Goal: Task Accomplishment & Management: Use online tool/utility

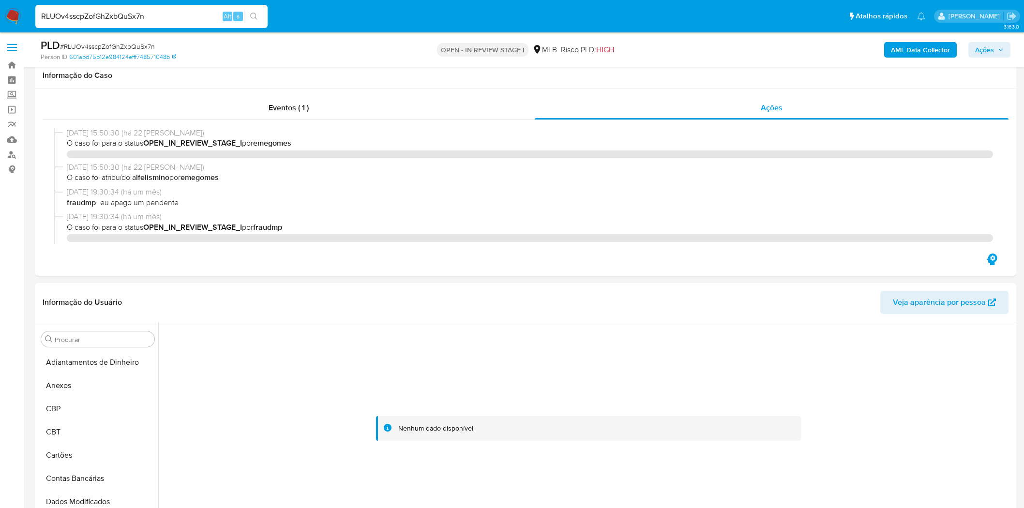
select select "10"
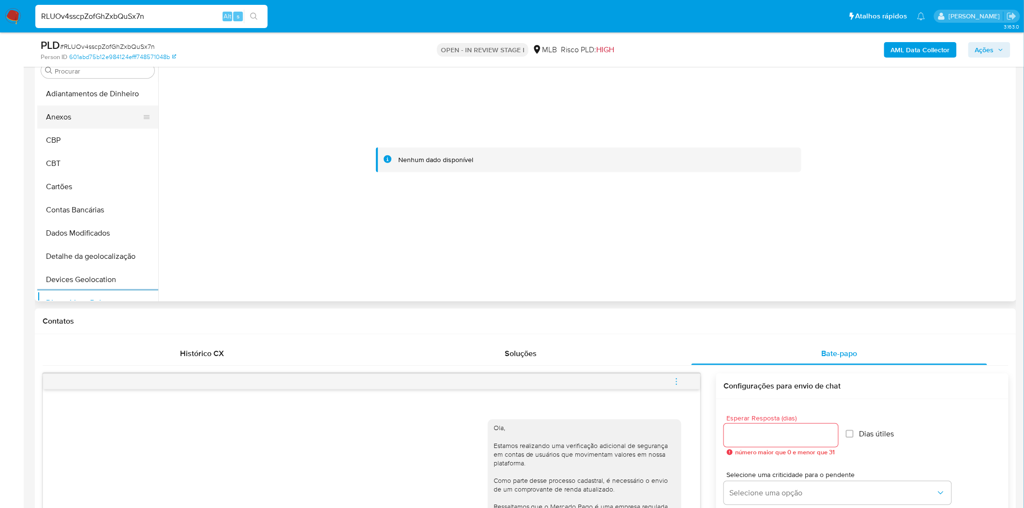
click at [105, 119] on button "Anexos" at bounding box center [93, 116] width 113 height 23
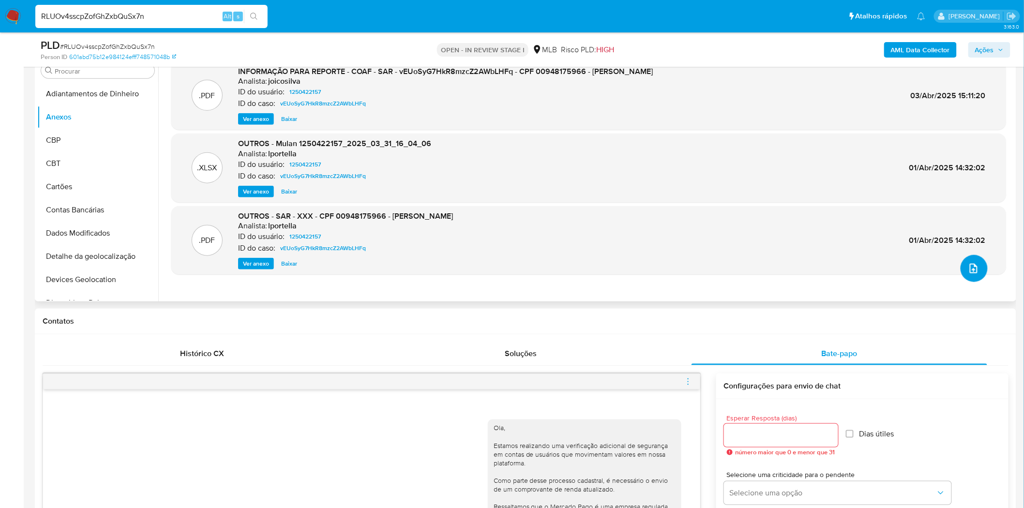
click at [971, 270] on icon "upload-file" at bounding box center [974, 269] width 12 height 12
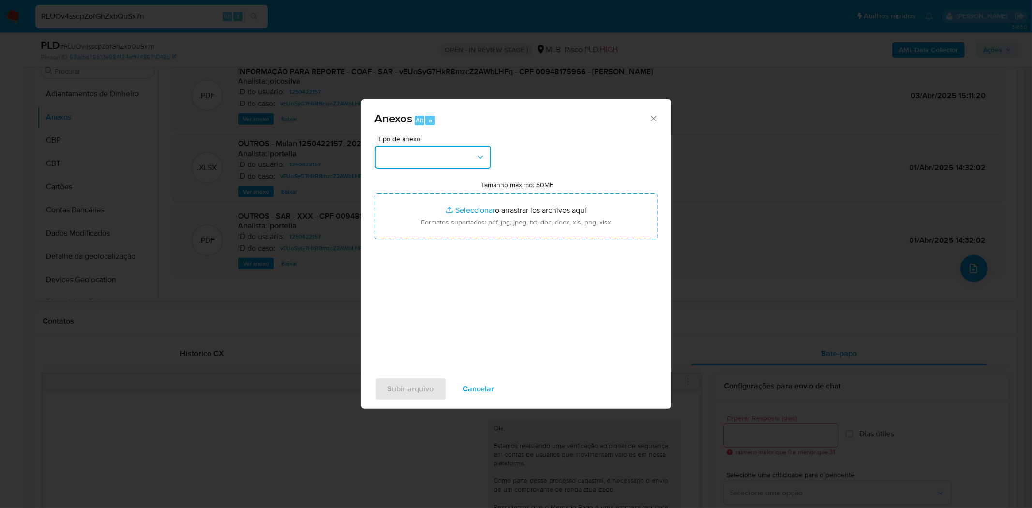
click at [466, 161] on button "button" at bounding box center [433, 157] width 116 height 23
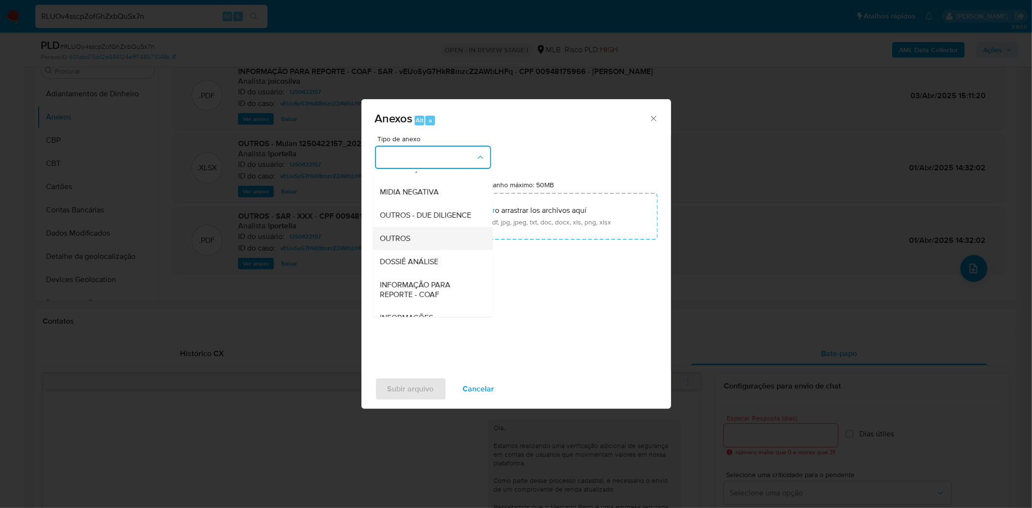
click at [409, 243] on span "OUTROS" at bounding box center [395, 238] width 30 height 10
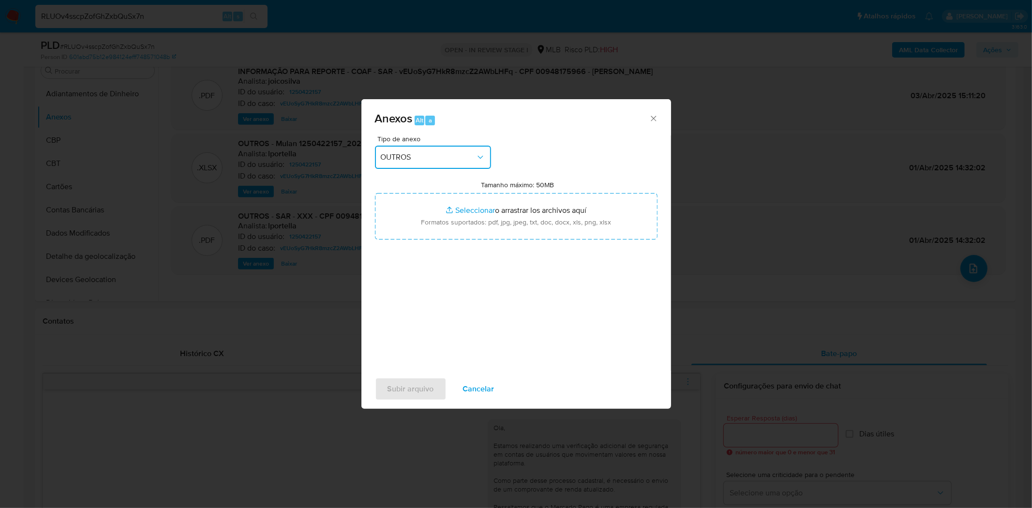
click at [874, 363] on div "Anexos Alt a Tipo de anexo OUTROS Tamanho máximo: 50MB Seleccionar archivos Sel…" at bounding box center [516, 254] width 1032 height 508
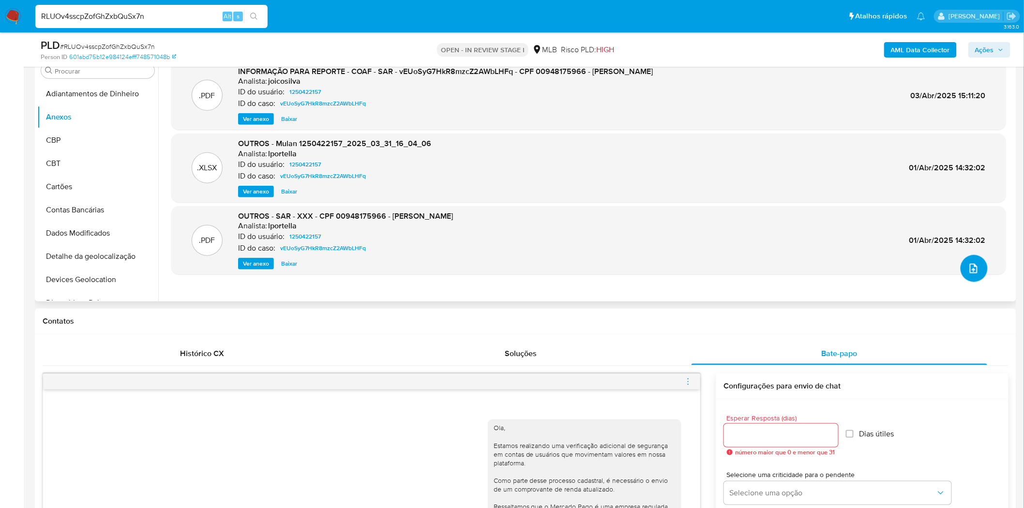
click at [968, 263] on icon "upload-file" at bounding box center [974, 269] width 12 height 12
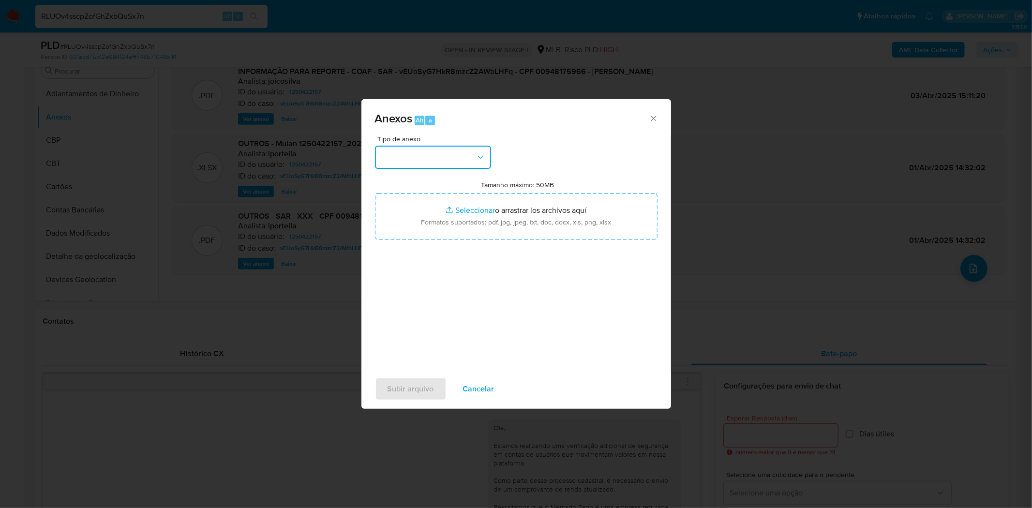
click at [404, 163] on button "button" at bounding box center [433, 157] width 116 height 23
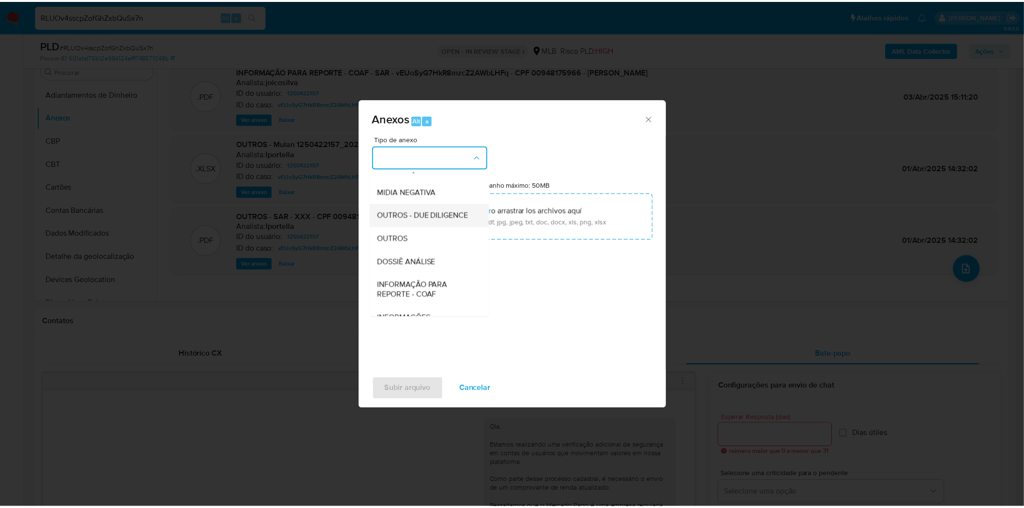
scroll to position [149, 0]
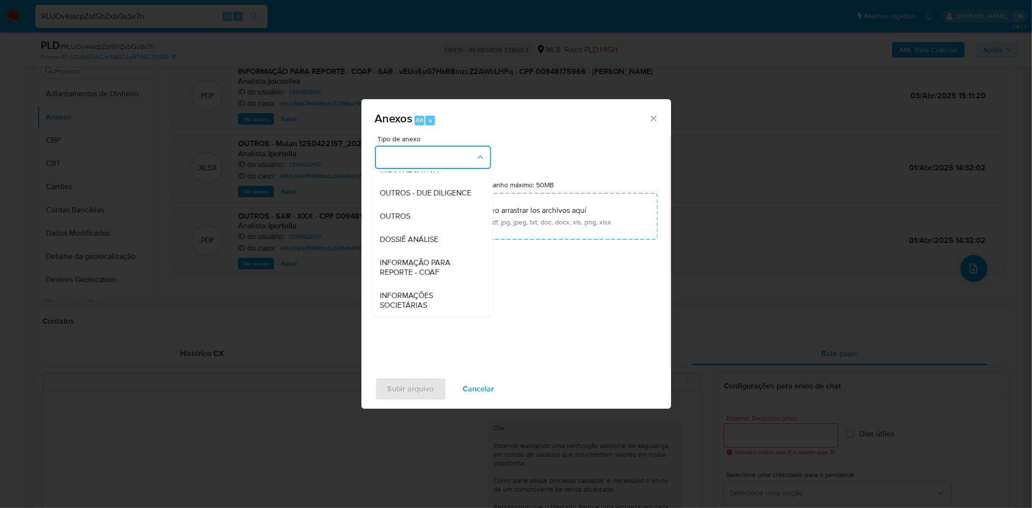
drag, startPoint x: 438, startPoint y: 220, endPoint x: 12, endPoint y: 66, distance: 453.9
click at [438, 220] on div "OUTROS" at bounding box center [429, 215] width 99 height 23
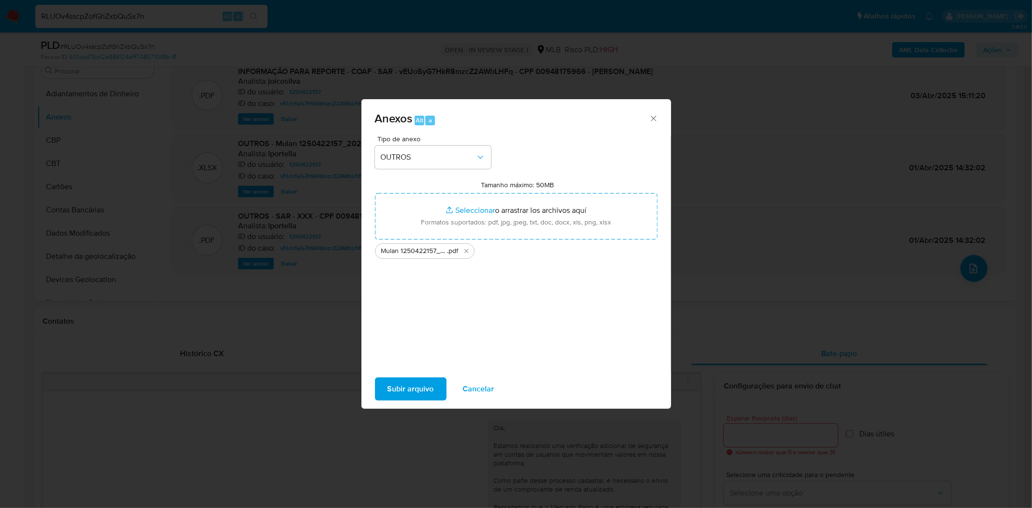
click at [421, 390] on span "Subir arquivo" at bounding box center [411, 388] width 46 height 21
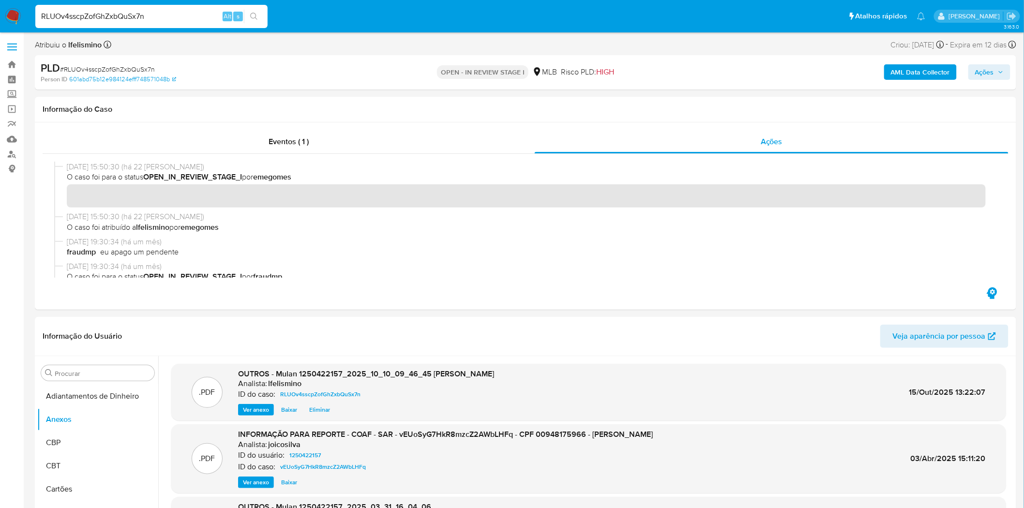
scroll to position [0, 0]
click at [986, 75] on span "Ações" at bounding box center [984, 72] width 19 height 15
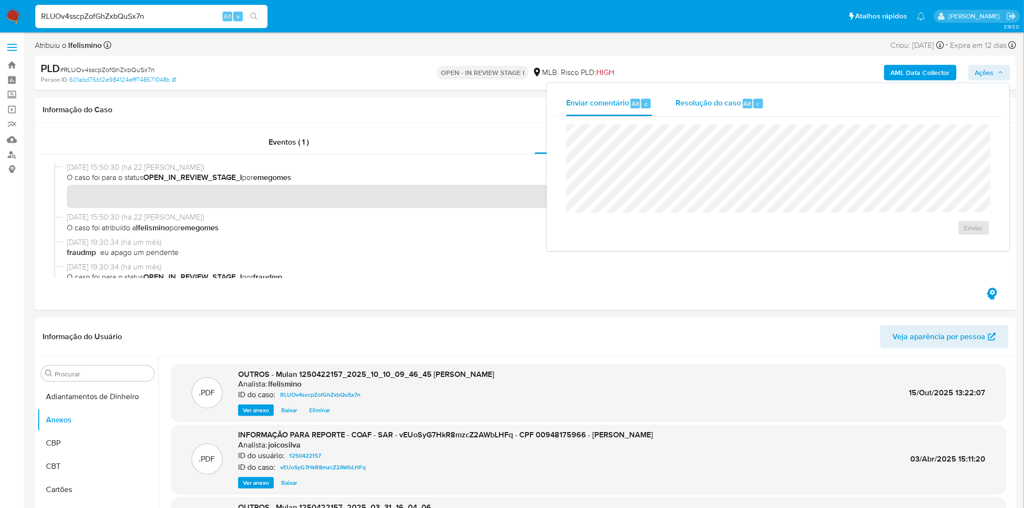
click at [699, 99] on span "Resolução do caso" at bounding box center [708, 103] width 65 height 11
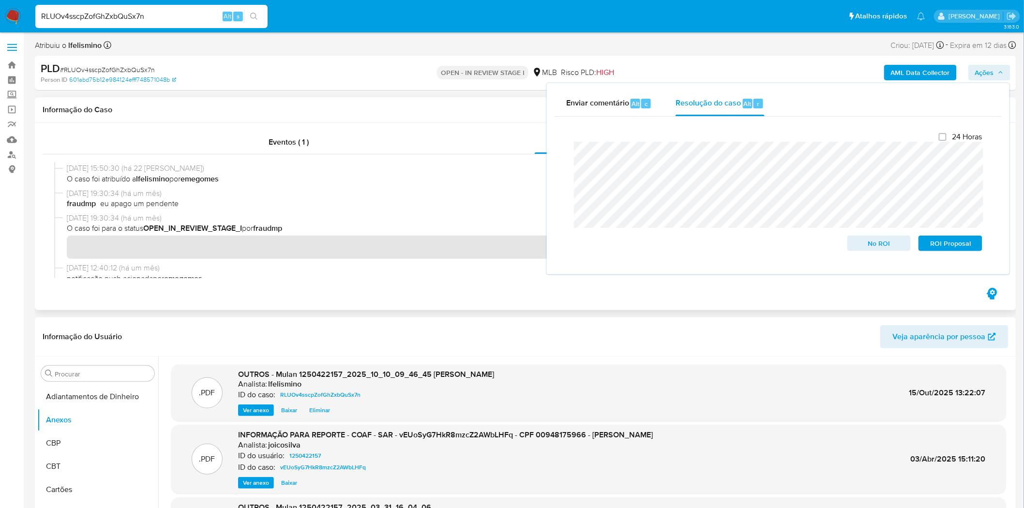
scroll to position [161, 0]
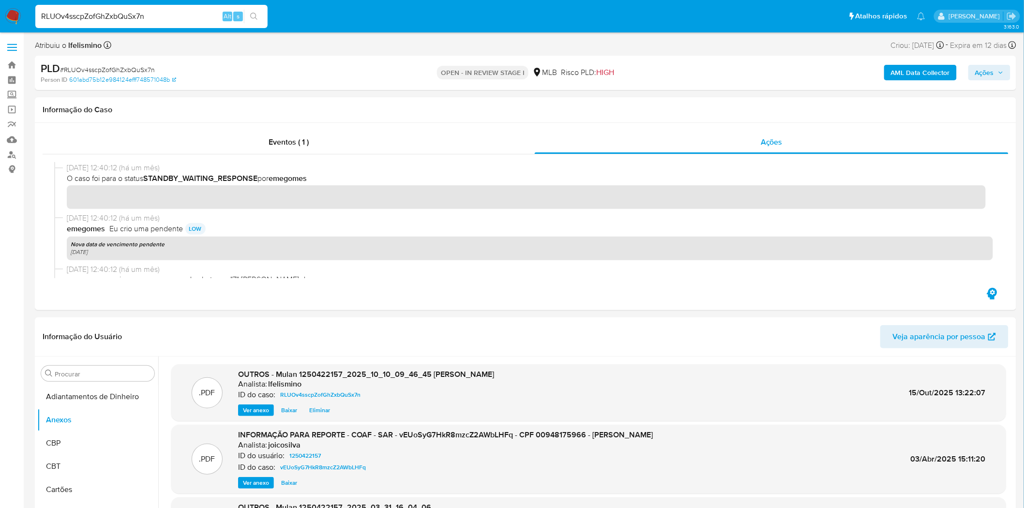
scroll to position [54, 0]
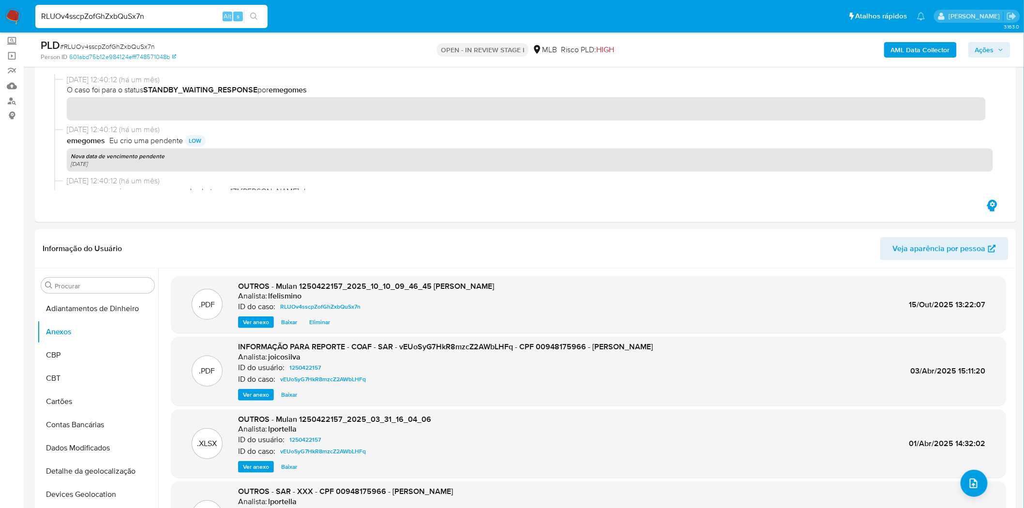
click at [904, 45] on b "AML Data Collector" at bounding box center [920, 49] width 59 height 15
click at [920, 52] on b "AML Data Collector" at bounding box center [920, 49] width 59 height 15
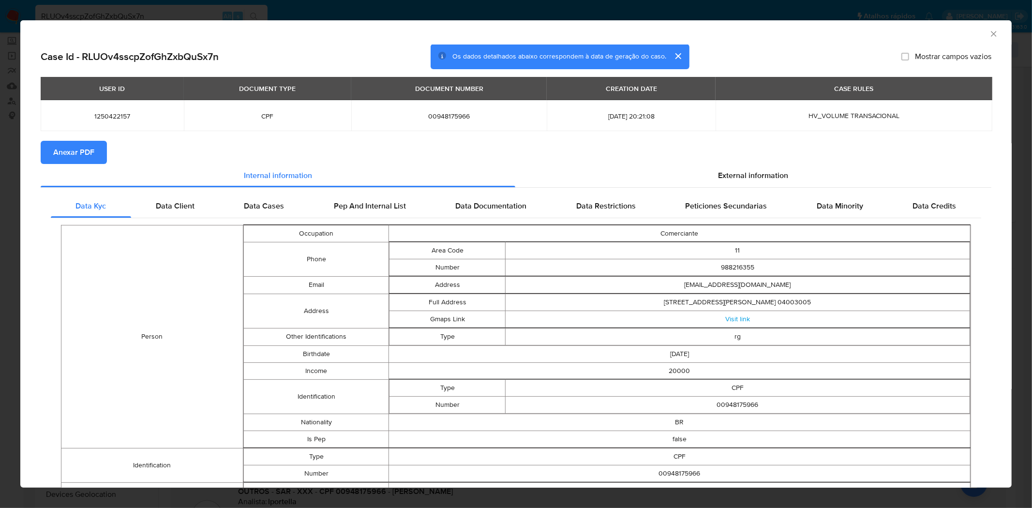
click at [78, 149] on span "Anexar PDF" at bounding box center [73, 152] width 41 height 21
click at [180, 13] on div "AML Data Collector Case Id - RLUOv4sscpZofGhZxbQuSx7n Os dados detalhados abaix…" at bounding box center [516, 254] width 1032 height 508
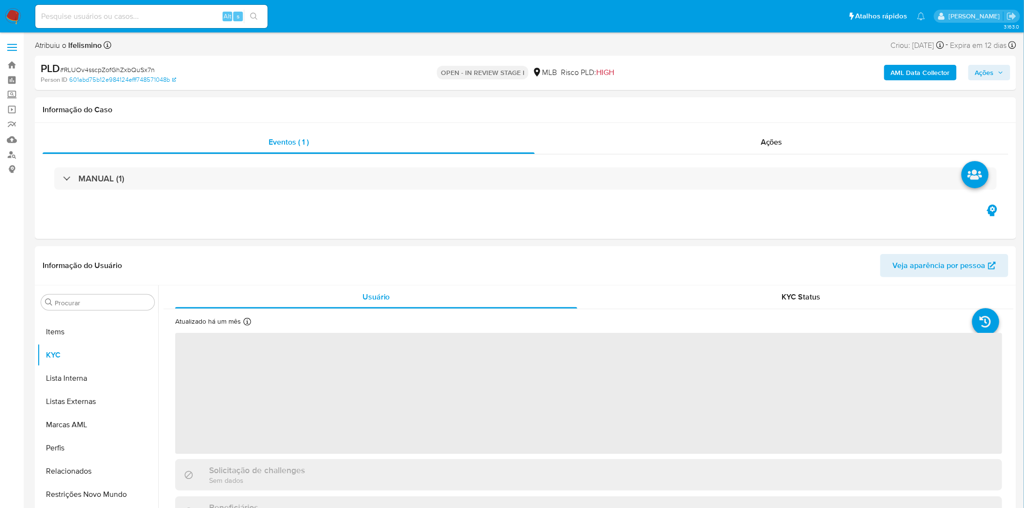
scroll to position [525, 0]
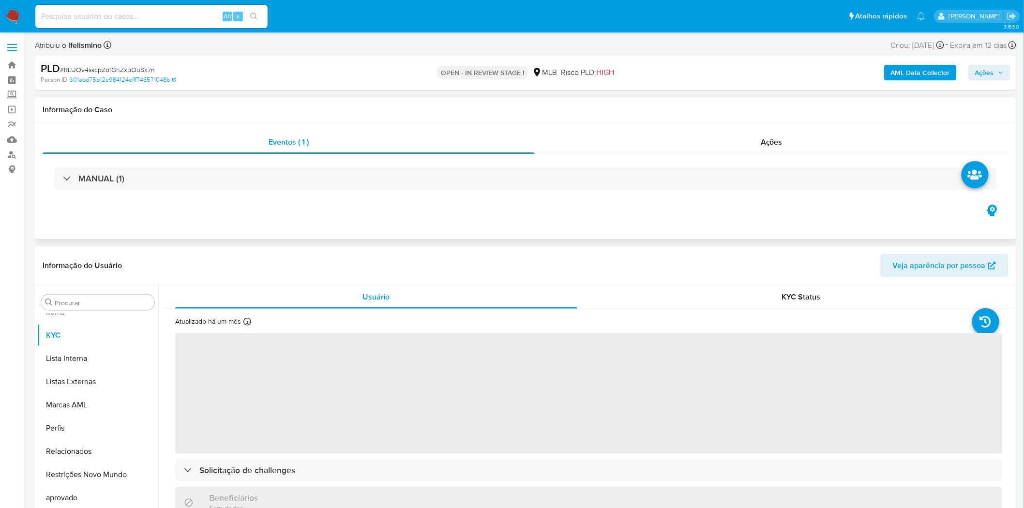
select select "10"
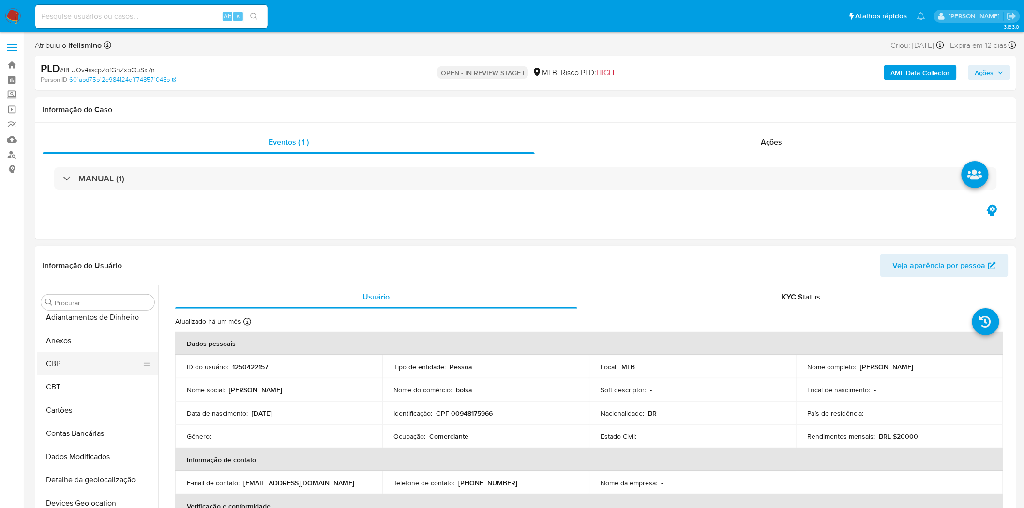
scroll to position [0, 0]
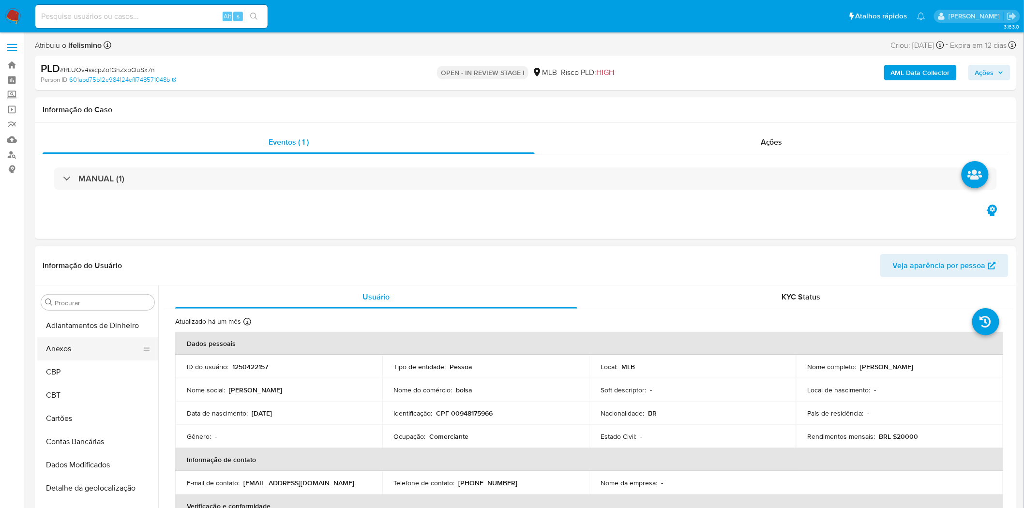
click at [92, 346] on button "Anexos" at bounding box center [93, 348] width 113 height 23
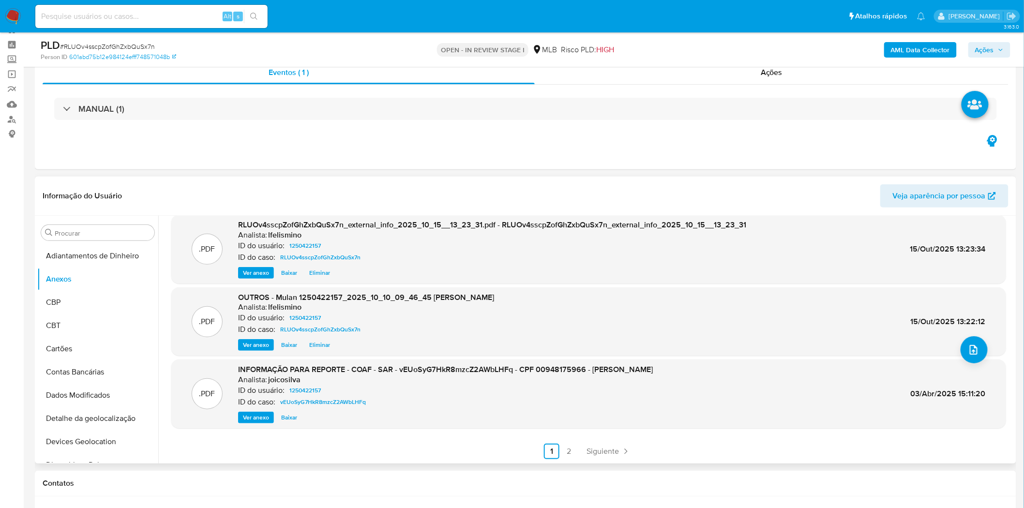
scroll to position [54, 0]
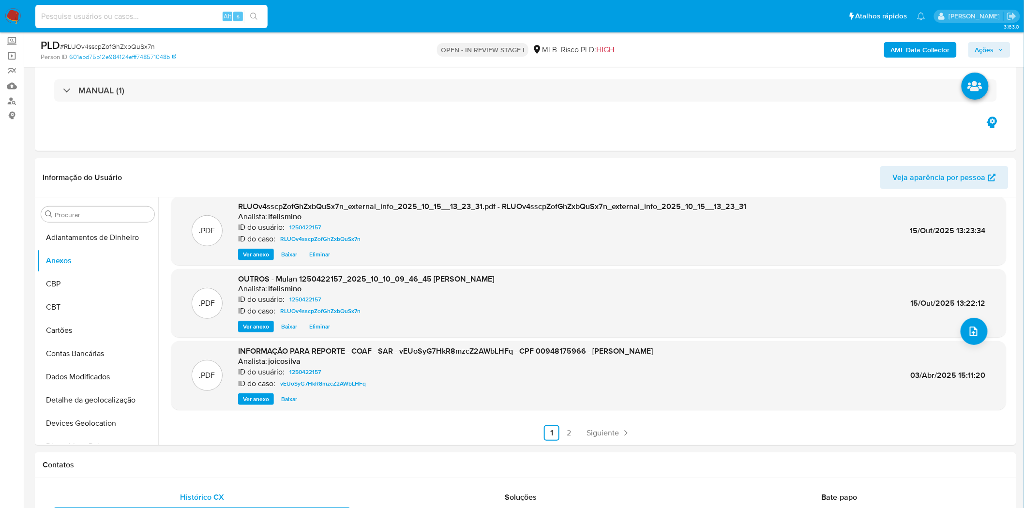
click at [129, 20] on input at bounding box center [151, 16] width 232 height 13
paste input "V3zH0eD5YJvVzXGD5g90tOV2"
type input "V3zH0eD5YJvVzXGD5g90tOV2"
click at [247, 14] on button "search-icon" at bounding box center [254, 17] width 20 height 14
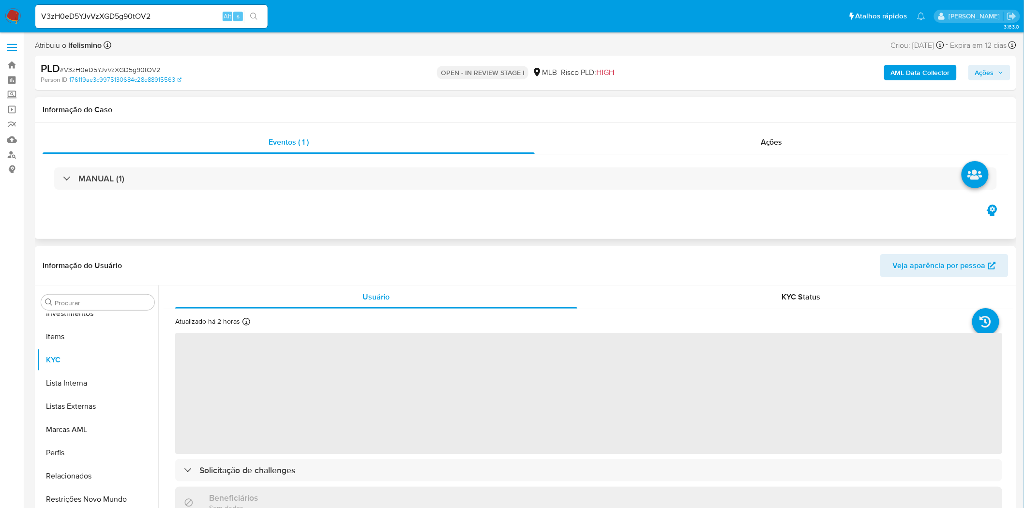
scroll to position [525, 0]
select select "10"
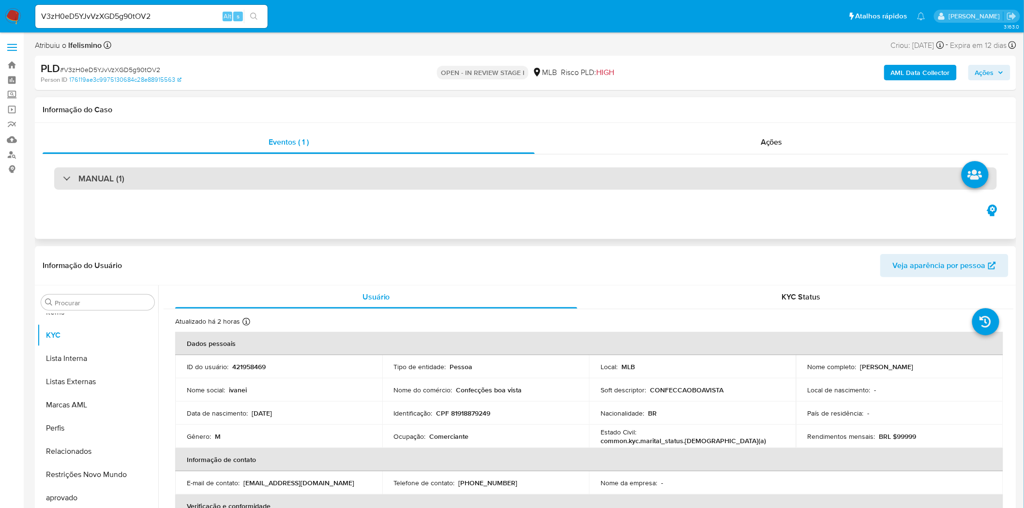
click at [256, 184] on div "MANUAL (1)" at bounding box center [525, 178] width 943 height 22
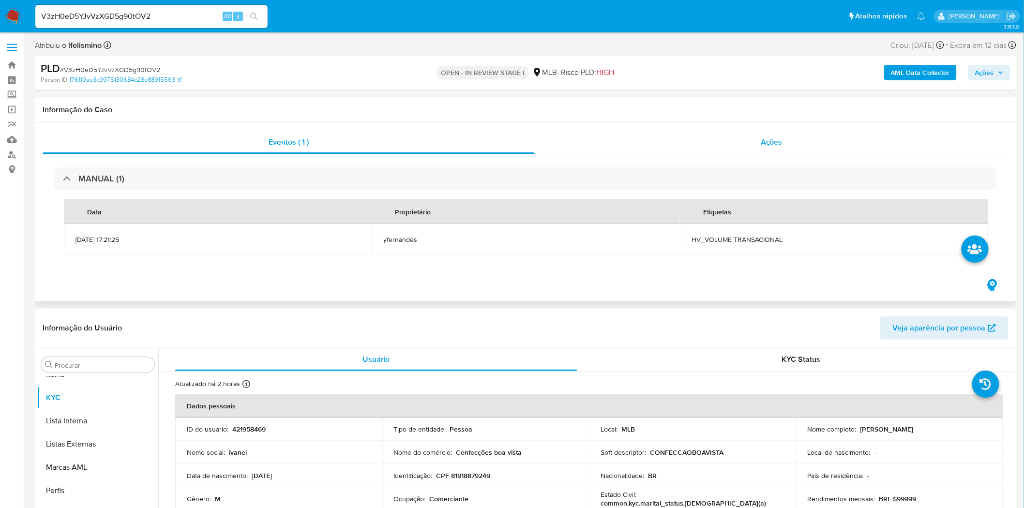
click at [758, 148] on div "Ações" at bounding box center [772, 142] width 474 height 23
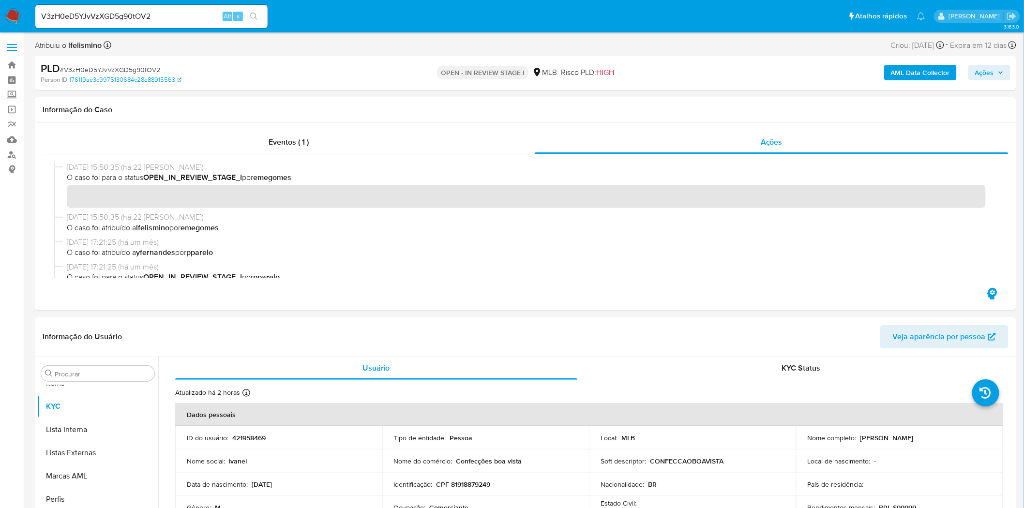
click at [981, 75] on span "Ações" at bounding box center [984, 72] width 19 height 15
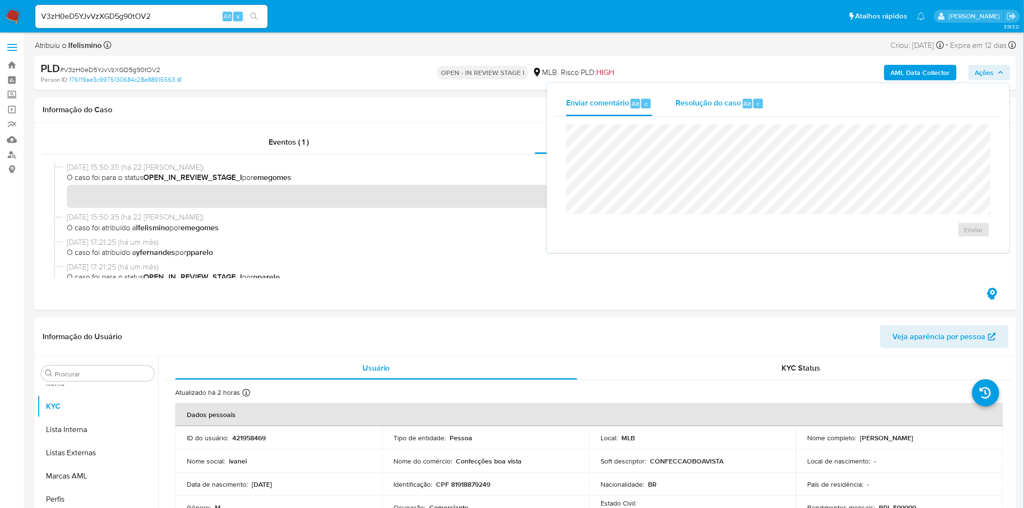
click at [748, 107] on span "Alt" at bounding box center [748, 103] width 8 height 9
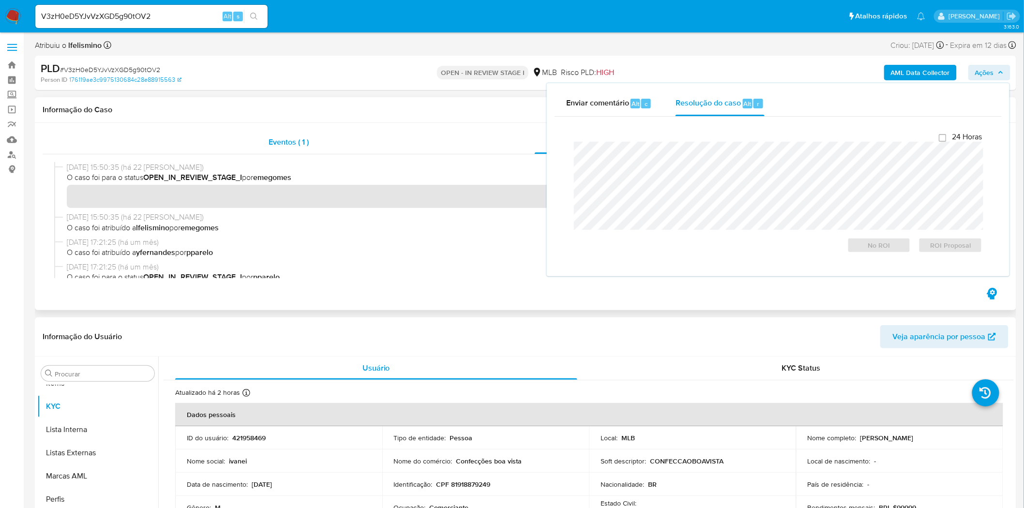
click at [445, 146] on div "Eventos ( 1 )" at bounding box center [289, 142] width 492 height 23
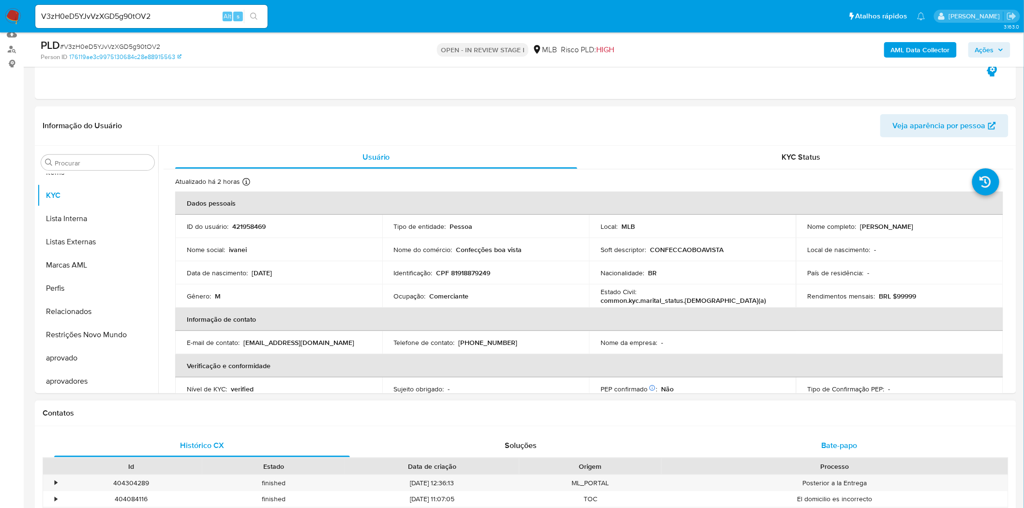
scroll to position [161, 0]
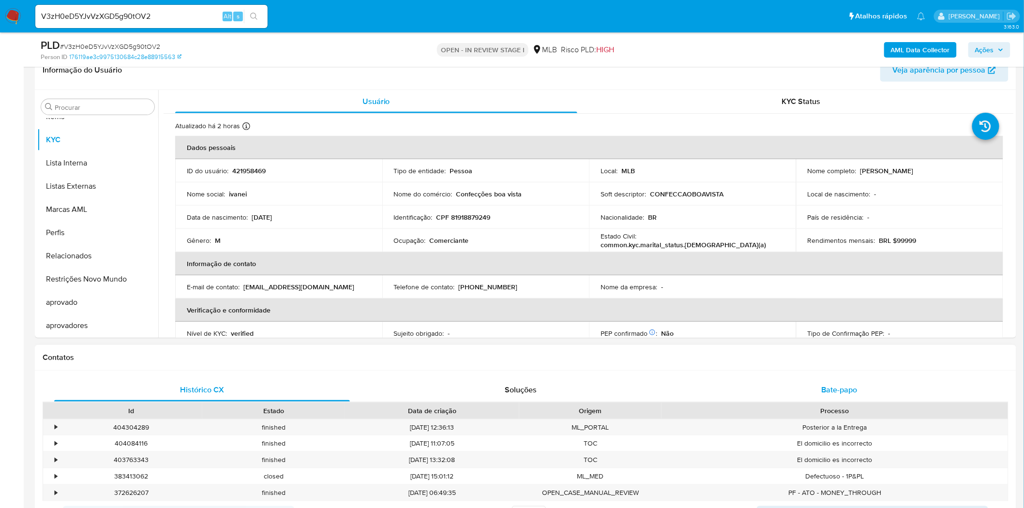
click at [831, 380] on div "Bate-papo" at bounding box center [840, 389] width 296 height 23
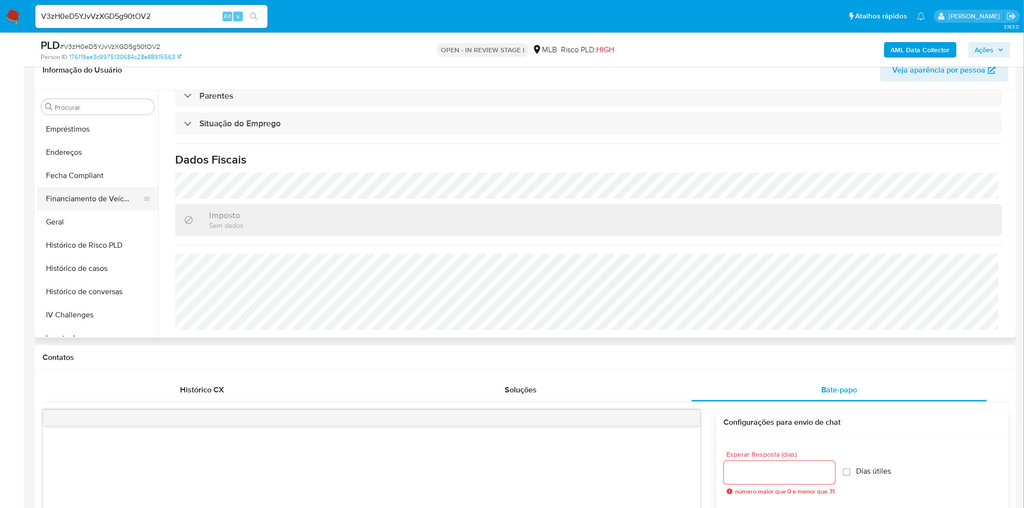
scroll to position [256, 0]
drag, startPoint x: 80, startPoint y: 199, endPoint x: 64, endPoint y: 220, distance: 26.2
click at [79, 199] on button "Financiamento de Veículos" at bounding box center [97, 199] width 121 height 23
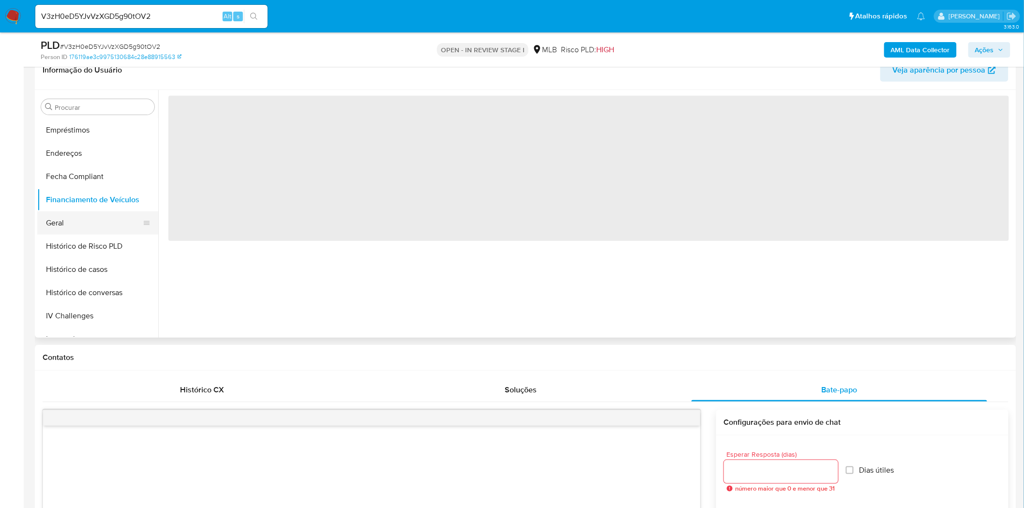
scroll to position [0, 0]
click at [64, 220] on button "Geral" at bounding box center [93, 222] width 113 height 23
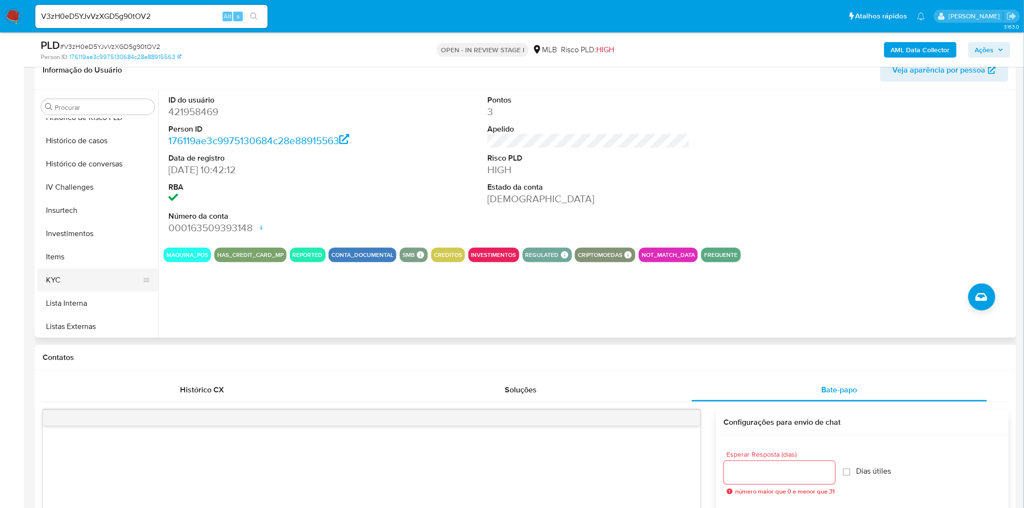
scroll to position [417, 0]
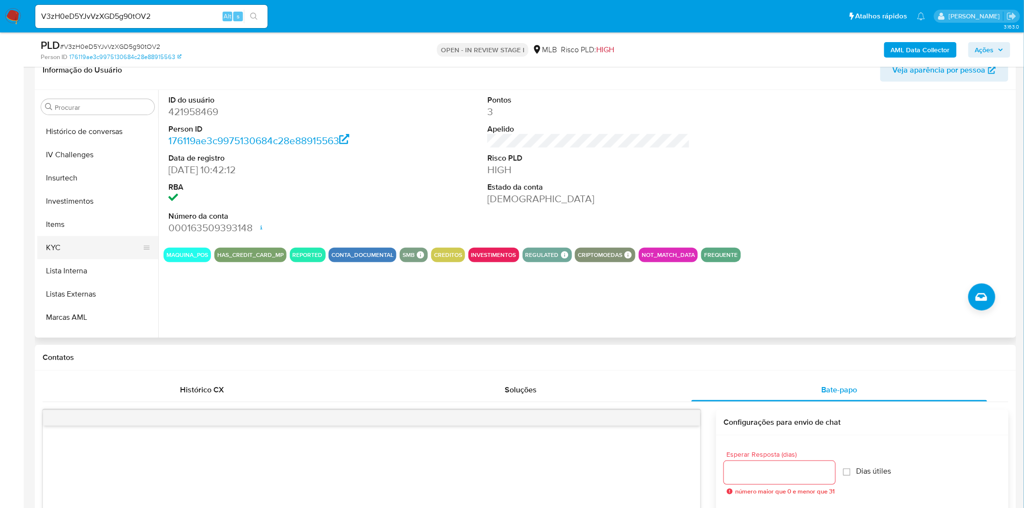
click at [76, 250] on button "KYC" at bounding box center [93, 247] width 113 height 23
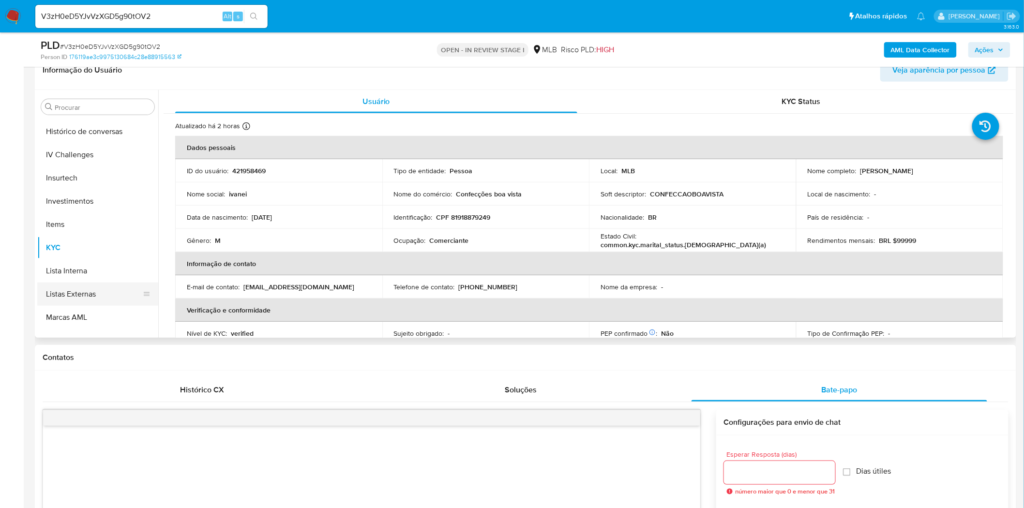
scroll to position [309, 0]
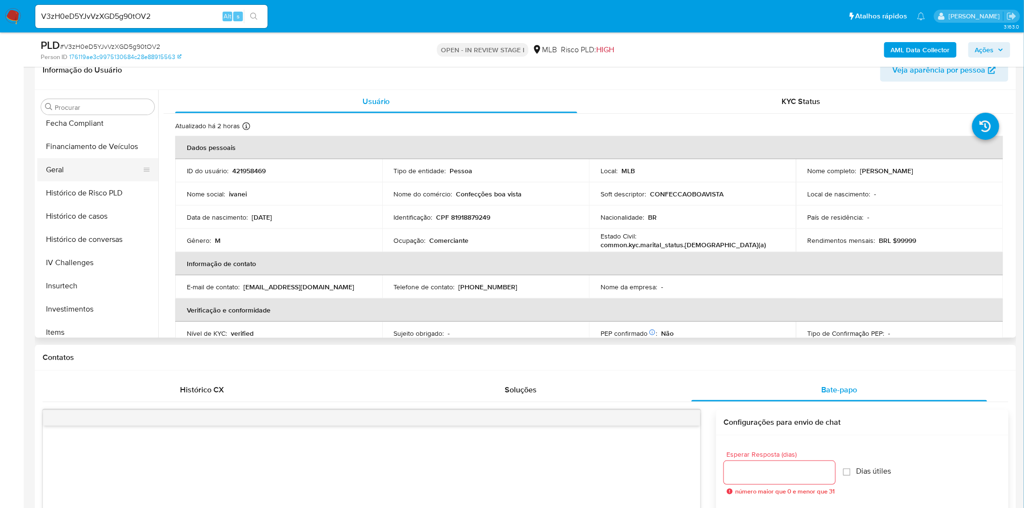
click at [88, 166] on button "Geral" at bounding box center [93, 169] width 113 height 23
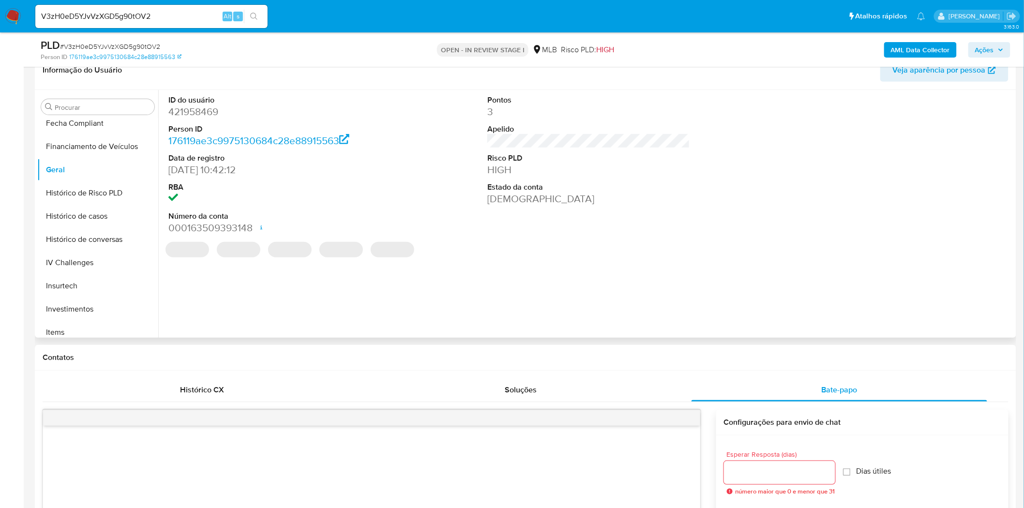
click at [203, 114] on dd "421958469" at bounding box center [269, 112] width 203 height 14
copy dd "421958469"
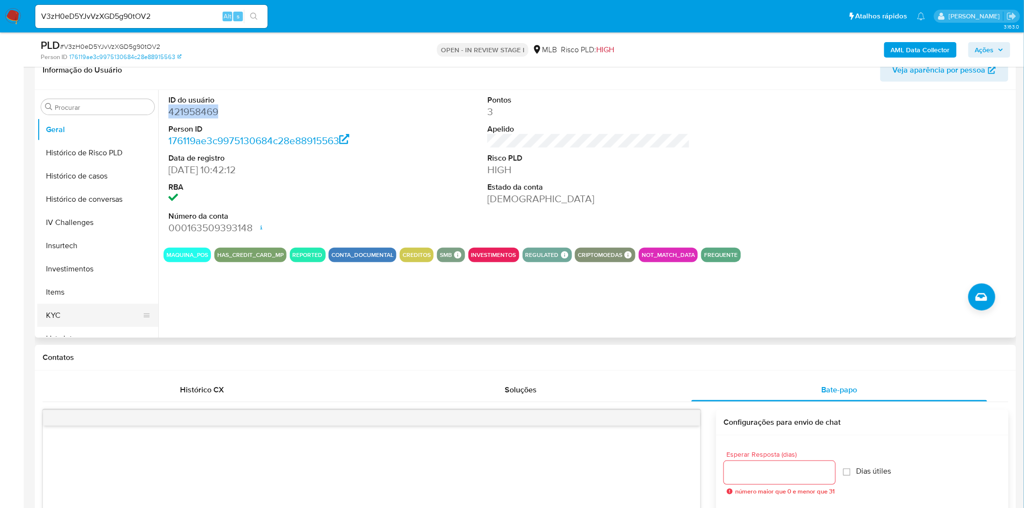
scroll to position [417, 0]
click at [45, 245] on button "KYC" at bounding box center [93, 247] width 113 height 23
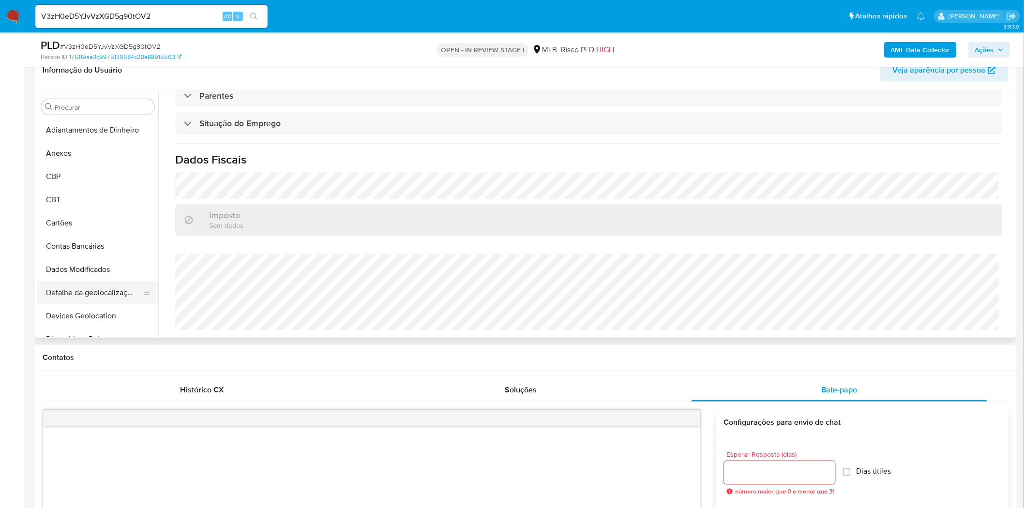
scroll to position [54, 0]
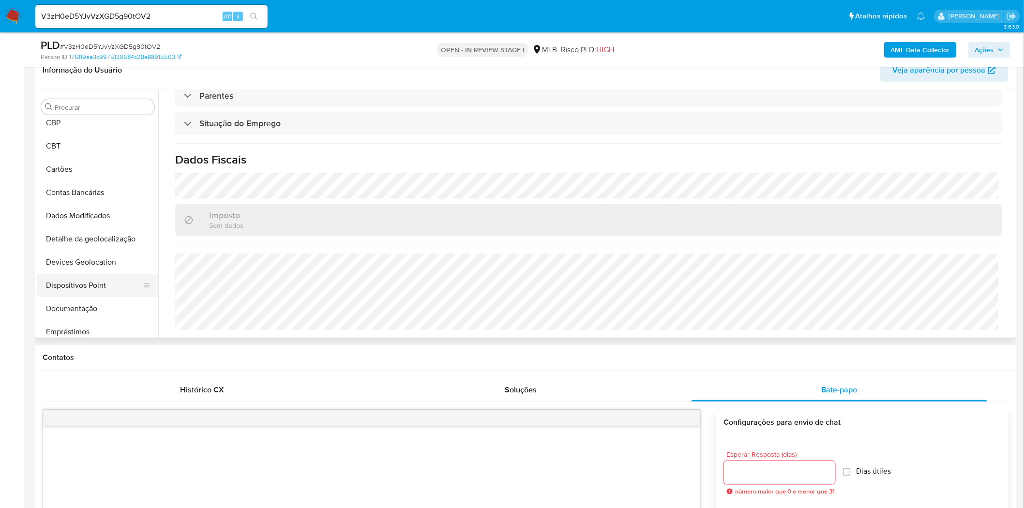
click at [94, 287] on button "Dispositivos Point" at bounding box center [93, 285] width 113 height 23
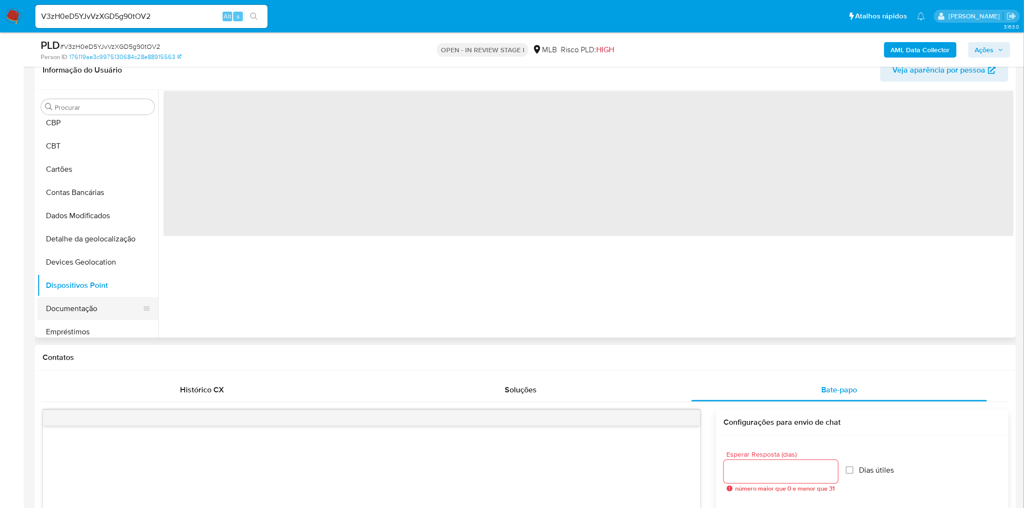
click at [79, 310] on button "Documentação" at bounding box center [93, 308] width 113 height 23
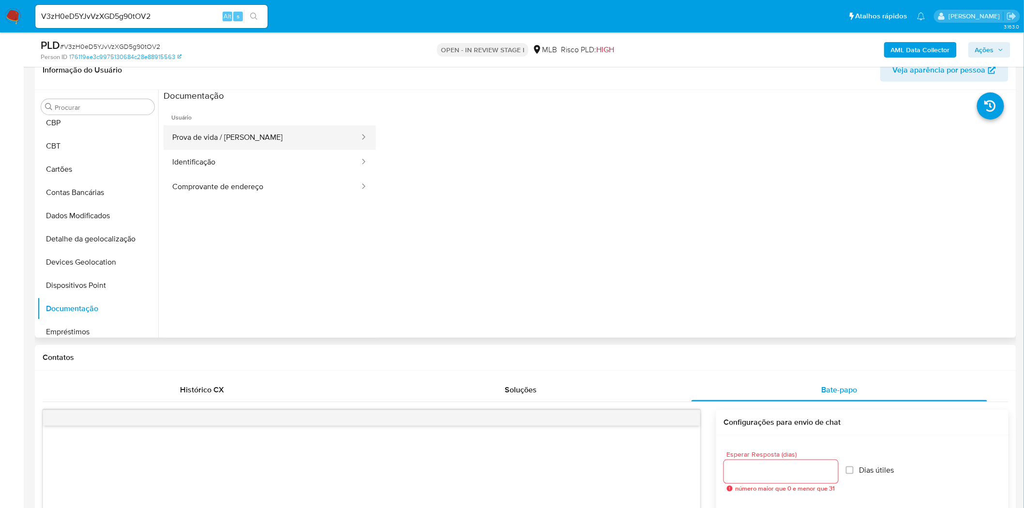
click at [206, 138] on button "Prova de vida / [PERSON_NAME]" at bounding box center [262, 137] width 197 height 25
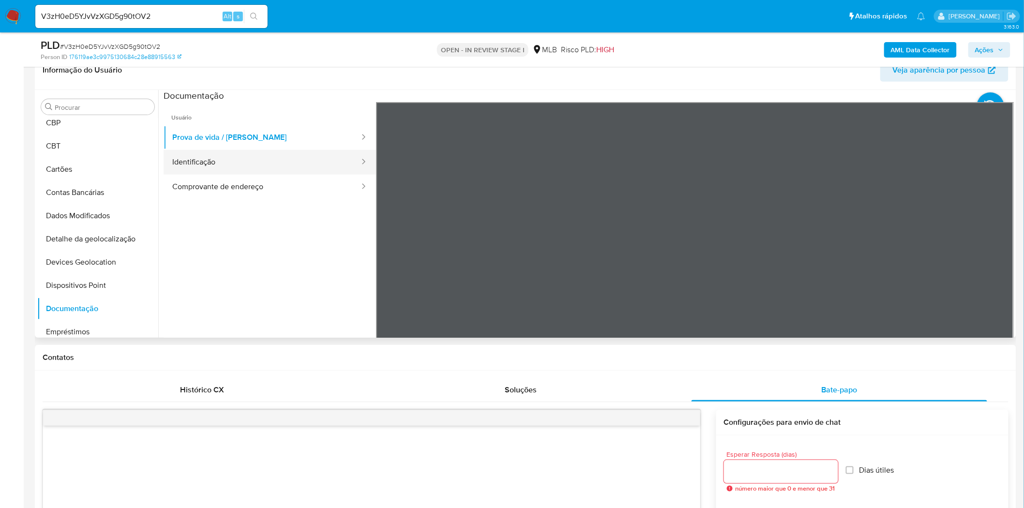
click at [184, 165] on button "Identificação" at bounding box center [262, 162] width 197 height 25
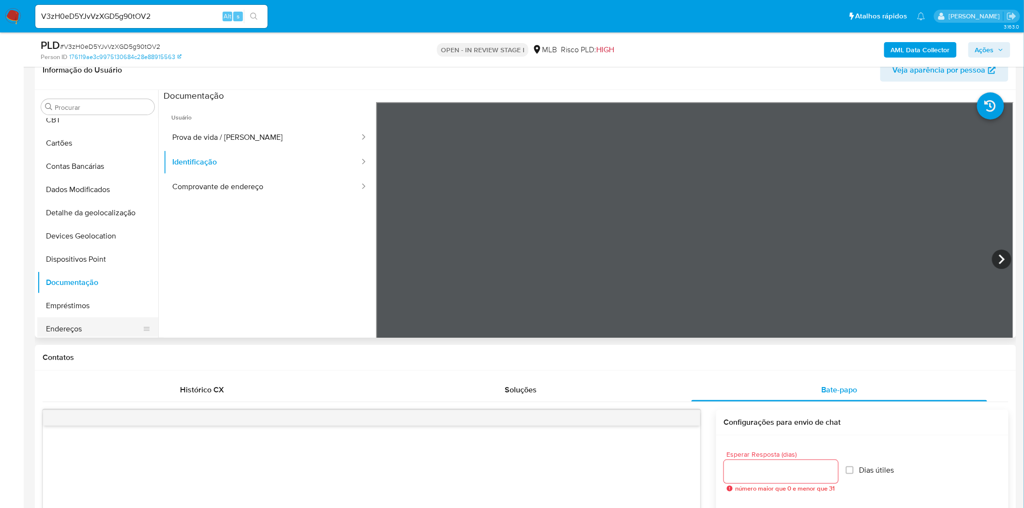
scroll to position [161, 0]
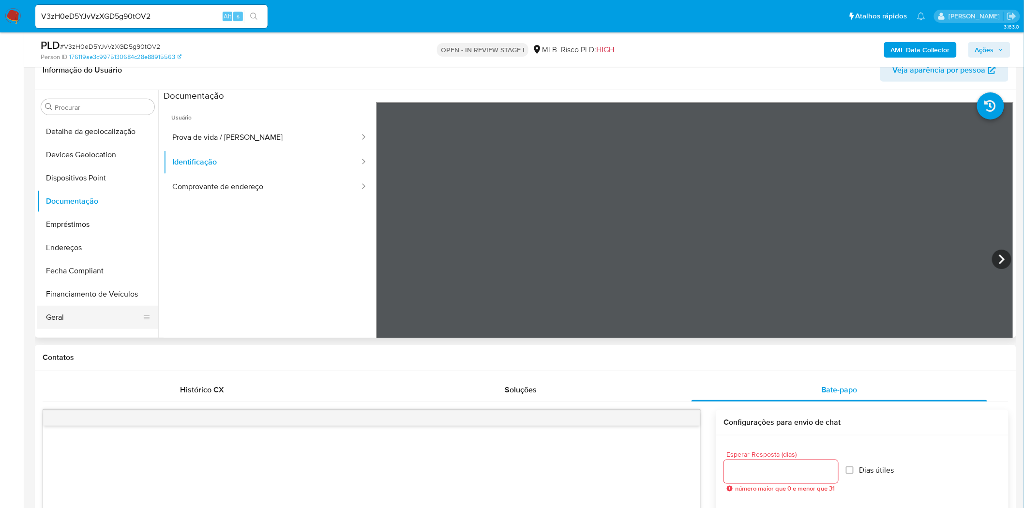
click at [55, 316] on button "Geral" at bounding box center [93, 317] width 113 height 23
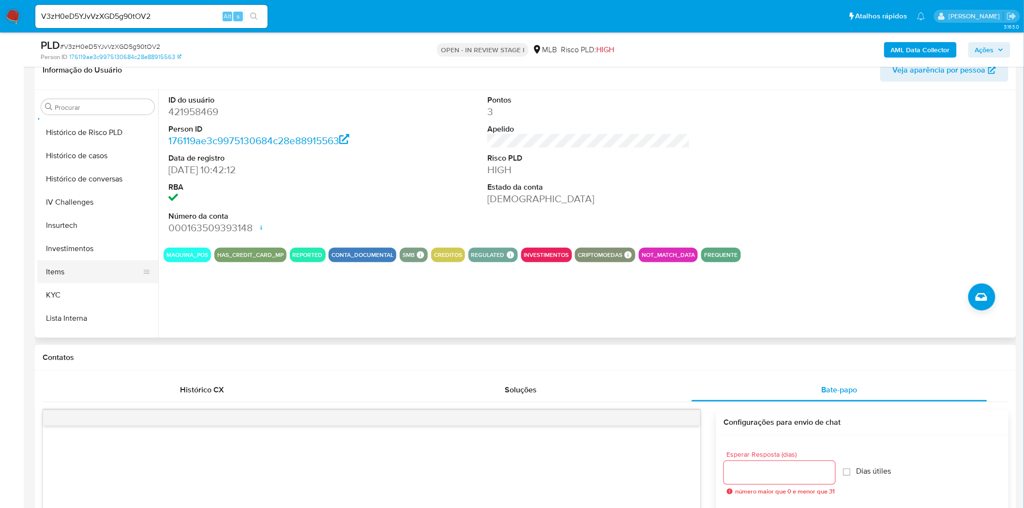
scroll to position [376, 0]
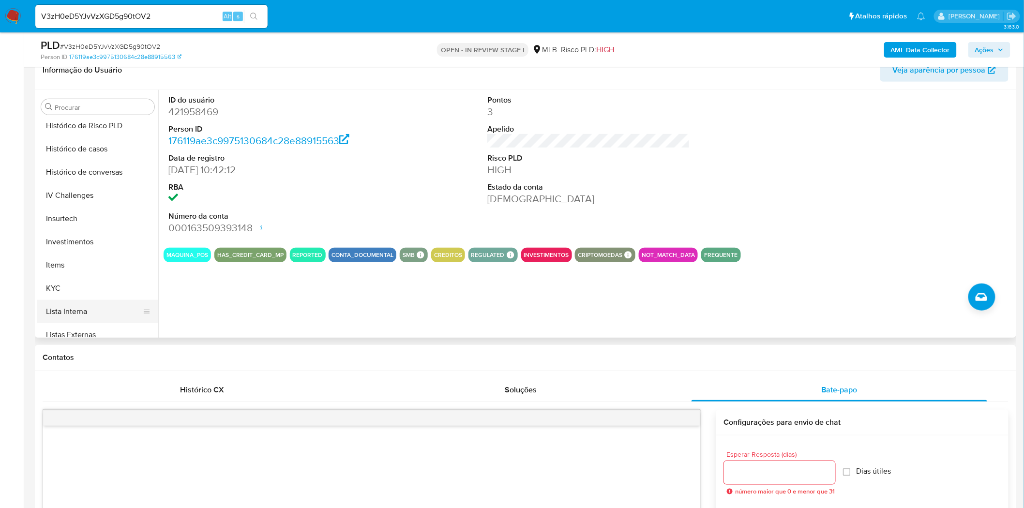
click at [59, 301] on button "Lista Interna" at bounding box center [93, 311] width 113 height 23
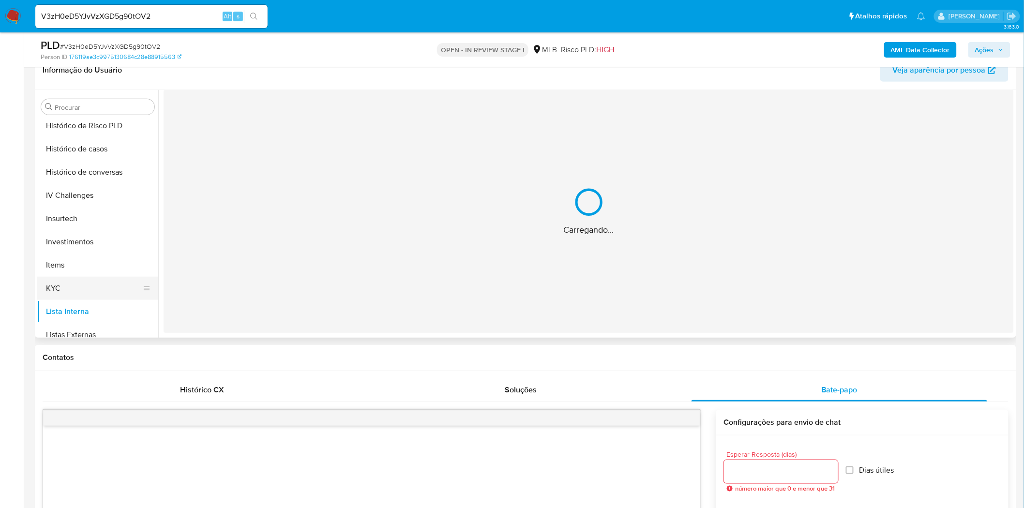
click at [73, 284] on button "KYC" at bounding box center [93, 288] width 113 height 23
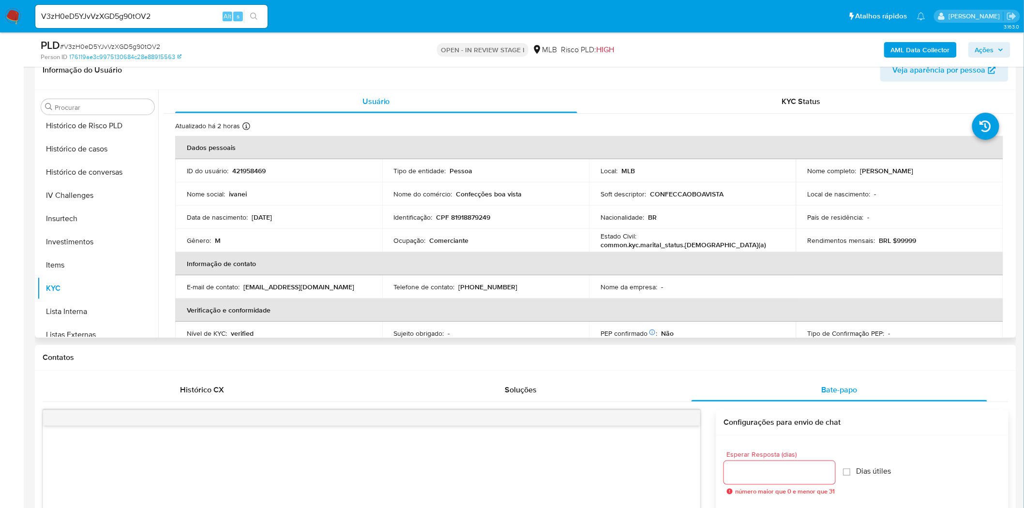
scroll to position [525, 0]
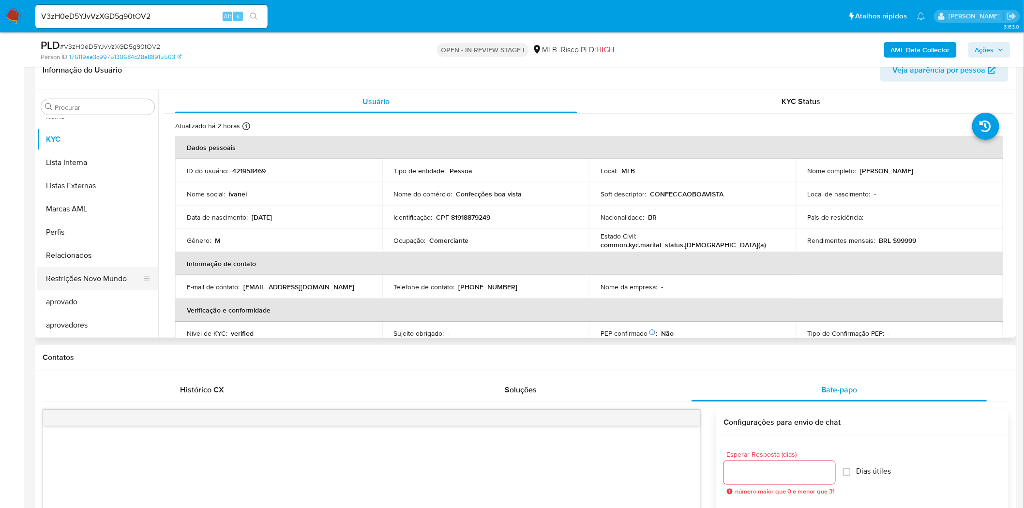
click at [114, 279] on button "Restrições Novo Mundo" at bounding box center [93, 278] width 113 height 23
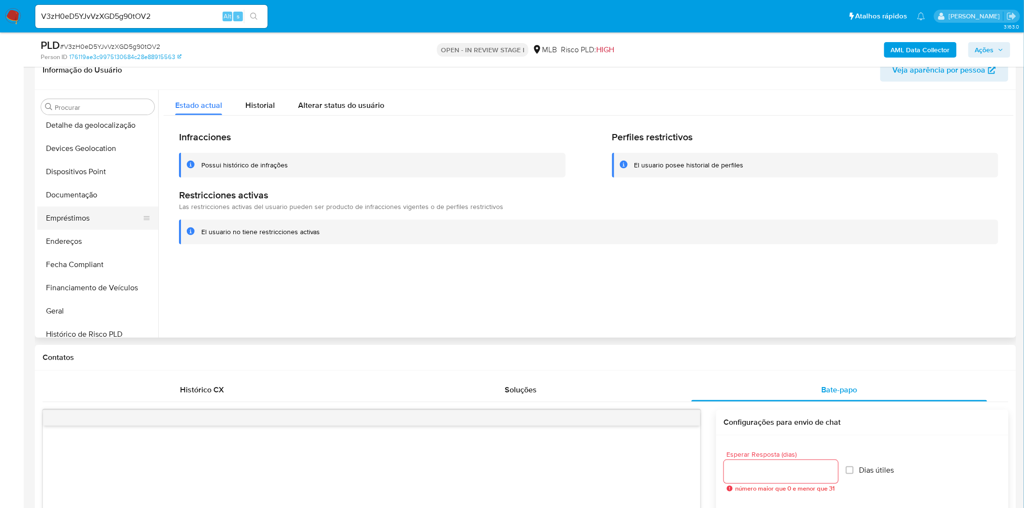
scroll to position [149, 0]
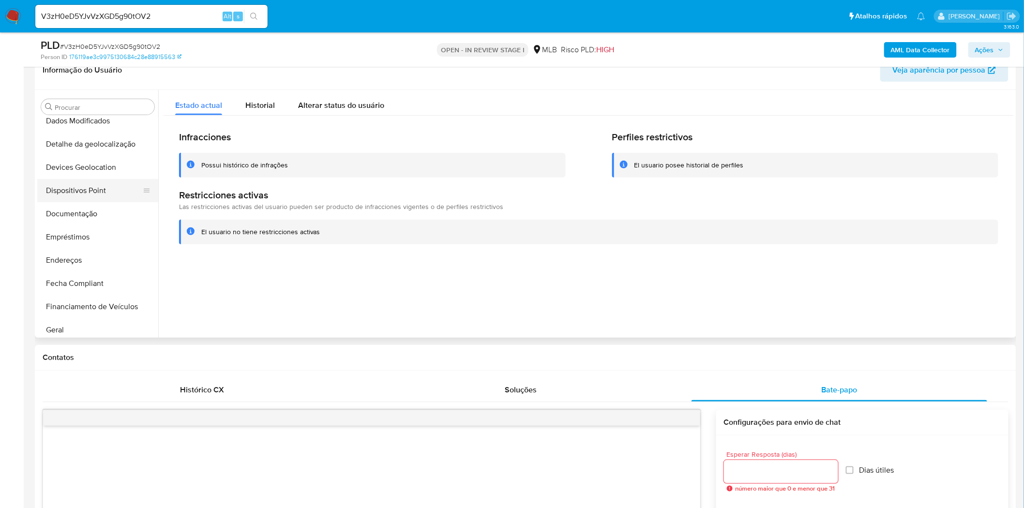
click at [112, 185] on button "Dispositivos Point" at bounding box center [93, 190] width 113 height 23
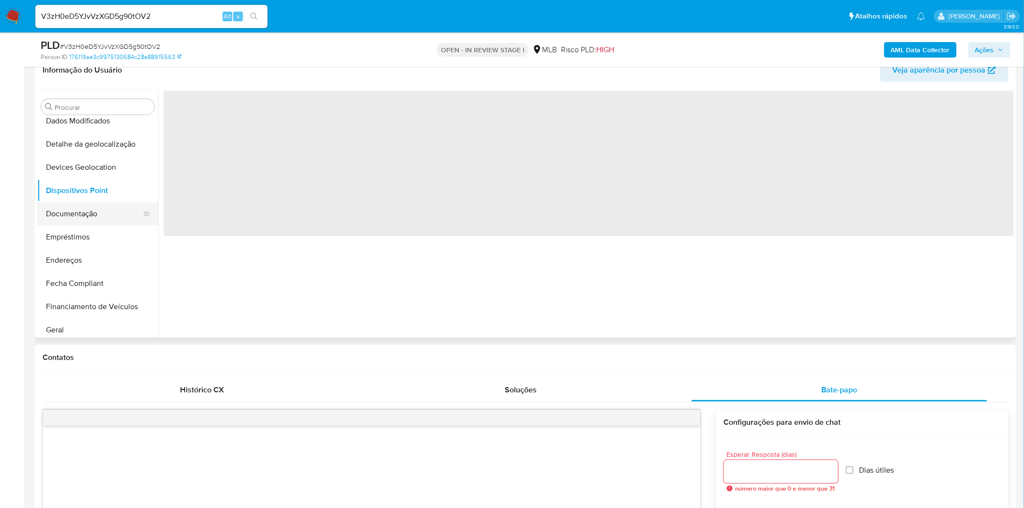
click at [94, 215] on button "Documentação" at bounding box center [93, 213] width 113 height 23
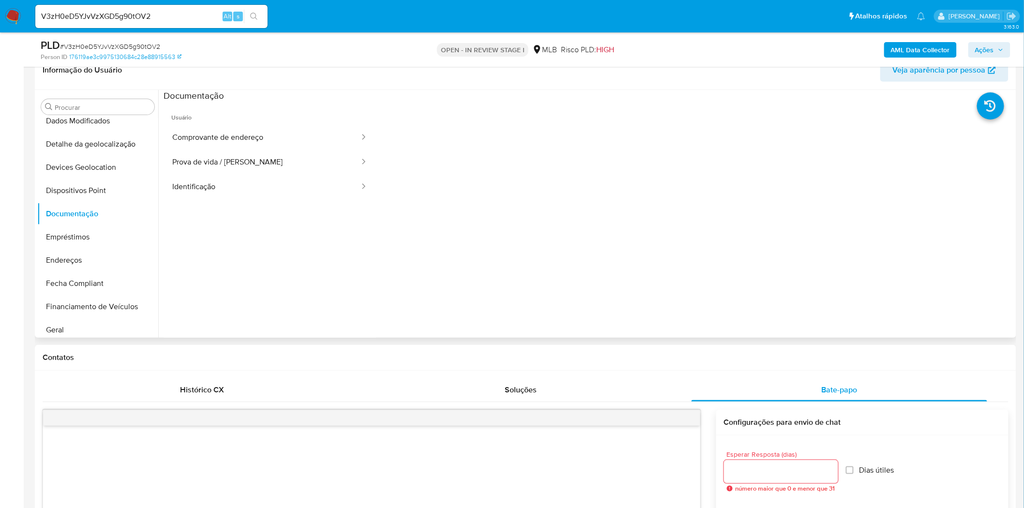
drag, startPoint x: 216, startPoint y: 113, endPoint x: 210, endPoint y: 120, distance: 8.6
click at [207, 131] on button "Comprovante de endereço" at bounding box center [262, 137] width 197 height 25
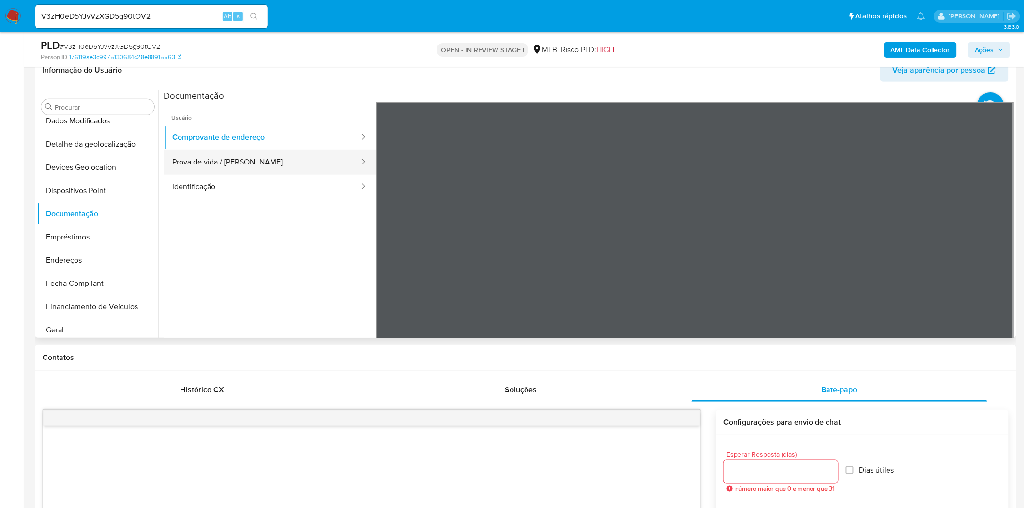
click at [258, 165] on button "Prova de vida / Selfie" at bounding box center [262, 162] width 197 height 25
click at [243, 135] on button "Comprovante de endereço" at bounding box center [262, 137] width 197 height 25
click at [95, 189] on button "Dispositivos Point" at bounding box center [93, 190] width 113 height 23
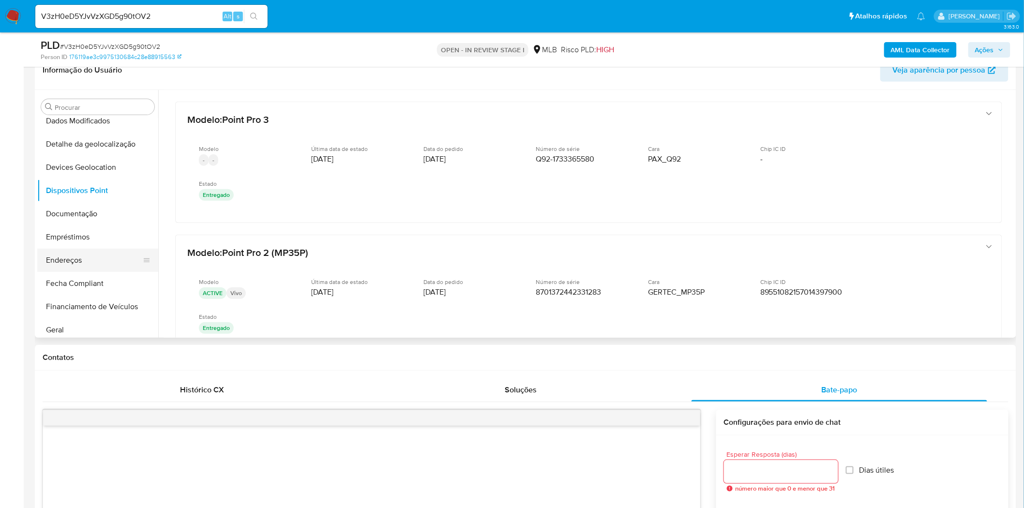
click at [117, 264] on button "Endereços" at bounding box center [93, 260] width 113 height 23
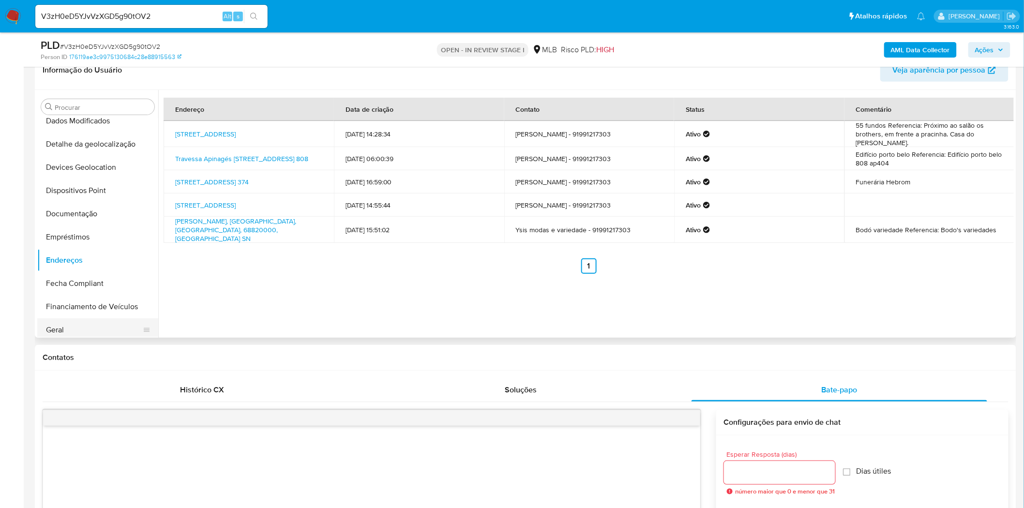
click at [85, 326] on button "Geral" at bounding box center [93, 329] width 113 height 23
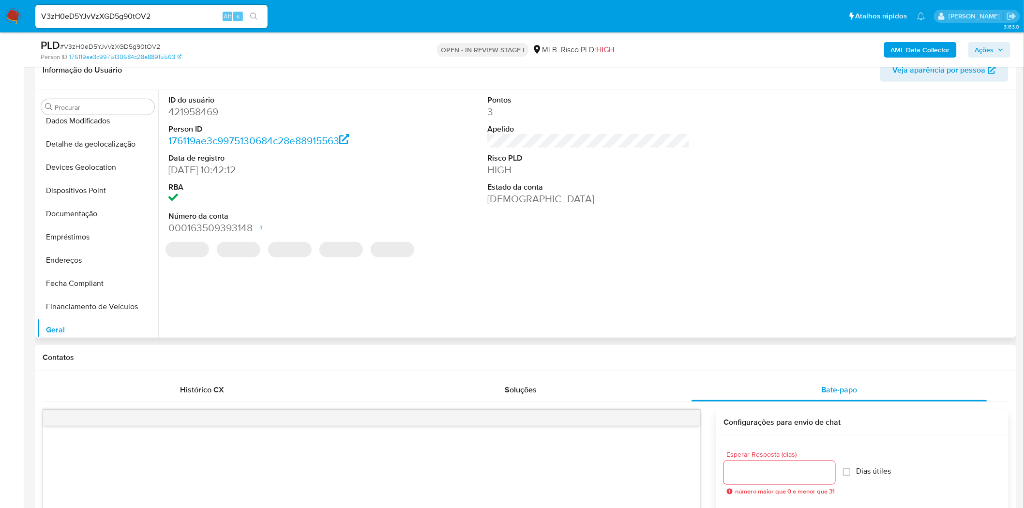
click at [209, 107] on dd "421958469" at bounding box center [269, 112] width 203 height 14
copy dd "421958469"
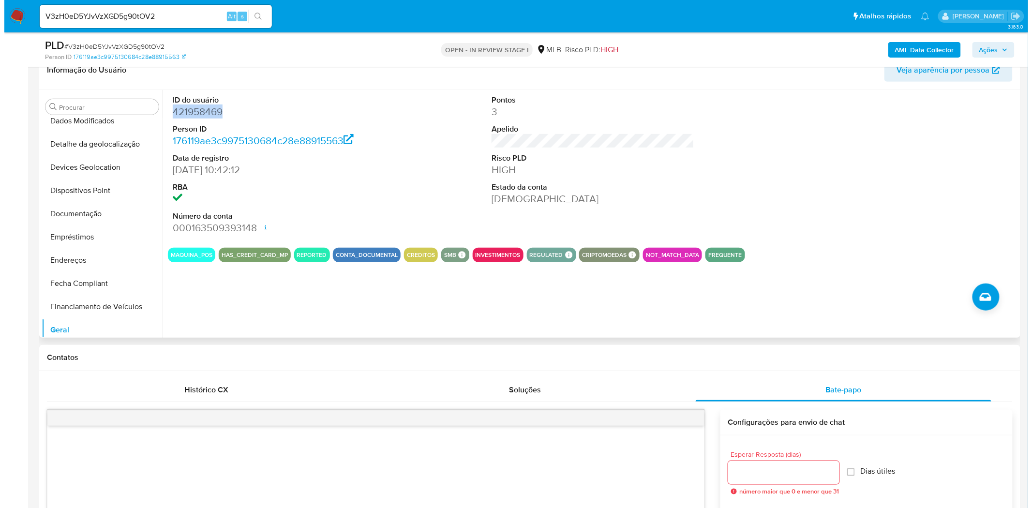
scroll to position [0, 0]
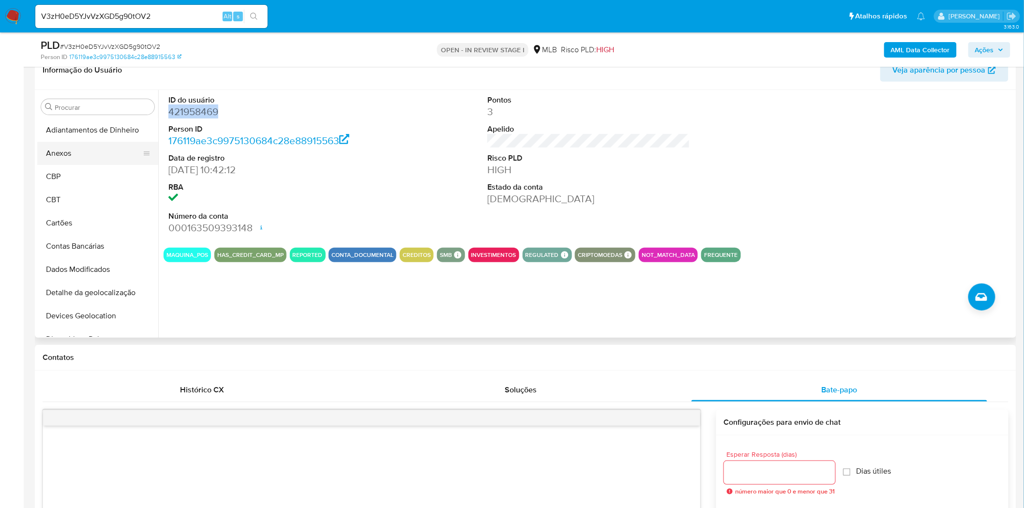
click at [94, 142] on button "Anexos" at bounding box center [93, 153] width 113 height 23
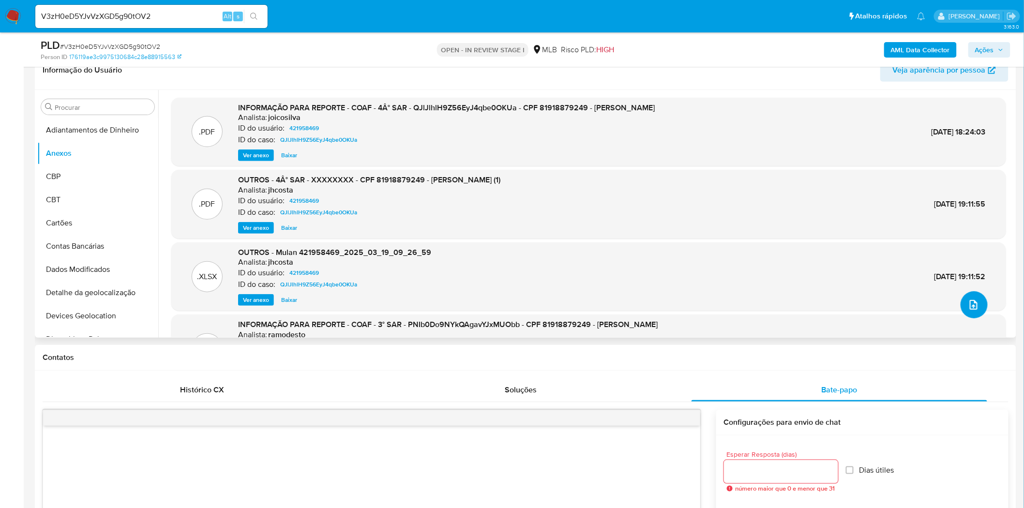
click at [965, 294] on button "upload-file" at bounding box center [974, 304] width 27 height 27
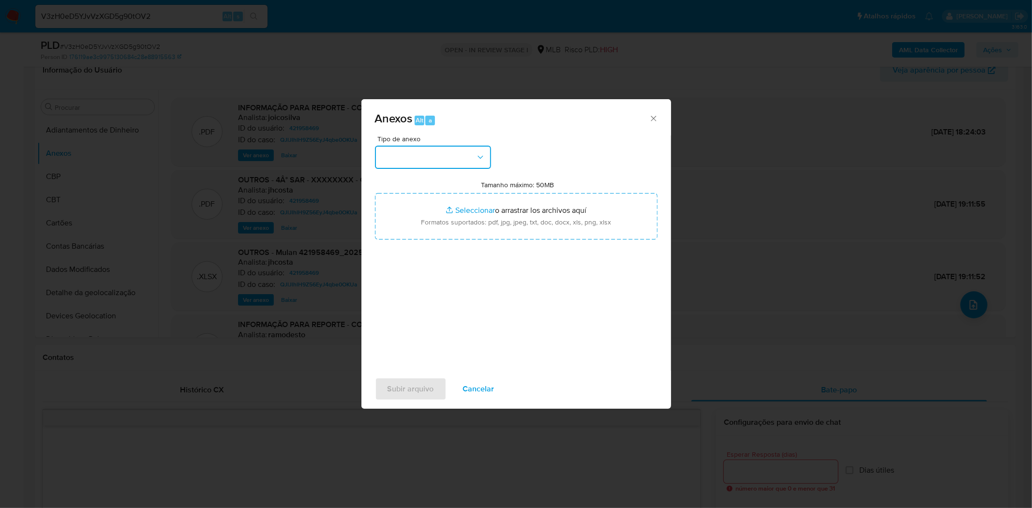
click at [410, 161] on button "button" at bounding box center [433, 157] width 116 height 23
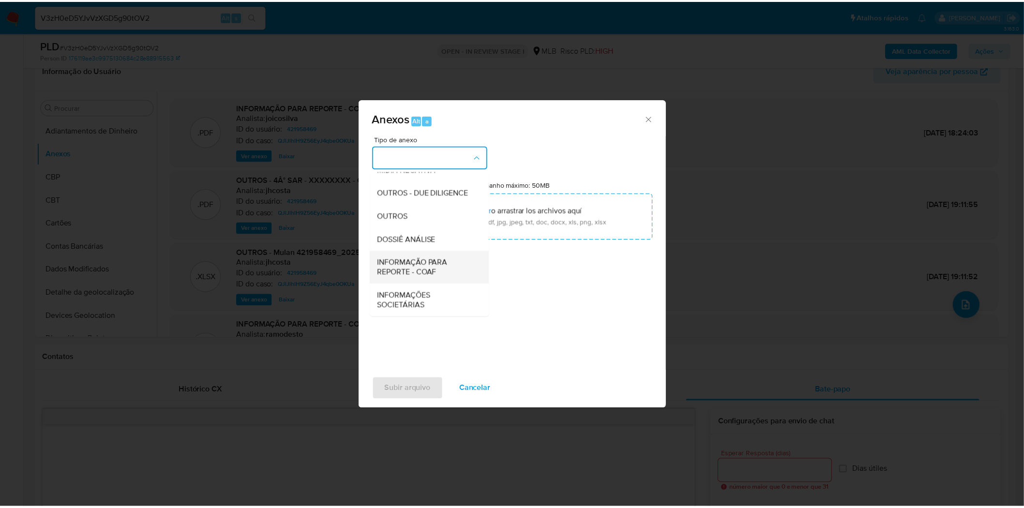
scroll to position [149, 0]
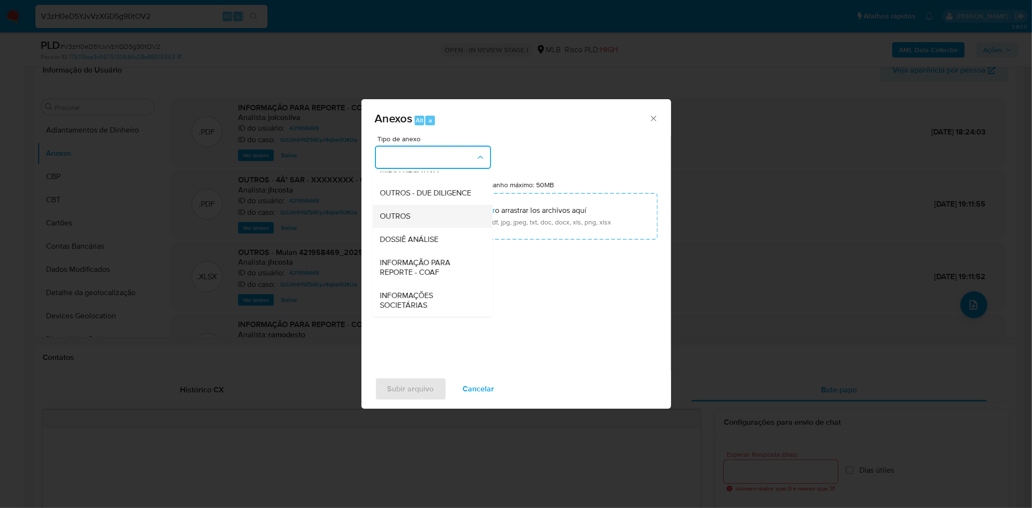
click at [406, 216] on span "OUTROS" at bounding box center [395, 216] width 30 height 10
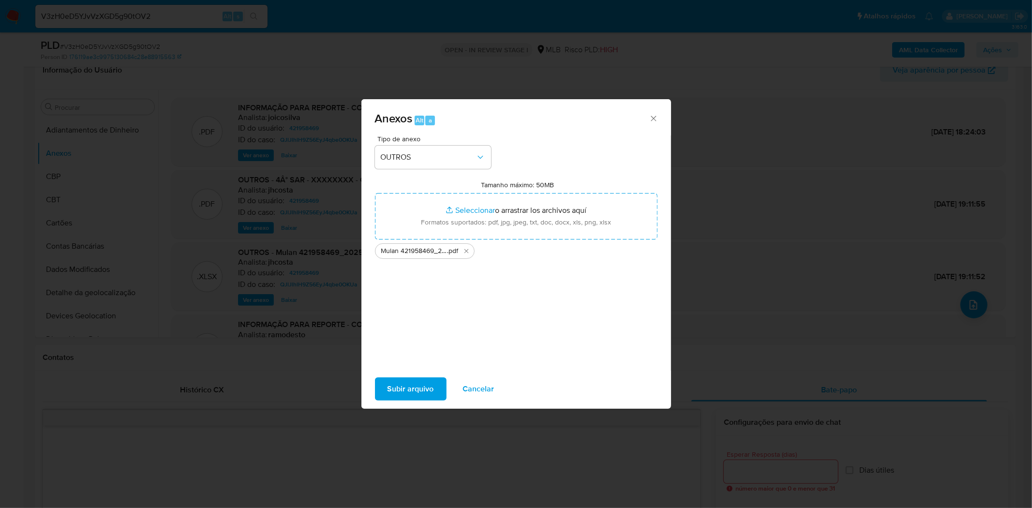
click at [412, 392] on span "Subir arquivo" at bounding box center [411, 388] width 46 height 21
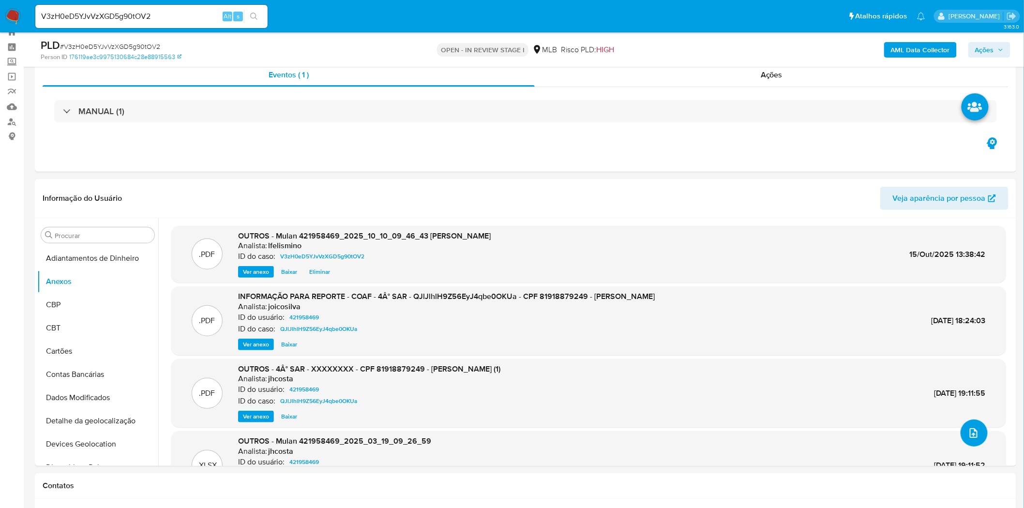
scroll to position [0, 0]
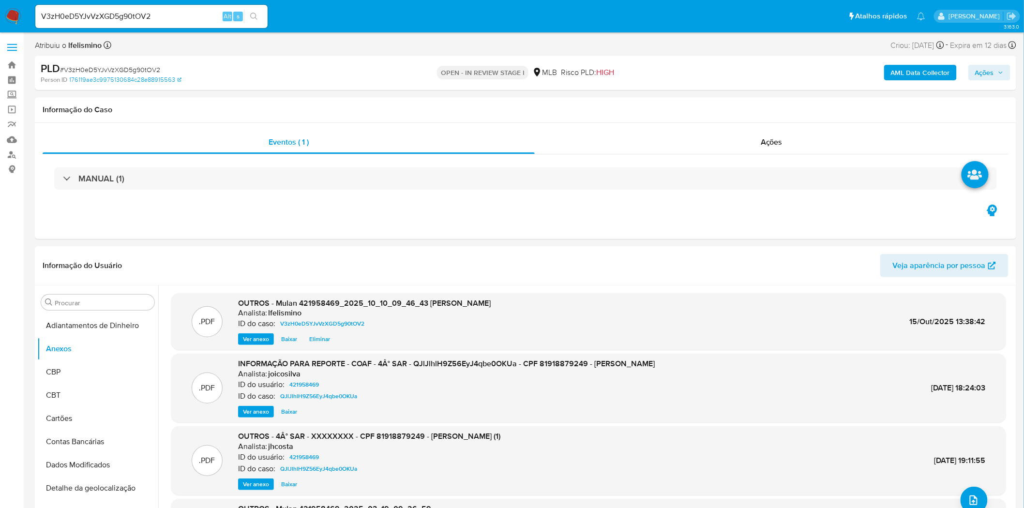
click at [903, 69] on b "AML Data Collector" at bounding box center [920, 72] width 59 height 15
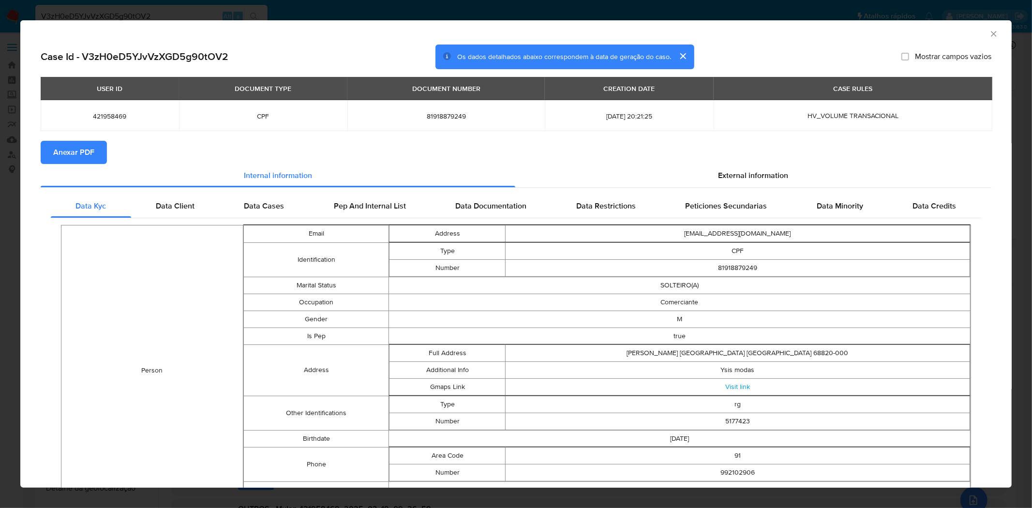
drag, startPoint x: 78, startPoint y: 148, endPoint x: 83, endPoint y: 160, distance: 13.3
click at [78, 148] on span "Anexar PDF" at bounding box center [73, 152] width 41 height 21
click at [150, 8] on div "AML Data Collector Case Id - V3zH0eD5YJvVzXGD5g90tOV2 Os dados detalhados abaix…" at bounding box center [516, 254] width 1032 height 508
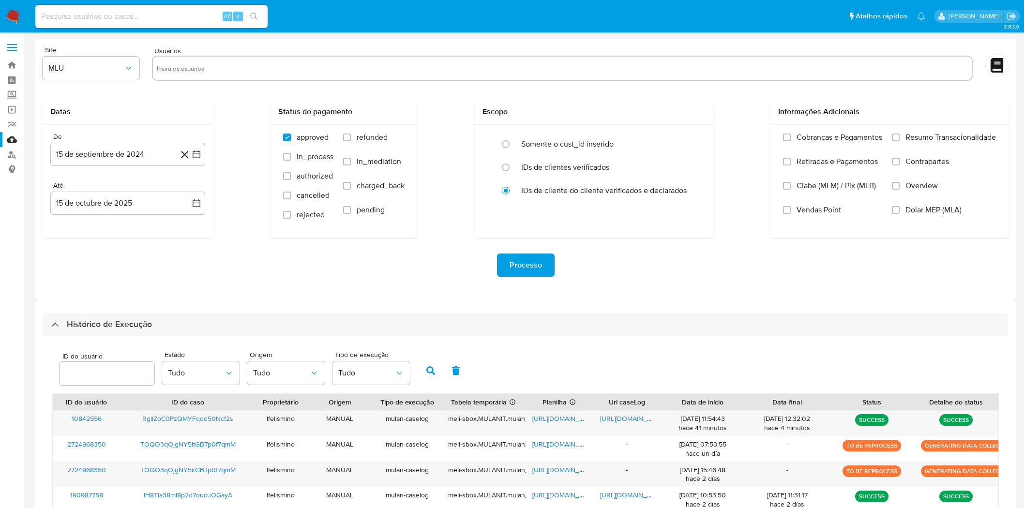
select select "100"
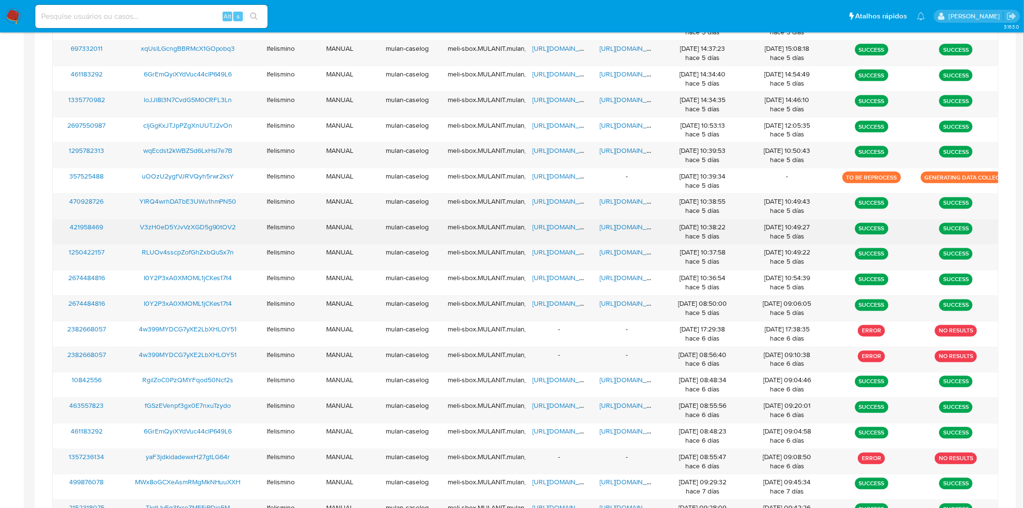
click at [615, 228] on span "https://docs.google.com/document/d/1-CKiOsNtjqYtjHiWVB5IuN6SPqdGa15e83AlLfeU4Rw…" at bounding box center [633, 228] width 67 height 10
click at [536, 226] on span "https://docs.google.com/spreadsheets/d/1pQ7YqYVQJHAtZMT600x8c55Gj4n23BpZ0LmMDYC…" at bounding box center [565, 228] width 67 height 10
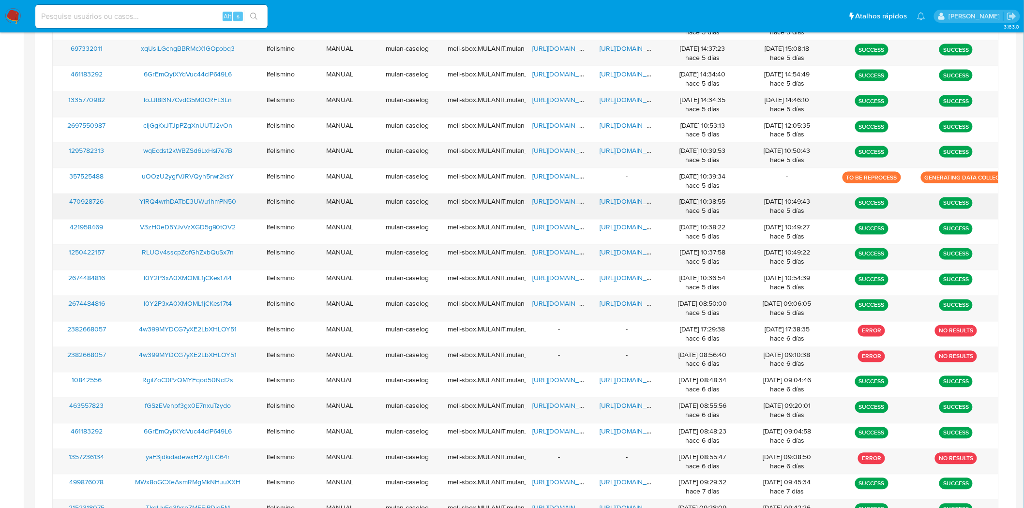
click at [614, 206] on span "[URL][DOMAIN_NAME]" at bounding box center [633, 202] width 67 height 10
click at [570, 200] on span "[URL][DOMAIN_NAME]" at bounding box center [565, 202] width 67 height 10
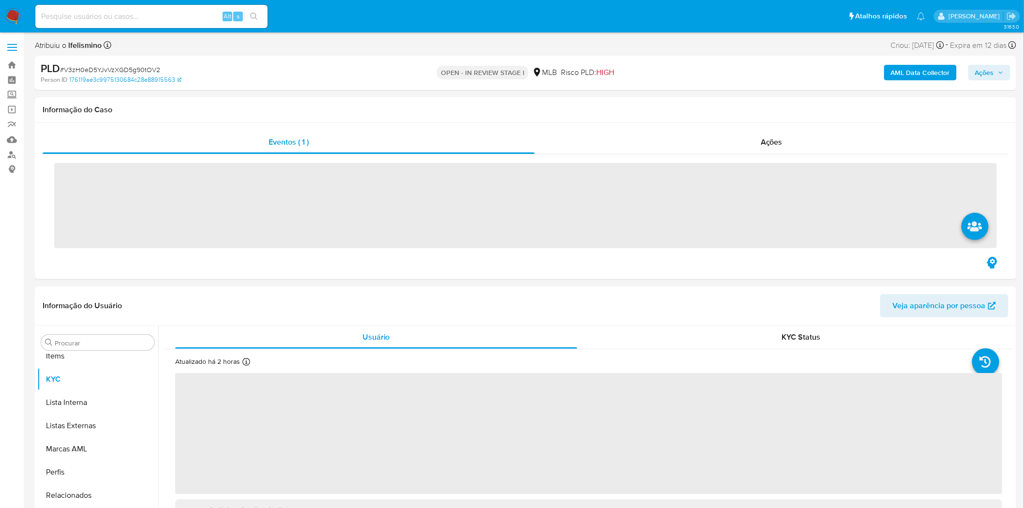
scroll to position [525, 0]
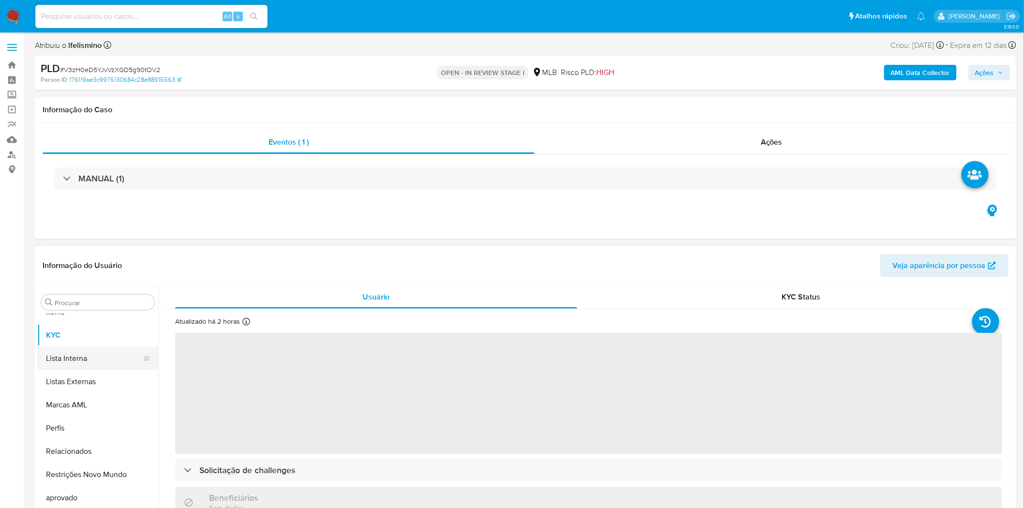
select select "10"
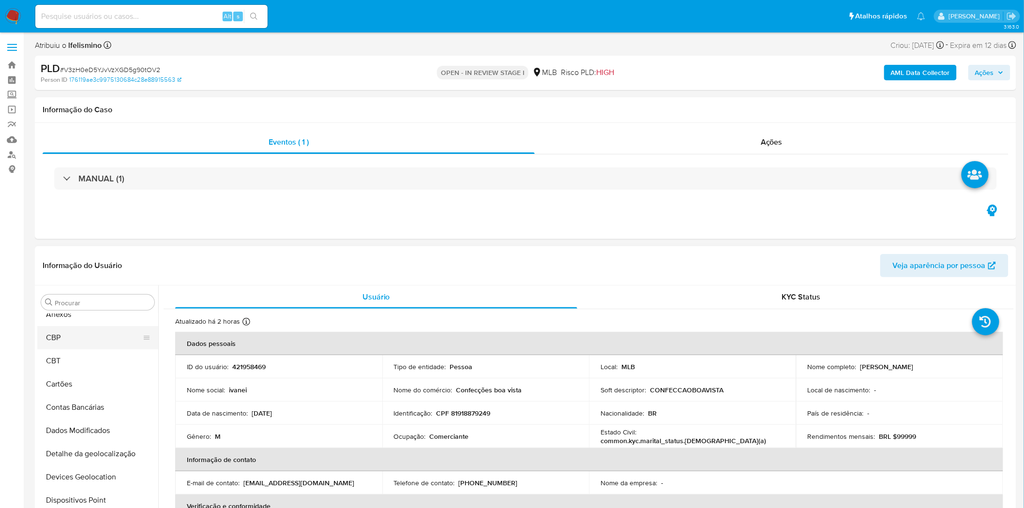
scroll to position [0, 0]
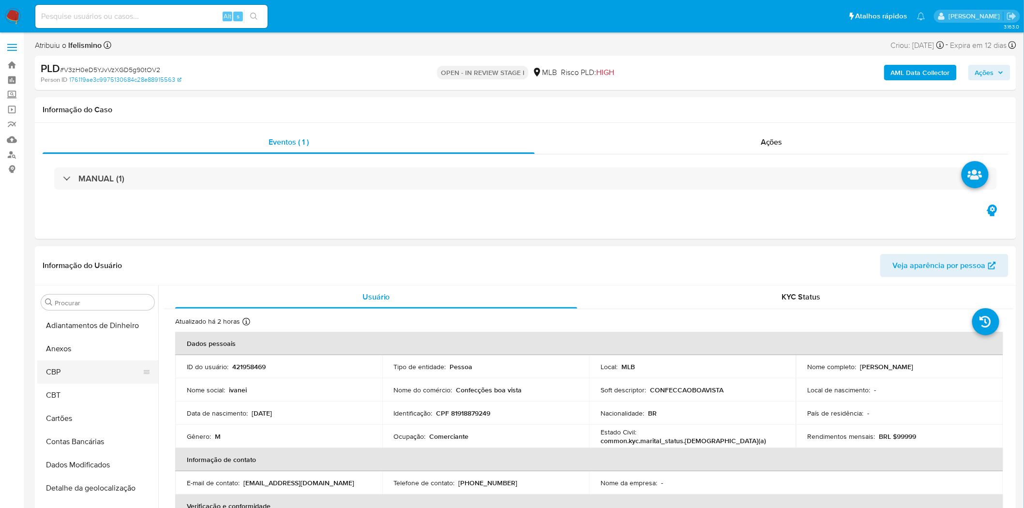
click at [93, 378] on button "CBP" at bounding box center [93, 372] width 113 height 23
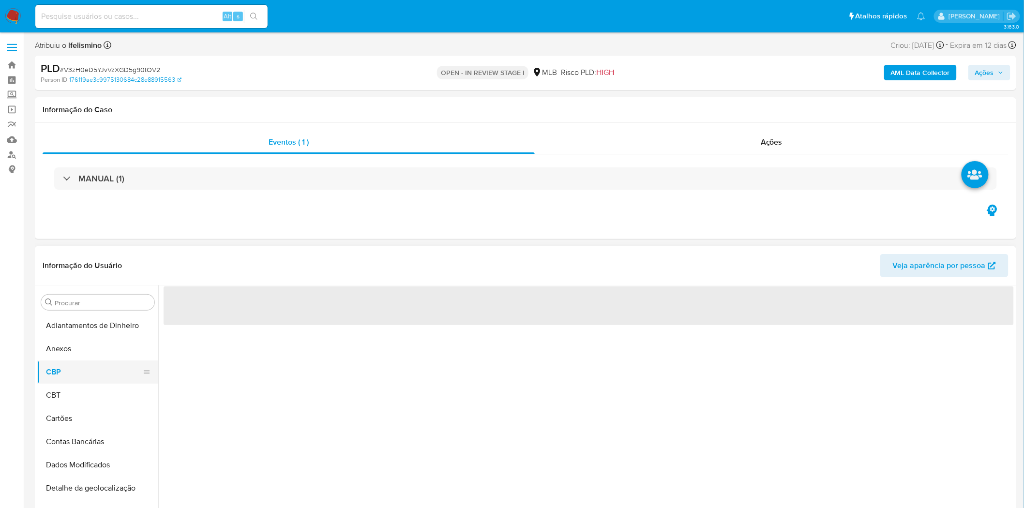
click at [95, 361] on button "CBP" at bounding box center [93, 372] width 113 height 23
click at [155, 16] on input at bounding box center [151, 16] width 232 height 13
paste input "YlRQ4wrhDATbE3UWu1hmPN50"
type input "YlRQ4wrhDATbE3UWu1hmPN50"
click at [77, 342] on button "Anexos" at bounding box center [93, 348] width 113 height 23
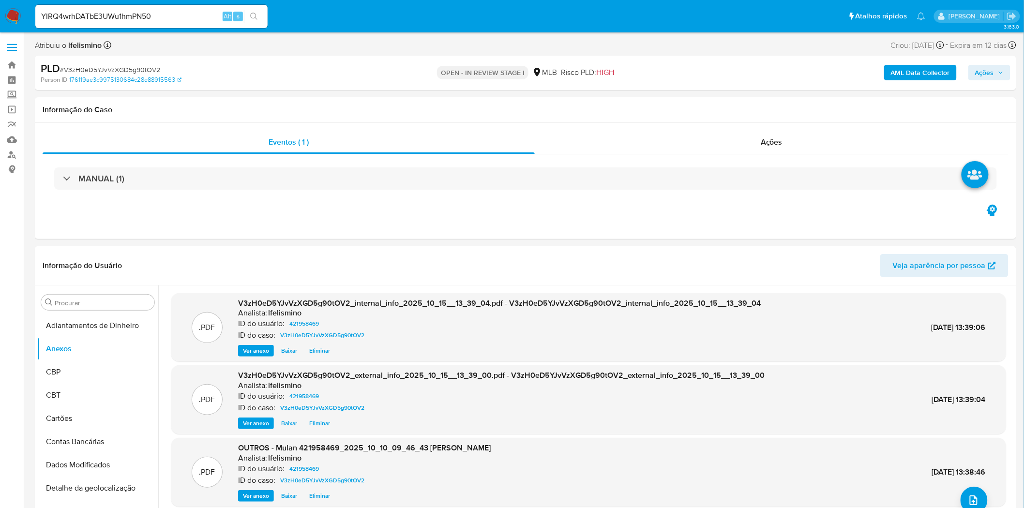
click at [249, 13] on button "search-icon" at bounding box center [254, 17] width 20 height 14
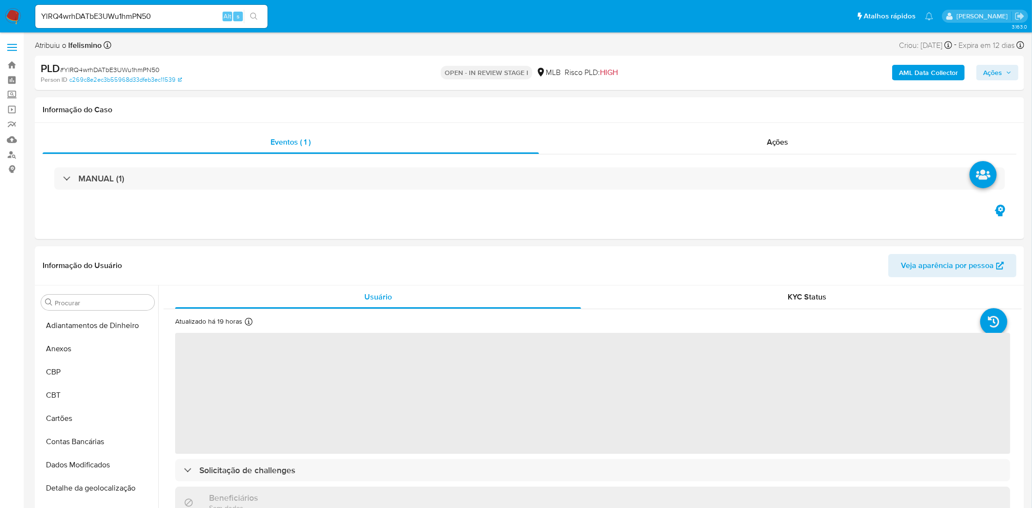
select select "10"
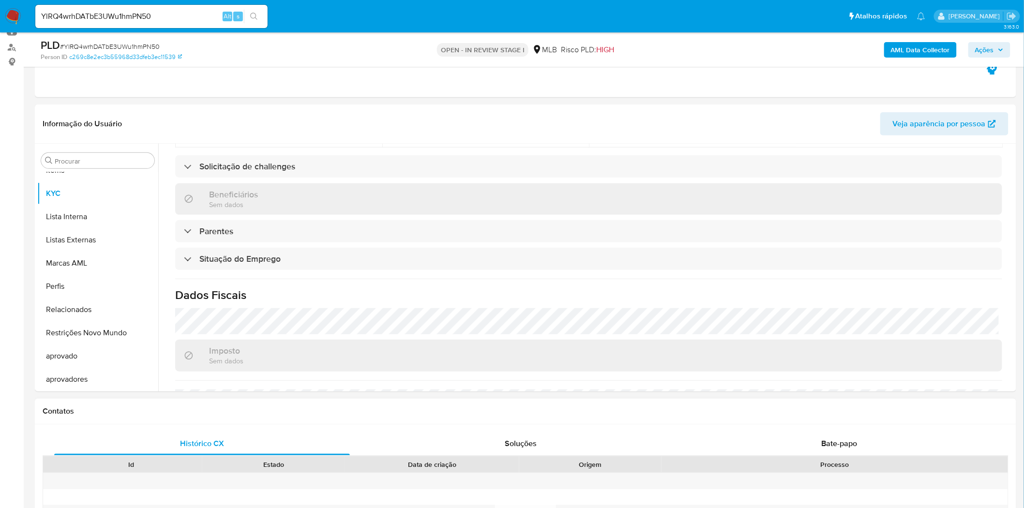
scroll to position [322, 0]
drag, startPoint x: 826, startPoint y: 432, endPoint x: 820, endPoint y: 434, distance: 6.6
click at [826, 432] on div "Bate-papo" at bounding box center [840, 443] width 296 height 23
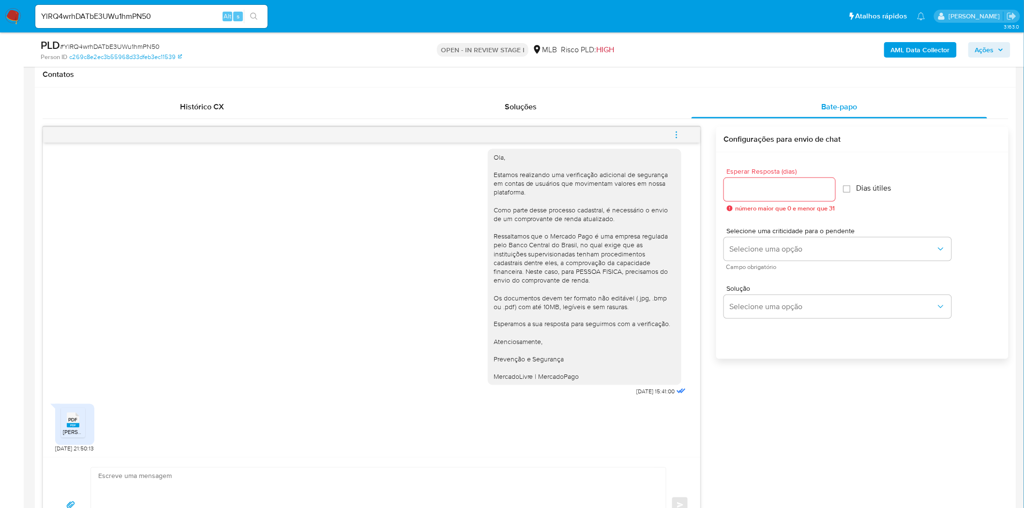
scroll to position [484, 0]
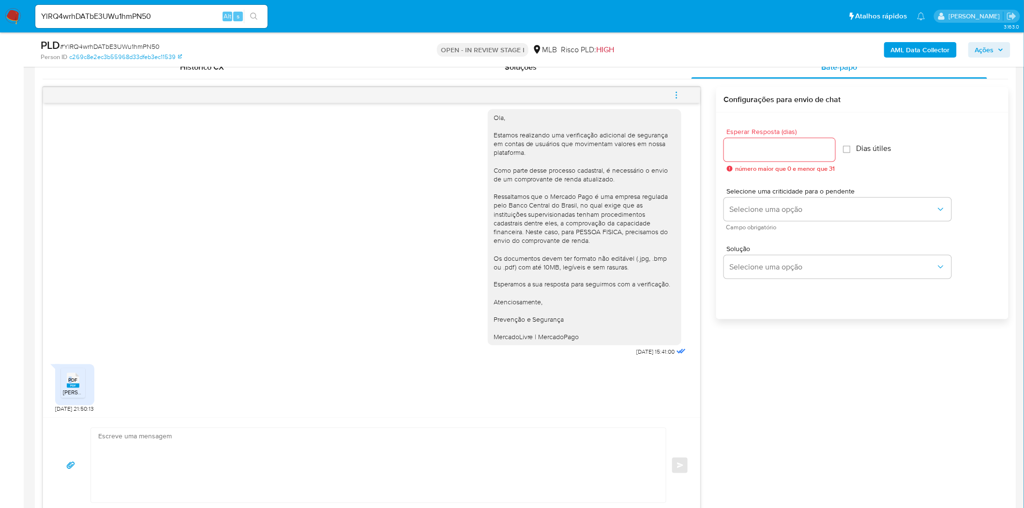
click at [73, 376] on div "PDF PDF" at bounding box center [73, 379] width 20 height 19
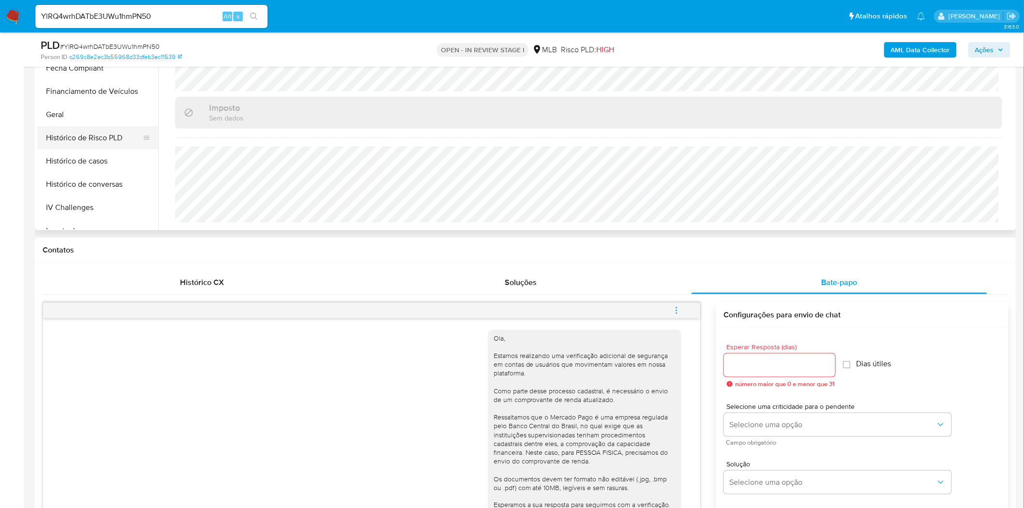
scroll to position [256, 0]
click at [87, 116] on button "Geral" at bounding box center [93, 115] width 113 height 23
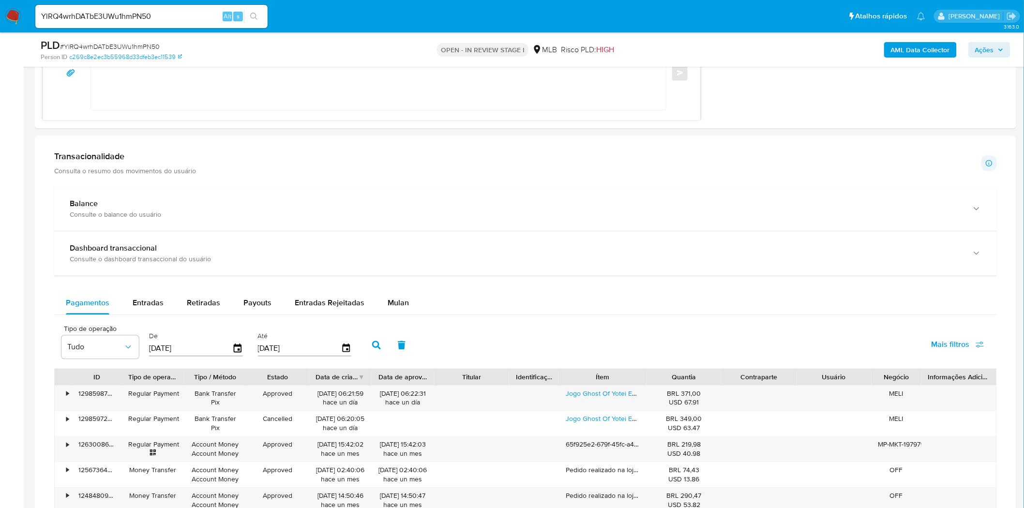
scroll to position [860, 0]
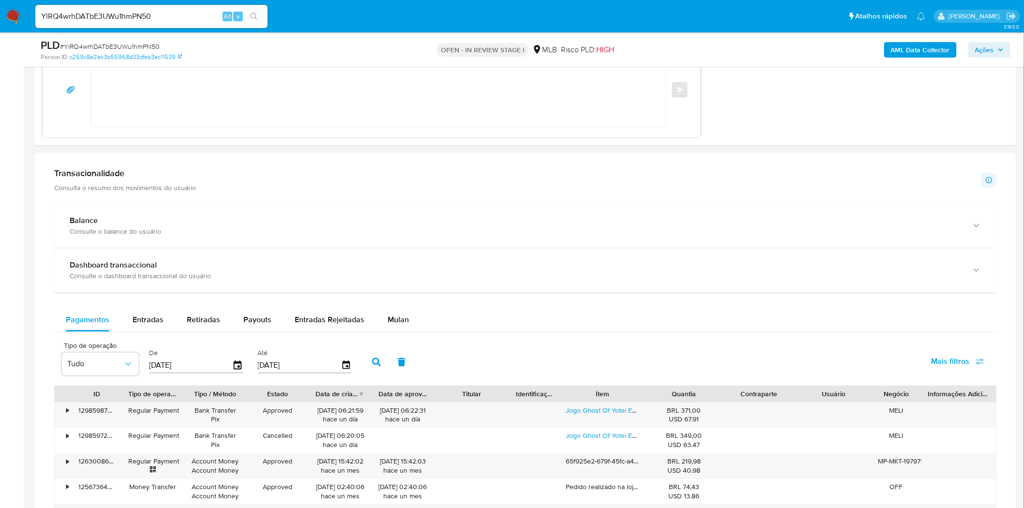
click at [273, 177] on div "Transacionalidade Consulta o resumo dos movimentos do usuário Informações trans…" at bounding box center [525, 180] width 943 height 24
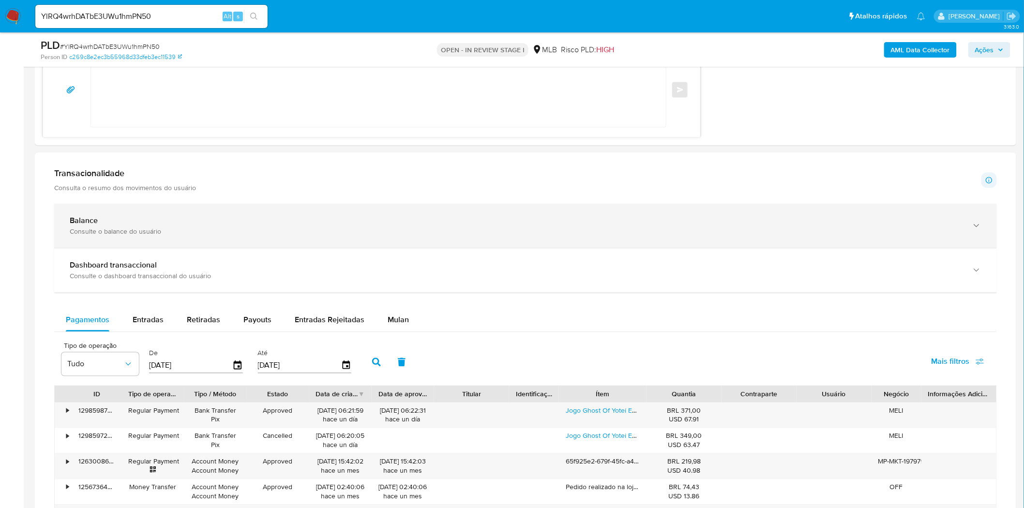
click at [229, 205] on div "Balance Consulte o balance do usuário" at bounding box center [525, 226] width 943 height 44
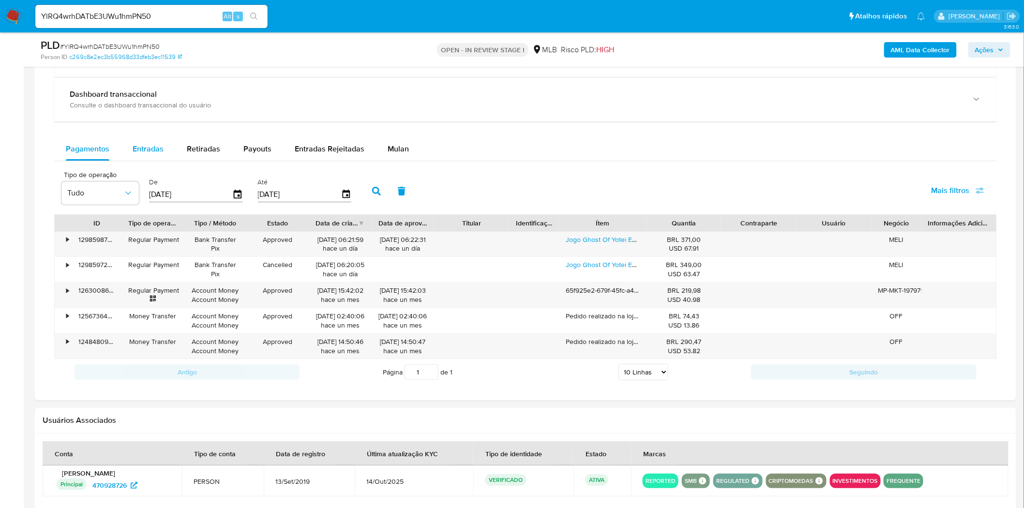
scroll to position [1344, 0]
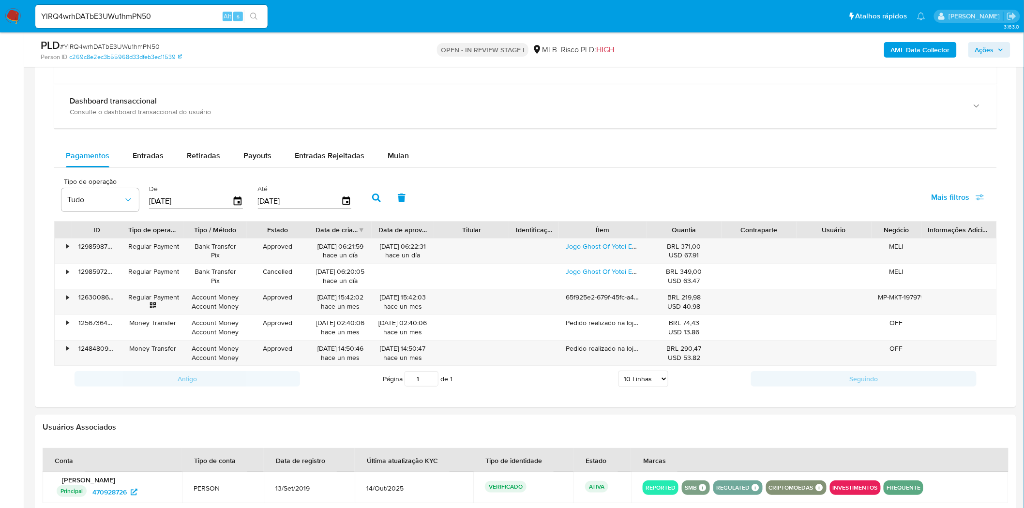
click at [156, 138] on div "Balance Consulte o balance do usuário Total BRL $742.583,68 Disponível BRL $783…" at bounding box center [525, 56] width 943 height 673
click at [161, 150] on span "Entradas" at bounding box center [148, 155] width 31 height 11
select select "10"
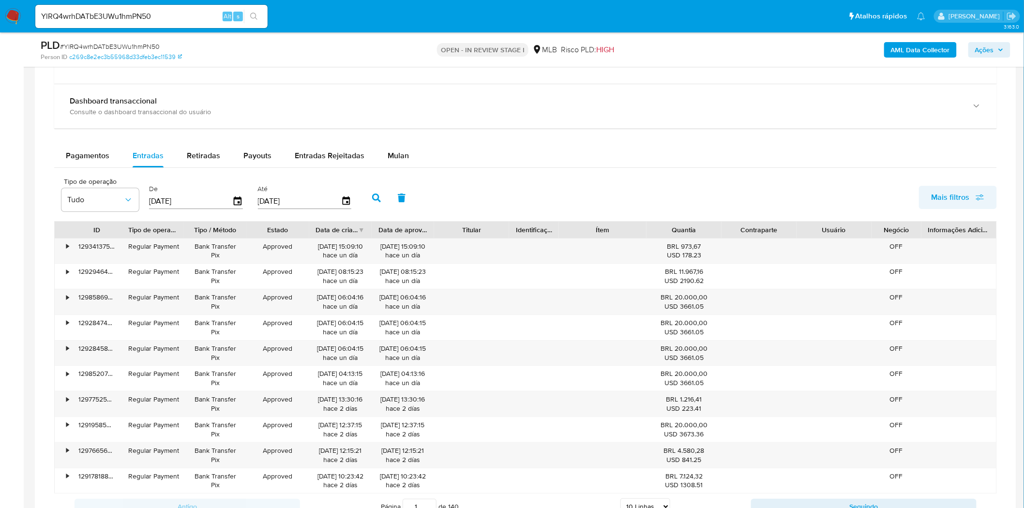
click at [948, 192] on span "Mais filtros" at bounding box center [951, 197] width 38 height 23
click at [853, 289] on input "Id de pagamento" at bounding box center [849, 290] width 8 height 8
checkbox input "true"
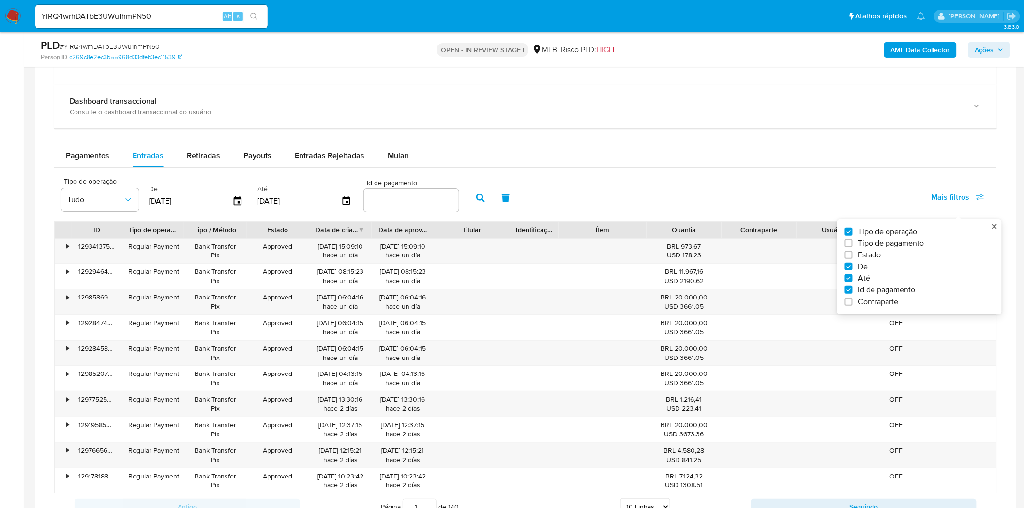
click at [419, 203] on input "number" at bounding box center [411, 200] width 95 height 13
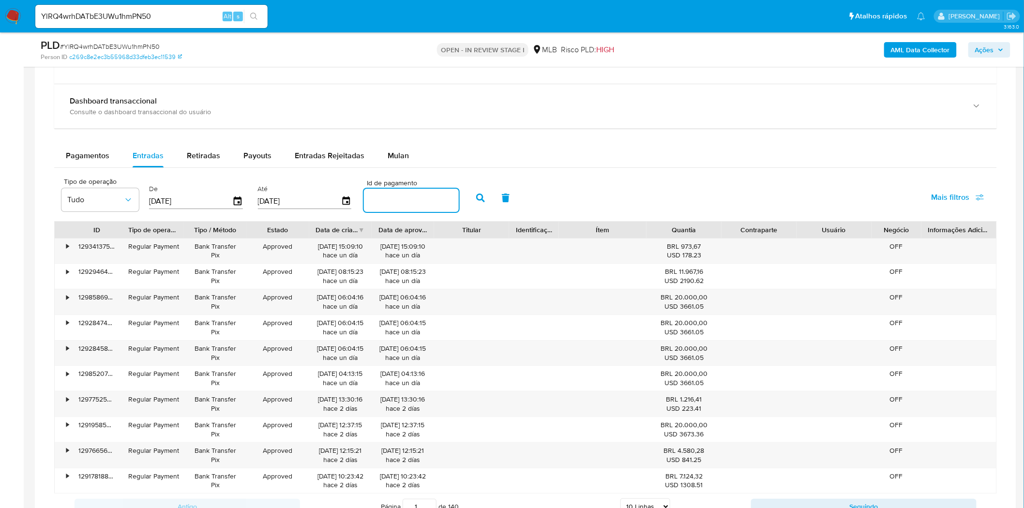
paste input "129248782626"
type input "129248782626"
click at [476, 197] on icon "button" at bounding box center [480, 198] width 9 height 9
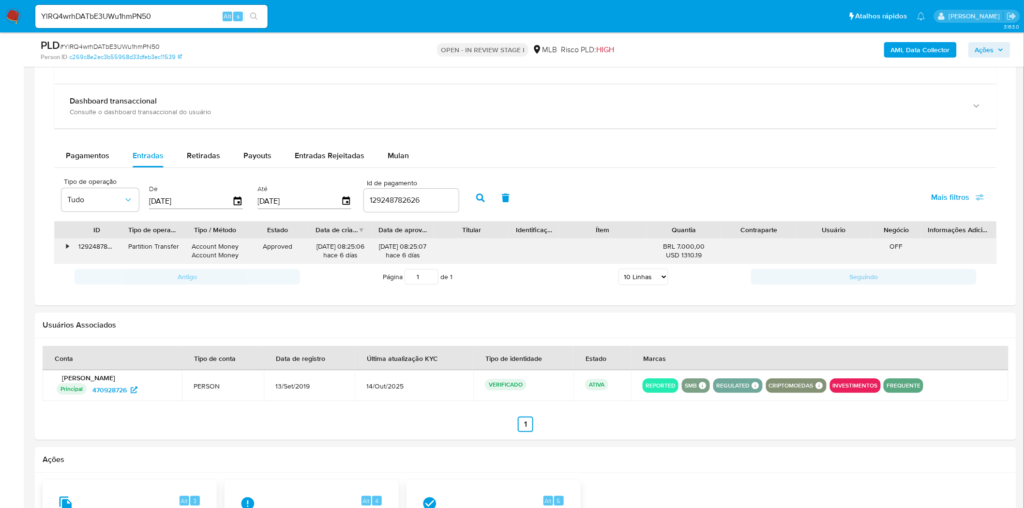
click at [62, 248] on div "•" at bounding box center [63, 251] width 17 height 25
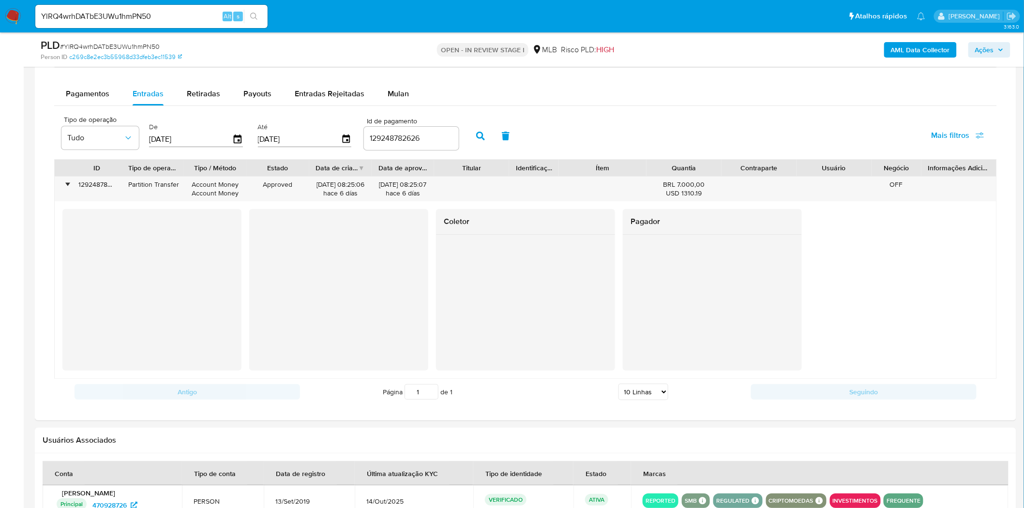
scroll to position [1371, 0]
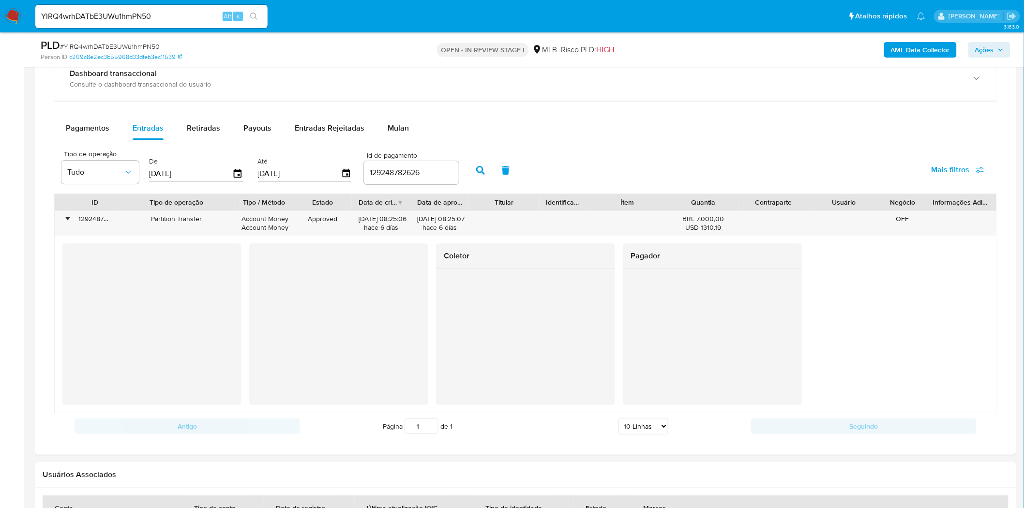
drag, startPoint x: 182, startPoint y: 197, endPoint x: 236, endPoint y: 206, distance: 54.4
click at [236, 206] on div at bounding box center [234, 202] width 17 height 16
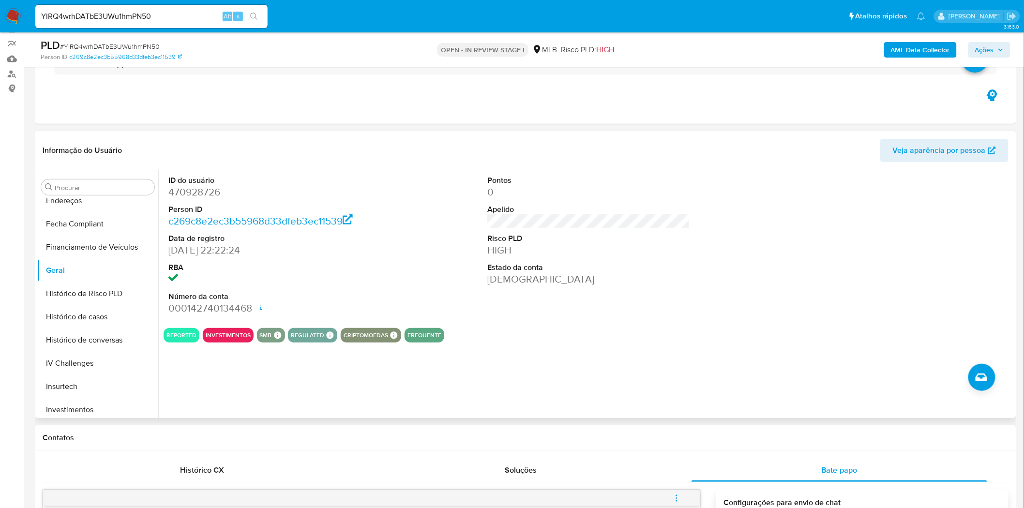
scroll to position [417, 0]
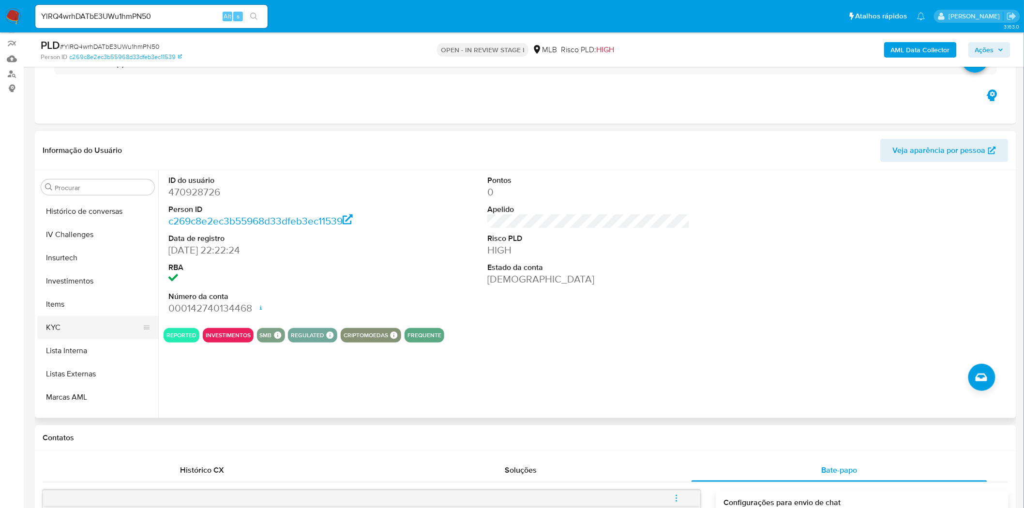
click at [79, 326] on button "KYC" at bounding box center [93, 327] width 113 height 23
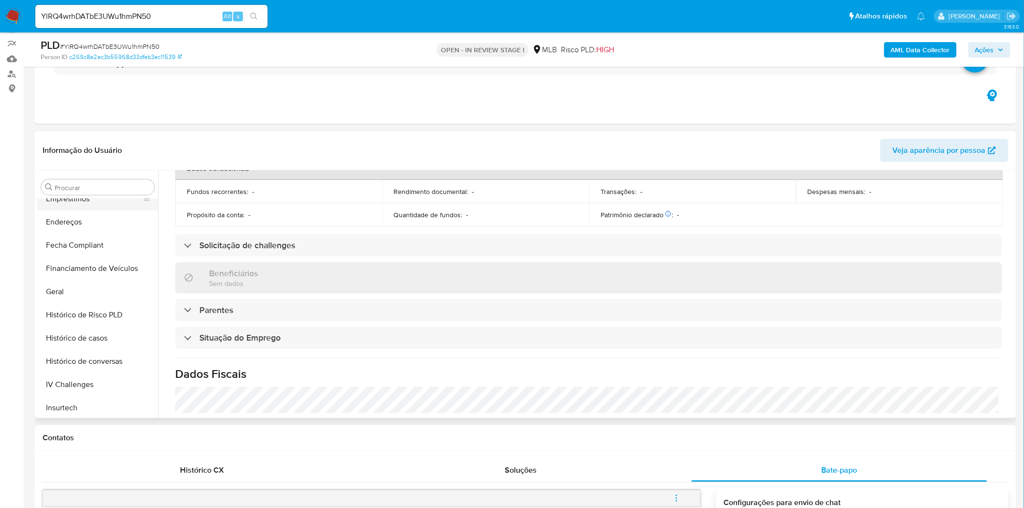
scroll to position [202, 0]
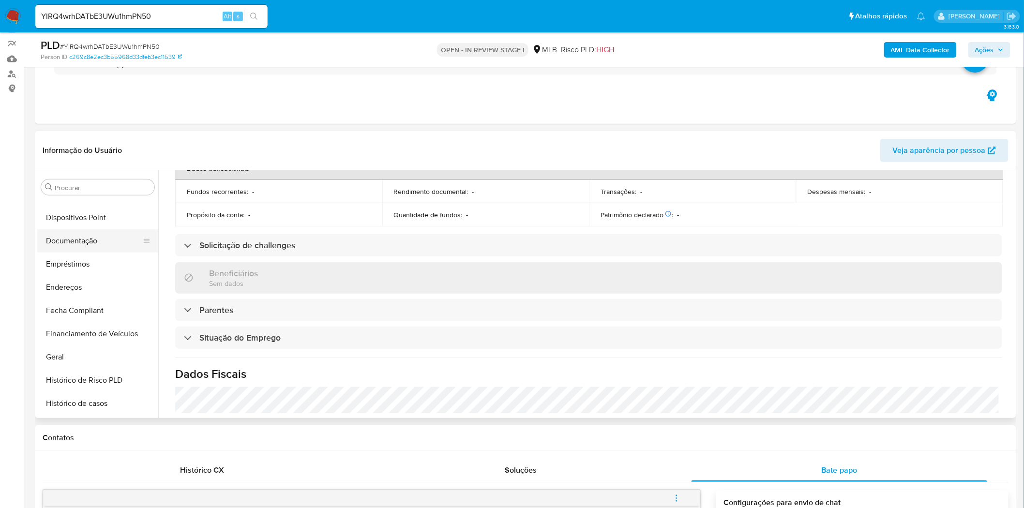
click at [97, 243] on button "Documentação" at bounding box center [93, 240] width 113 height 23
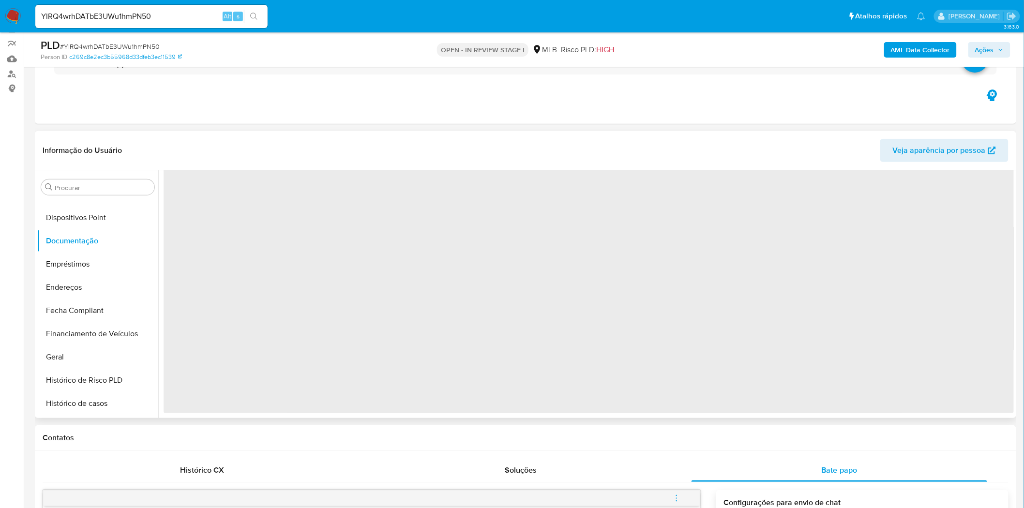
scroll to position [0, 0]
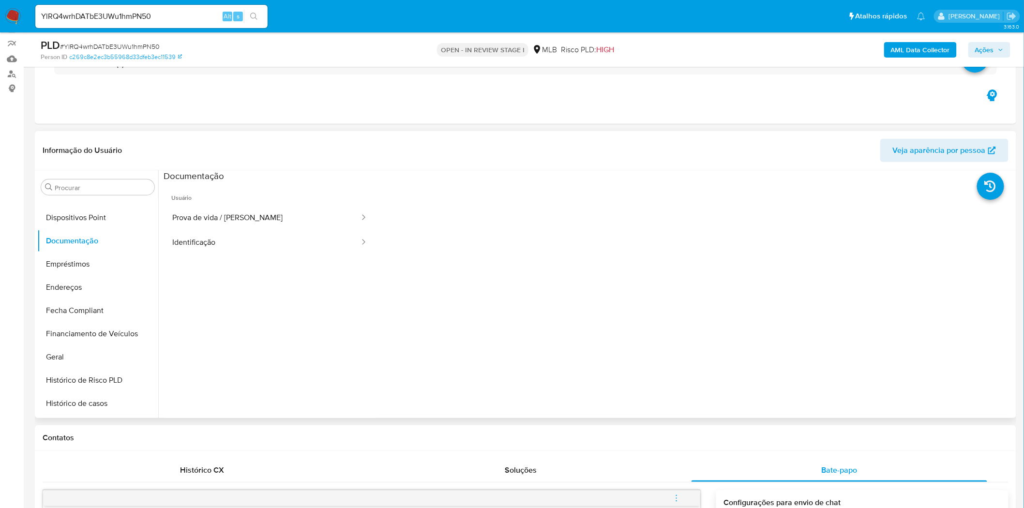
click at [219, 183] on span "Usuário" at bounding box center [270, 193] width 212 height 23
click at [211, 206] on button "Prova de vida / [PERSON_NAME]" at bounding box center [262, 218] width 197 height 25
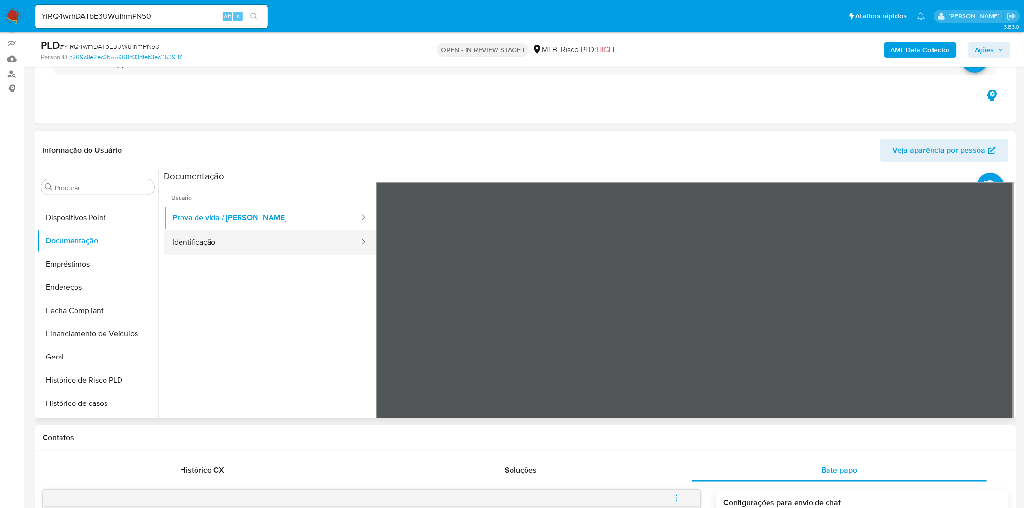
drag, startPoint x: 257, startPoint y: 226, endPoint x: 249, endPoint y: 238, distance: 14.5
click at [257, 227] on button "Prova de vida / [PERSON_NAME]" at bounding box center [262, 218] width 197 height 25
click at [248, 240] on button "Identificação" at bounding box center [262, 242] width 197 height 25
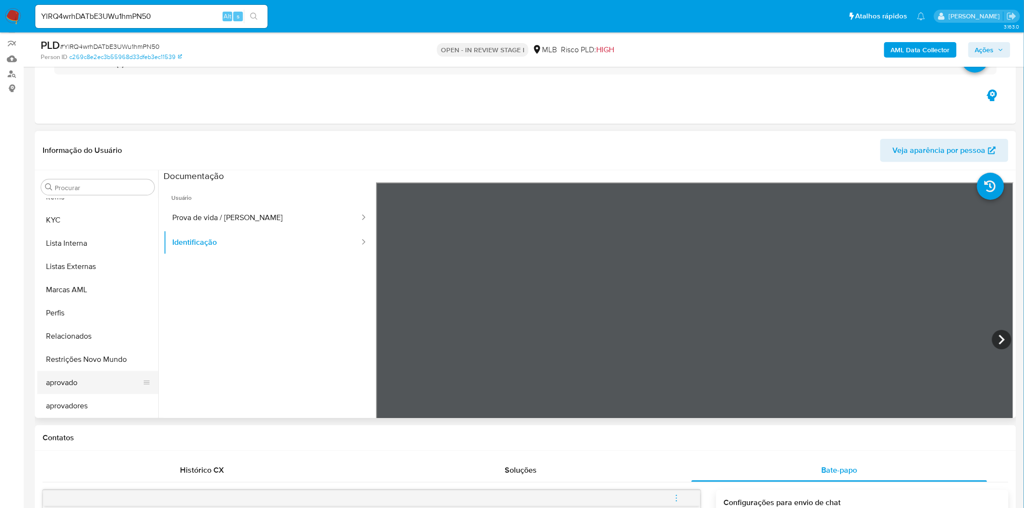
scroll to position [525, 0]
click at [98, 359] on button "Restrições Novo Mundo" at bounding box center [93, 358] width 113 height 23
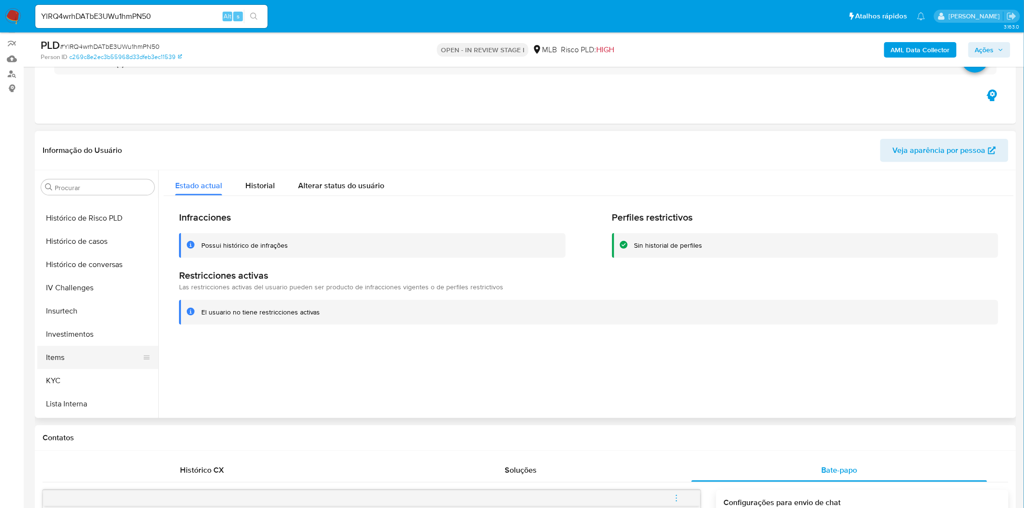
scroll to position [310, 0]
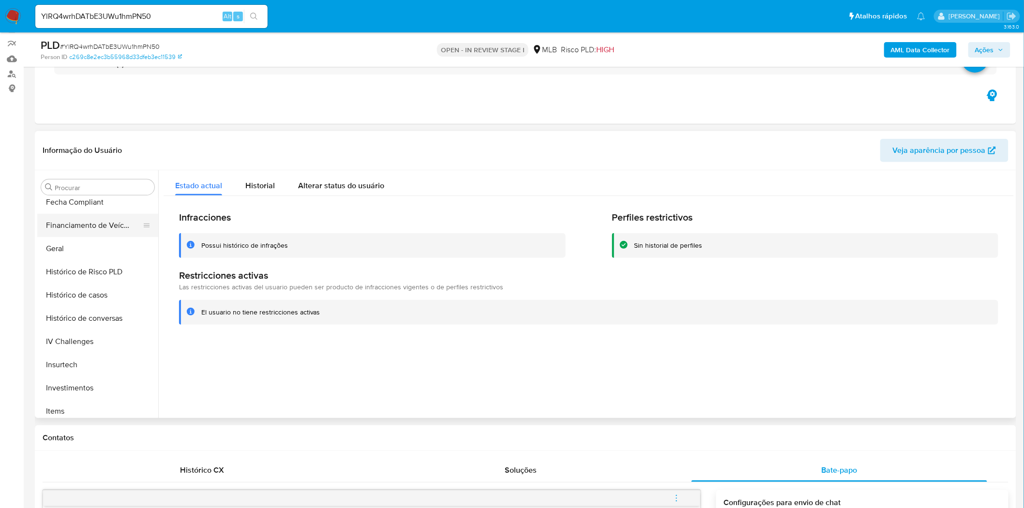
click at [93, 228] on button "Financiamento de Veículos" at bounding box center [93, 225] width 113 height 23
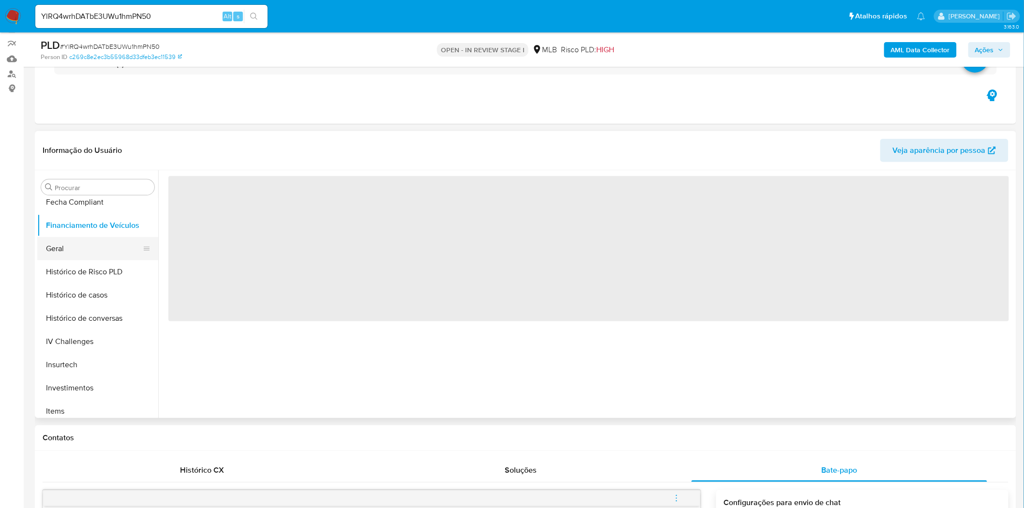
click at [72, 241] on button "Geral" at bounding box center [93, 248] width 113 height 23
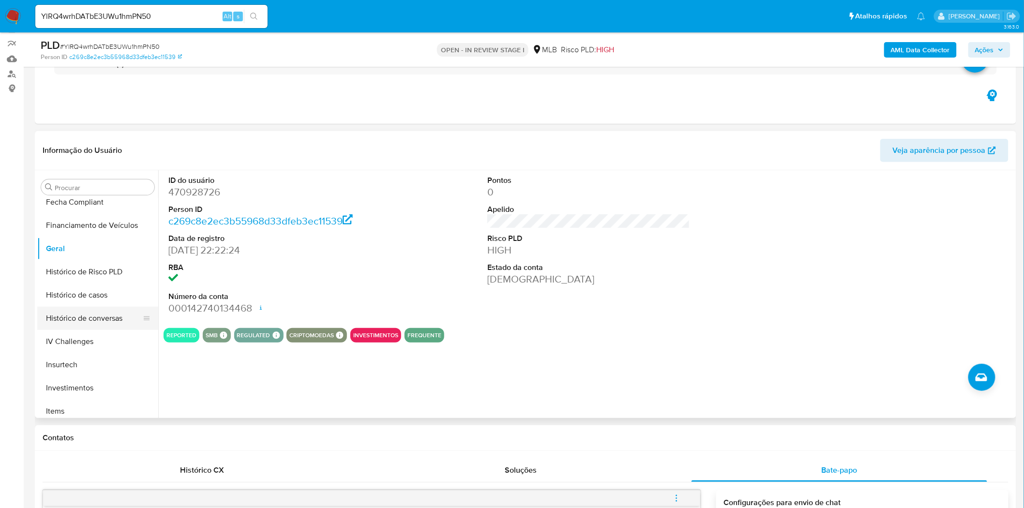
scroll to position [418, 0]
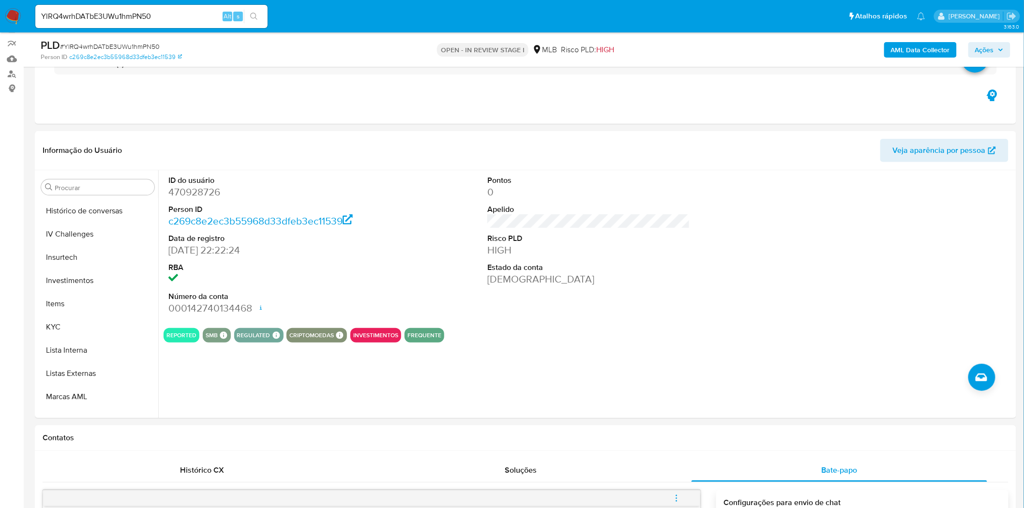
drag, startPoint x: 69, startPoint y: 319, endPoint x: 7, endPoint y: 323, distance: 62.0
click at [68, 319] on button "KYC" at bounding box center [97, 327] width 121 height 23
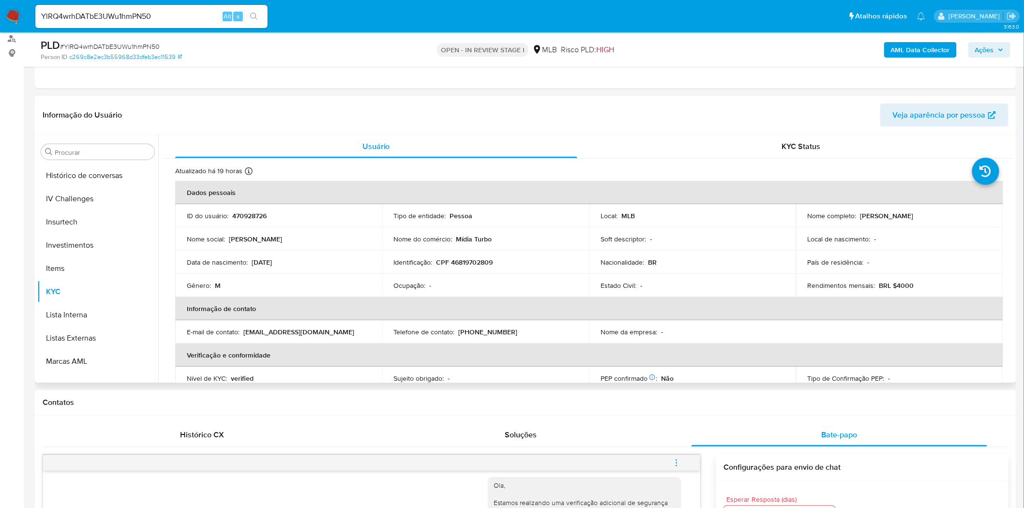
scroll to position [135, 0]
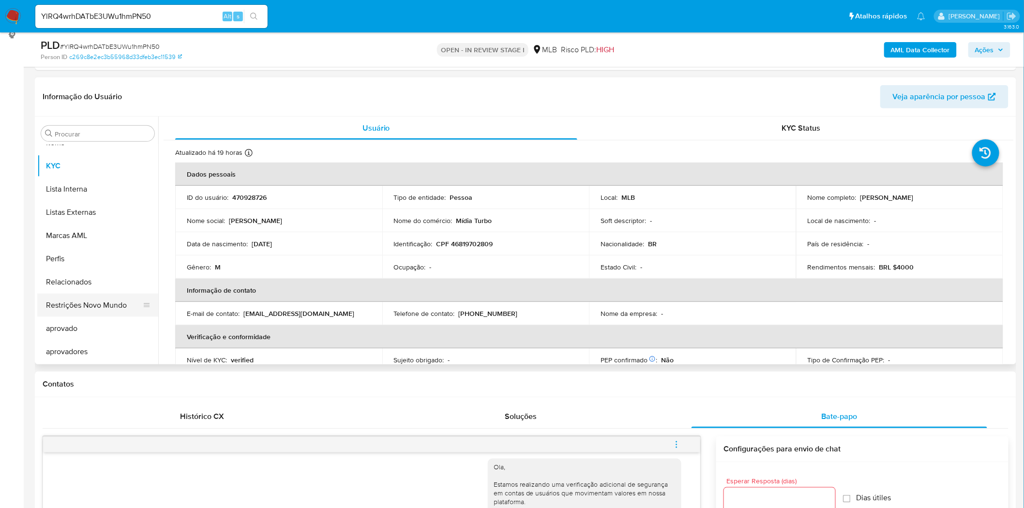
click at [119, 306] on button "Restrições Novo Mundo" at bounding box center [93, 305] width 113 height 23
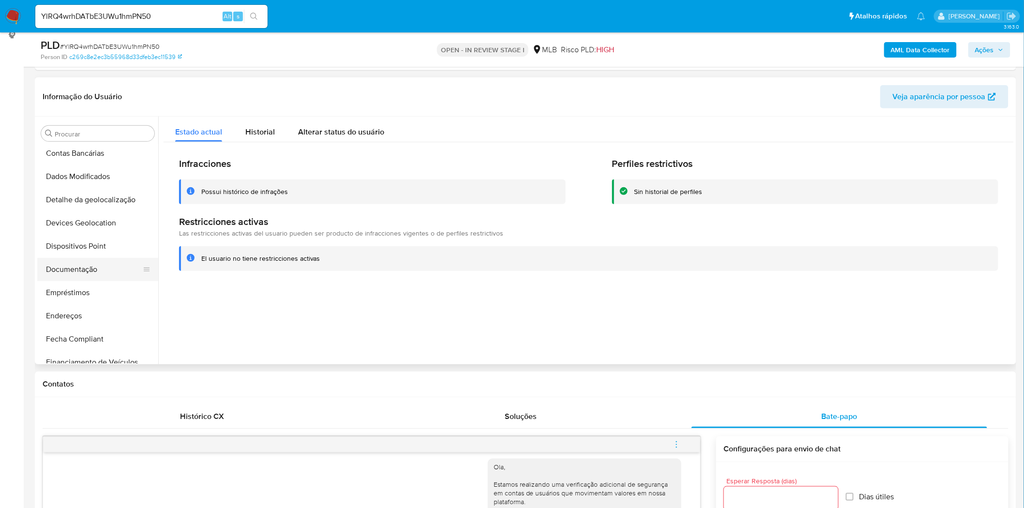
scroll to position [95, 0]
click at [108, 285] on button "Documentação" at bounding box center [93, 294] width 113 height 23
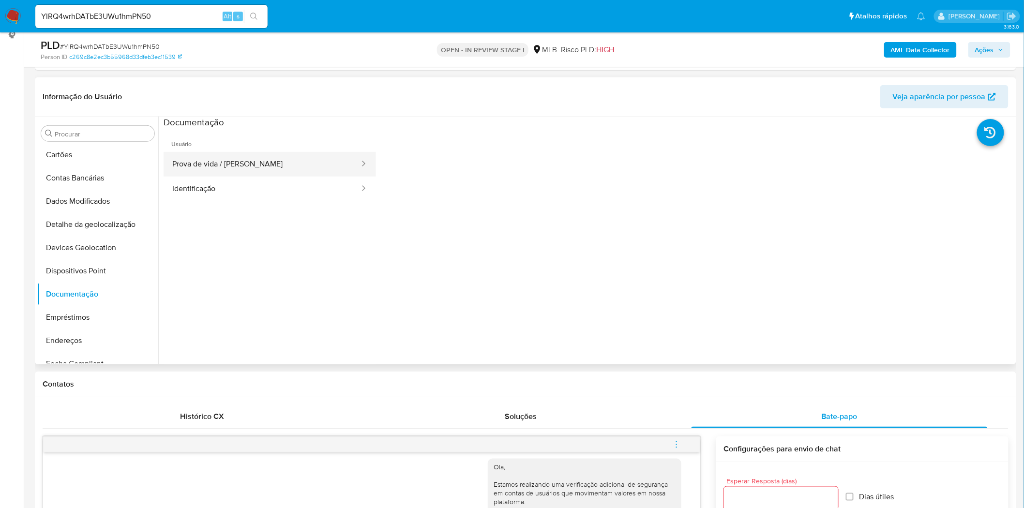
click at [223, 167] on button "Prova de vida / Selfie" at bounding box center [262, 164] width 197 height 25
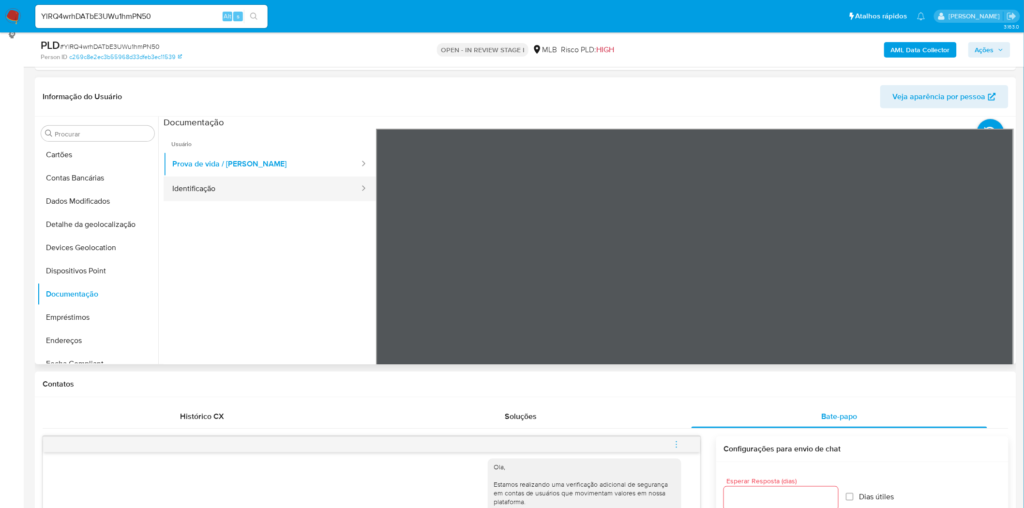
drag, startPoint x: 242, startPoint y: 195, endPoint x: 215, endPoint y: 196, distance: 27.1
click at [241, 194] on button "Identificação" at bounding box center [262, 189] width 197 height 25
drag, startPoint x: 108, startPoint y: 267, endPoint x: 27, endPoint y: 277, distance: 82.0
click at [106, 269] on button "Dispositivos Point" at bounding box center [97, 270] width 121 height 23
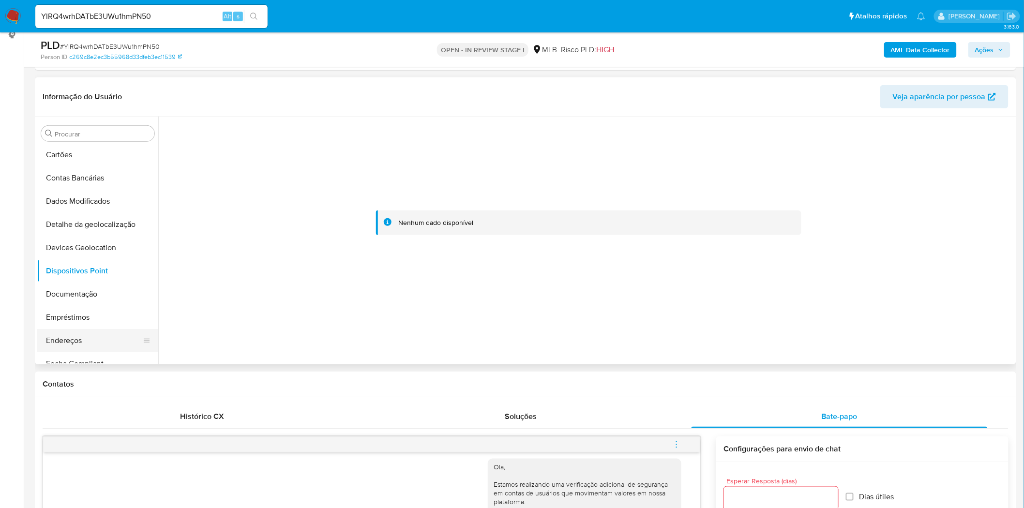
drag, startPoint x: 89, startPoint y: 328, endPoint x: 84, endPoint y: 341, distance: 13.9
click at [89, 328] on ul "Adiantamentos de Dinheiro Anexos CBP CBT Cartões Contas Bancárias Dados Modific…" at bounding box center [97, 254] width 121 height 218
click at [73, 348] on button "Endereços" at bounding box center [93, 340] width 113 height 23
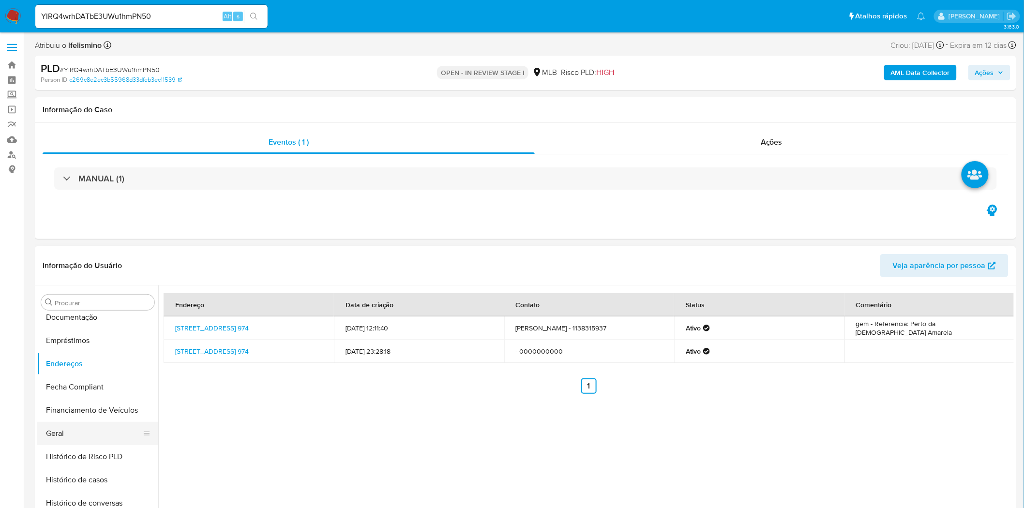
scroll to position [256, 0]
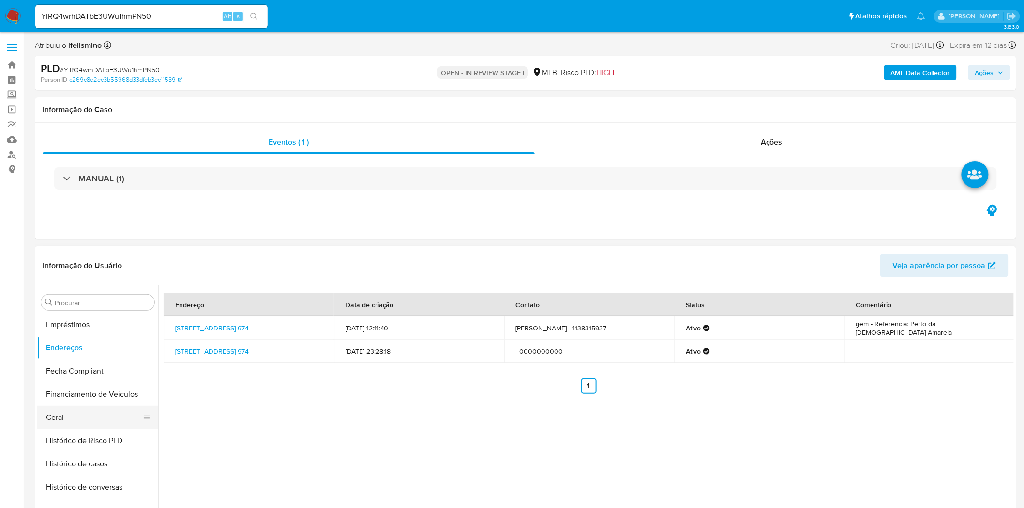
click at [69, 418] on button "Geral" at bounding box center [93, 417] width 113 height 23
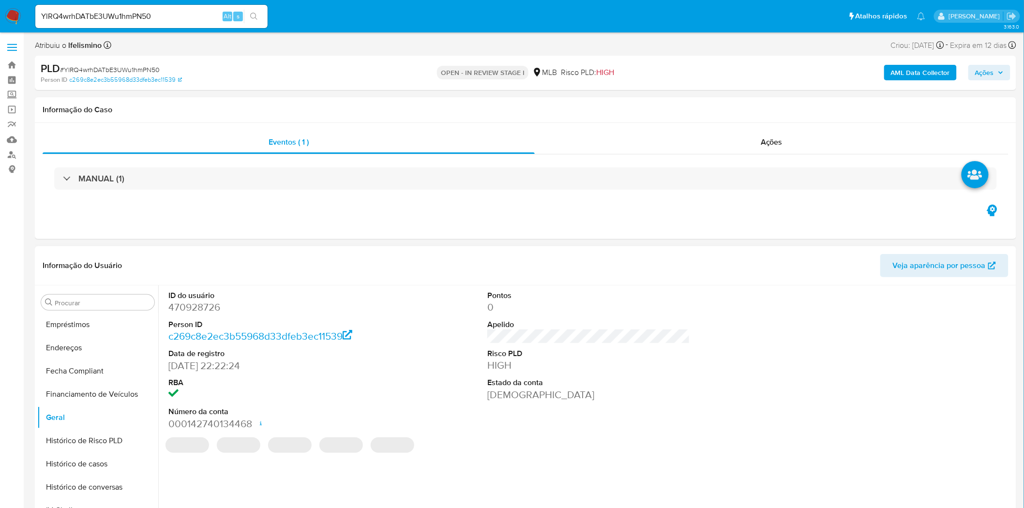
click at [203, 304] on dd "470928726" at bounding box center [269, 308] width 203 height 14
copy dd "470928726"
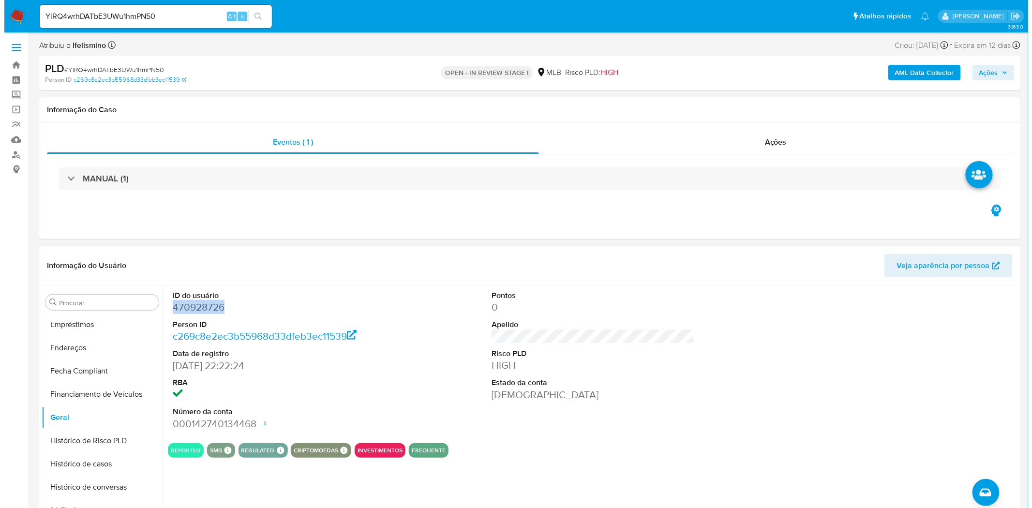
scroll to position [0, 0]
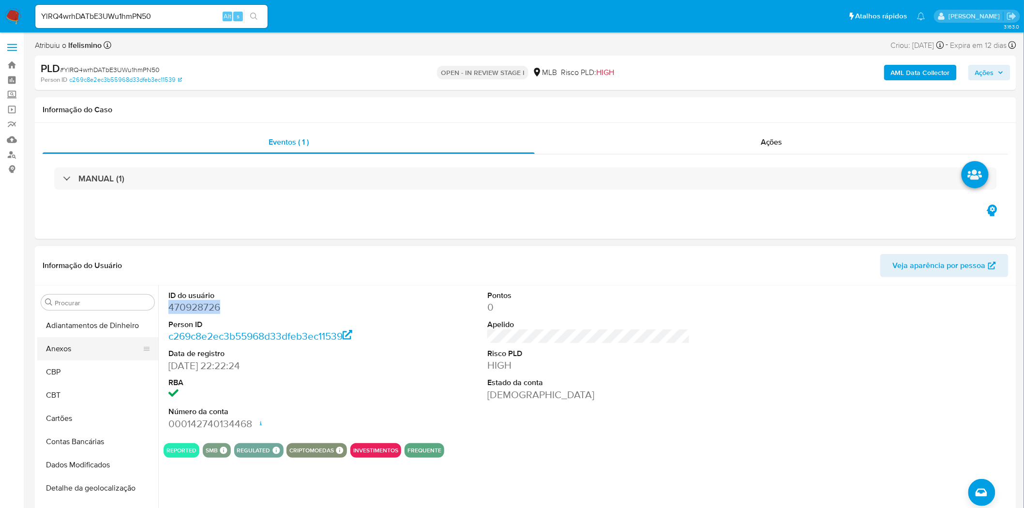
click at [88, 350] on button "Anexos" at bounding box center [93, 348] width 113 height 23
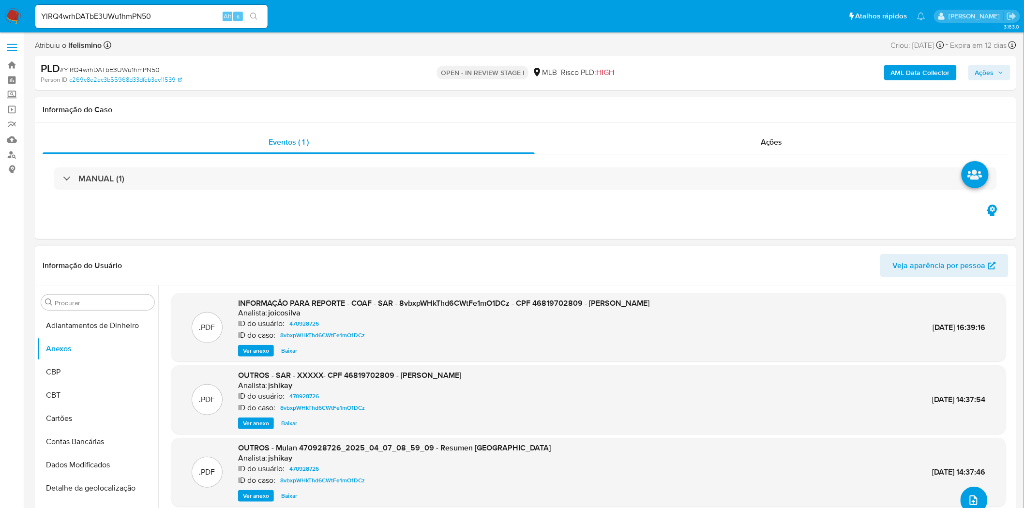
click at [973, 496] on icon "upload-file" at bounding box center [974, 501] width 12 height 12
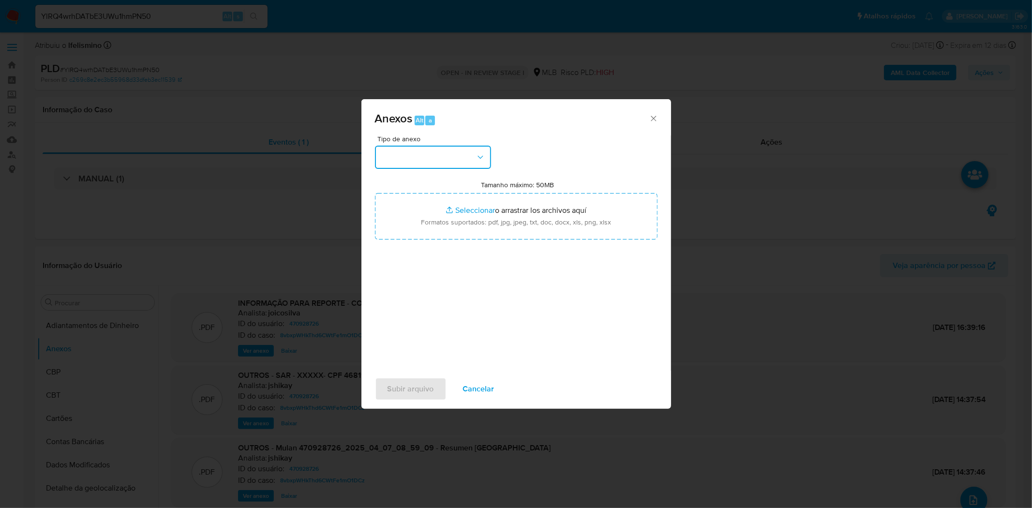
click at [461, 163] on button "button" at bounding box center [433, 157] width 116 height 23
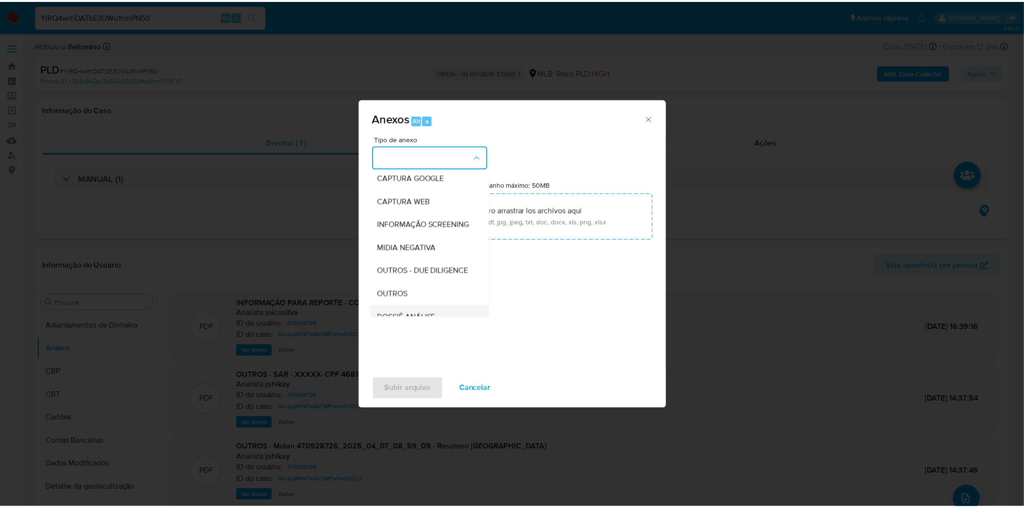
scroll to position [149, 0]
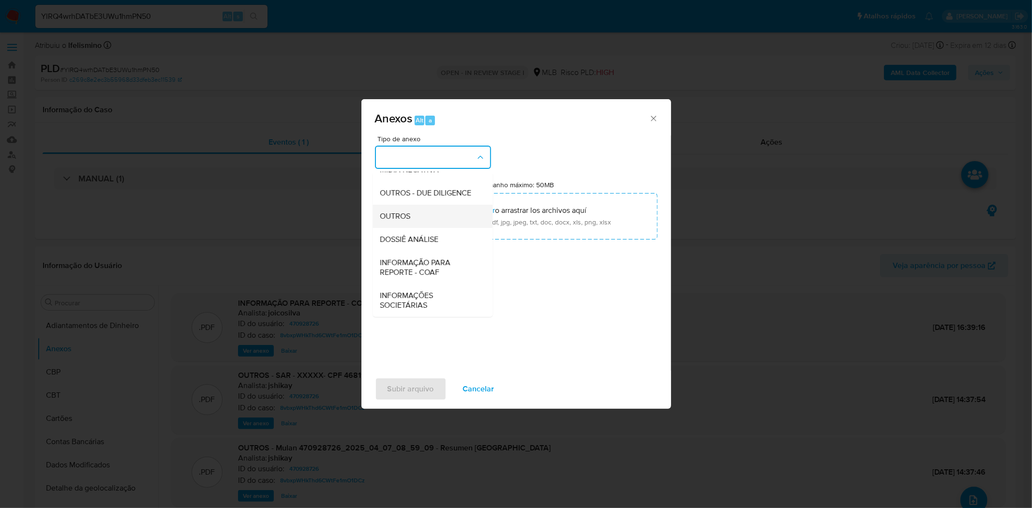
click at [437, 210] on div "OUTROS" at bounding box center [429, 215] width 99 height 23
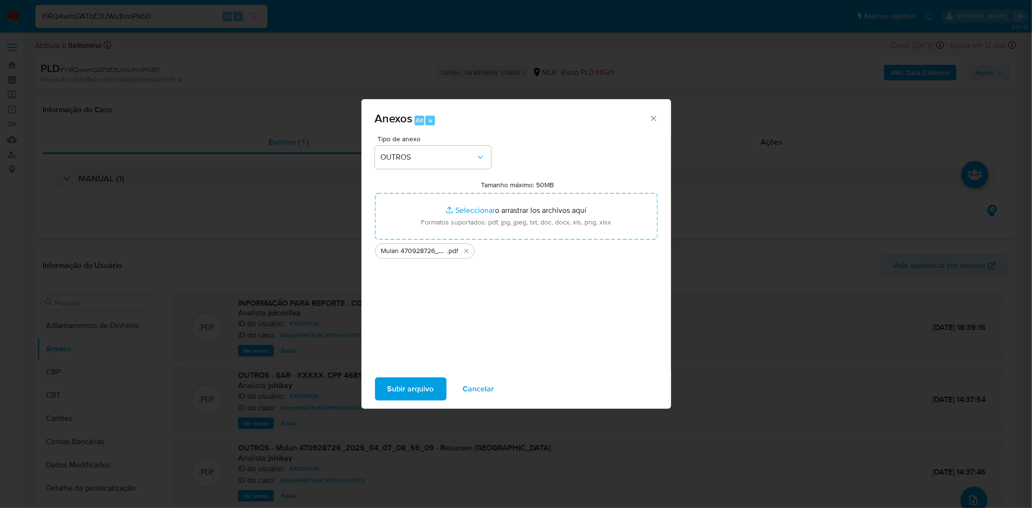
click at [381, 390] on button "Subir arquivo" at bounding box center [411, 388] width 72 height 23
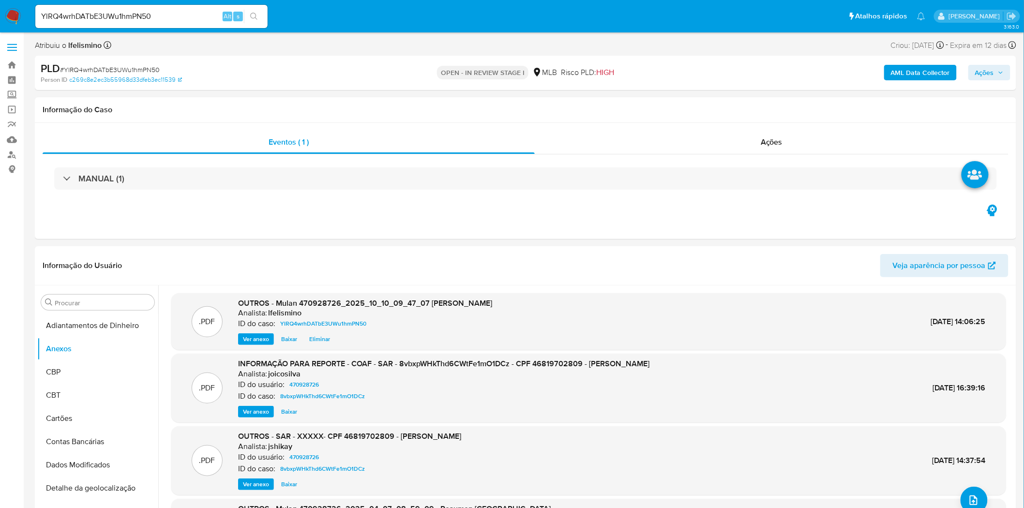
click at [912, 71] on b "AML Data Collector" at bounding box center [920, 72] width 59 height 15
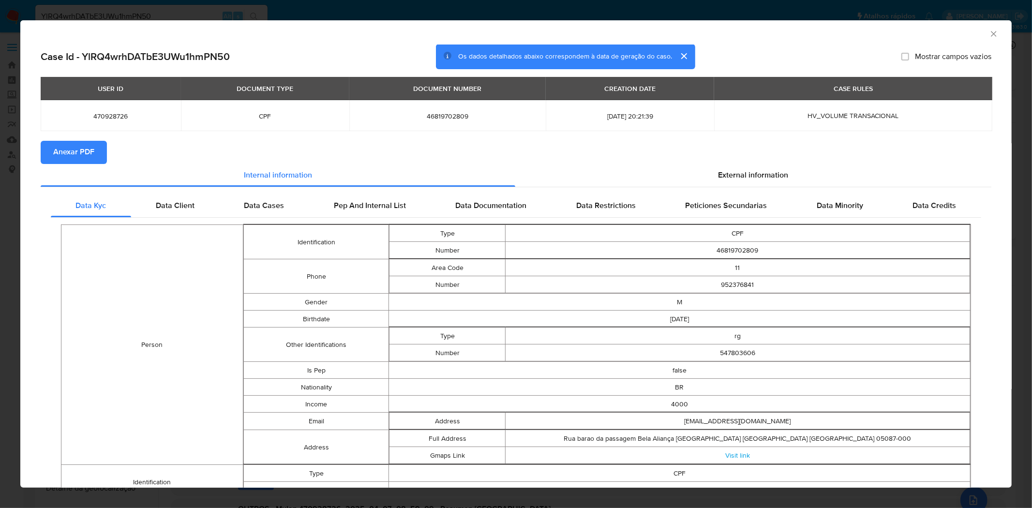
click at [79, 149] on span "Anexar PDF" at bounding box center [73, 152] width 41 height 21
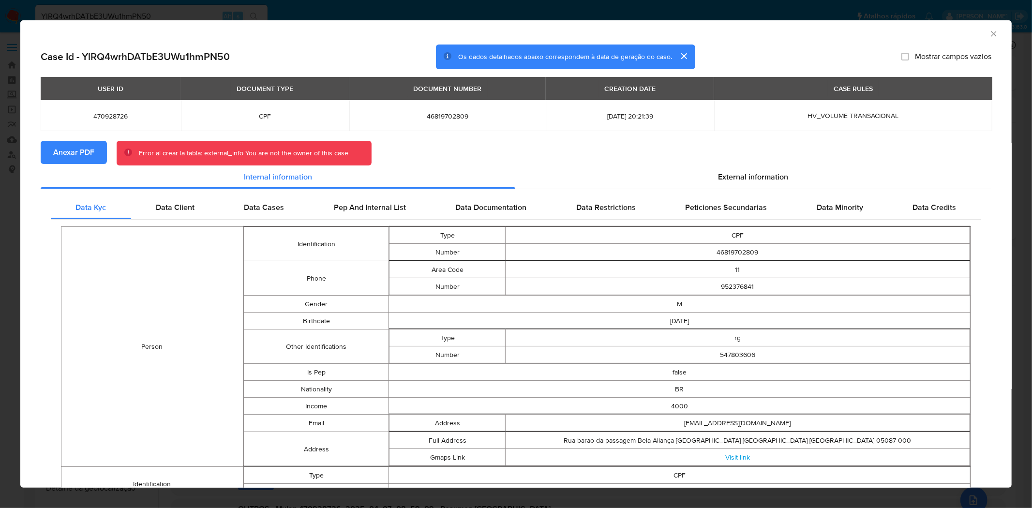
click at [69, 151] on span "Anexar PDF" at bounding box center [73, 152] width 41 height 21
click at [356, 8] on div "AML Data Collector Case Id - YlRQ4wrhDATbE3UWu1hmPN50 Os dados detalhados abaix…" at bounding box center [516, 254] width 1032 height 508
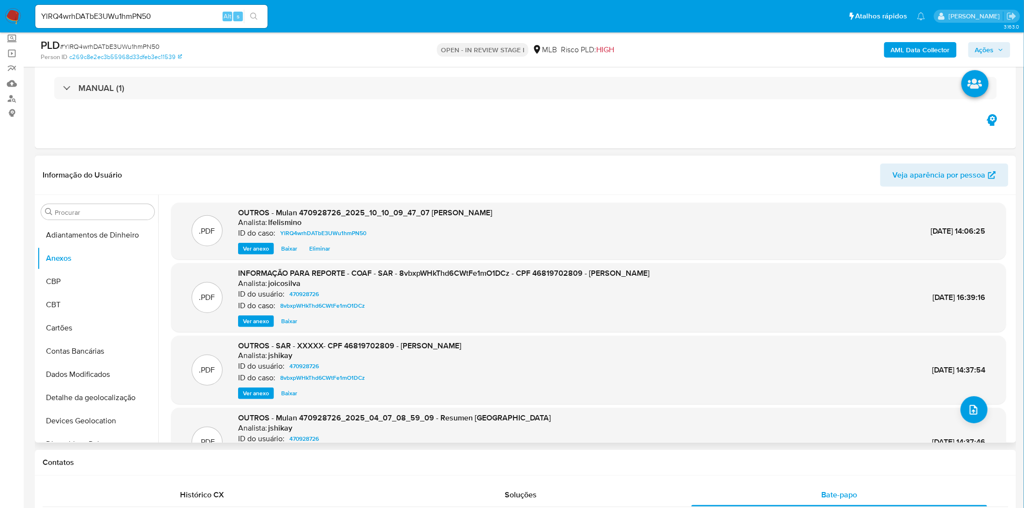
scroll to position [0, 0]
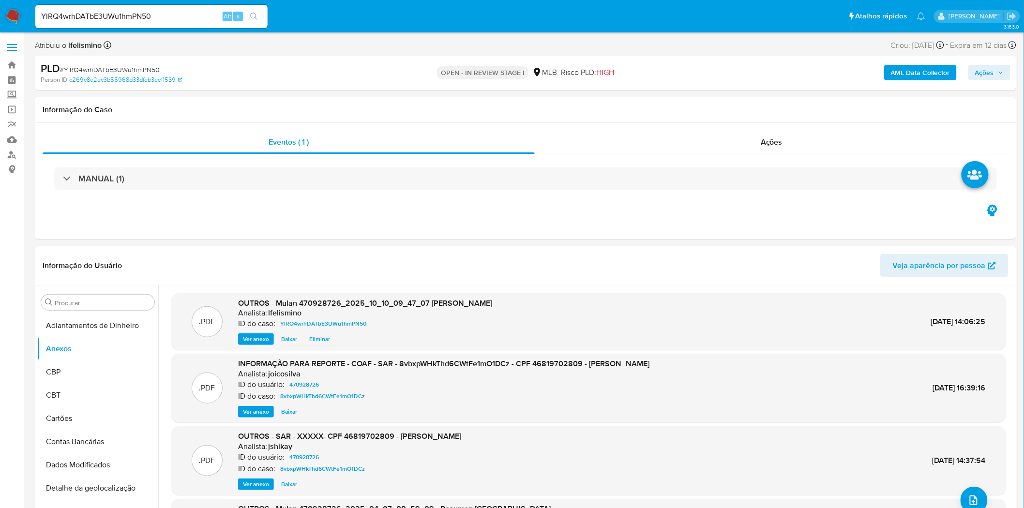
click at [142, 70] on span "# YlRQ4wrhDATbE3UWu1hmPN50" at bounding box center [110, 70] width 100 height 10
click at [141, 70] on span "# YlRQ4wrhDATbE3UWu1hmPN50" at bounding box center [110, 70] width 100 height 10
copy span "YlRQ4wrhDATbE3UWu1hmPN50"
click at [122, 13] on input "YlRQ4wrhDATbE3UWu1hmPN50" at bounding box center [151, 16] width 232 height 13
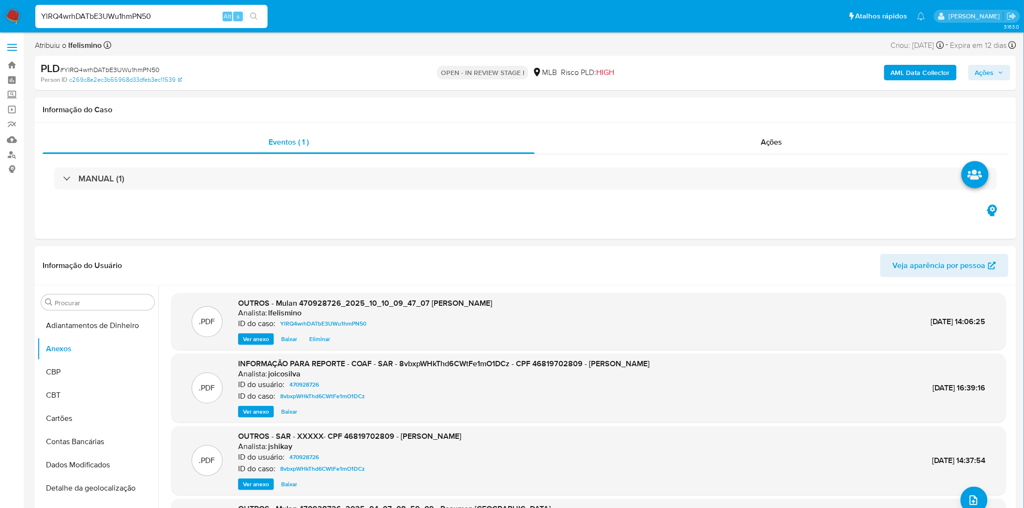
paste input "uOOzU2ygfVJRVQyh5rwr2ksY"
type input "uOOzU2ygfVJRVQyh5rwr2ksY"
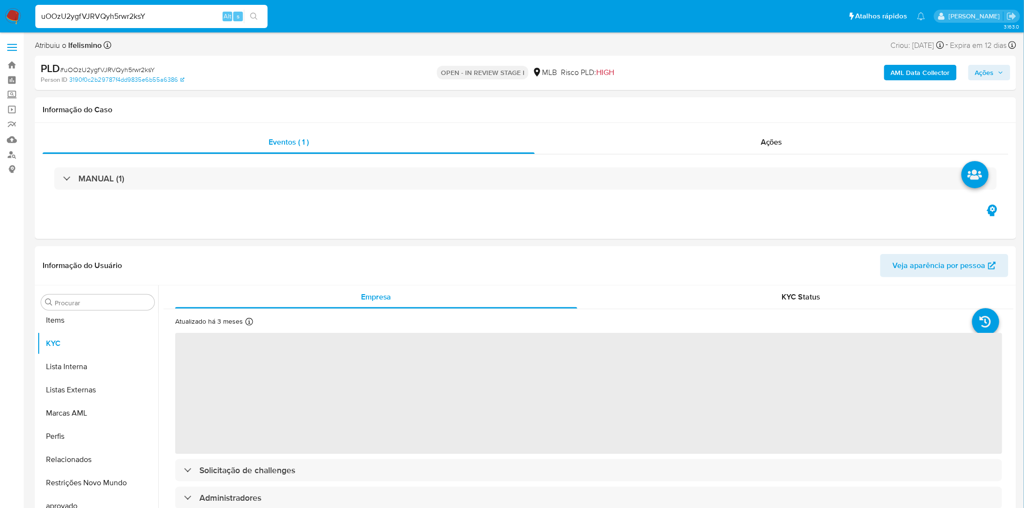
scroll to position [525, 0]
select select "10"
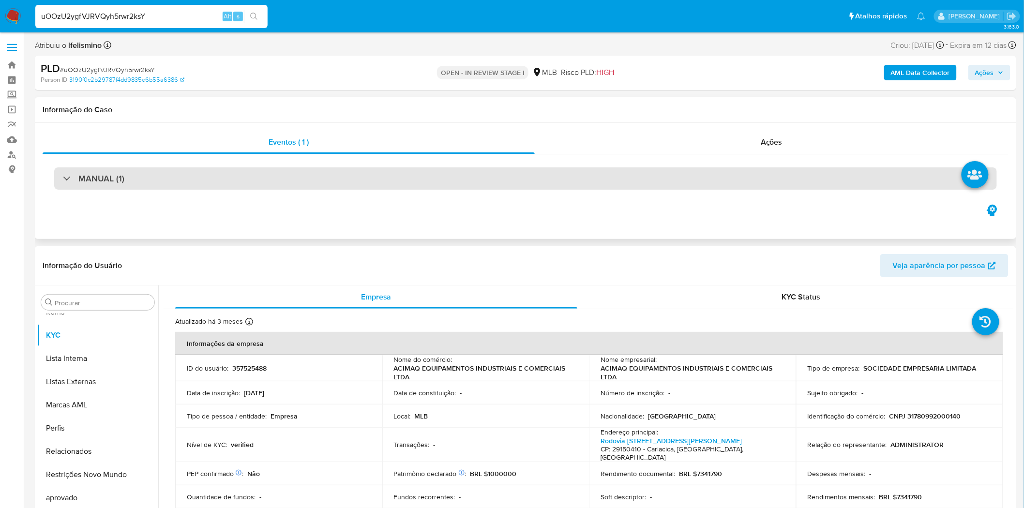
click at [390, 173] on div "MANUAL (1)" at bounding box center [525, 178] width 943 height 22
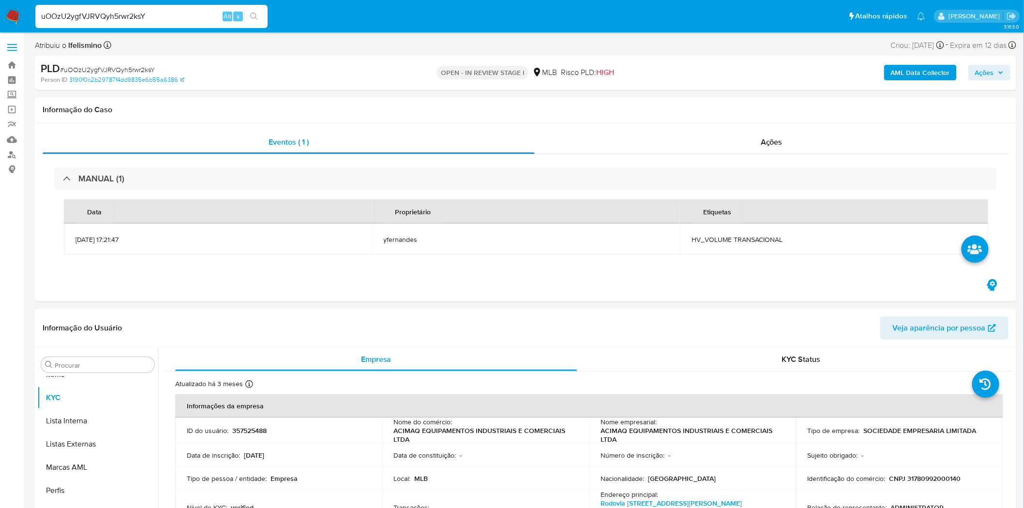
click at [911, 77] on b "AML Data Collector" at bounding box center [920, 72] width 59 height 15
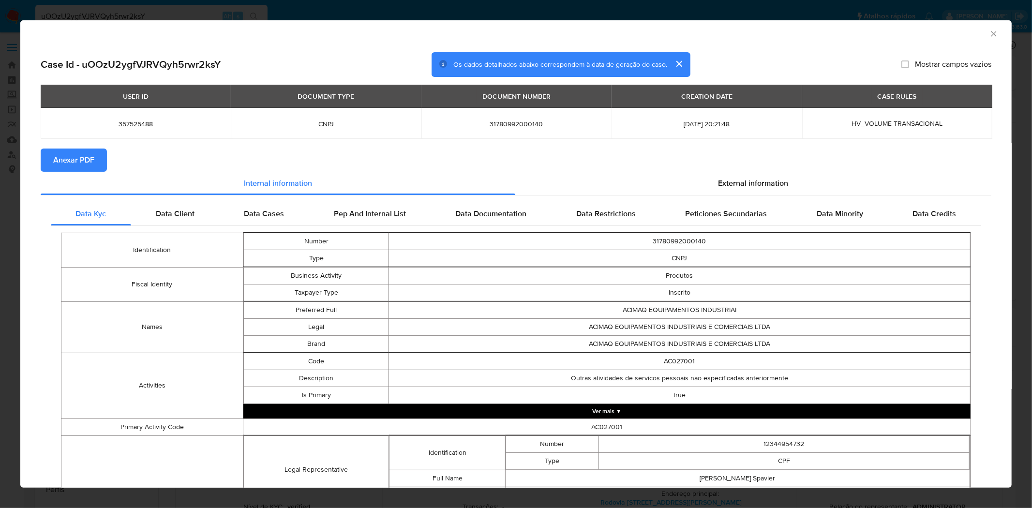
click at [668, 3] on div "AML Data Collector Case Id - uOOzU2ygfVJRVQyh5rwr2ksY Os dados detalhados abaix…" at bounding box center [516, 254] width 1032 height 508
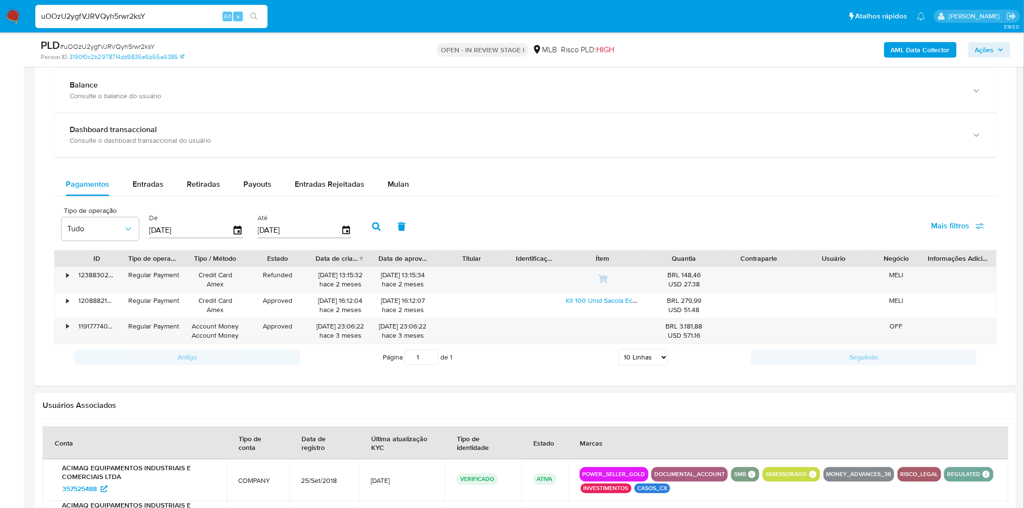
scroll to position [753, 0]
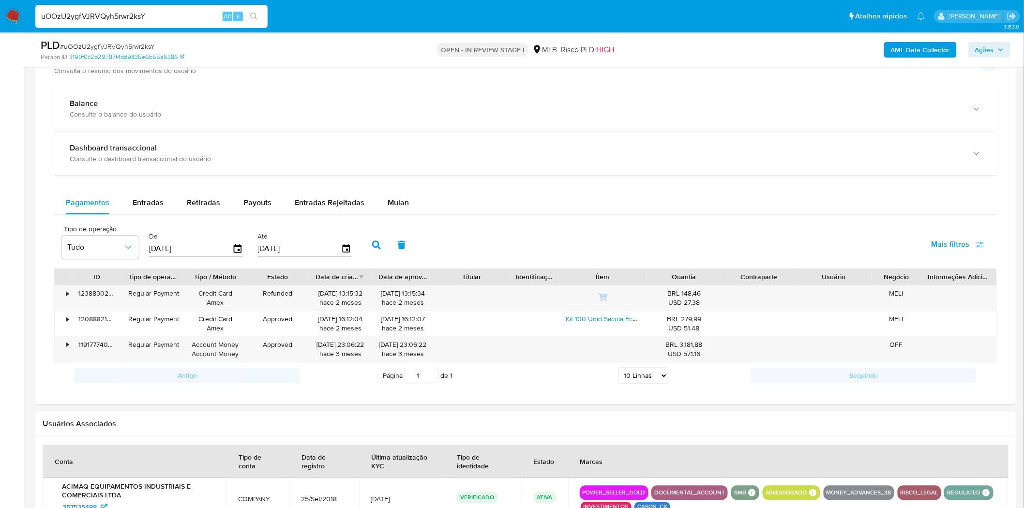
drag, startPoint x: 400, startPoint y: 212, endPoint x: 373, endPoint y: 219, distance: 28.1
click at [399, 211] on div "Mulan" at bounding box center [398, 203] width 21 height 23
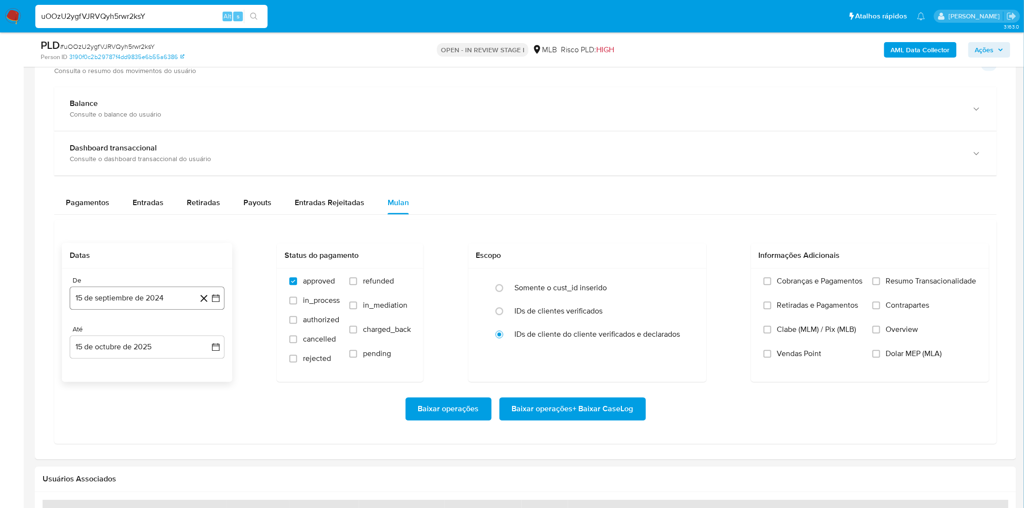
click at [153, 301] on button "15 de septiembre de 2024" at bounding box center [147, 298] width 155 height 23
click at [151, 328] on div "septiembre 2024 septiembre 2024 lun lunes mar martes mié miércoles jue jueves v…" at bounding box center [147, 400] width 155 height 172
click at [151, 335] on span "septiembre 2024" at bounding box center [142, 334] width 59 height 10
click at [209, 335] on icon "Año siguiente" at bounding box center [205, 334] width 12 height 12
click at [182, 427] on span "sep" at bounding box center [188, 424] width 12 height 8
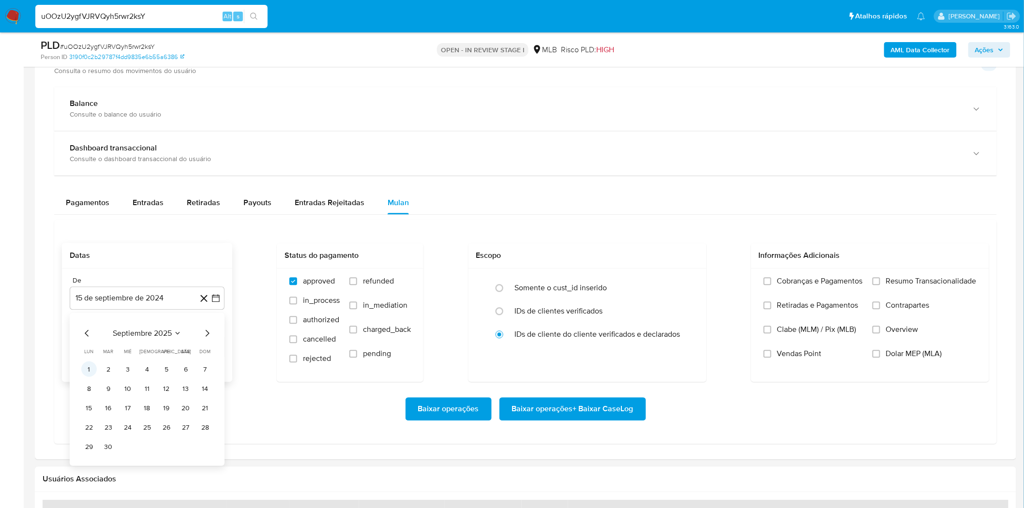
click at [95, 370] on button "1" at bounding box center [88, 369] width 15 height 15
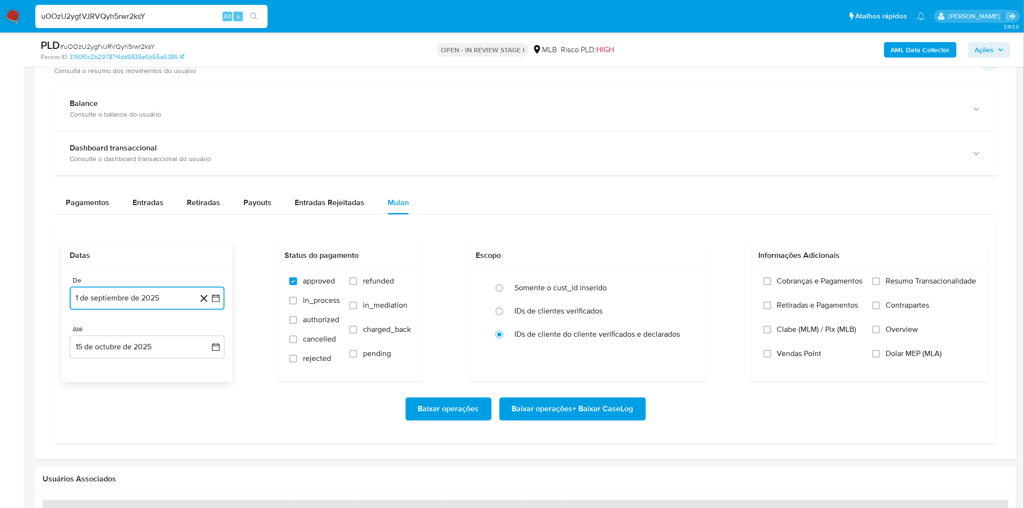
click at [157, 306] on button "1 de septiembre de 2025" at bounding box center [147, 298] width 155 height 23
click at [86, 335] on icon "Mes anterior" at bounding box center [87, 334] width 12 height 12
click at [170, 368] on button "1" at bounding box center [166, 369] width 15 height 15
click at [574, 404] on span "Baixar operações + Baixar CaseLog" at bounding box center [572, 409] width 121 height 21
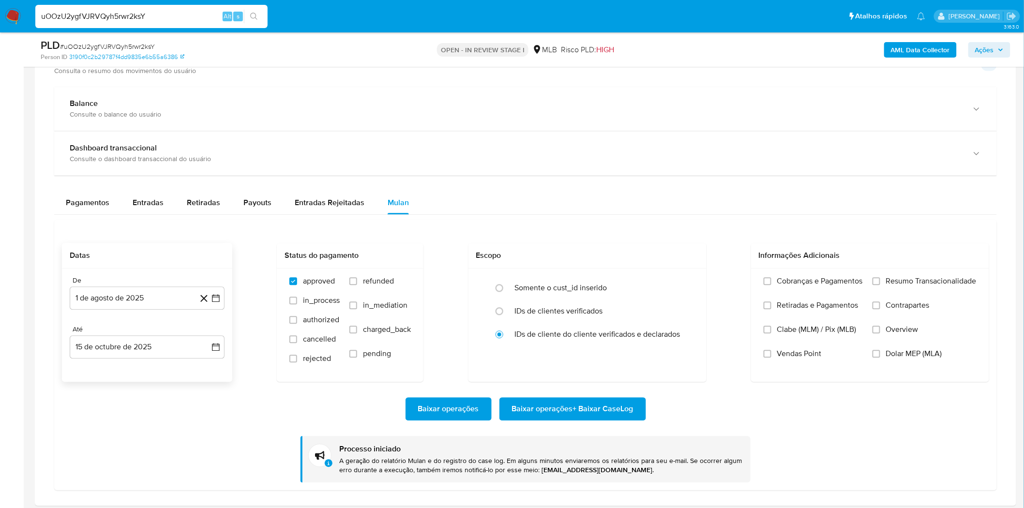
click at [114, 21] on input "uOOzU2ygfVJRVQyh5rwr2ksY" at bounding box center [151, 16] width 232 height 13
paste input "wqEcdst2kWBZSd6LxHsl7e7B"
type input "wqEcdst2kWBZSd6LxHsl7e7B"
drag, startPoint x: 256, startPoint y: 14, endPoint x: 199, endPoint y: 1, distance: 58.8
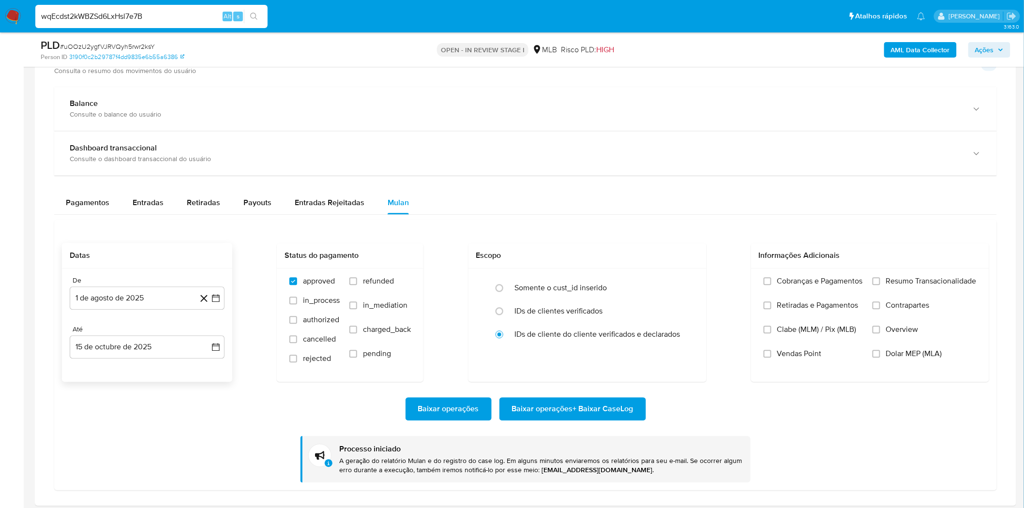
click at [256, 14] on icon "search-icon" at bounding box center [254, 17] width 8 height 8
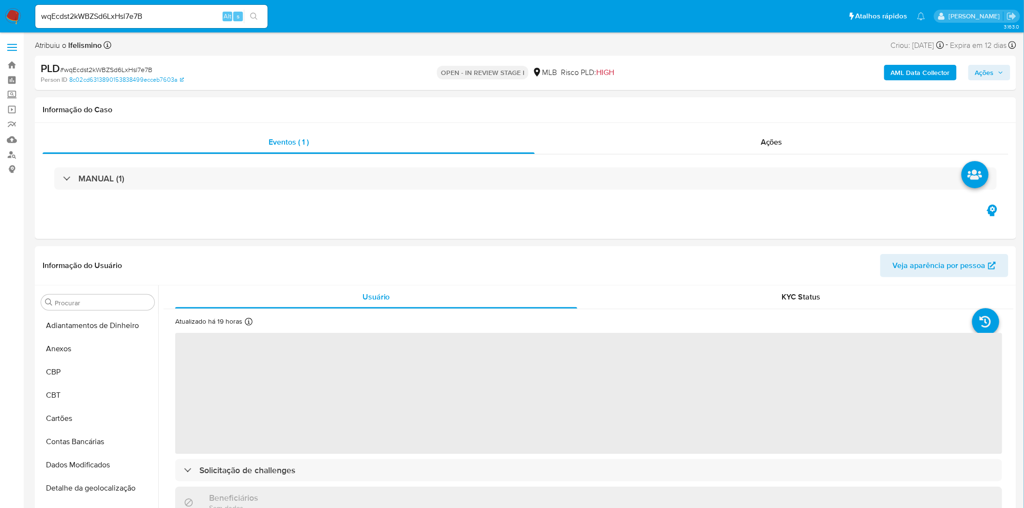
select select "10"
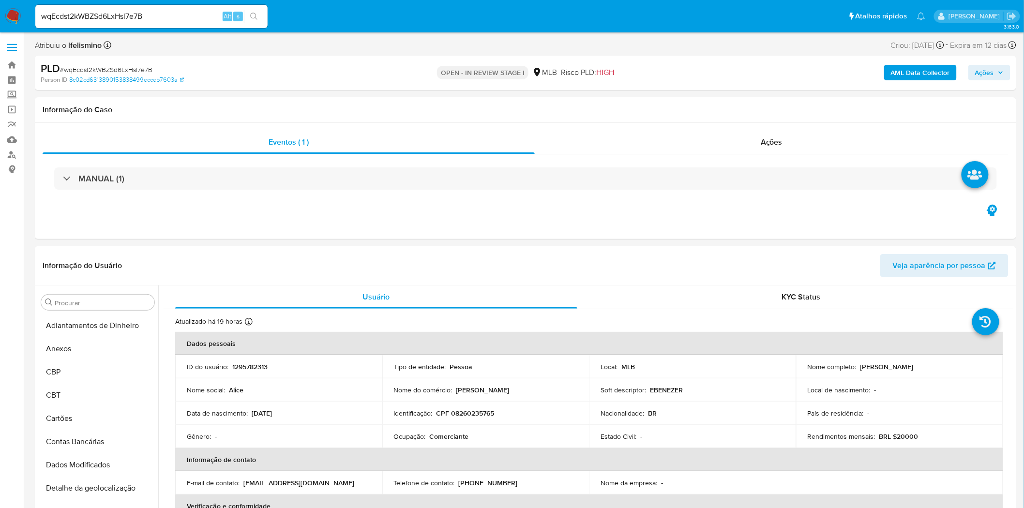
scroll to position [525, 0]
click at [148, 68] on span "# wqEcdst2kWBZSd6LxHsl7e7B" at bounding box center [106, 70] width 92 height 10
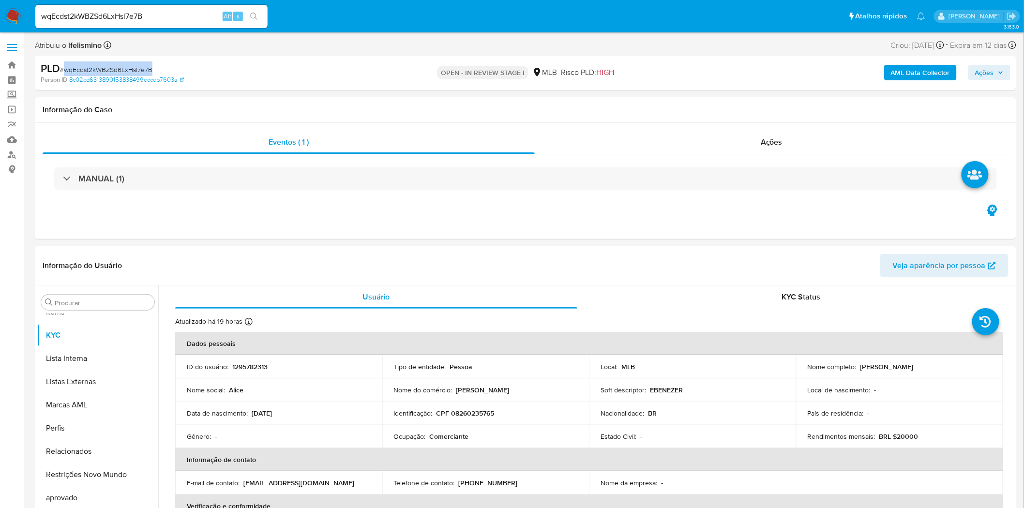
click at [148, 68] on span "# wqEcdst2kWBZSd6LxHsl7e7B" at bounding box center [106, 70] width 92 height 10
copy span "wqEcdst2kWBZSd6LxHsl7e7B"
click at [100, 18] on input "wqEcdst2kWBZSd6LxHsl7e7B" at bounding box center [151, 16] width 232 height 13
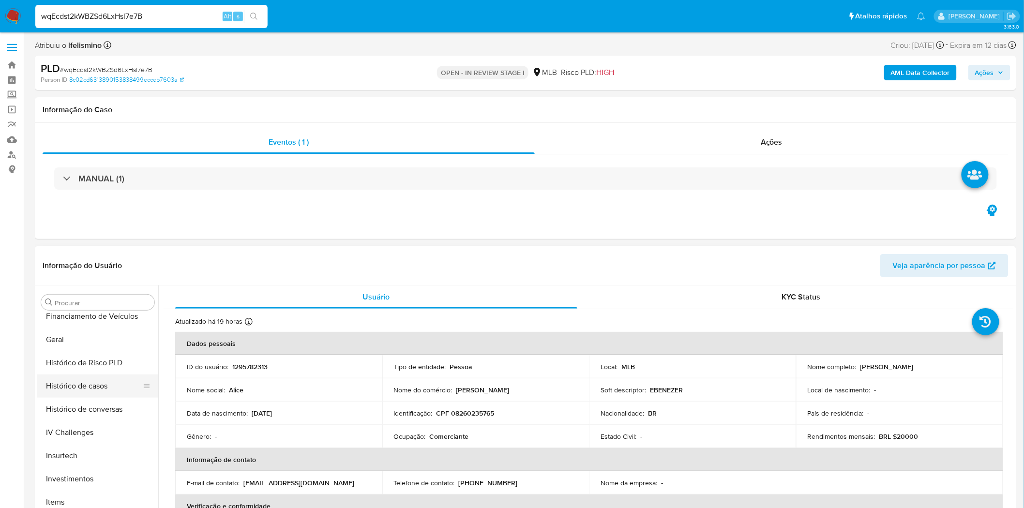
scroll to position [310, 0]
click at [86, 367] on button "Geral" at bounding box center [93, 364] width 113 height 23
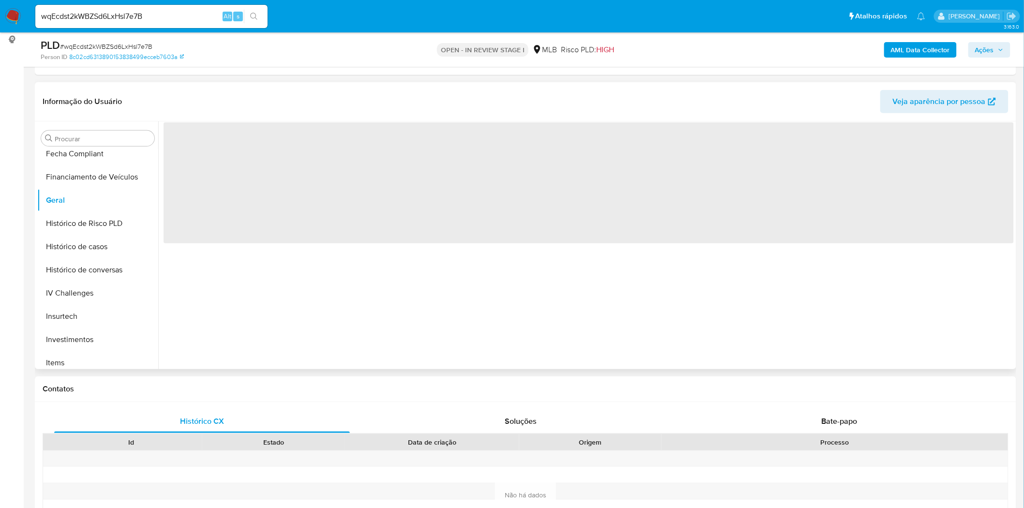
scroll to position [161, 0]
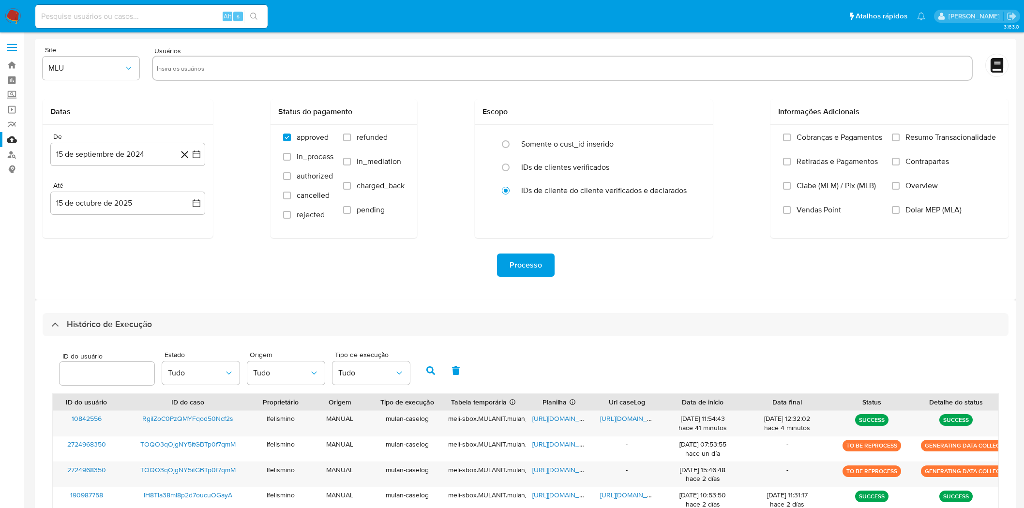
select select "100"
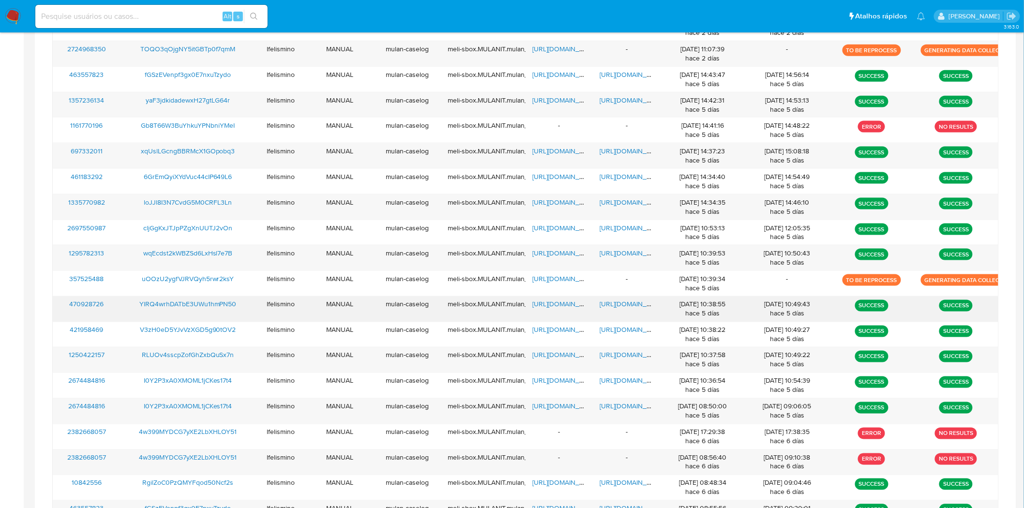
click at [632, 307] on span "https://docs.google.com/document/d/1-sZNdy7PDnWB6Wzk9Vbe-iAHy-cwYt9DDM4nknZOdyI…" at bounding box center [633, 305] width 67 height 10
click at [606, 307] on span "https://docs.google.com/document/d/1-sZNdy7PDnWB6Wzk9Vbe-iAHy-cwYt9DDM4nknZOdyI…" at bounding box center [633, 305] width 67 height 10
click at [560, 306] on span "https://docs.google.com/spreadsheets/d/1WvfCNpkGbtX06yE6ykG5kAQBN4Er1KDqj3_dzeq…" at bounding box center [565, 305] width 67 height 10
click at [618, 256] on span "https://docs.google.com/document/d/1vAFgY27S3AMqOUvHDxBPwo9vT3LVDmLBR-r9JzbwfE8…" at bounding box center [633, 253] width 67 height 10
click at [547, 257] on span "https://docs.google.com/spreadsheets/d/1q8cXTyenvQc4BkP2RQi0-zQBqksnik9D2sU_4Be…" at bounding box center [565, 253] width 67 height 10
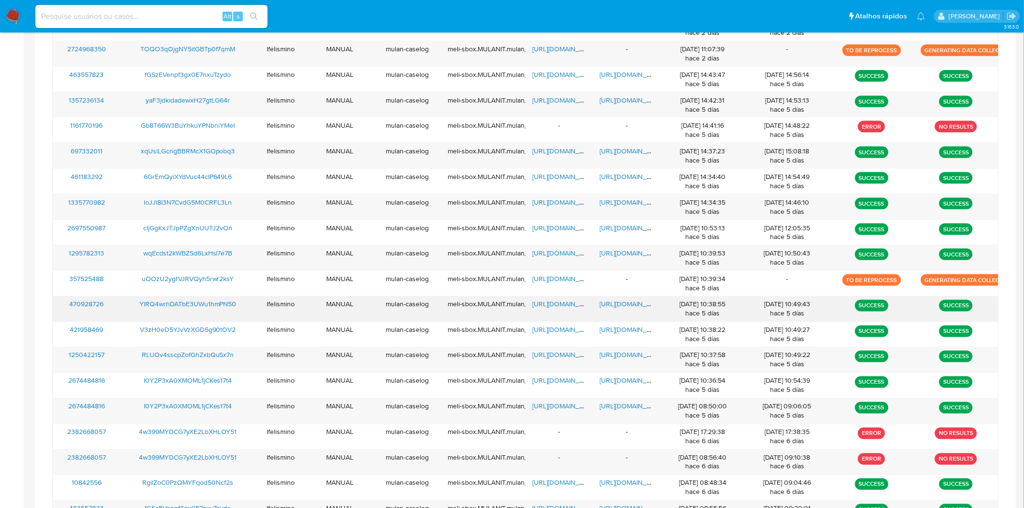
click at [632, 306] on span "https://docs.google.com/document/d/1-sZNdy7PDnWB6Wzk9Vbe-iAHy-cwYt9DDM4nknZOdyI…" at bounding box center [633, 305] width 67 height 10
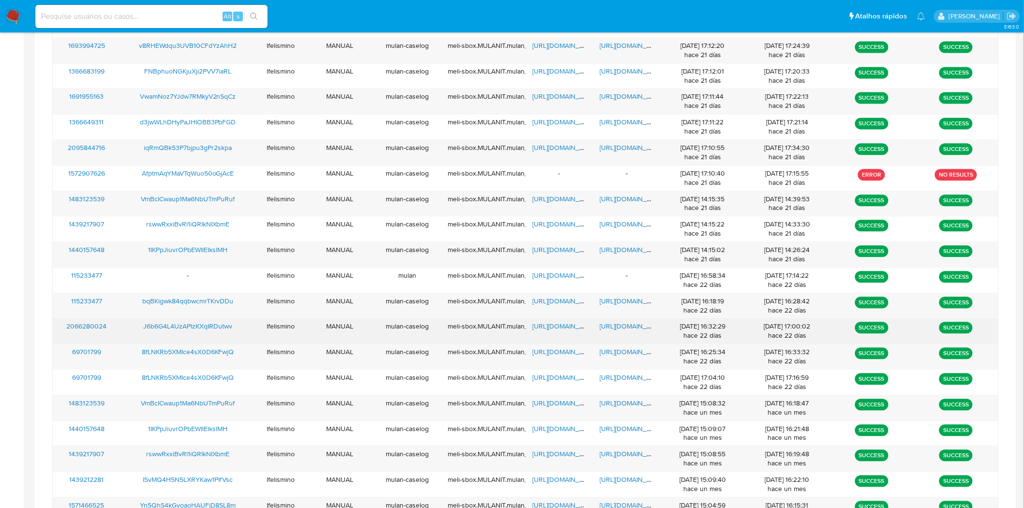
scroll to position [2552, 0]
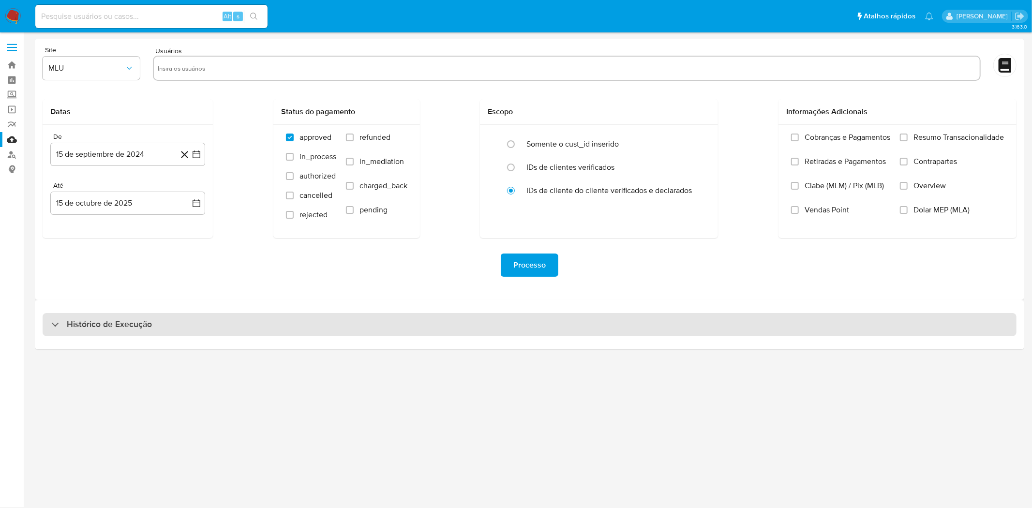
click at [97, 323] on h3 "Histórico de Execução" at bounding box center [109, 325] width 85 height 12
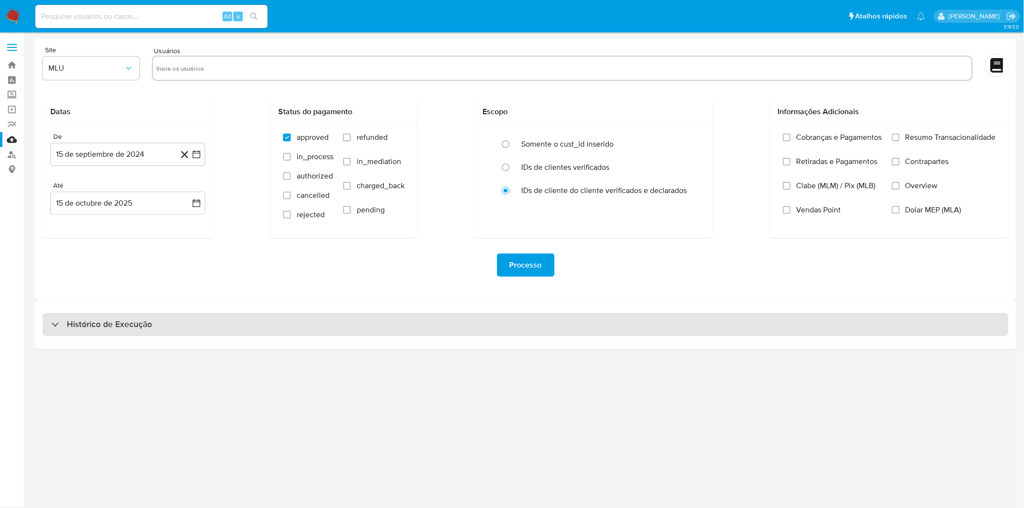
select select "10"
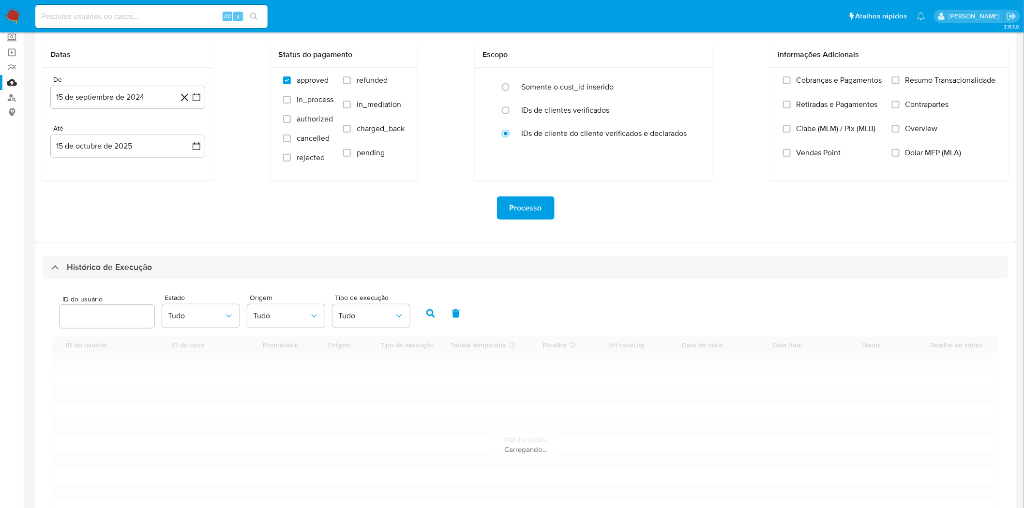
scroll to position [157, 0]
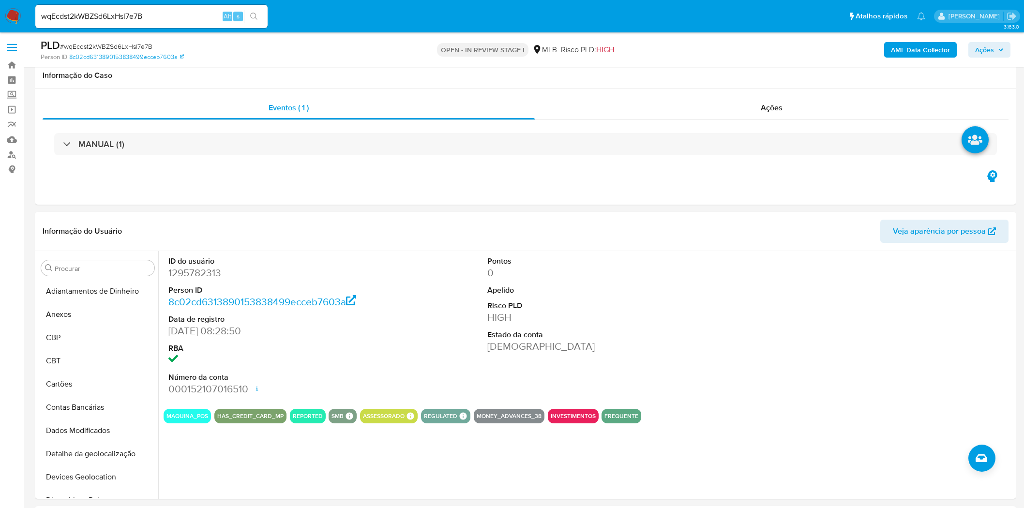
select select "10"
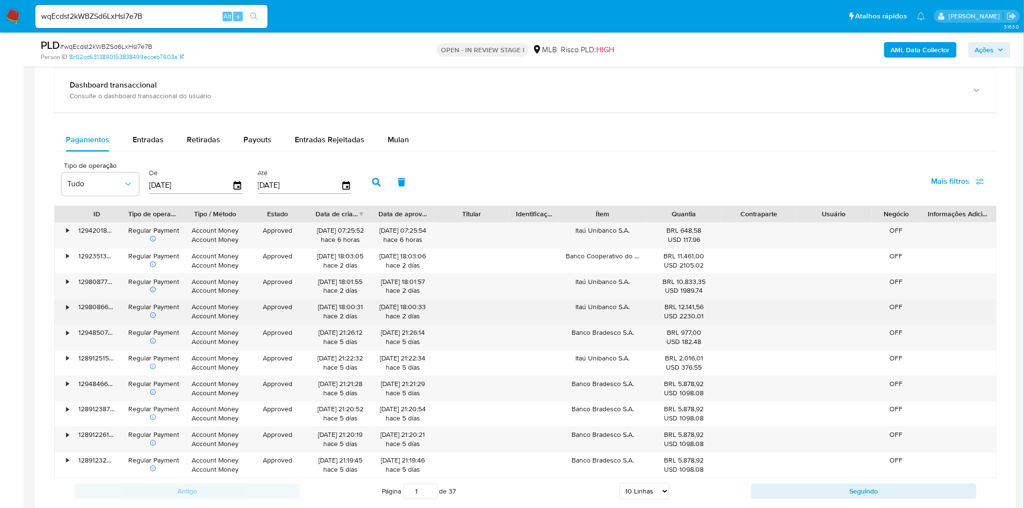
scroll to position [753, 0]
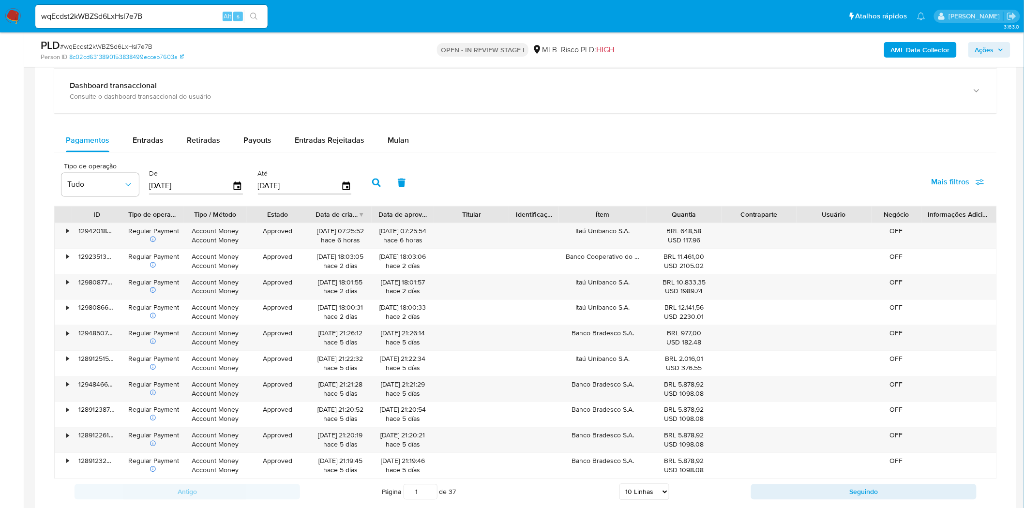
click at [957, 184] on span "Mais filtros" at bounding box center [951, 182] width 38 height 23
click at [880, 276] on span "Id de pagamento" at bounding box center [886, 276] width 57 height 10
click at [853, 276] on input "Id de pagamento" at bounding box center [849, 275] width 8 height 8
checkbox input "true"
drag, startPoint x: 417, startPoint y: 189, endPoint x: 379, endPoint y: 177, distance: 40.1
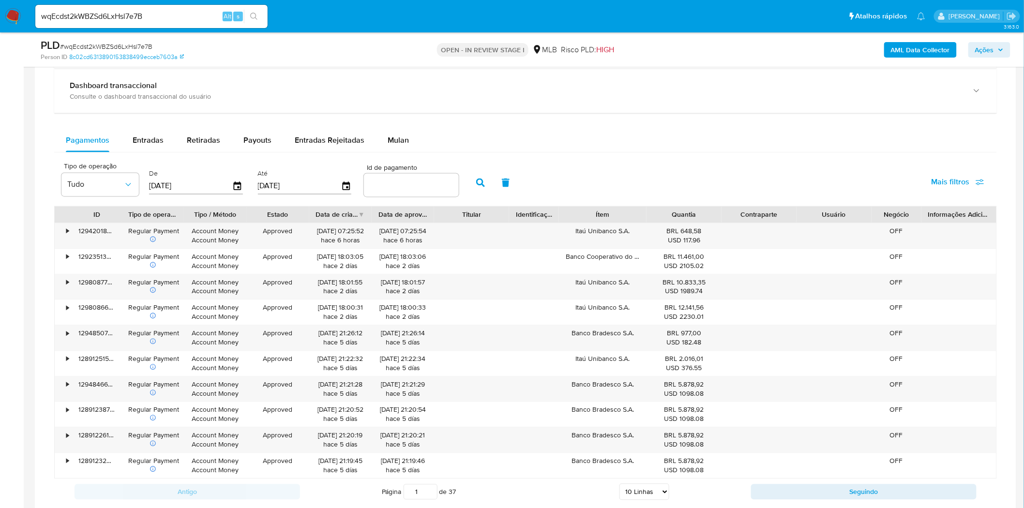
click at [423, 186] on input "number" at bounding box center [411, 185] width 95 height 13
paste input "2299705723"
click at [475, 190] on button "button" at bounding box center [480, 182] width 25 height 23
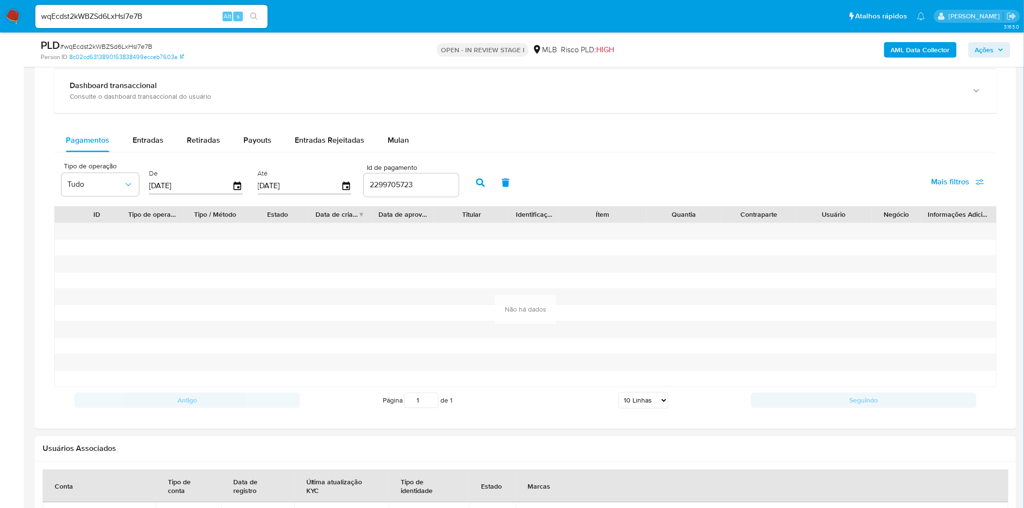
click at [399, 189] on input "2299705723" at bounding box center [411, 185] width 95 height 13
paste input "303310761"
type input "2303310761"
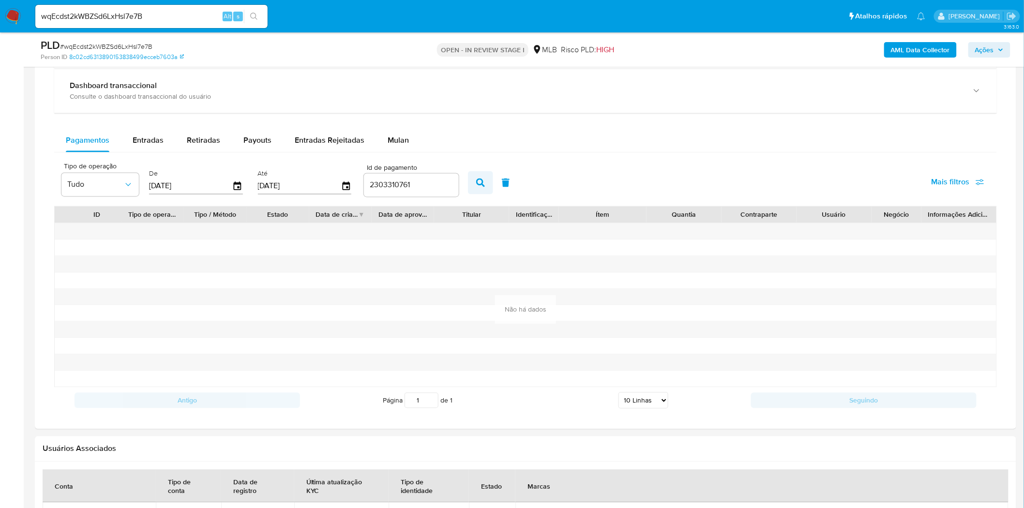
click at [478, 184] on icon "button" at bounding box center [480, 183] width 9 height 9
click at [504, 190] on button "button" at bounding box center [505, 182] width 25 height 23
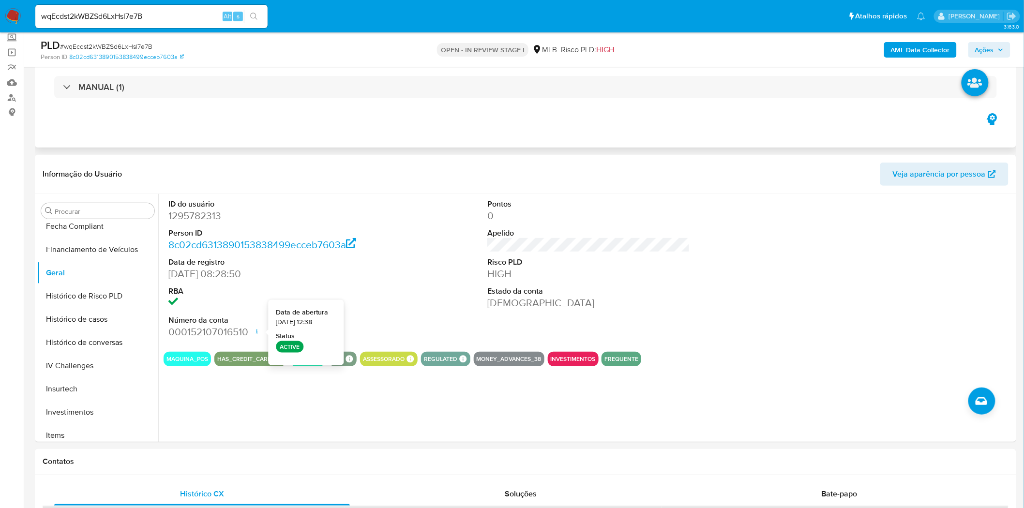
scroll to position [0, 0]
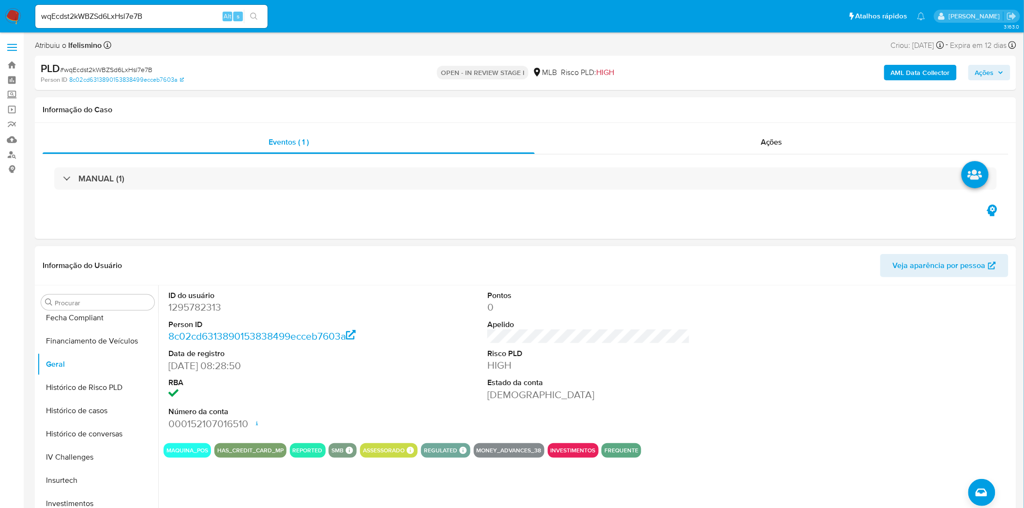
click at [191, 309] on dd "1295782313" at bounding box center [269, 308] width 203 height 14
copy dd "1295782313"
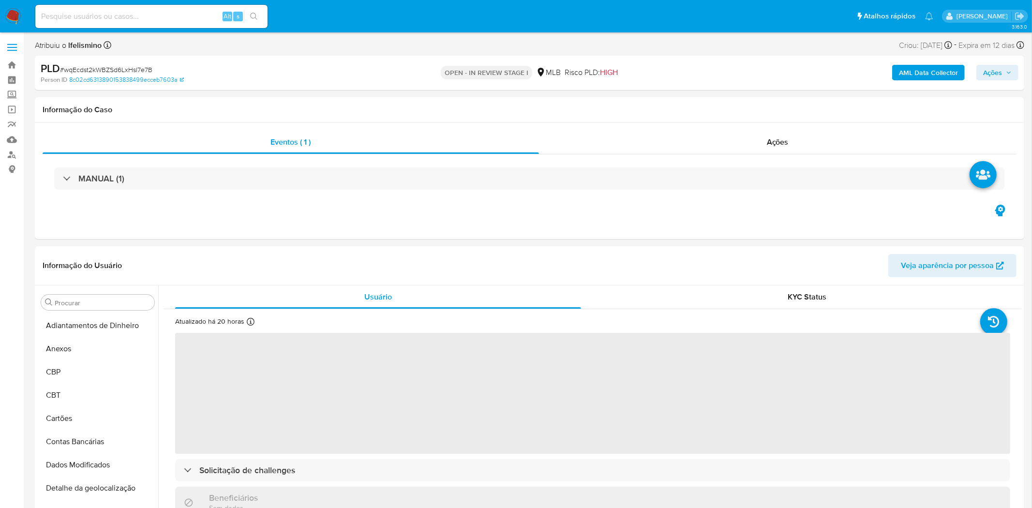
select select "10"
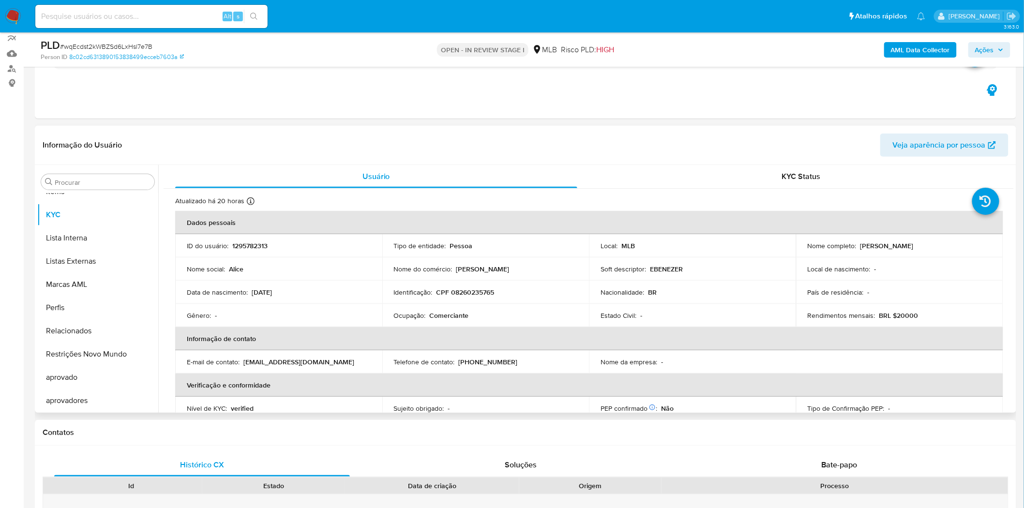
scroll to position [161, 0]
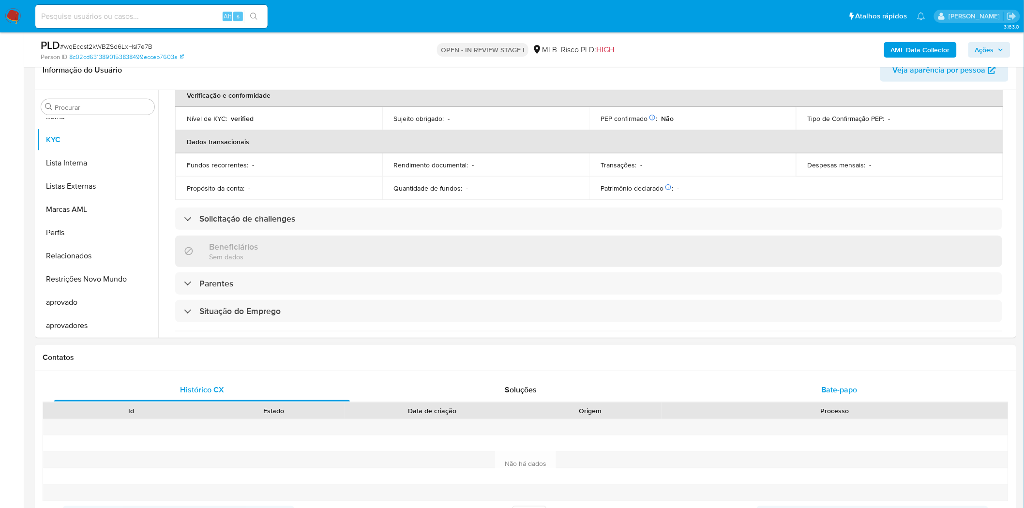
click at [805, 386] on div "Bate-papo" at bounding box center [840, 389] width 296 height 23
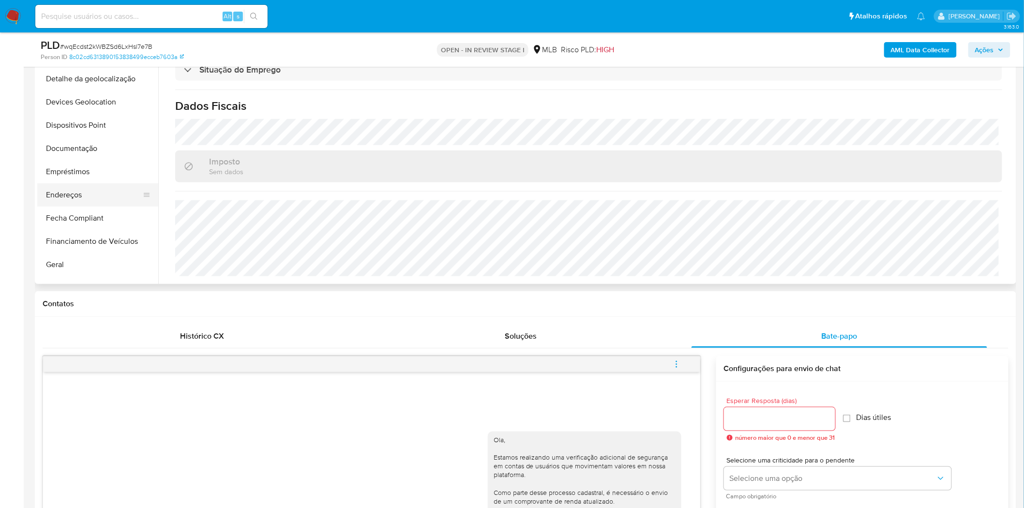
scroll to position [148, 0]
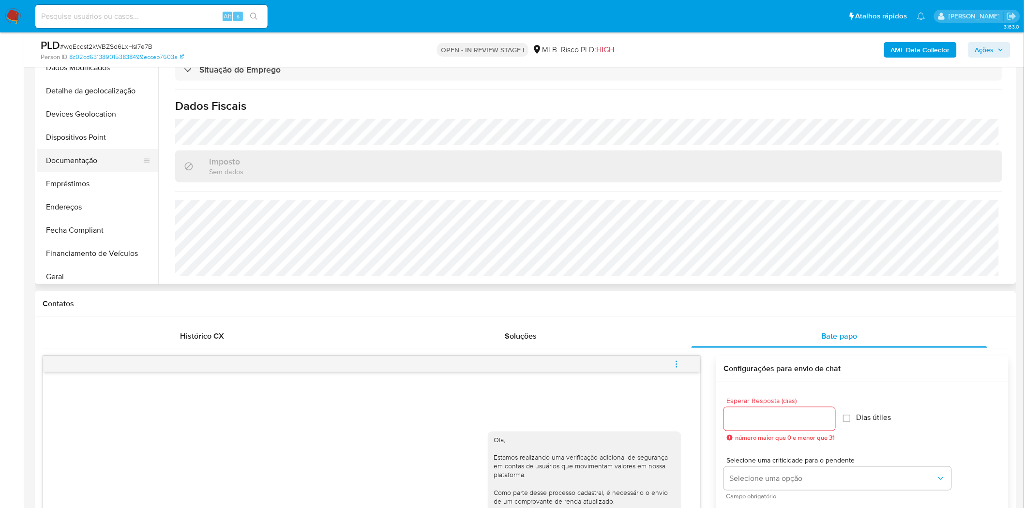
click at [88, 155] on button "Documentação" at bounding box center [93, 160] width 113 height 23
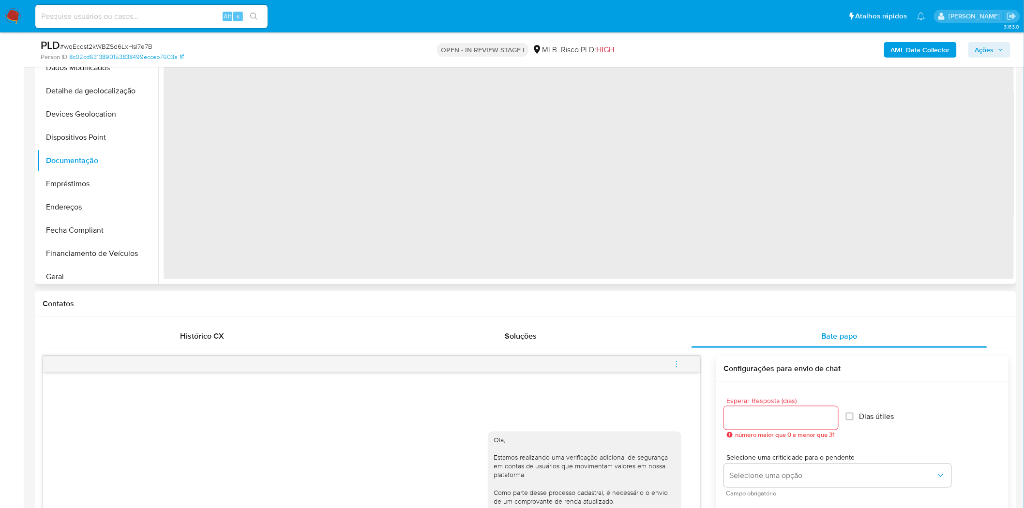
scroll to position [0, 0]
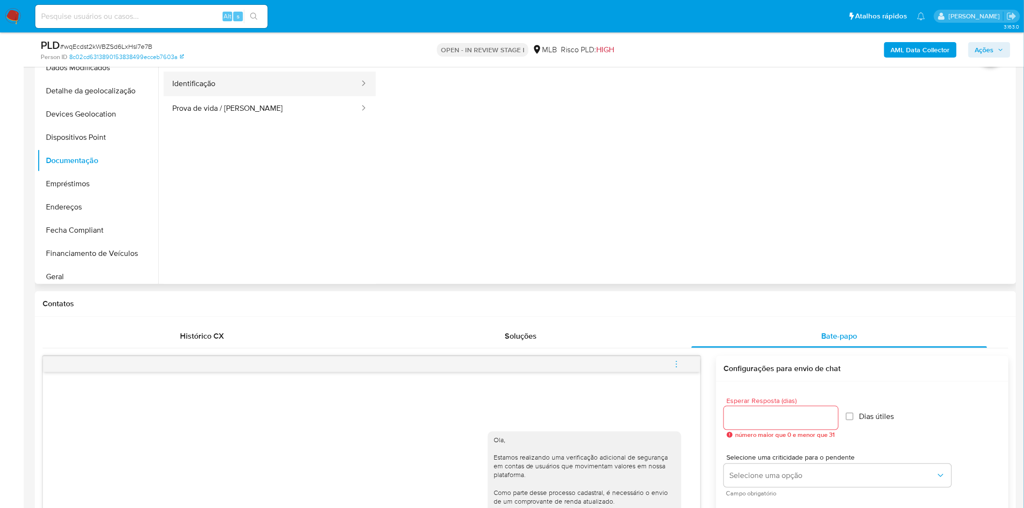
drag, startPoint x: 265, startPoint y: 92, endPoint x: 276, endPoint y: 92, distance: 11.1
click at [268, 91] on button "Identificação" at bounding box center [262, 84] width 197 height 25
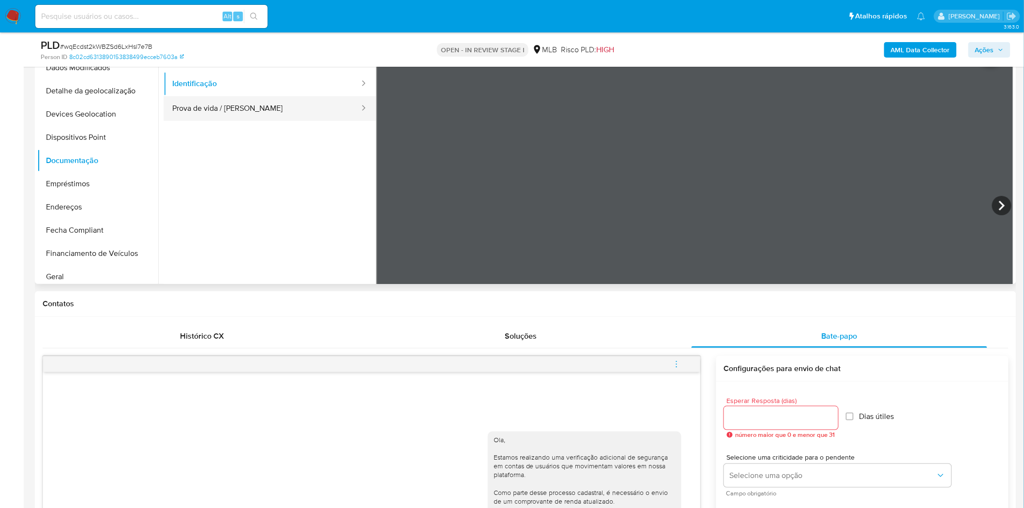
click at [312, 110] on button "Prova de vida / [PERSON_NAME]" at bounding box center [262, 108] width 197 height 25
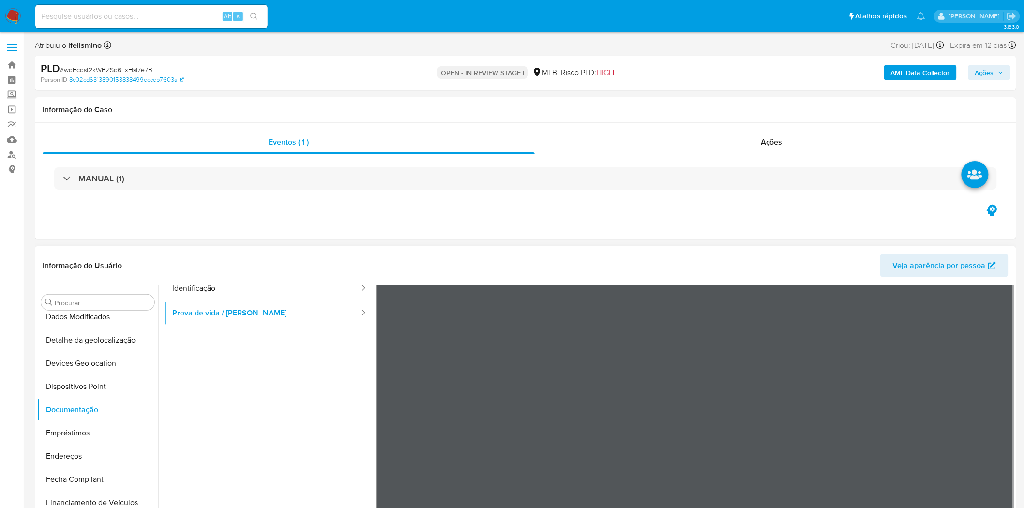
scroll to position [81, 0]
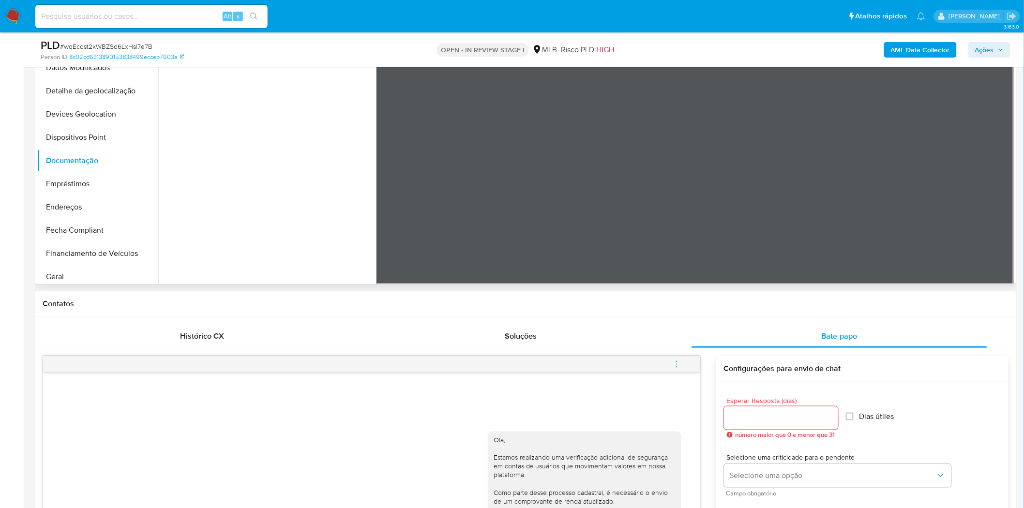
scroll to position [417, 0]
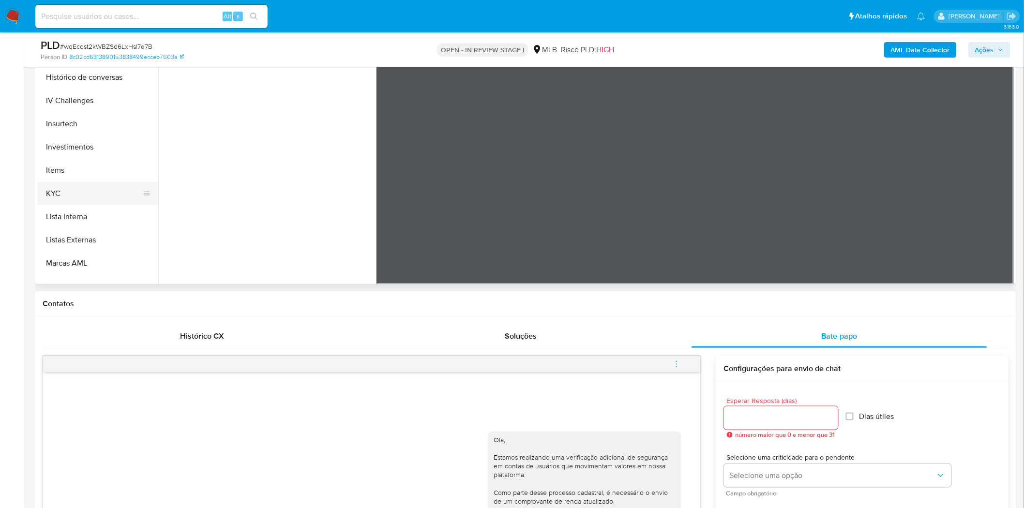
click at [91, 190] on button "KYC" at bounding box center [93, 193] width 113 height 23
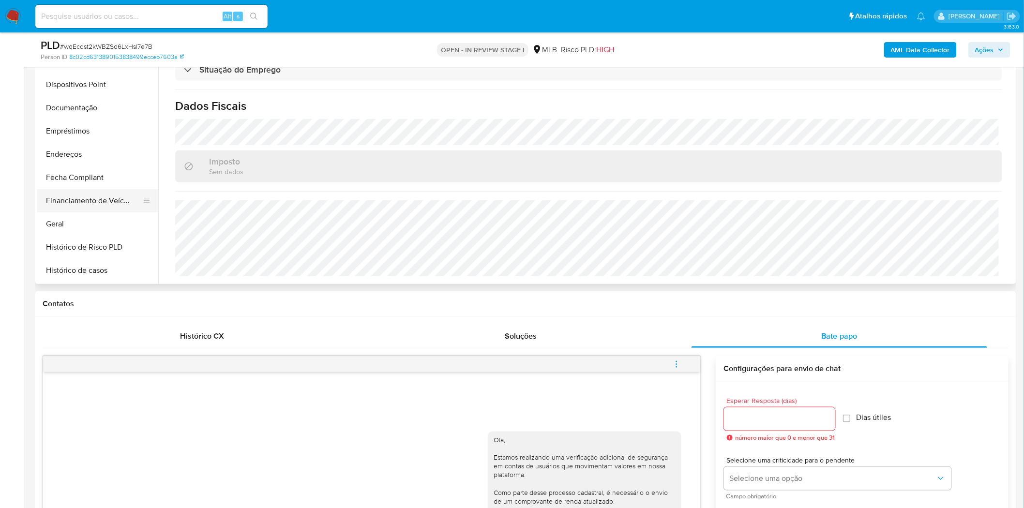
scroll to position [202, 0]
click at [78, 219] on button "Geral" at bounding box center [93, 222] width 113 height 23
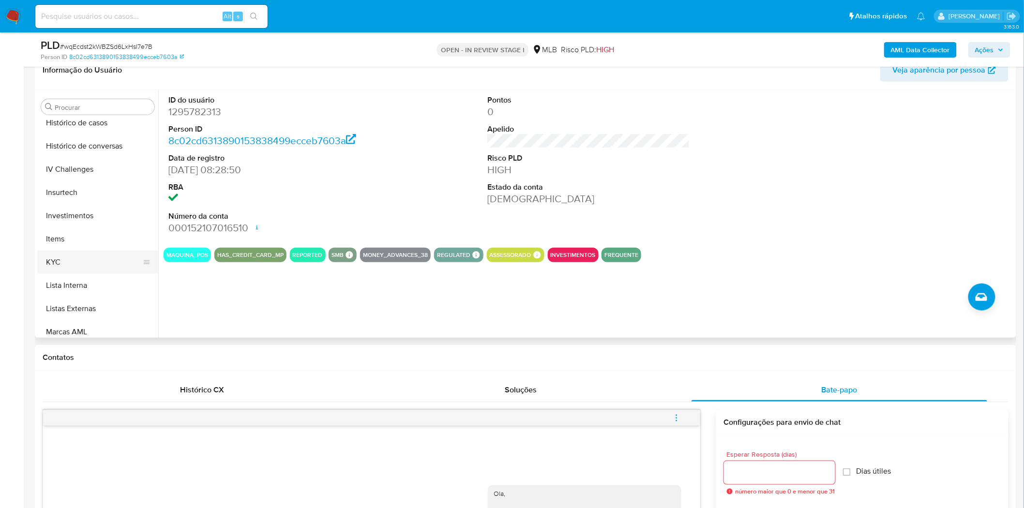
scroll to position [417, 0]
click at [64, 245] on button "KYC" at bounding box center [93, 247] width 113 height 23
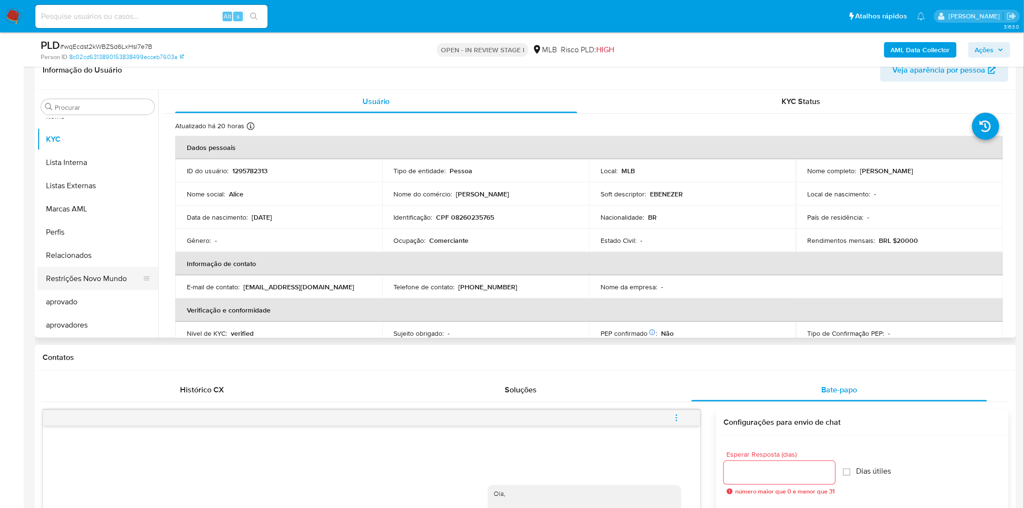
click at [88, 280] on button "Restrições Novo Mundo" at bounding box center [93, 278] width 113 height 23
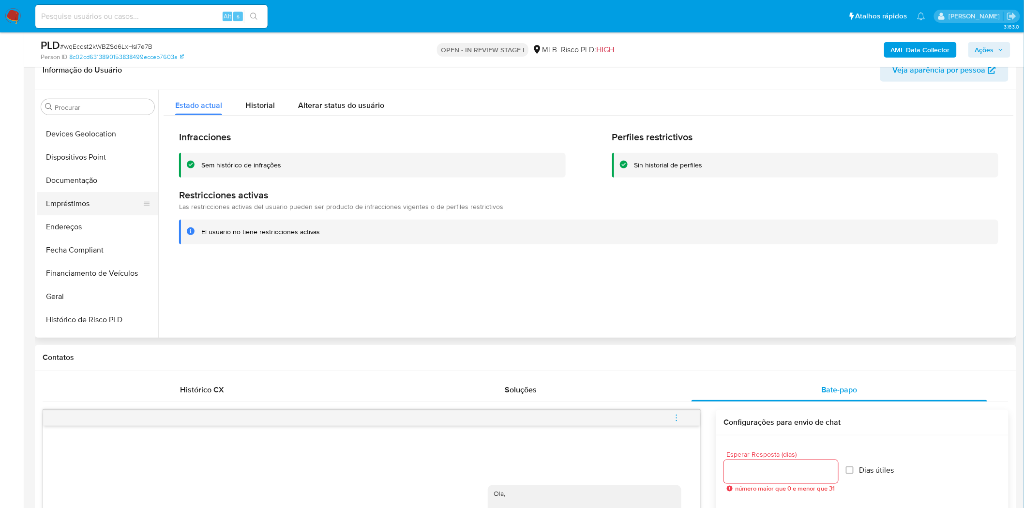
scroll to position [149, 0]
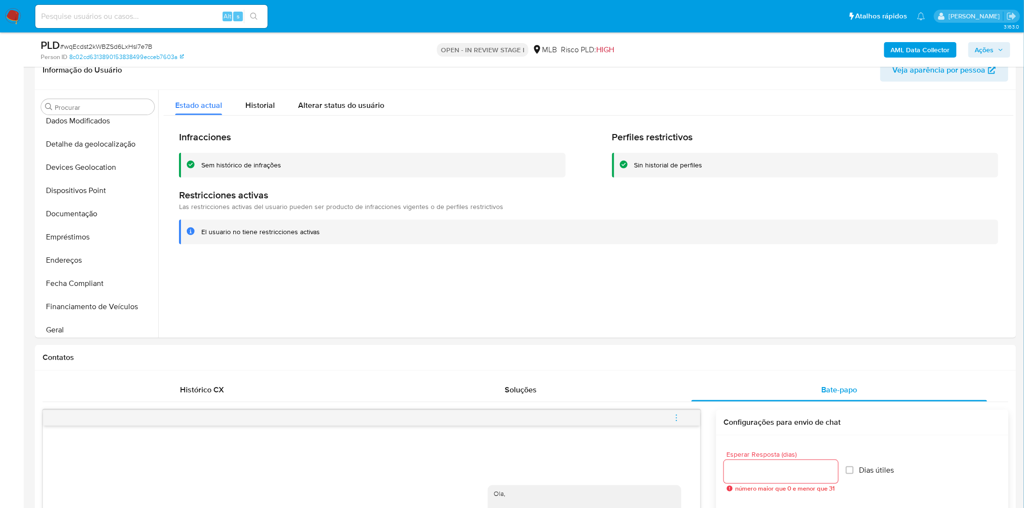
drag, startPoint x: 93, startPoint y: 214, endPoint x: 18, endPoint y: 215, distance: 74.5
click at [92, 214] on button "Documentação" at bounding box center [97, 213] width 121 height 23
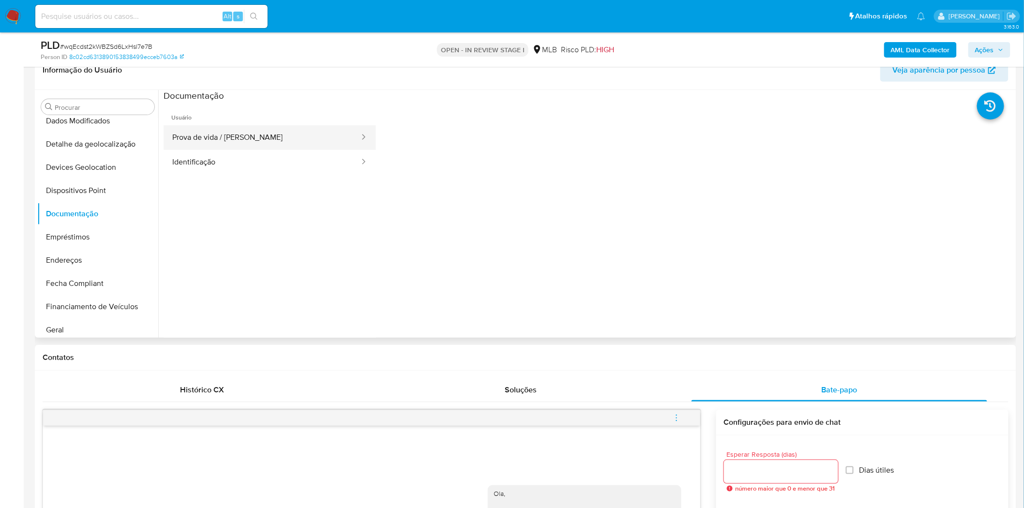
click at [274, 141] on button "Prova de vida / [PERSON_NAME]" at bounding box center [262, 137] width 197 height 25
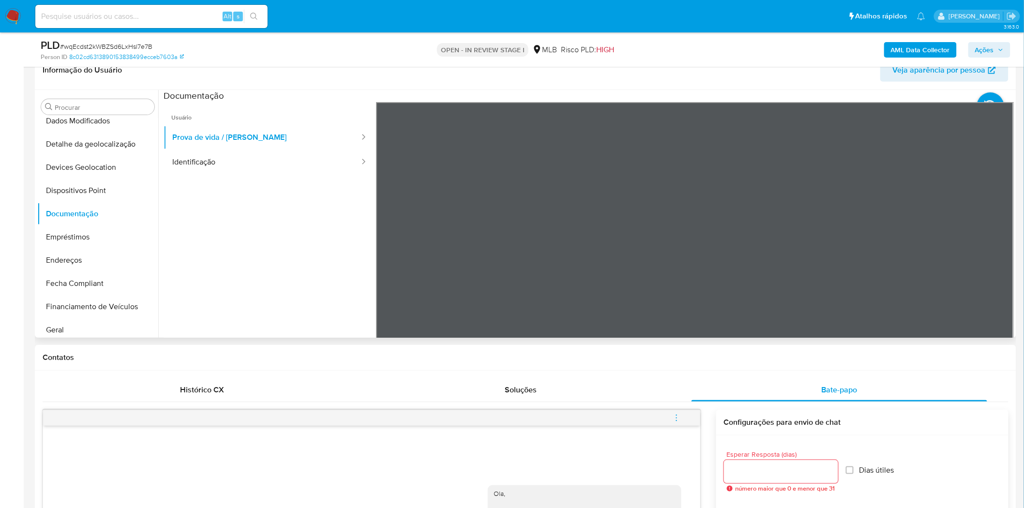
drag, startPoint x: 284, startPoint y: 185, endPoint x: 283, endPoint y: 180, distance: 5.4
click at [284, 185] on ul "Usuário Prova de vida / Selfie Identificação" at bounding box center [270, 241] width 212 height 279
click at [283, 173] on button "Identificação" at bounding box center [262, 162] width 197 height 25
drag, startPoint x: 85, startPoint y: 189, endPoint x: 2, endPoint y: 189, distance: 82.3
click at [85, 189] on button "Dispositivos Point" at bounding box center [97, 190] width 121 height 23
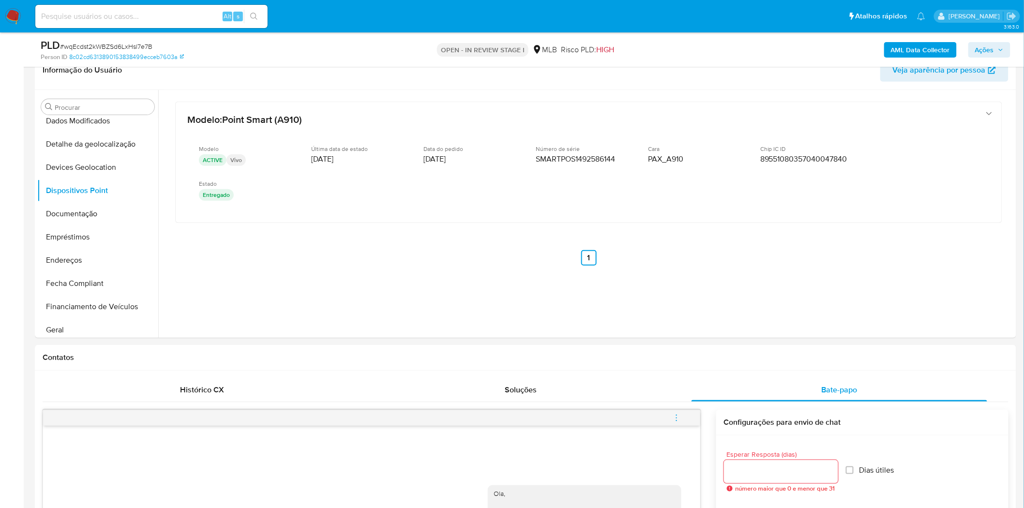
drag, startPoint x: 75, startPoint y: 250, endPoint x: 1, endPoint y: 267, distance: 76.0
click at [74, 250] on button "Endereços" at bounding box center [97, 260] width 121 height 23
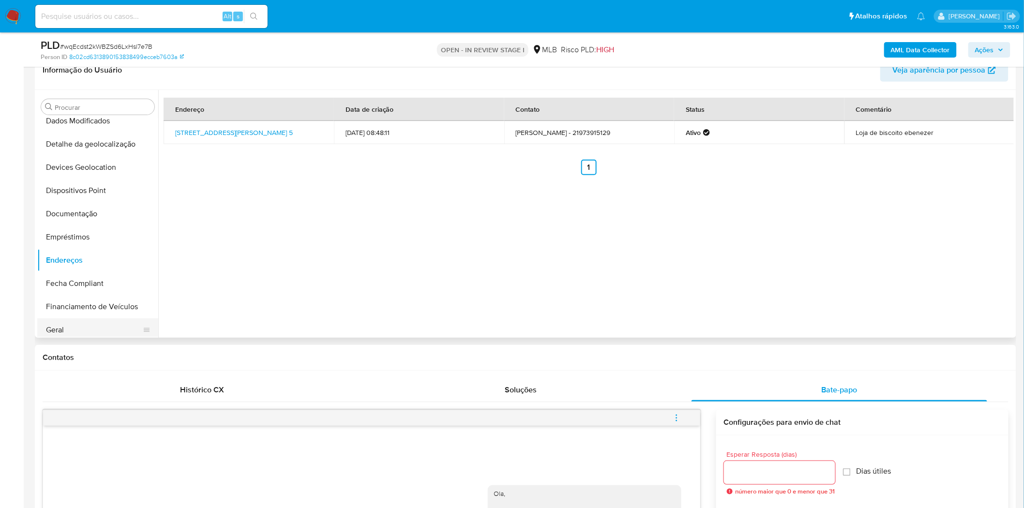
click at [52, 326] on button "Geral" at bounding box center [93, 329] width 113 height 23
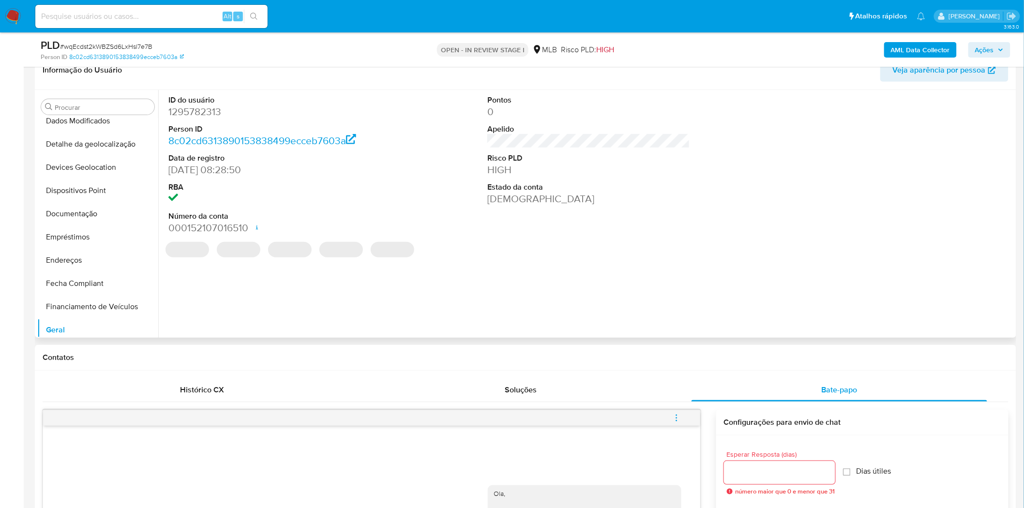
click at [209, 112] on dd "1295782313" at bounding box center [269, 112] width 203 height 14
copy dd "1295782313"
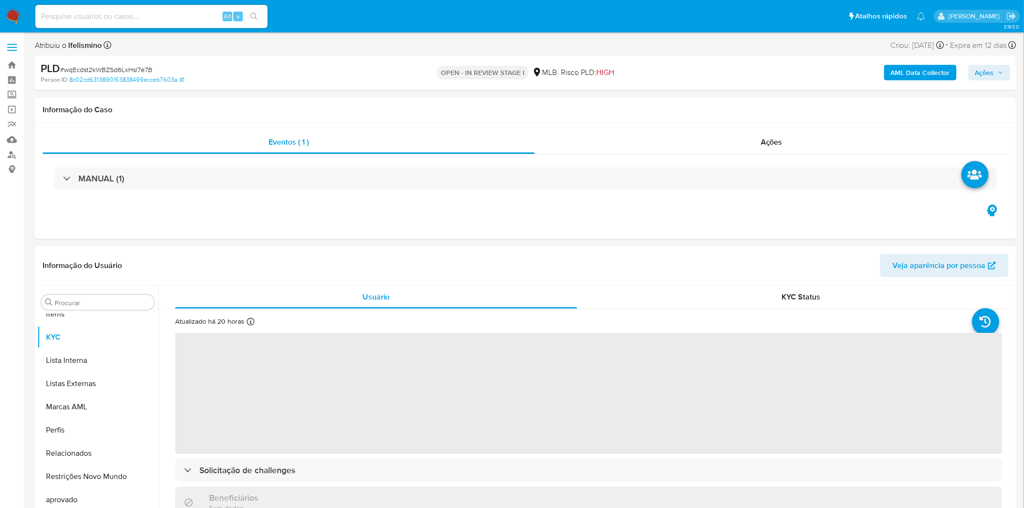
scroll to position [525, 0]
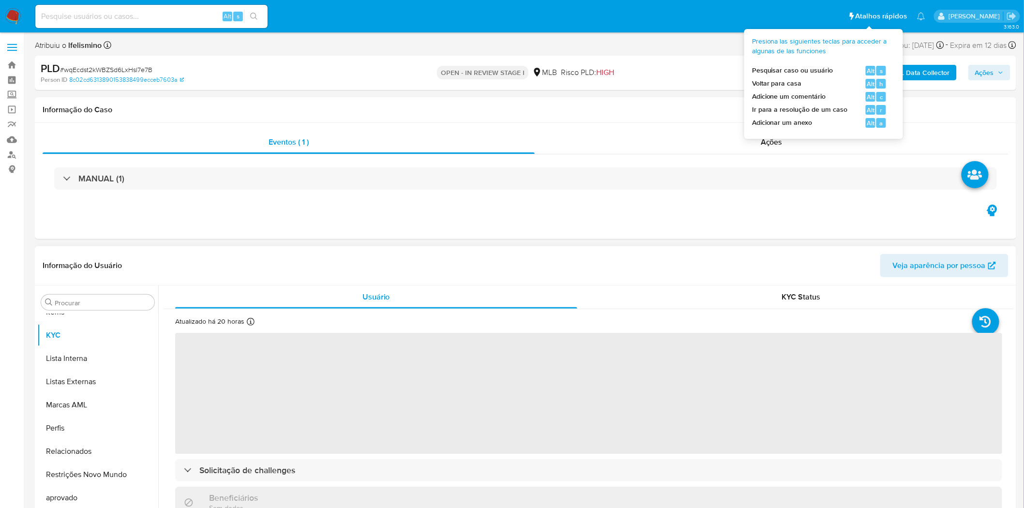
select select "10"
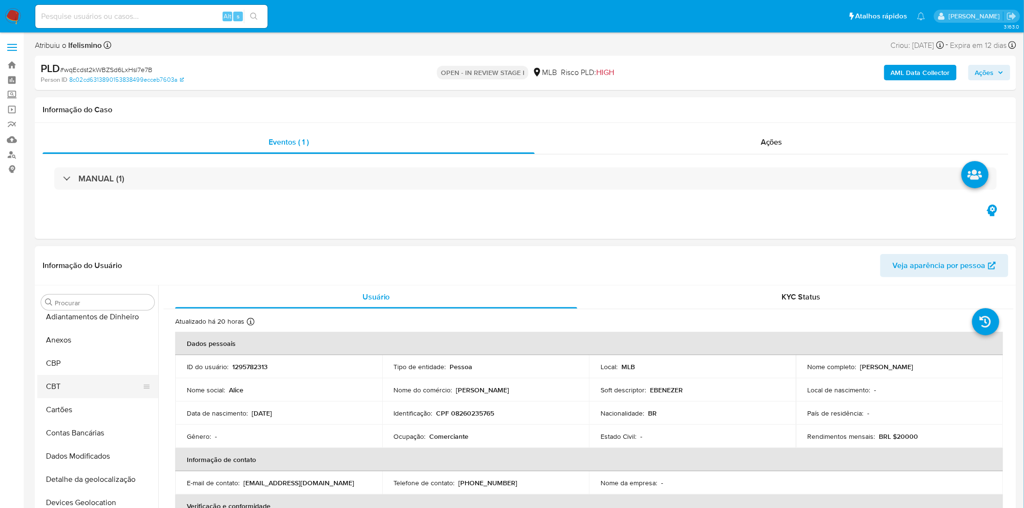
scroll to position [0, 0]
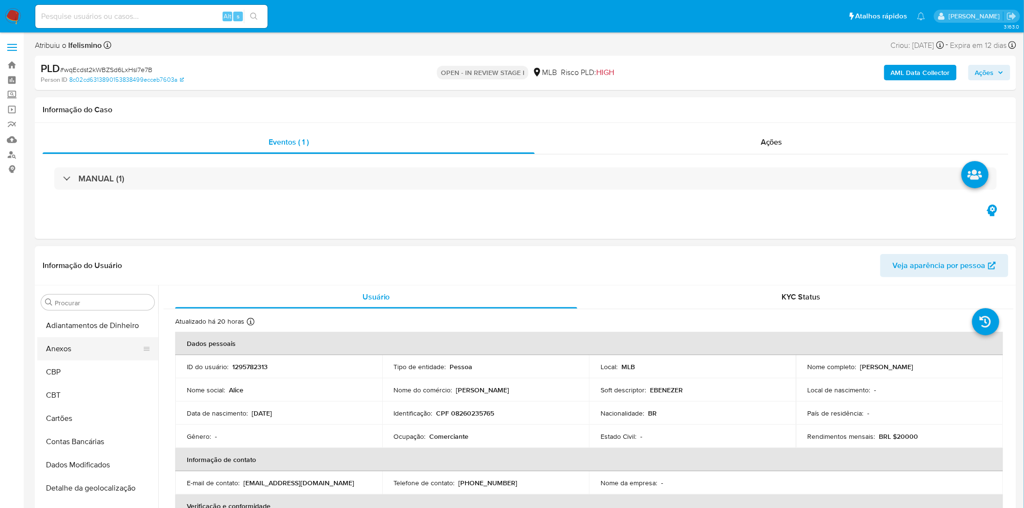
click at [65, 356] on button "Anexos" at bounding box center [93, 348] width 113 height 23
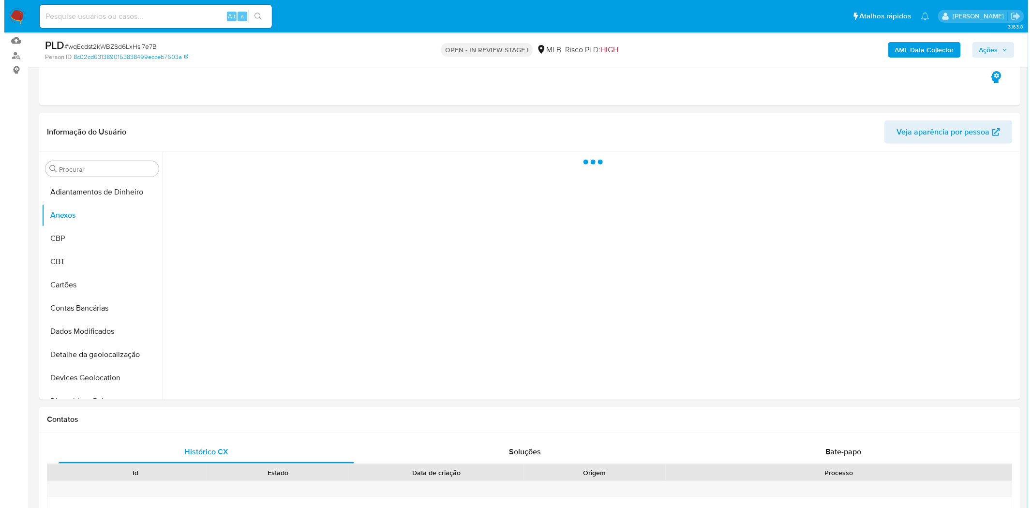
scroll to position [161, 0]
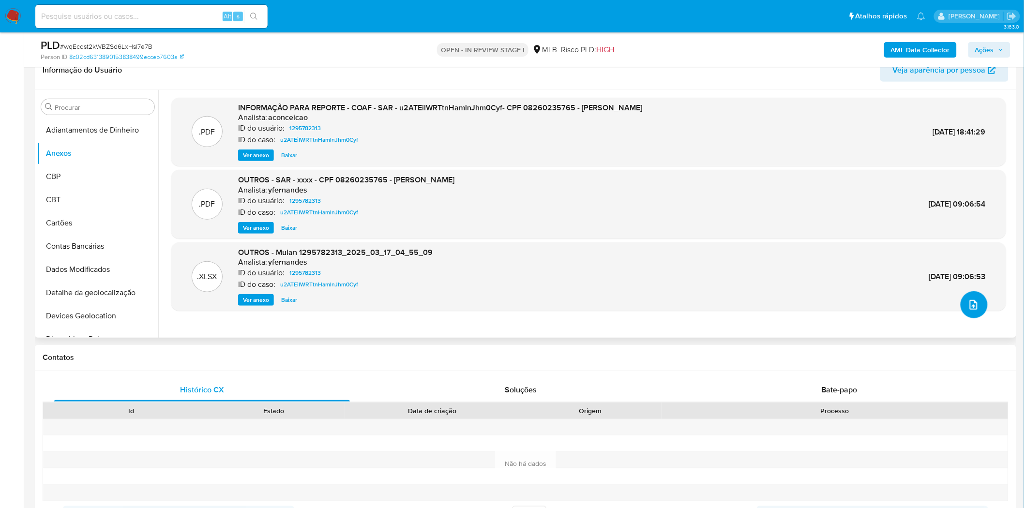
click at [973, 306] on icon "upload-file" at bounding box center [974, 305] width 8 height 10
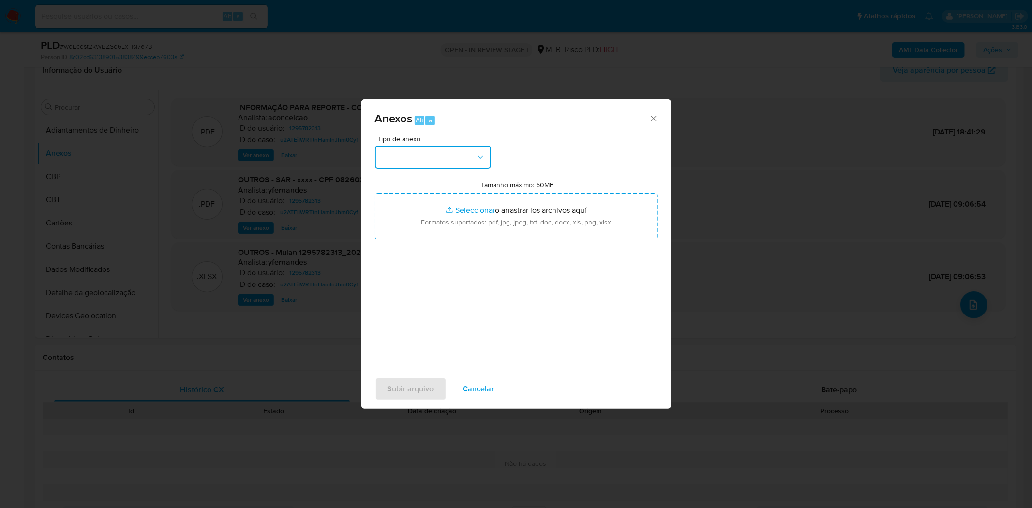
click at [472, 157] on button "button" at bounding box center [433, 157] width 116 height 23
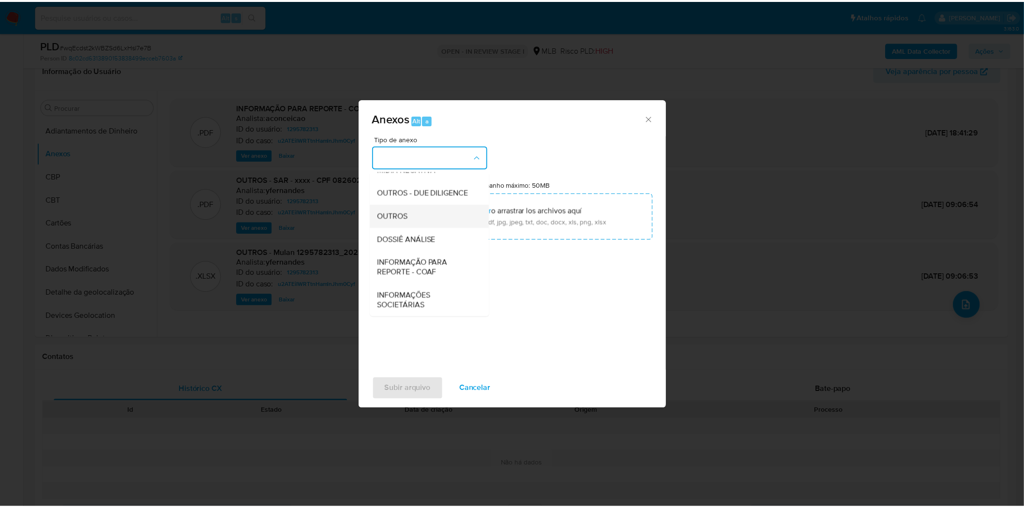
scroll to position [149, 0]
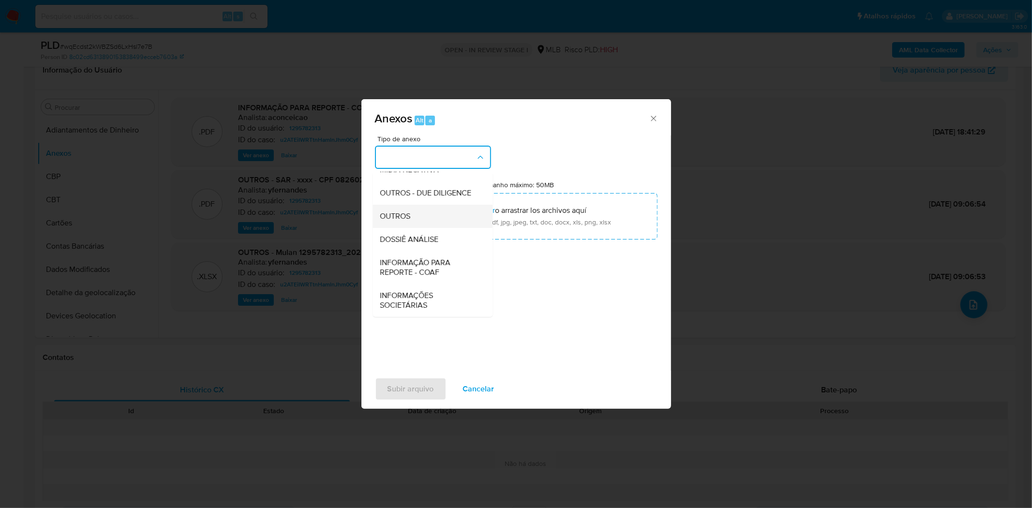
click at [413, 224] on div "OUTROS" at bounding box center [429, 215] width 99 height 23
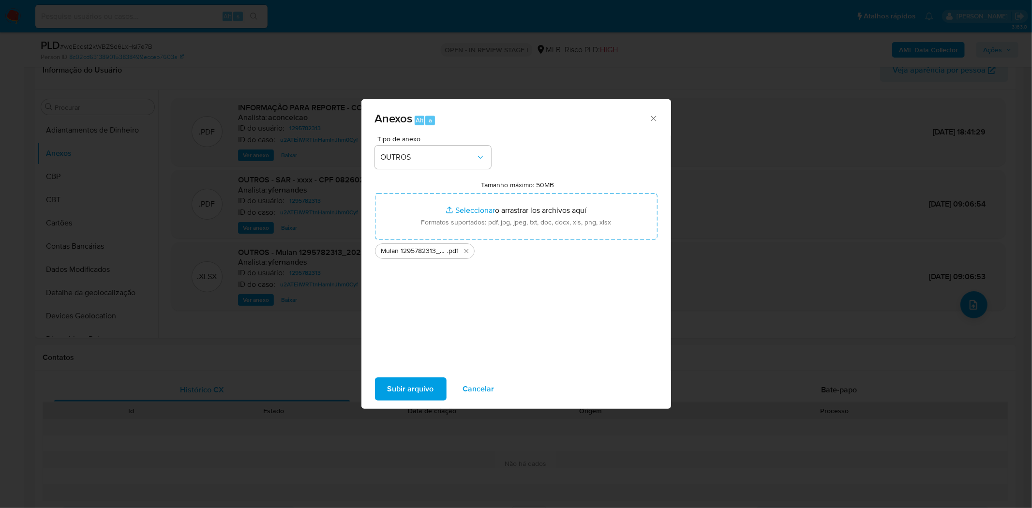
click at [413, 386] on span "Subir arquivo" at bounding box center [411, 388] width 46 height 21
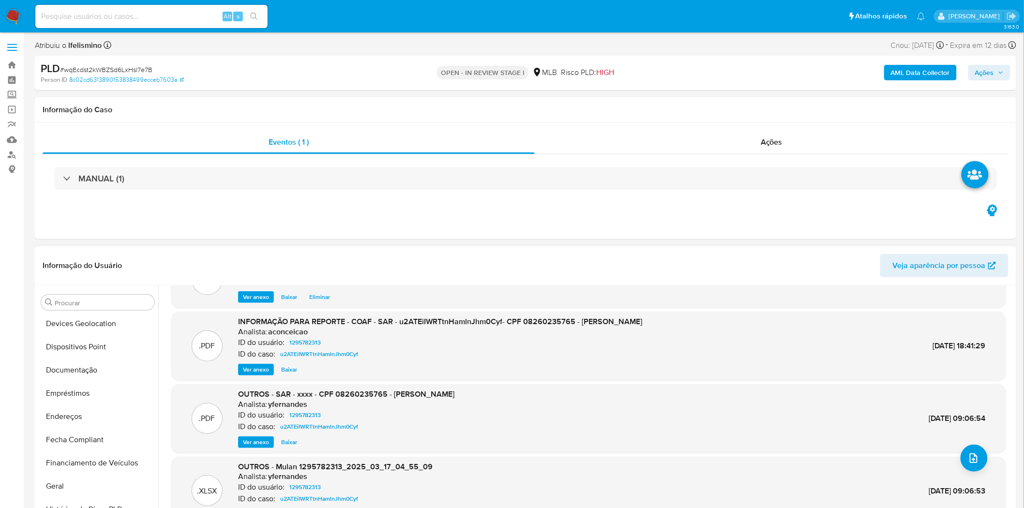
scroll to position [322, 0]
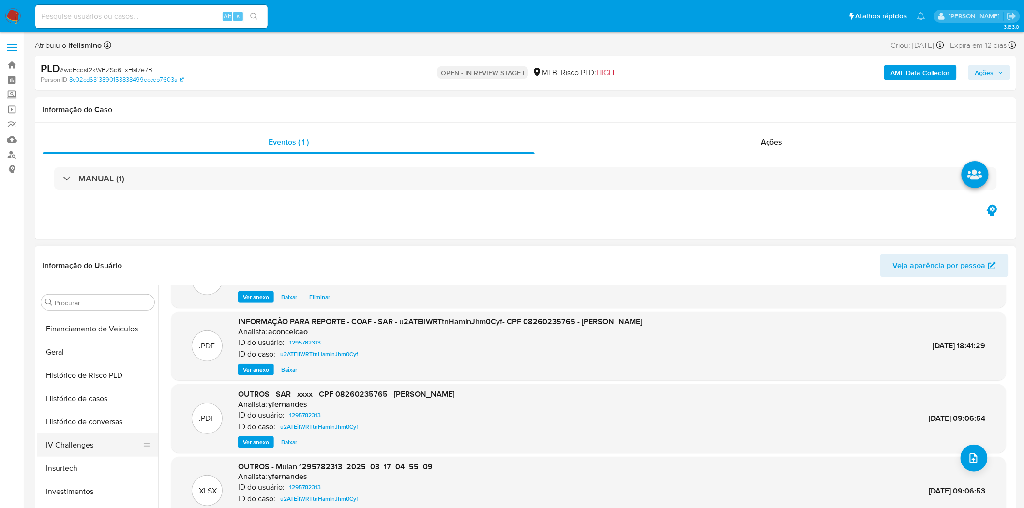
click at [75, 477] on button "Insurtech" at bounding box center [97, 468] width 121 height 23
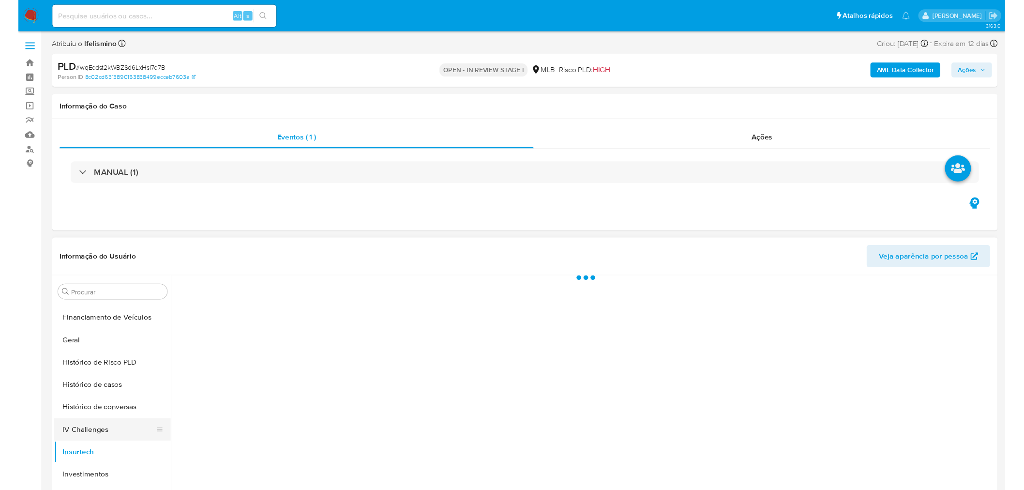
scroll to position [0, 0]
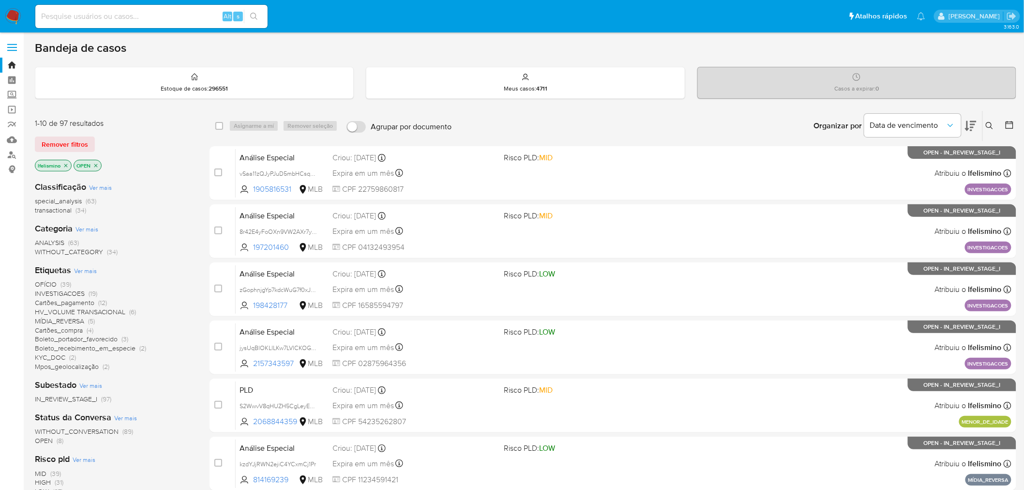
click at [139, 12] on input at bounding box center [151, 16] width 232 height 13
paste input "2497040746"
type input "2497040746"
click at [254, 15] on icon "search-icon" at bounding box center [254, 17] width 8 height 8
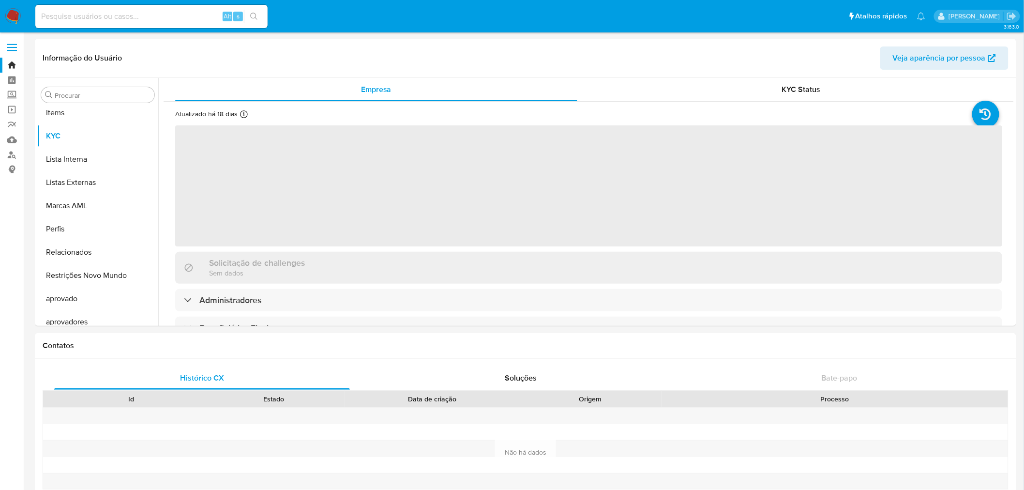
scroll to position [525, 0]
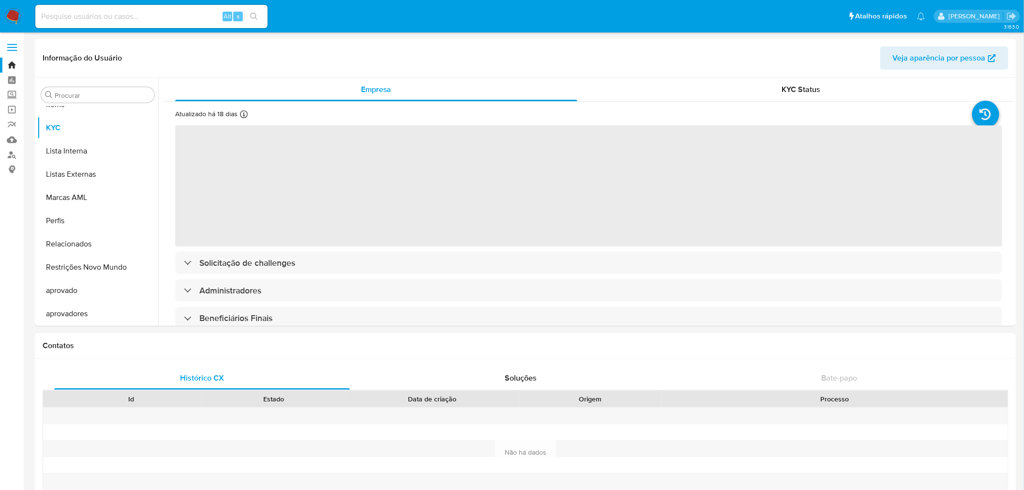
select select "10"
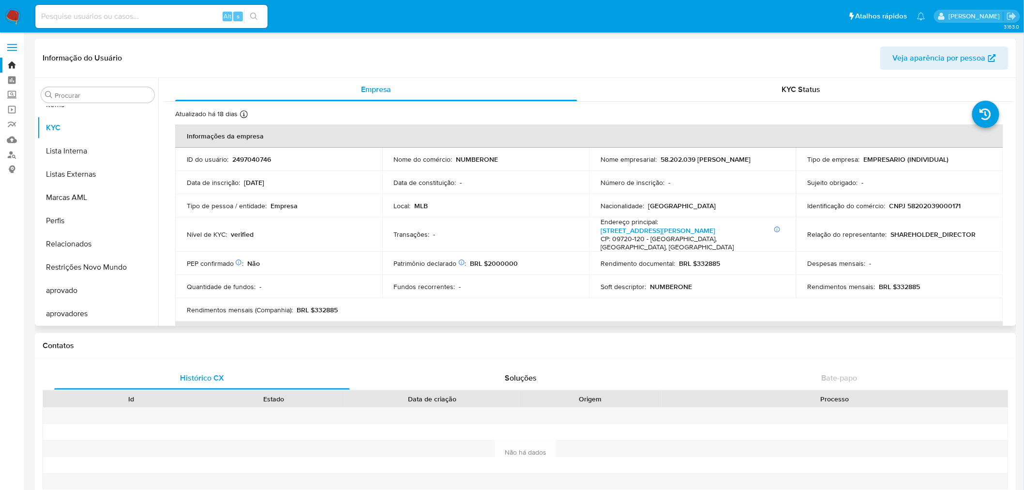
drag, startPoint x: 729, startPoint y: 158, endPoint x: 790, endPoint y: 158, distance: 61.0
click at [790, 158] on td "Nome empresarial : 58.202.039 EMYLLE DE SOUSA REIS" at bounding box center [692, 159] width 207 height 23
drag, startPoint x: 674, startPoint y: 162, endPoint x: 774, endPoint y: 160, distance: 100.2
click at [774, 160] on div "Nome empresarial : 58.202.039 EMYLLE DE SOUSA REIS" at bounding box center [693, 159] width 184 height 9
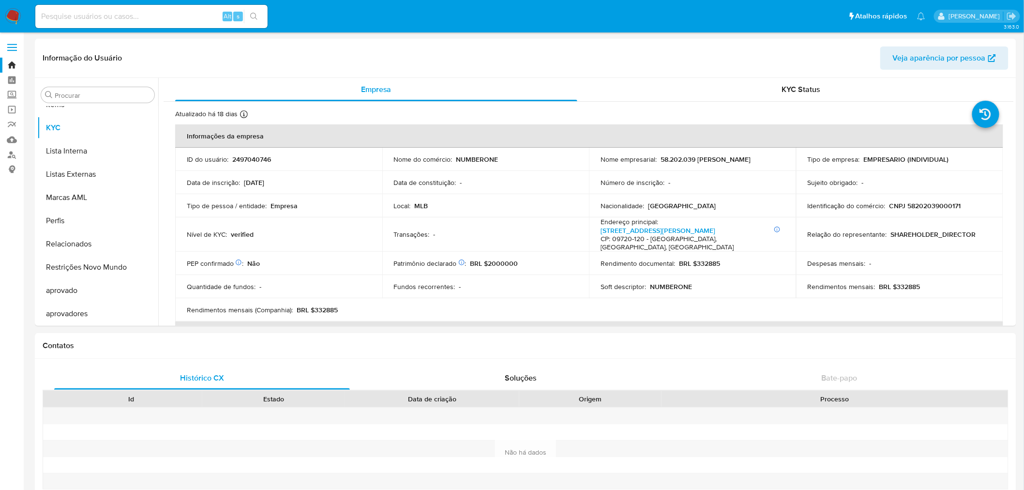
copy div "58.202.039 EMYLLE DE SOUSA REIS"
click at [918, 207] on p "CNPJ 58202039000171" at bounding box center [925, 205] width 72 height 9
copy p "58202039000171"
click at [84, 22] on div "Alt s" at bounding box center [151, 16] width 232 height 23
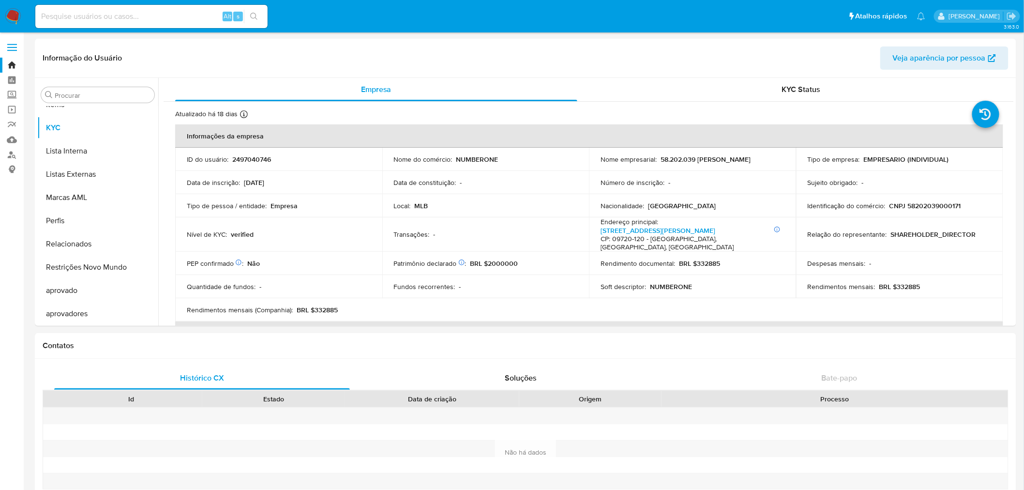
paste input "2253629205"
click at [89, 21] on input "2253629205" at bounding box center [151, 16] width 232 height 13
type input "2253629205"
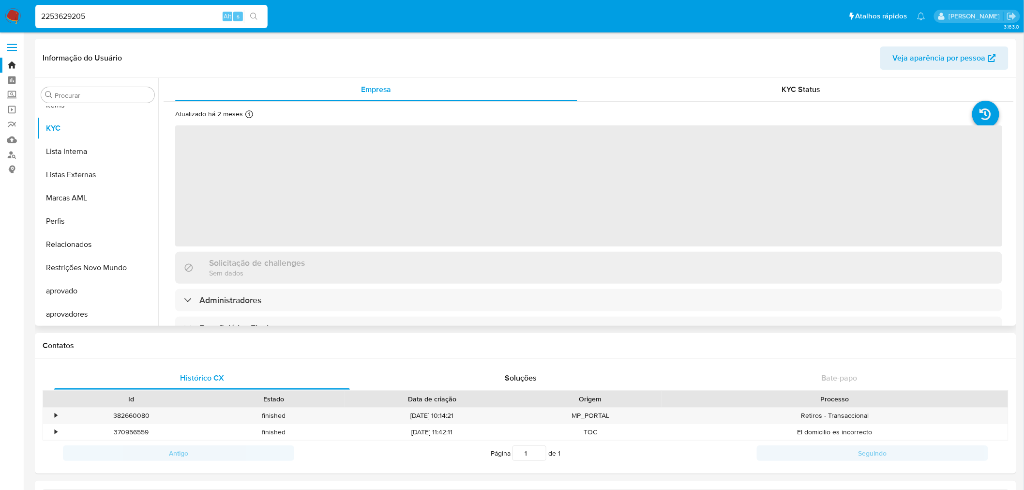
scroll to position [525, 0]
select select "10"
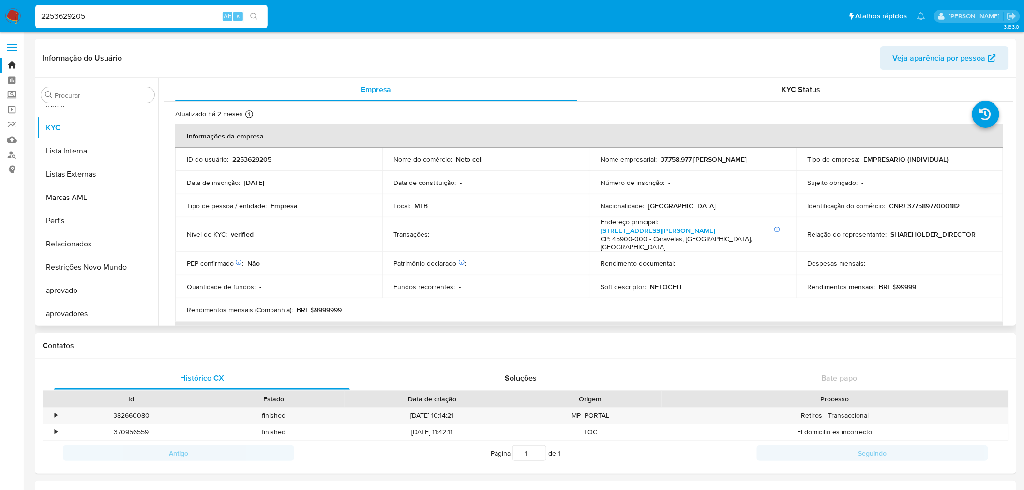
drag, startPoint x: 657, startPoint y: 157, endPoint x: 780, endPoint y: 157, distance: 122.4
click at [778, 155] on div "Nome empresarial : 37.758.977 EDIVALDO AVELAR DIAS" at bounding box center [693, 159] width 184 height 9
click at [944, 203] on p "CNPJ 37758977000182" at bounding box center [924, 205] width 71 height 9
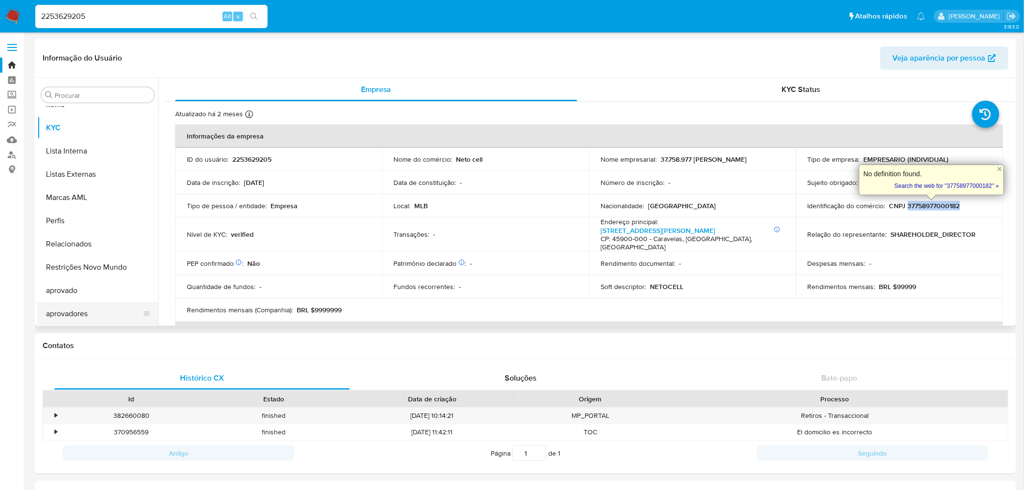
copy p "37758977000182"
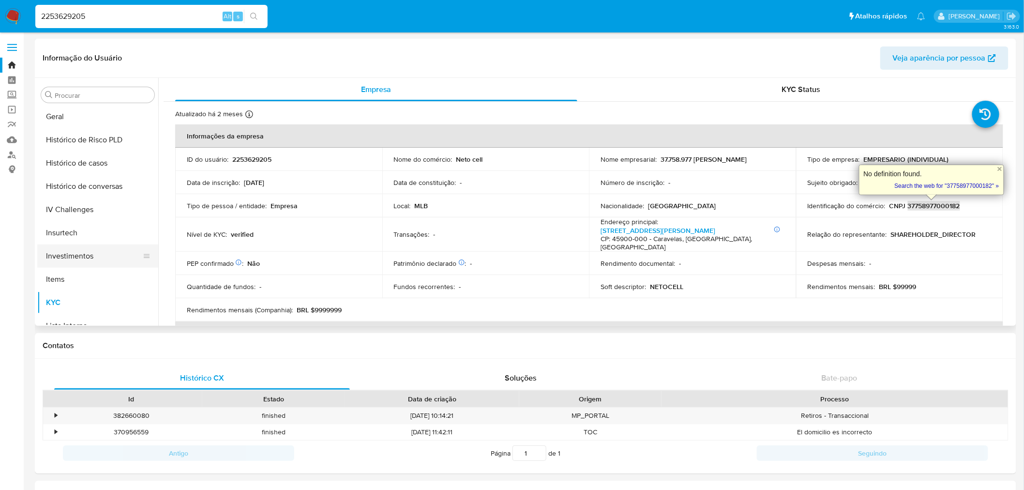
scroll to position [310, 0]
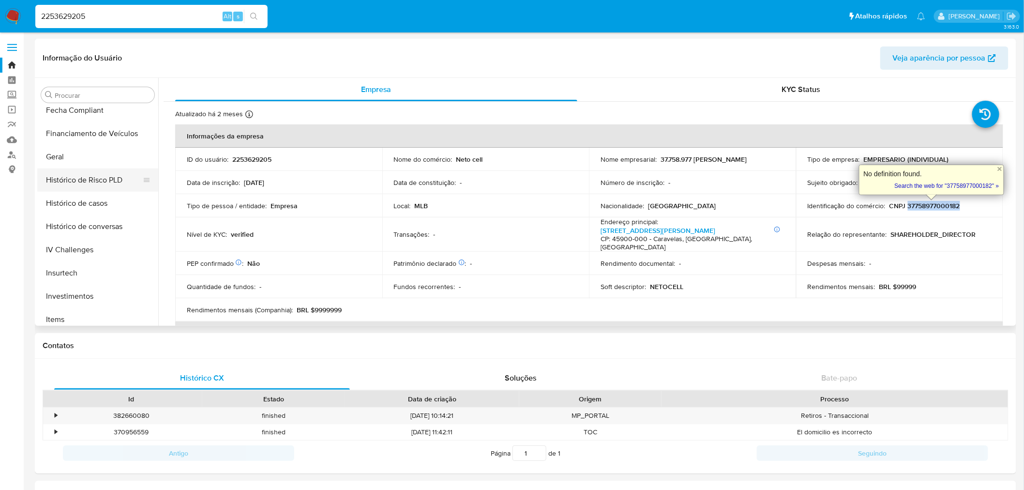
drag, startPoint x: 89, startPoint y: 160, endPoint x: 68, endPoint y: 185, distance: 32.0
click at [89, 160] on button "Geral" at bounding box center [97, 156] width 121 height 23
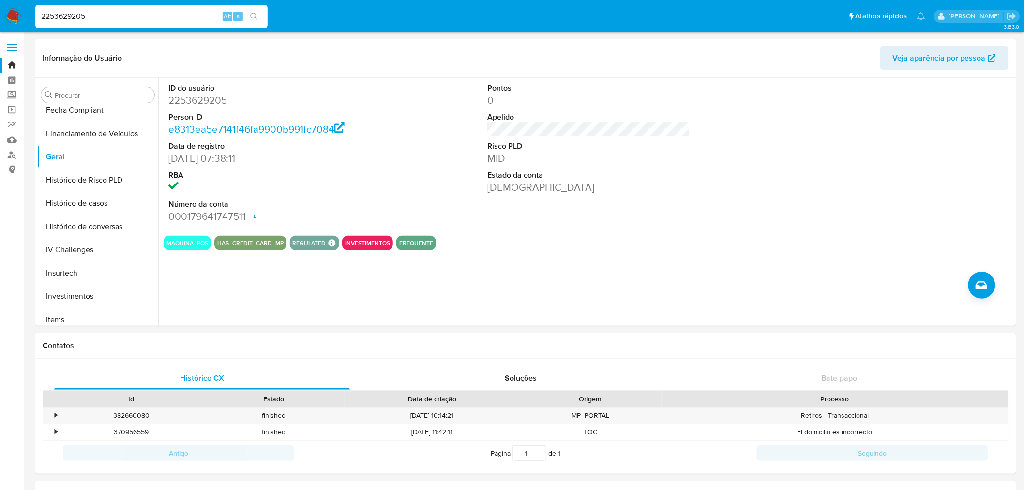
drag, startPoint x: 101, startPoint y: 17, endPoint x: -6, endPoint y: 8, distance: 107.3
paste input "469001310"
type input "2469001310"
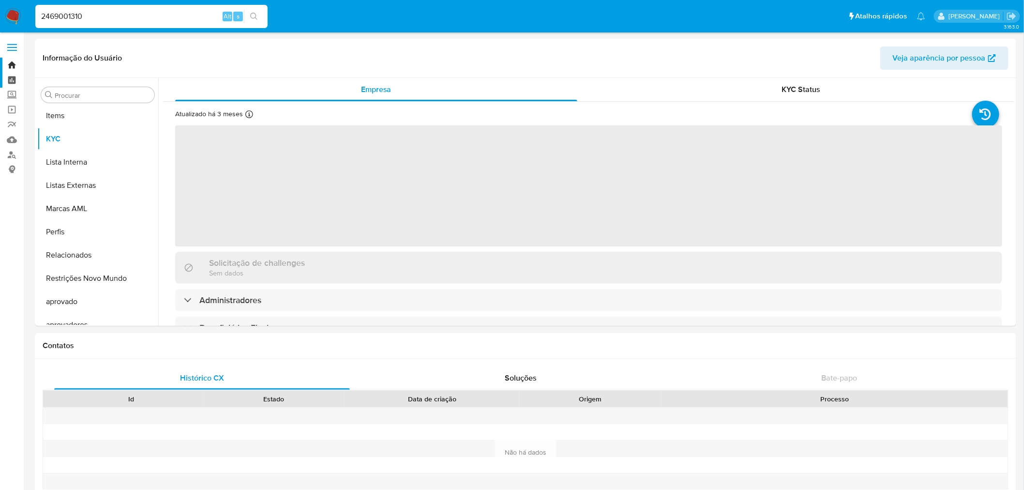
scroll to position [525, 0]
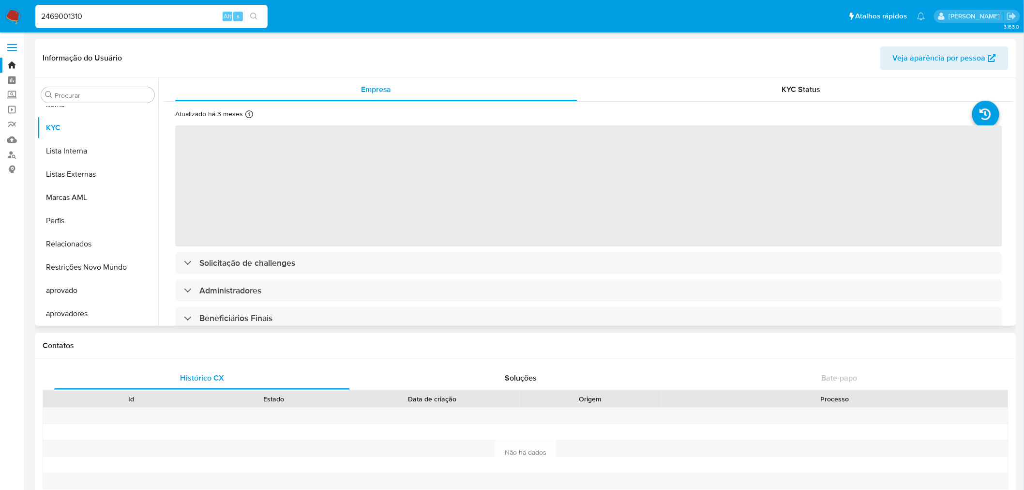
select select "10"
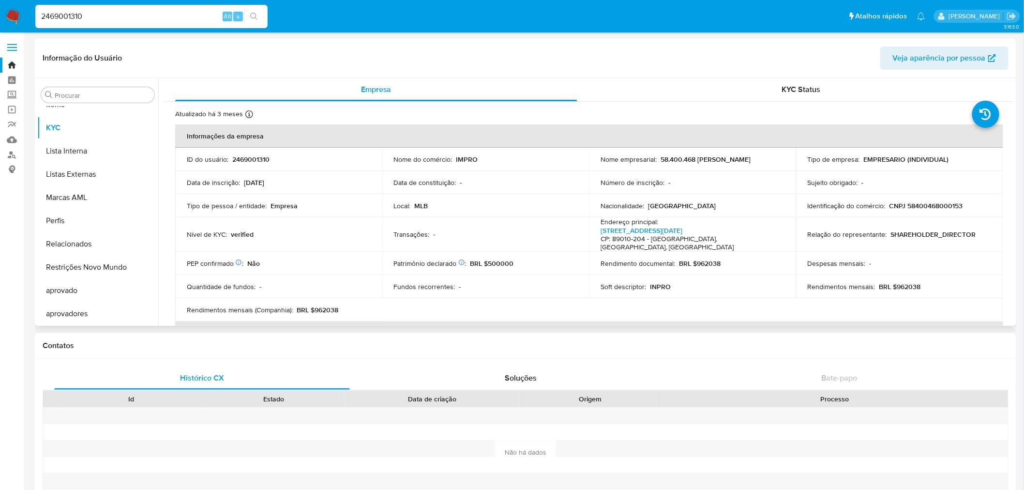
drag, startPoint x: 700, startPoint y: 156, endPoint x: 781, endPoint y: 157, distance: 81.3
click at [781, 157] on div "Nome empresarial : 58.400.468 KAMYLLE DE SOUSA REIS" at bounding box center [693, 159] width 184 height 9
click at [933, 209] on p "CNPJ 58400468000153" at bounding box center [926, 205] width 74 height 9
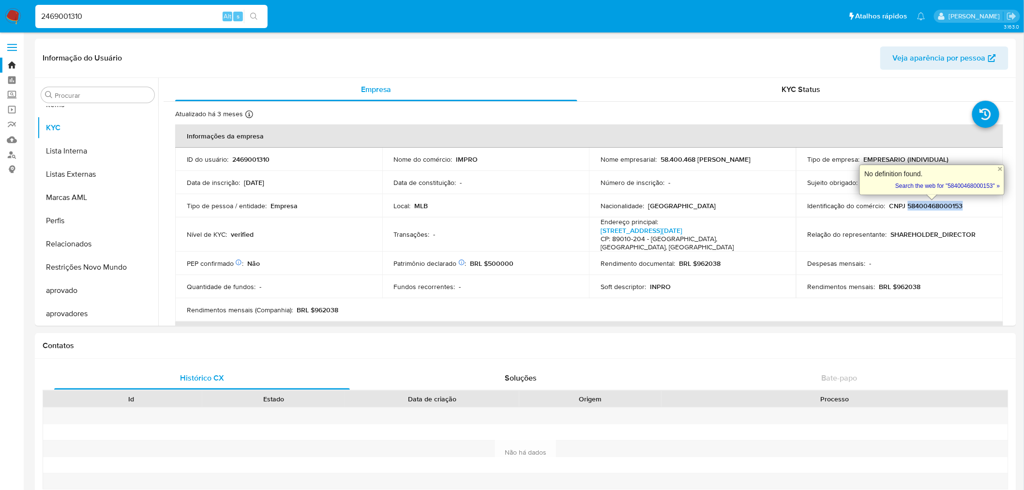
copy p "58400468000153"
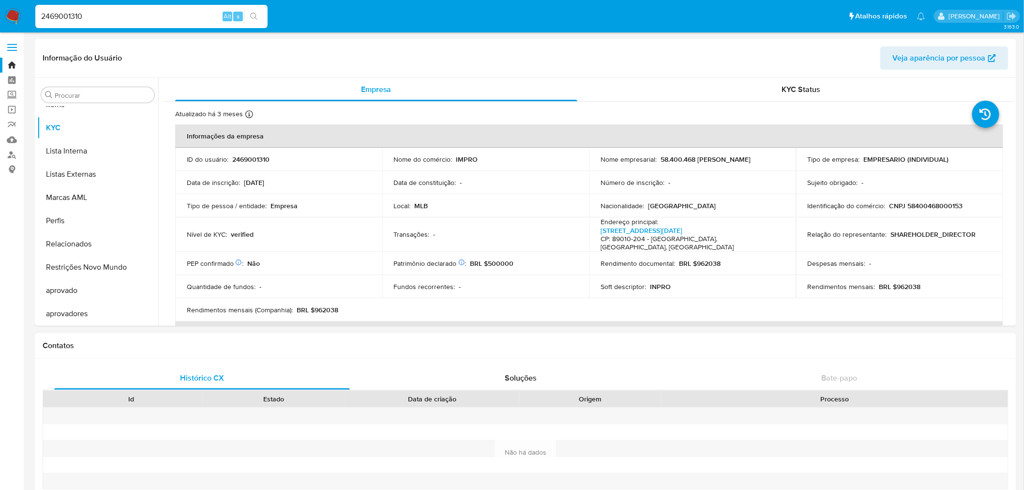
drag, startPoint x: 82, startPoint y: 18, endPoint x: -45, endPoint y: 18, distance: 127.8
paste input "02347995"
type input "2402347995"
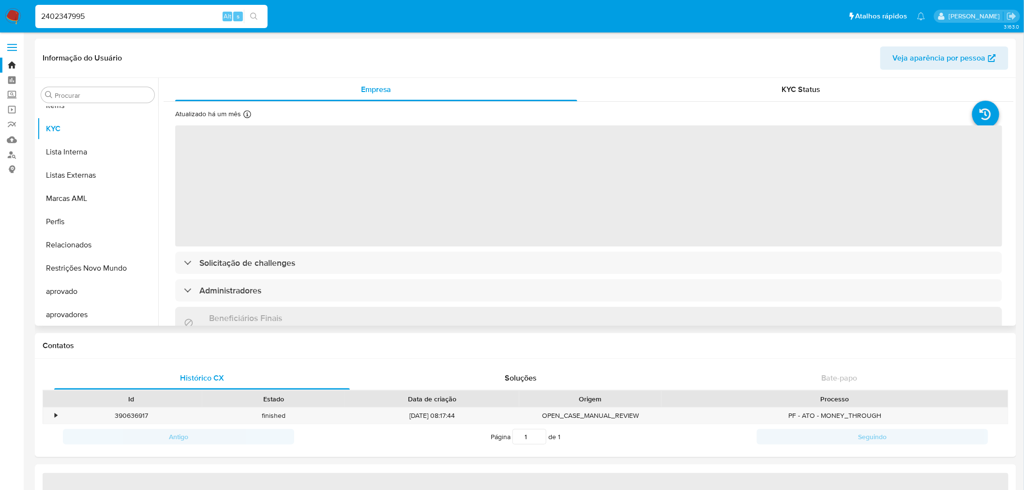
scroll to position [525, 0]
select select "10"
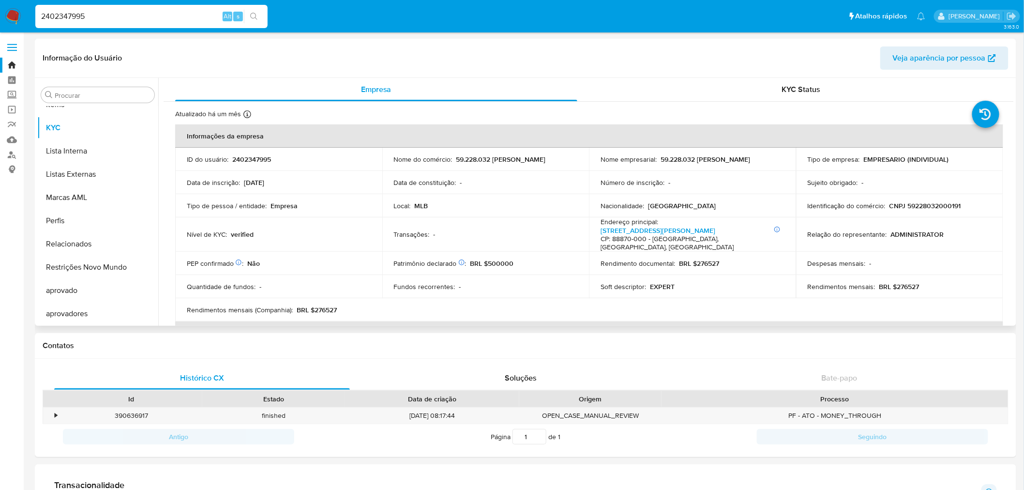
drag, startPoint x: 644, startPoint y: 163, endPoint x: 770, endPoint y: 163, distance: 126.8
click at [770, 163] on td "Nome empresarial : 59.228.032 JANDERSON LUCAS ARAUJO DE OLIVEIRA" at bounding box center [692, 159] width 207 height 23
copy p "59.228.032 JANDERSON LUCAS ARAUJO DE OLIVEIRA"
click at [941, 198] on td "Identificação do comércio : CNPJ 59228032000191" at bounding box center [899, 205] width 207 height 23
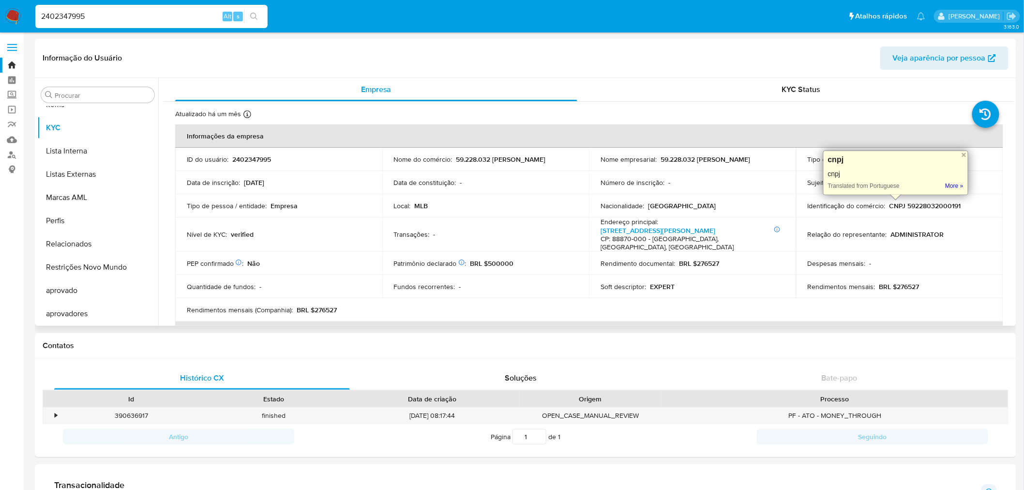
click at [942, 202] on p "CNPJ 59228032000191" at bounding box center [925, 205] width 72 height 9
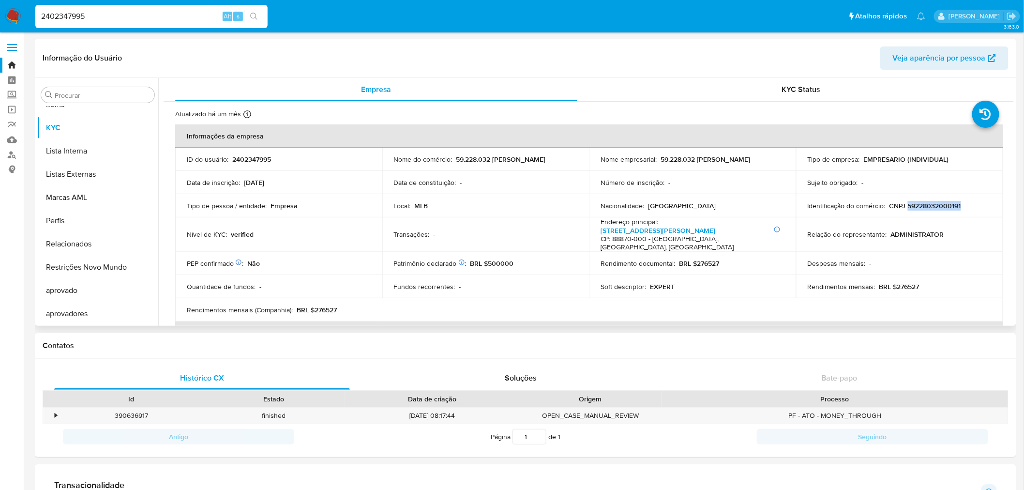
click at [942, 202] on p "CNPJ 59228032000191" at bounding box center [925, 205] width 72 height 9
copy p "59228032000191"
paste input "160573068"
type input "2160573068"
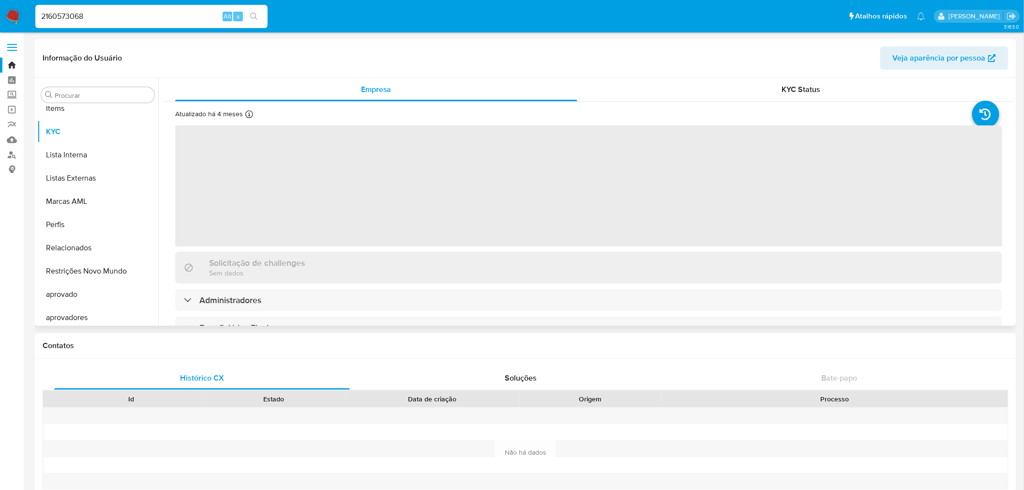
scroll to position [525, 0]
select select "10"
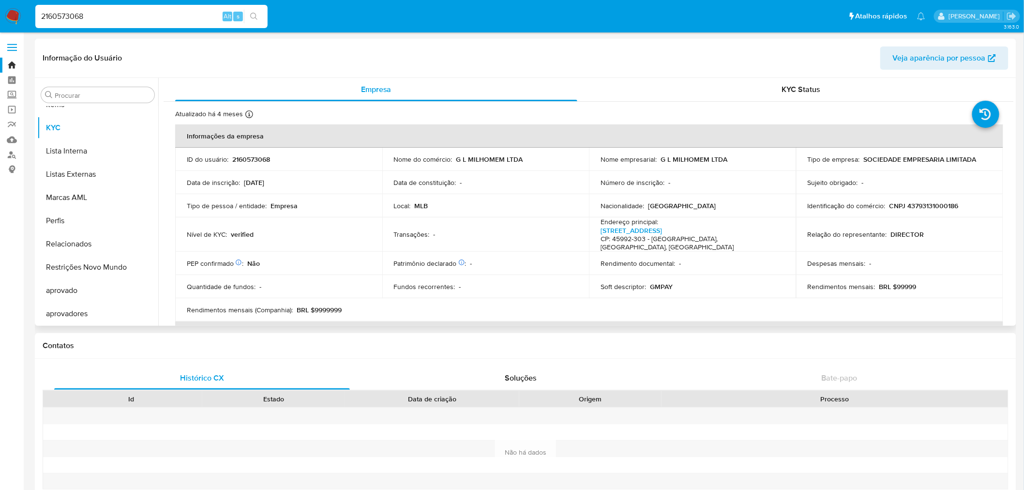
click at [935, 208] on p "CNPJ 43793131000186" at bounding box center [923, 205] width 69 height 9
copy p "43793131000186"
click at [706, 158] on p "G L MILHOMEM LTDA" at bounding box center [694, 159] width 67 height 9
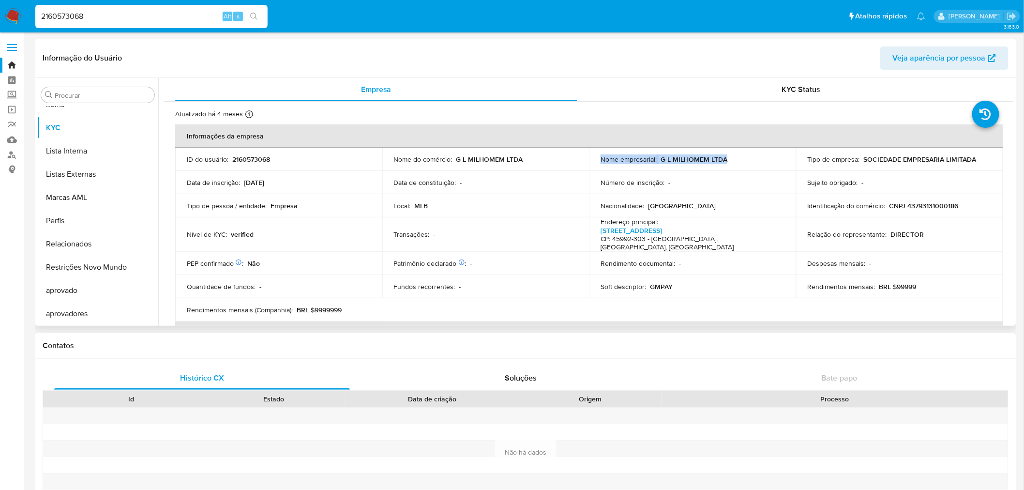
click at [706, 158] on p "G L MILHOMEM LTDA" at bounding box center [694, 159] width 67 height 9
click at [694, 160] on p "G L MILHOMEM LTDA" at bounding box center [694, 159] width 67 height 9
drag, startPoint x: 734, startPoint y: 158, endPoint x: 660, endPoint y: 160, distance: 74.1
click at [660, 160] on div "Nome empresarial : G L MILHOMEM LTDA" at bounding box center [693, 159] width 184 height 9
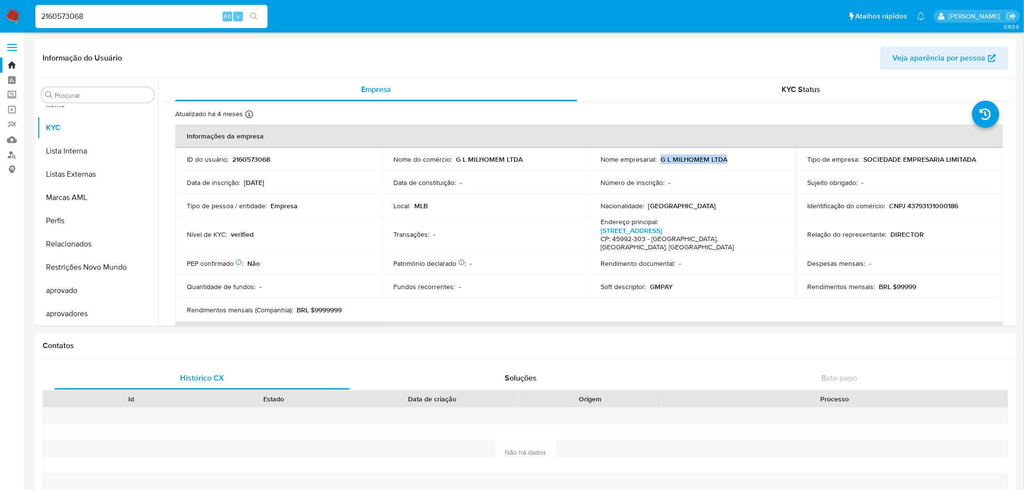
copy p "G L MILHOMEM LTDA"
click at [932, 209] on p "CNPJ 43793131000186" at bounding box center [923, 205] width 69 height 9
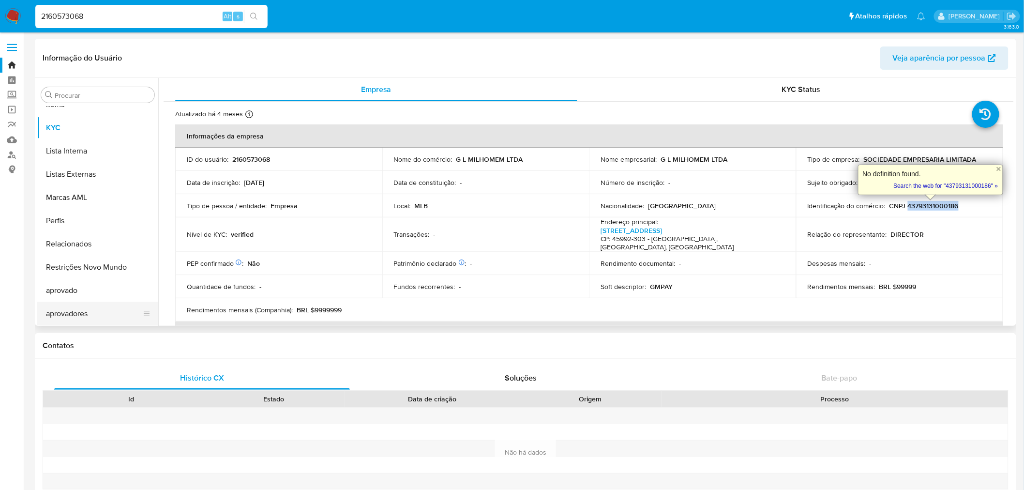
copy p "43793131000186"
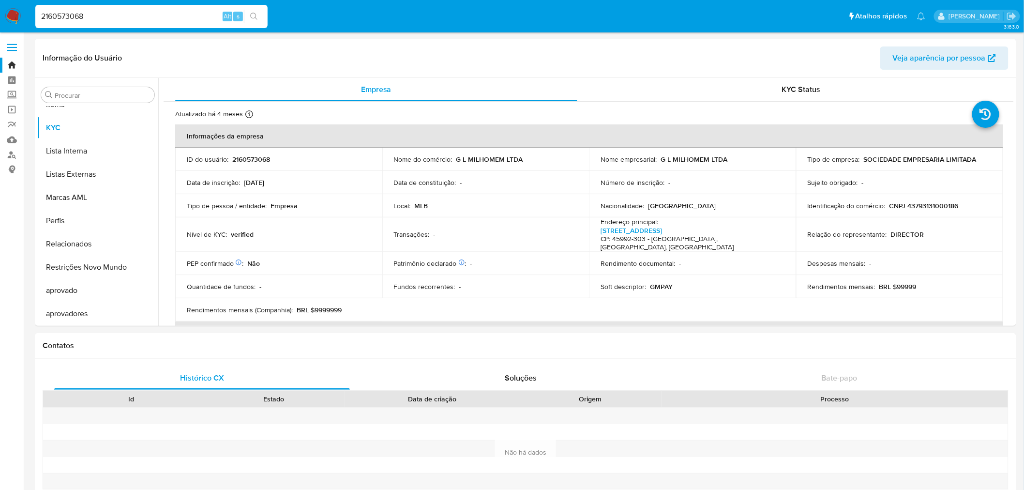
drag, startPoint x: 147, startPoint y: 15, endPoint x: -106, endPoint y: 18, distance: 252.6
paste input "170037062"
type input "170037062"
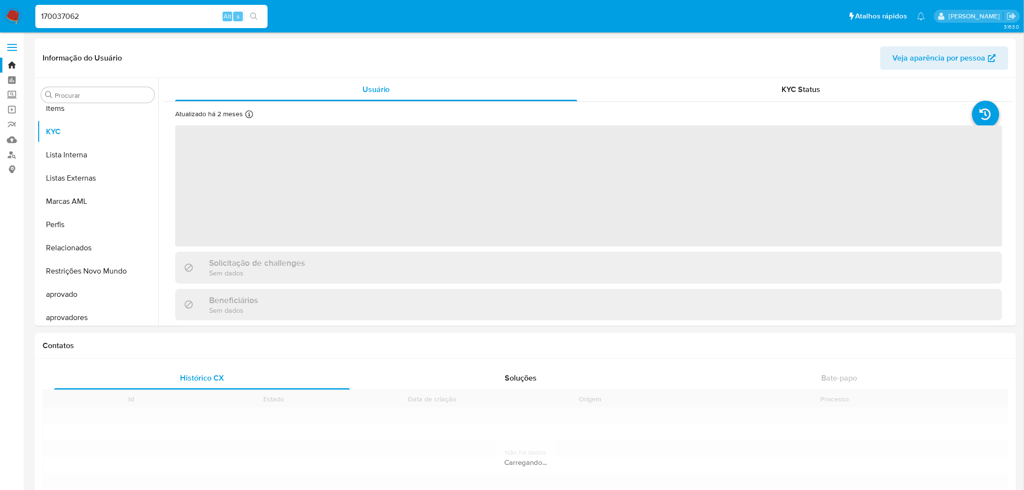
scroll to position [525, 0]
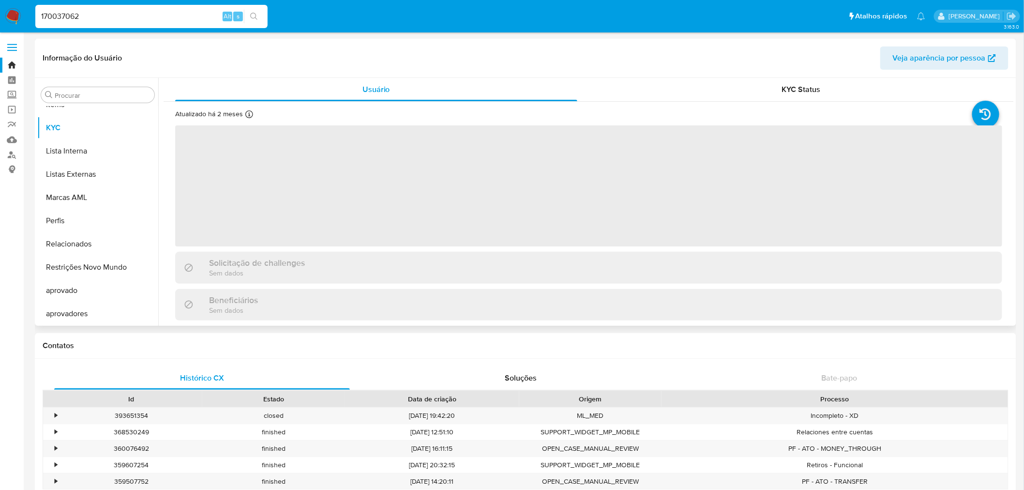
select select "10"
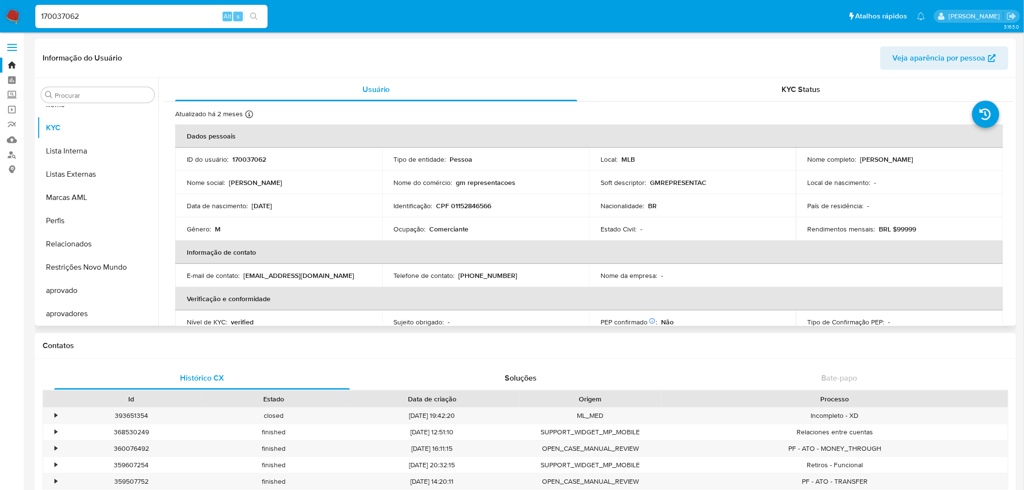
drag, startPoint x: 859, startPoint y: 159, endPoint x: 942, endPoint y: 157, distance: 82.3
click at [942, 157] on div "Nome completo : George Lacerda Milhomem" at bounding box center [900, 159] width 184 height 9
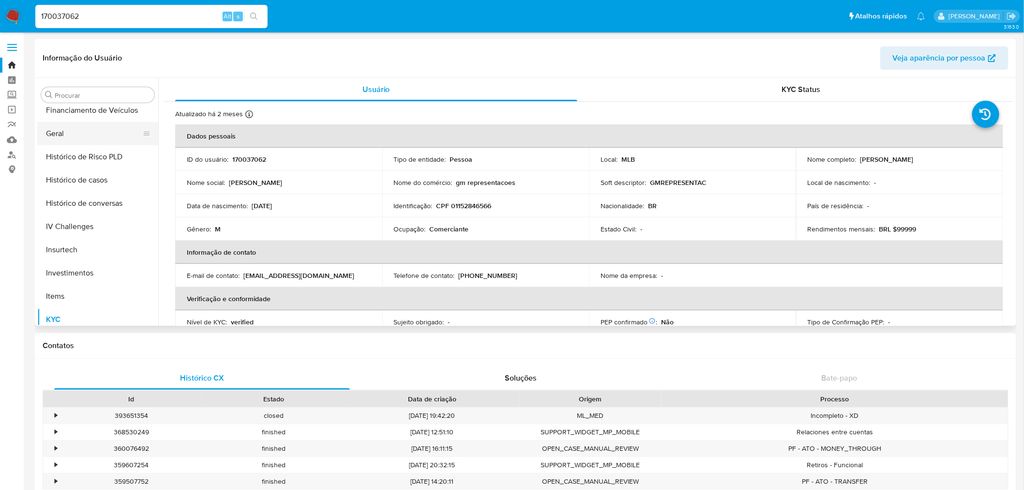
scroll to position [310, 0]
click at [80, 157] on button "Geral" at bounding box center [93, 156] width 113 height 23
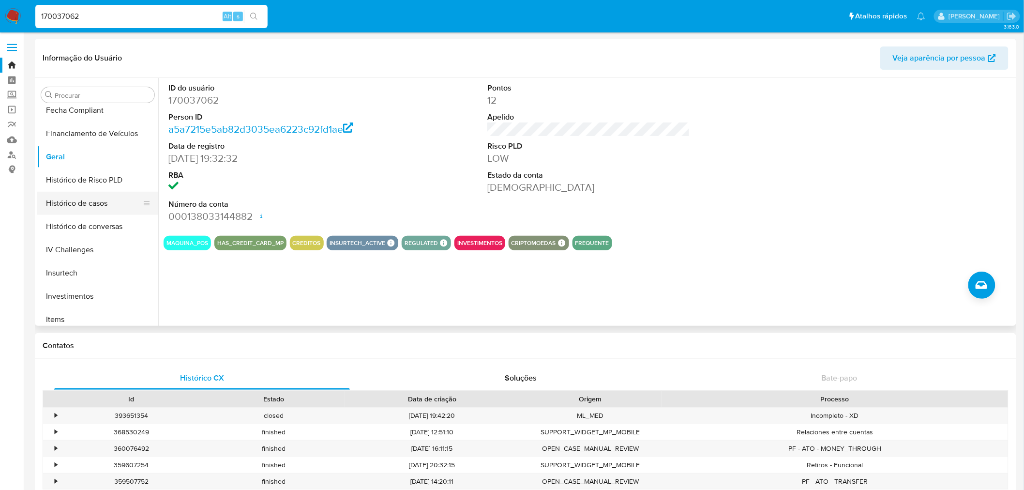
scroll to position [363, 0]
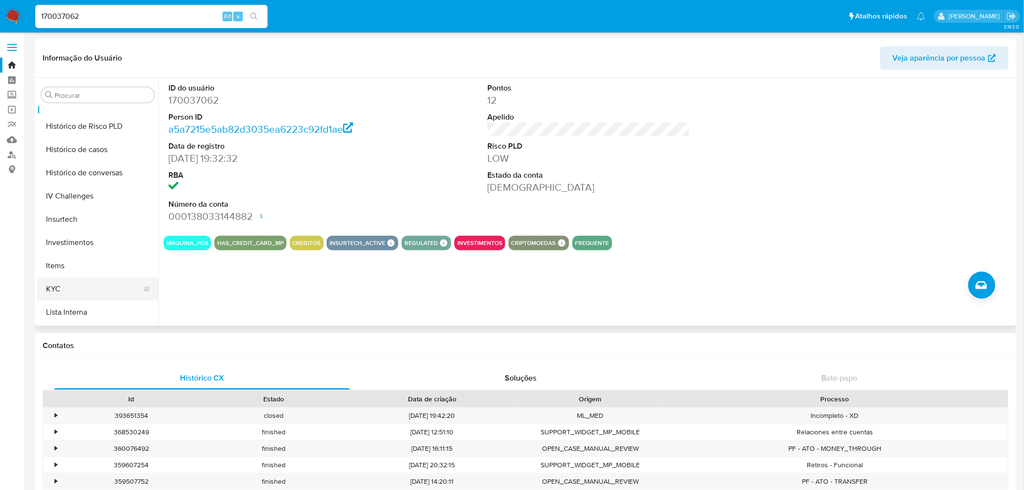
click at [54, 296] on button "KYC" at bounding box center [93, 288] width 113 height 23
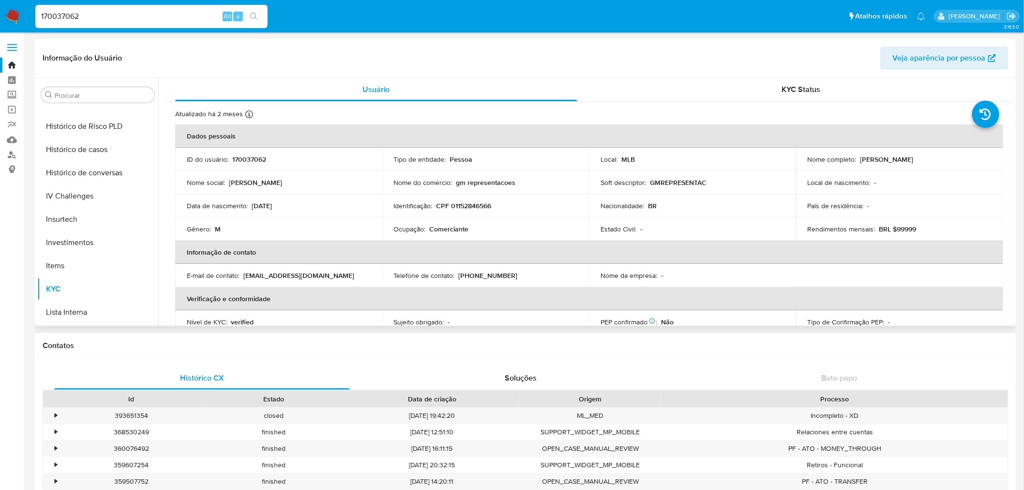
drag, startPoint x: 858, startPoint y: 160, endPoint x: 950, endPoint y: 160, distance: 91.9
click at [950, 160] on div "Nome completo : George Lacerda Milhomem" at bounding box center [900, 159] width 184 height 9
copy p "George Lacerda Milhomem"
click at [483, 205] on p "CPF 01152846566" at bounding box center [464, 205] width 55 height 9
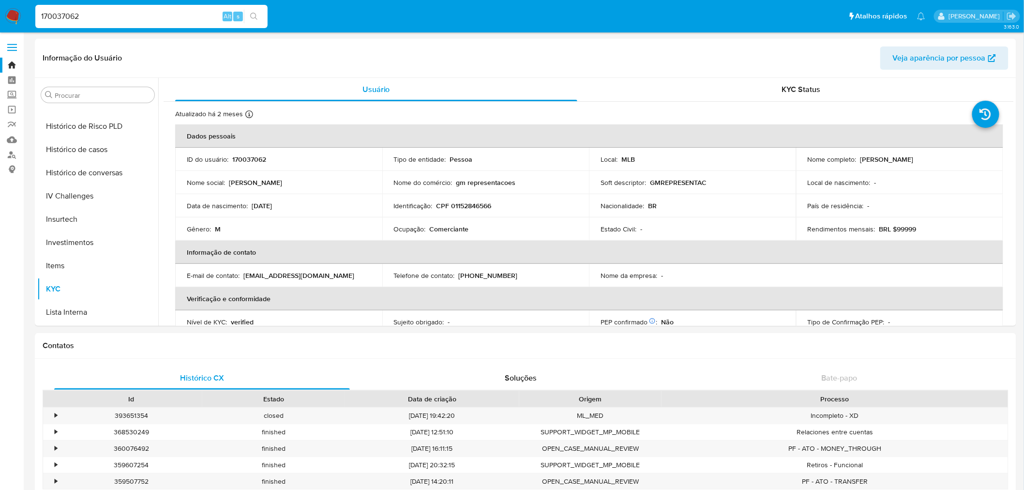
drag, startPoint x: 95, startPoint y: 14, endPoint x: -47, endPoint y: 13, distance: 142.8
paste input "452971778"
type input "452971778"
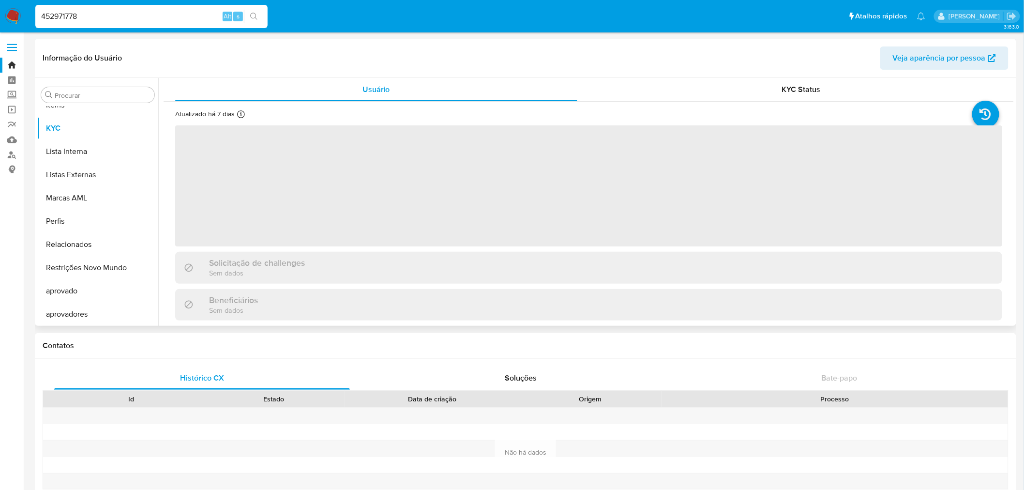
scroll to position [525, 0]
select select "10"
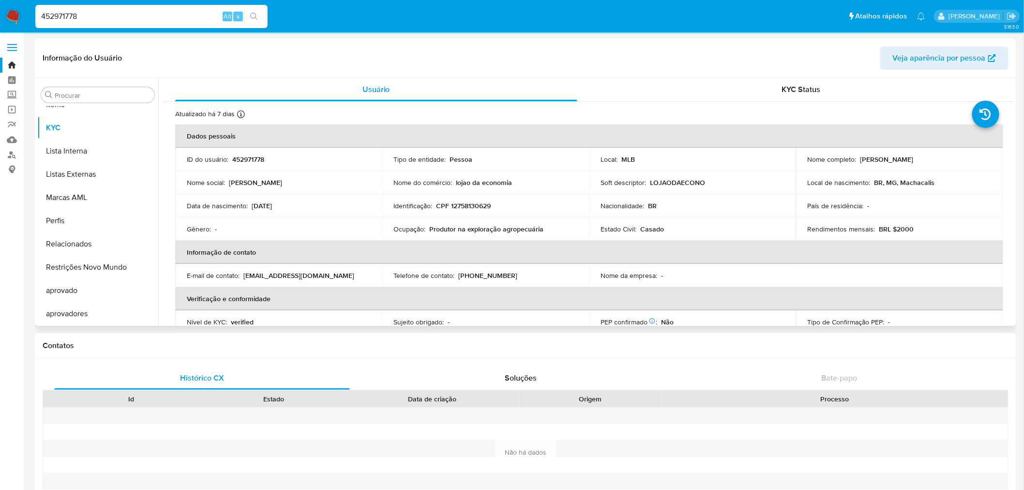
drag, startPoint x: 930, startPoint y: 157, endPoint x: 859, endPoint y: 157, distance: 70.2
click at [859, 157] on div "Nome completo : Danielle da Silva Nunes" at bounding box center [900, 159] width 184 height 9
click at [466, 205] on p "CPF 12758130629" at bounding box center [464, 205] width 55 height 9
drag, startPoint x: -60, startPoint y: 15, endPoint x: -130, endPoint y: 15, distance: 69.7
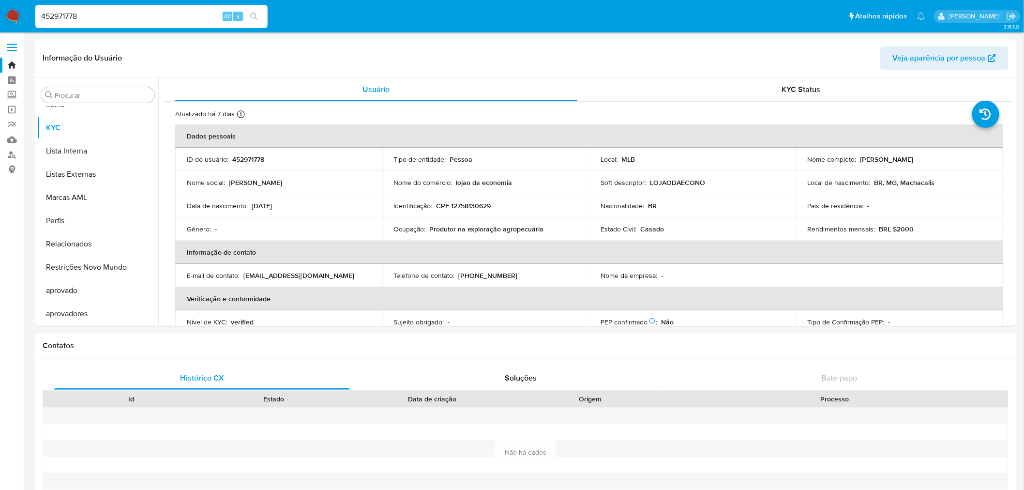
paste input "1264032520"
type input "1264032520"
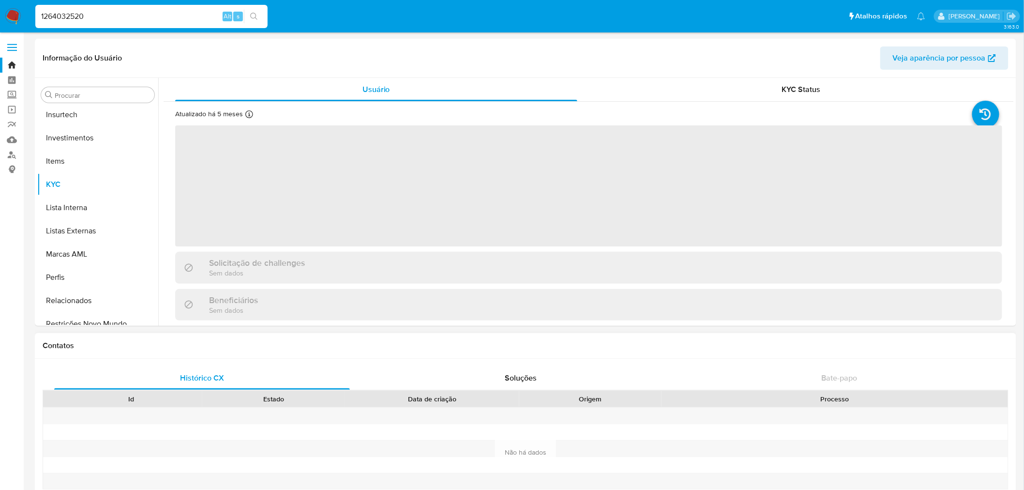
scroll to position [525, 0]
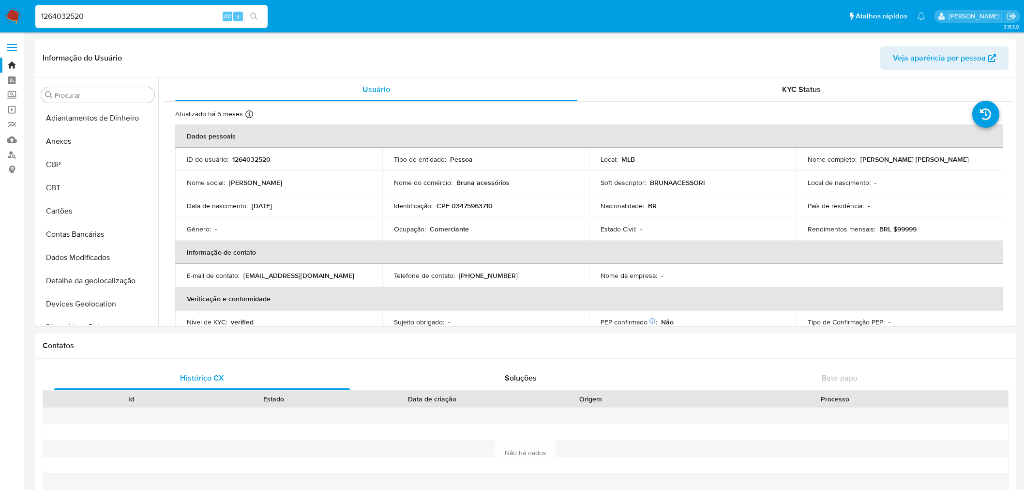
select select "10"
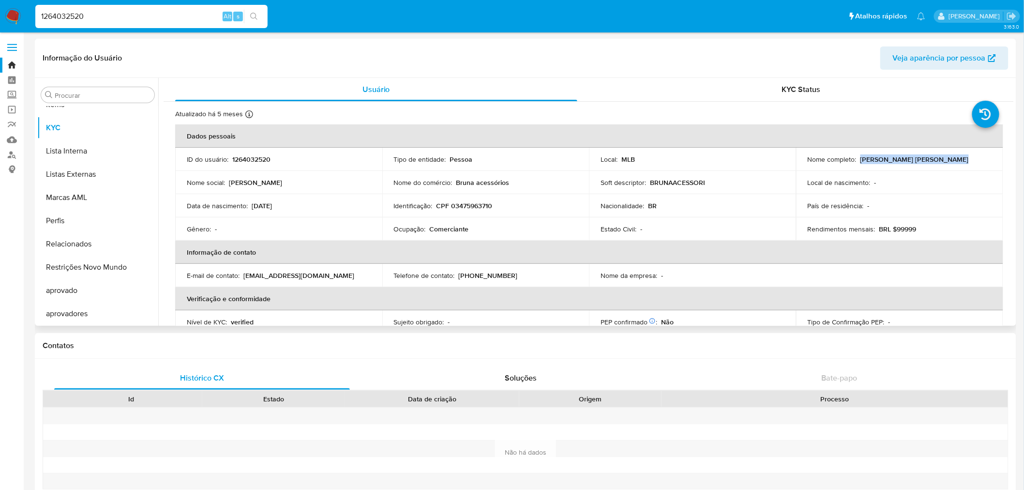
drag, startPoint x: 861, startPoint y: 156, endPoint x: 975, endPoint y: 156, distance: 113.7
click at [975, 156] on div "Nome completo : [PERSON_NAME] [PERSON_NAME]" at bounding box center [900, 159] width 184 height 9
copy p "[PERSON_NAME] [PERSON_NAME]"
click at [483, 208] on p "CPF 03475963710" at bounding box center [465, 205] width 56 height 9
click at [482, 207] on p "CPF 03475963710" at bounding box center [465, 205] width 56 height 9
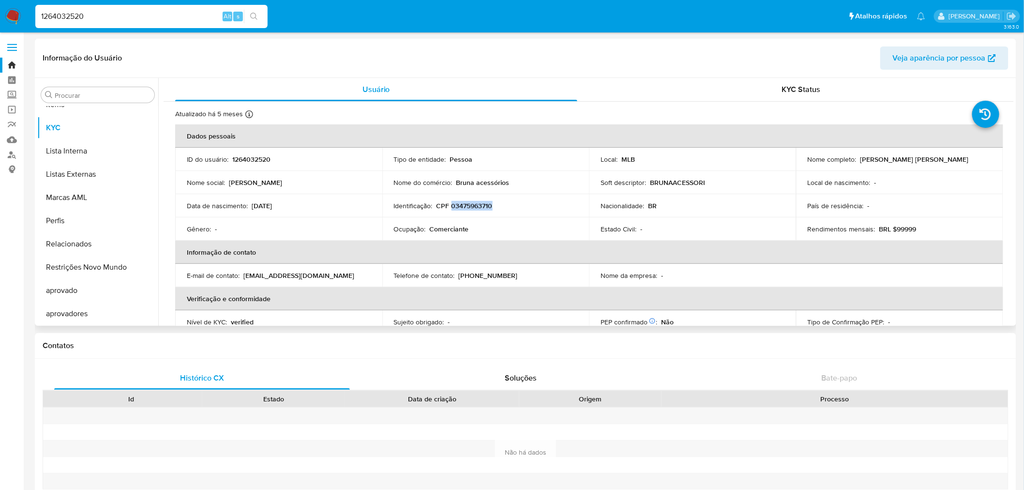
copy p "03475963710"
click at [71, 15] on input "1264032520" at bounding box center [151, 16] width 232 height 13
paste input "cljGgKxJTJpPZgXnUUTJ2vOn"
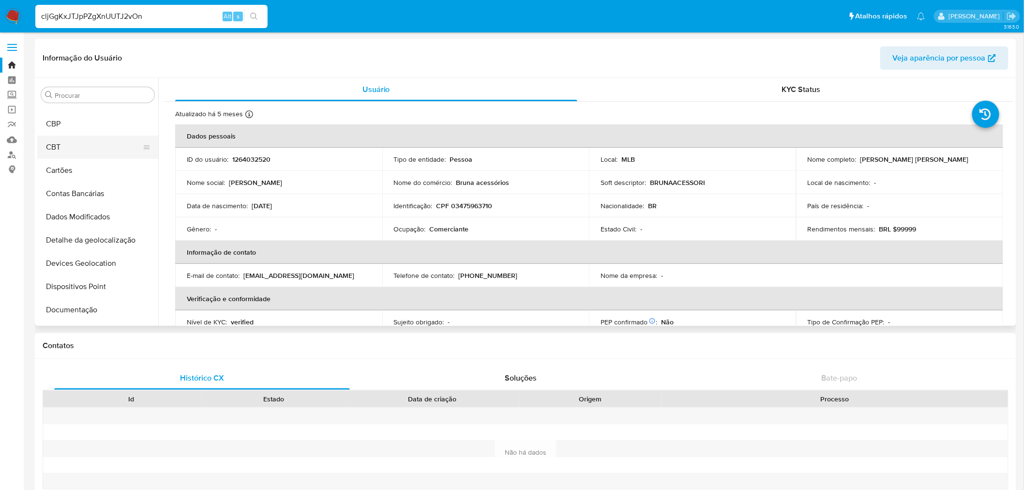
scroll to position [0, 0]
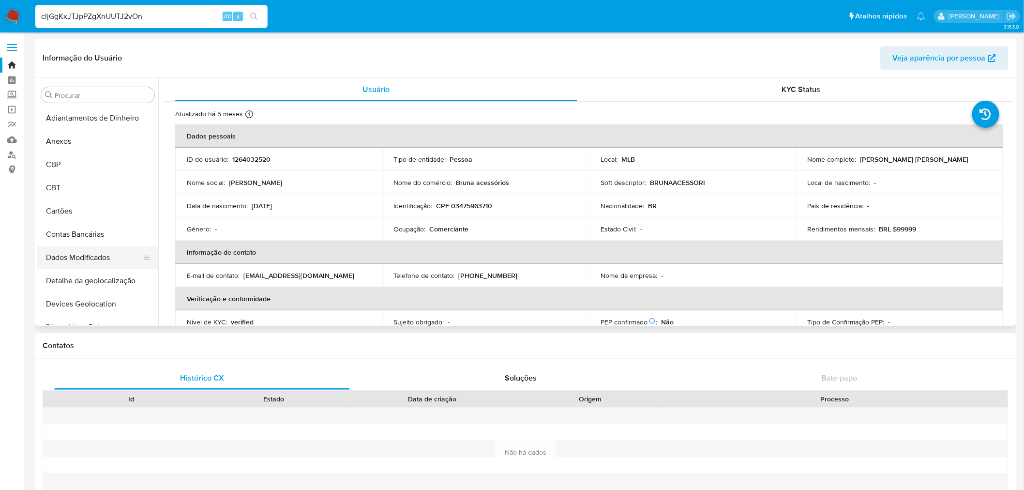
type input "cljGgKxJTJpPZgXnUUTJ2vOn"
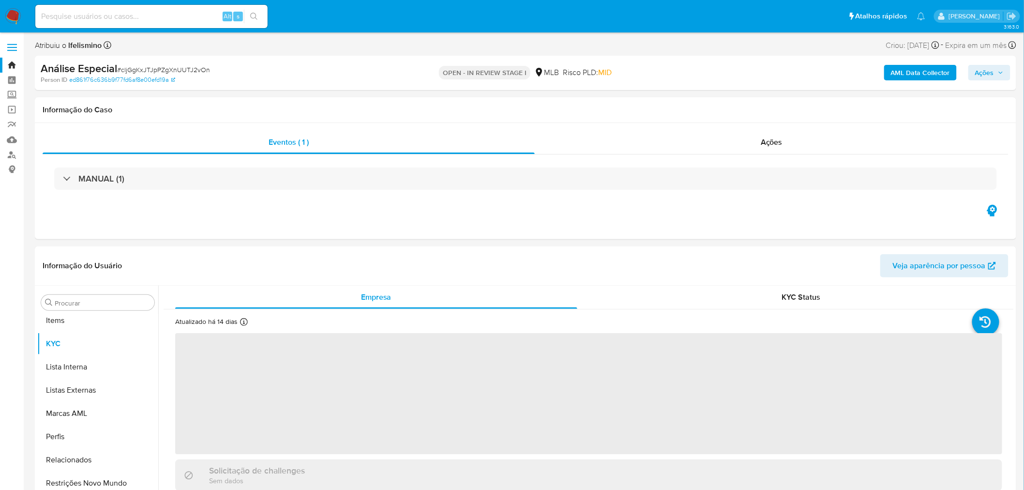
scroll to position [525, 0]
select select "10"
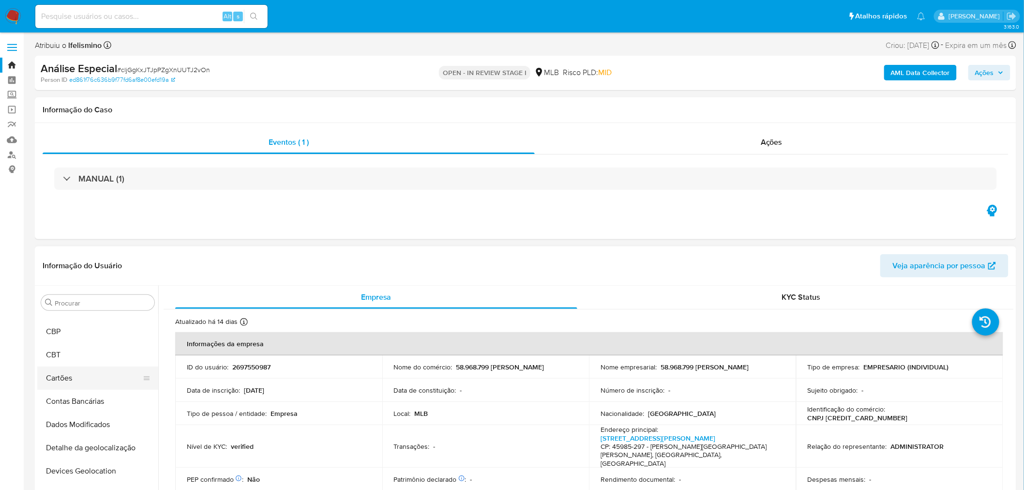
scroll to position [0, 0]
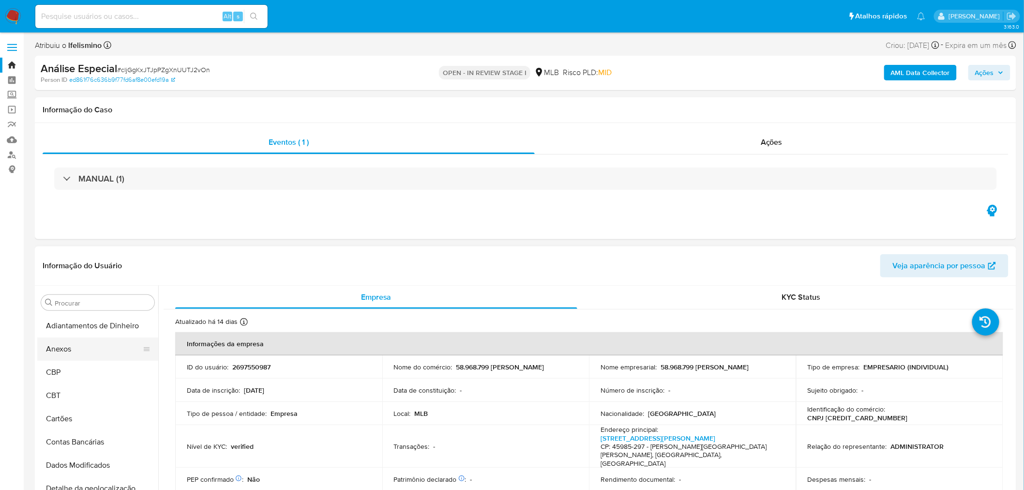
click at [92, 357] on button "Anexos" at bounding box center [93, 348] width 113 height 23
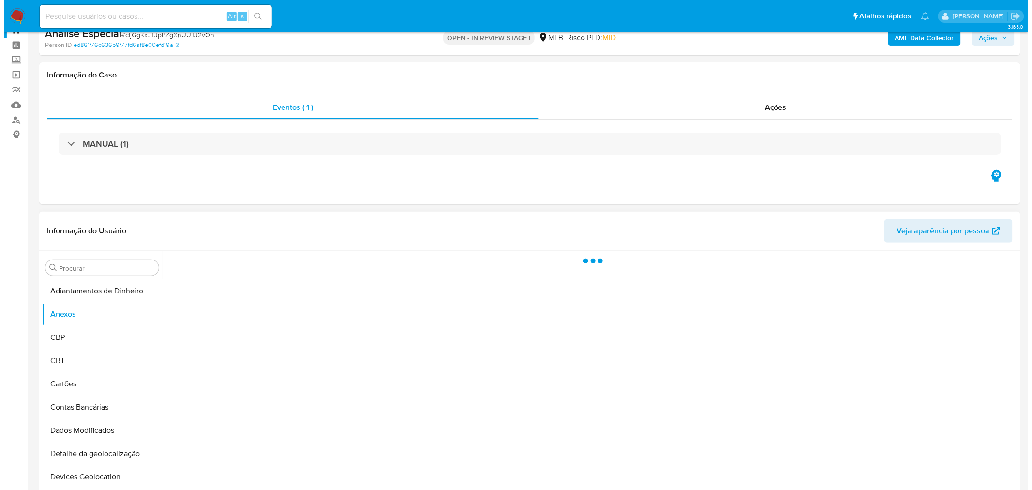
scroll to position [54, 0]
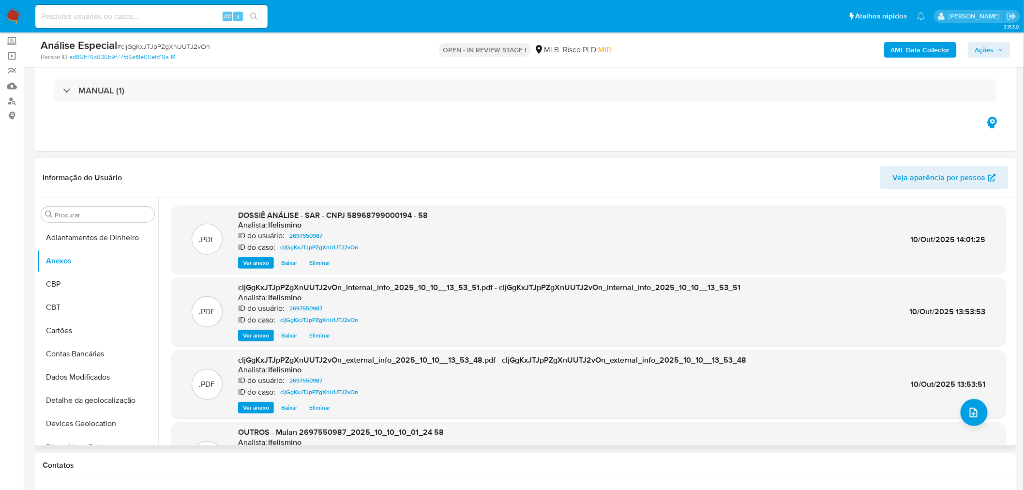
click at [313, 265] on span "Eliminar" at bounding box center [319, 263] width 21 height 10
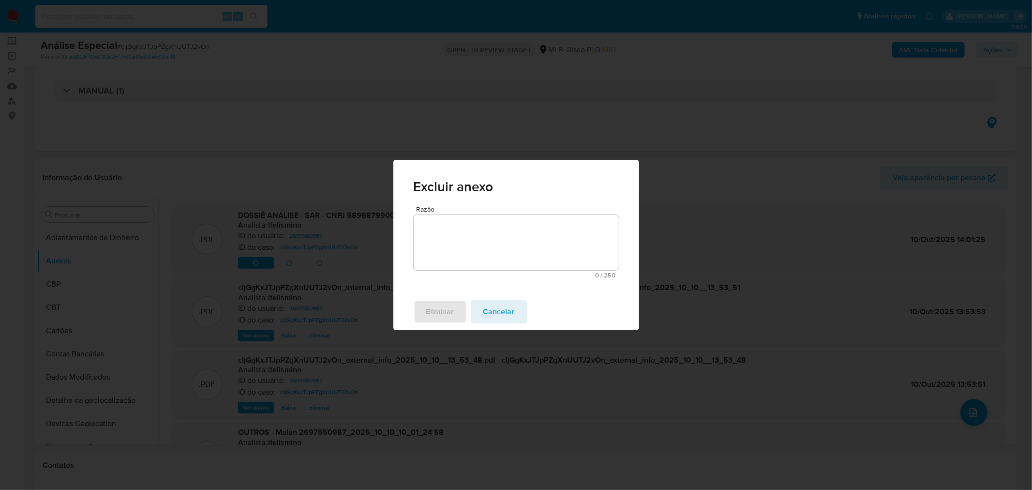
click at [486, 256] on textarea "Razão" at bounding box center [516, 242] width 205 height 55
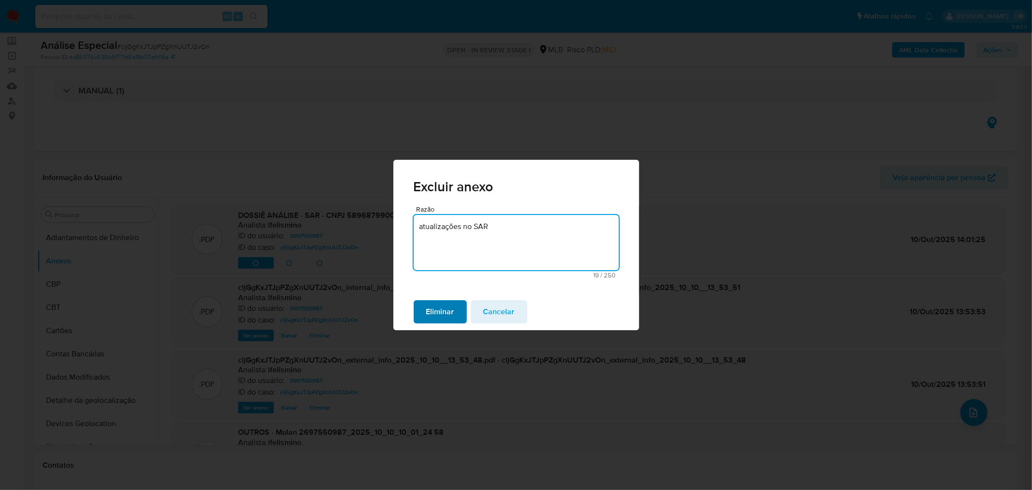
type textarea "atualizações no SAR"
click at [454, 311] on span "Eliminar" at bounding box center [440, 311] width 28 height 21
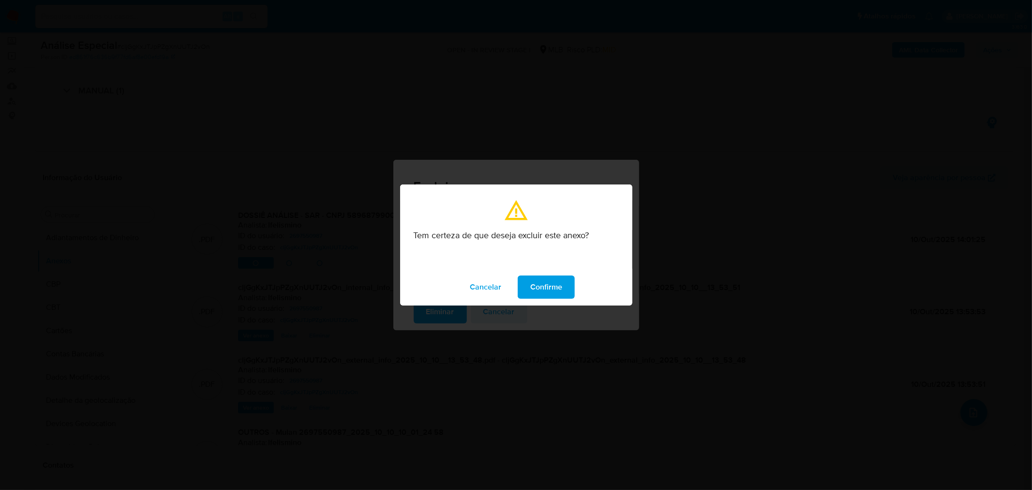
click at [543, 283] on span "Confirme" at bounding box center [546, 286] width 32 height 21
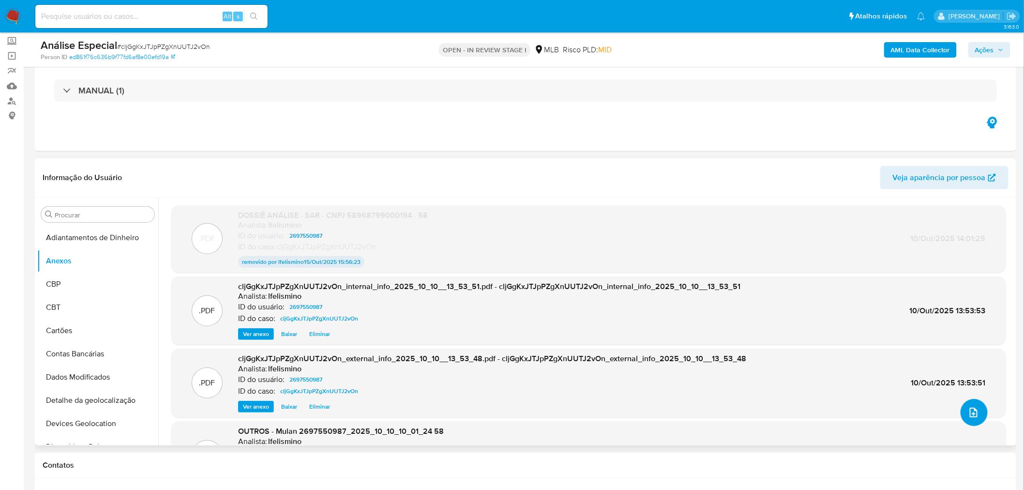
click at [974, 417] on icon "upload-file" at bounding box center [974, 412] width 12 height 12
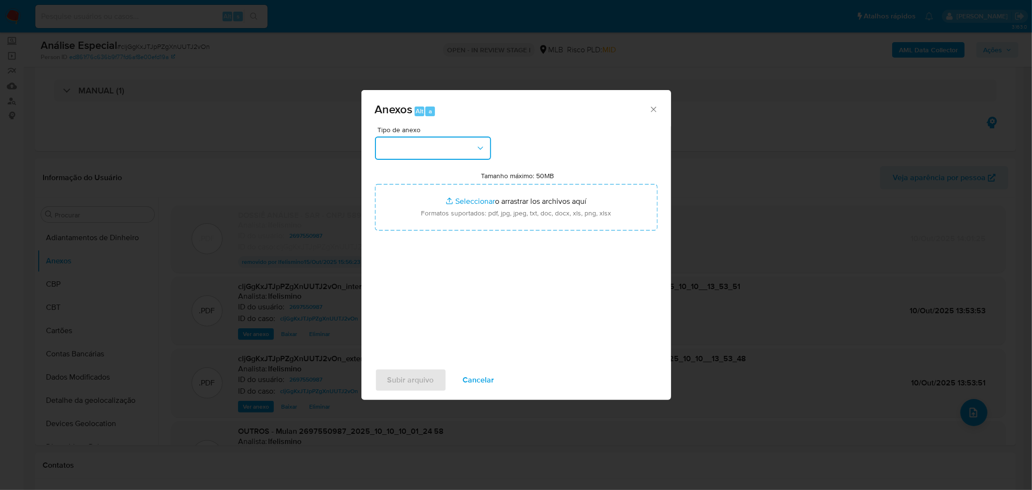
drag, startPoint x: 395, startPoint y: 140, endPoint x: 404, endPoint y: 146, distance: 10.5
click at [395, 139] on button "button" at bounding box center [433, 147] width 116 height 23
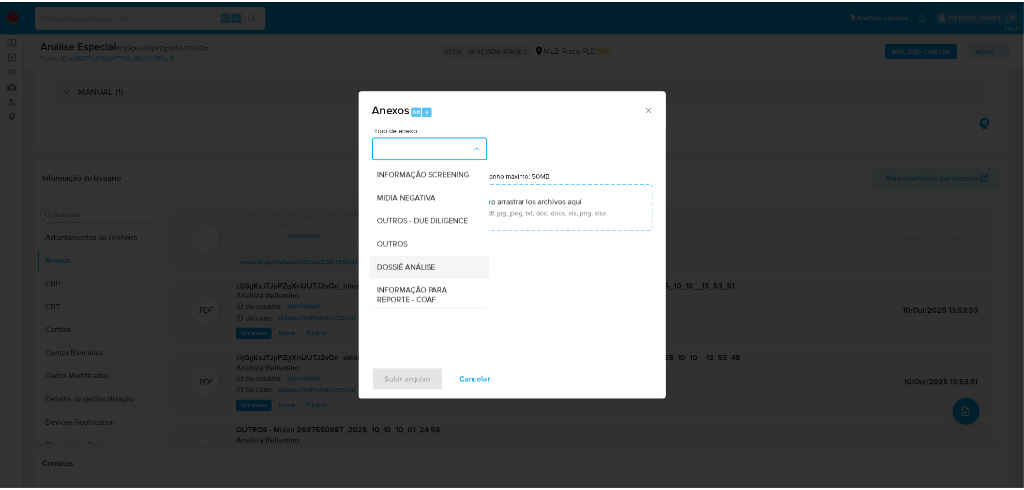
scroll to position [149, 0]
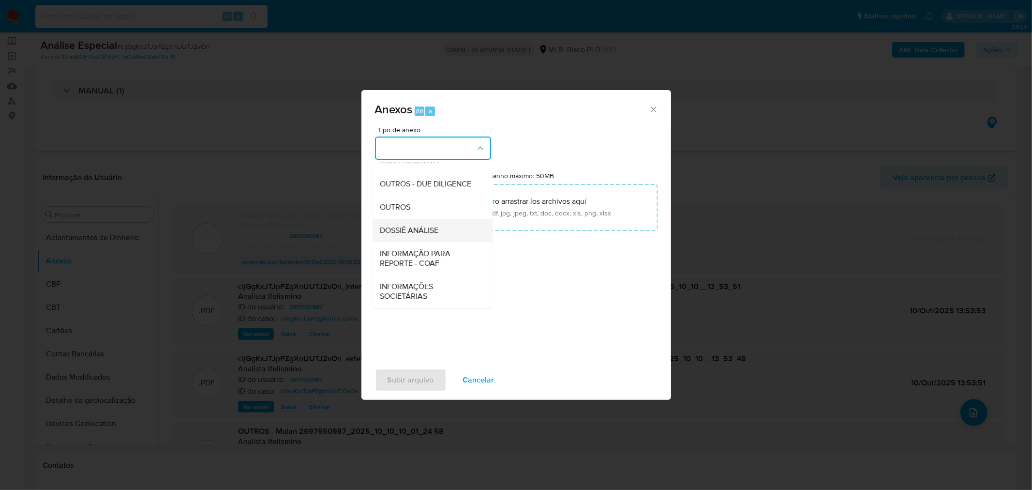
click at [408, 236] on div "DOSSIÊ ANÁLISE" at bounding box center [429, 229] width 99 height 23
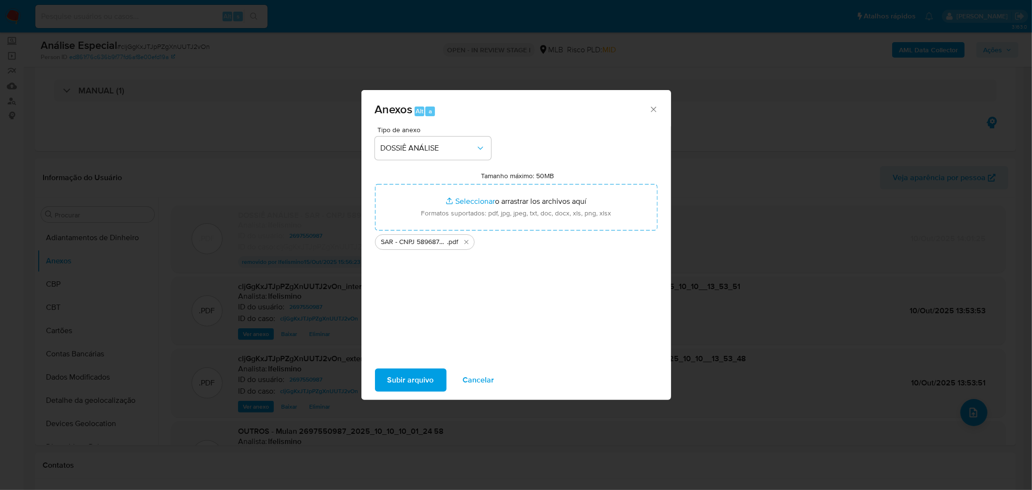
click at [388, 395] on div "Subir arquivo Cancelar" at bounding box center [516, 379] width 310 height 37
click at [400, 383] on span "Subir arquivo" at bounding box center [411, 379] width 46 height 21
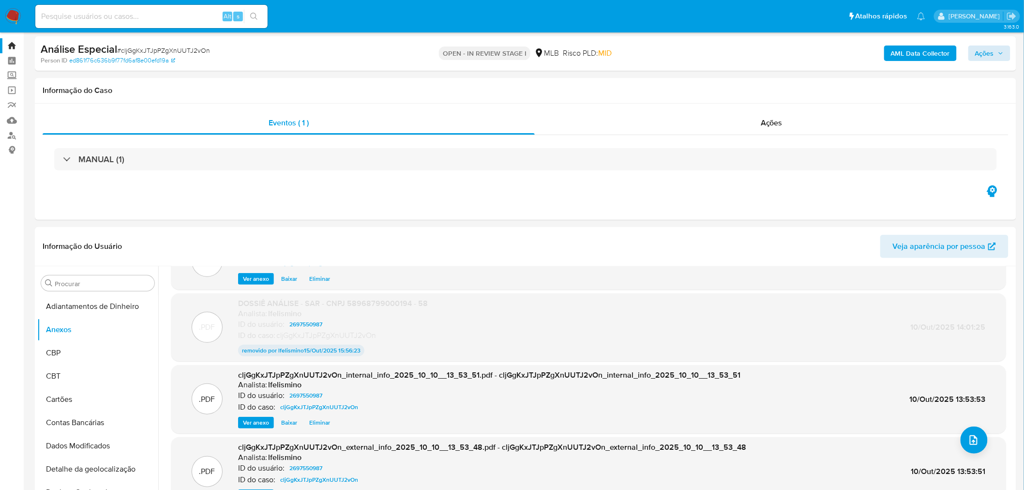
scroll to position [0, 0]
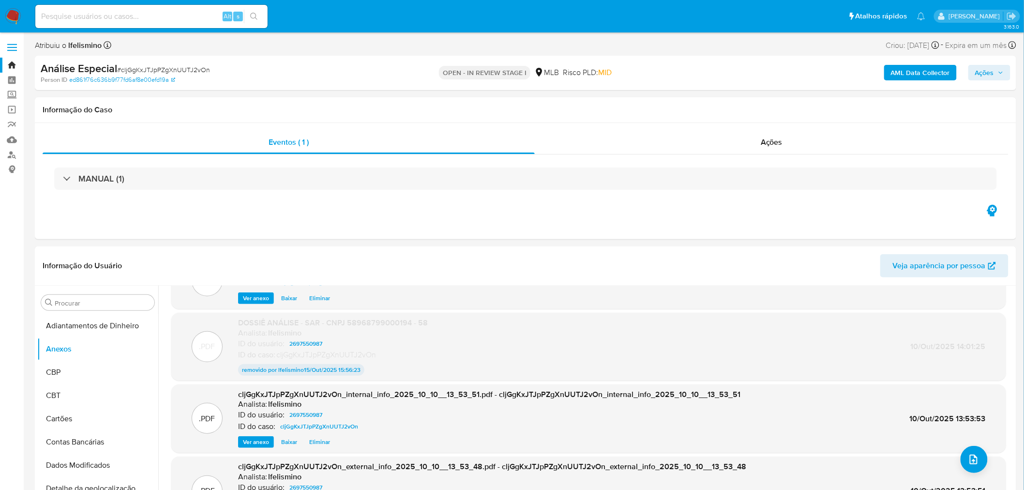
click at [974, 66] on button "Ações" at bounding box center [989, 72] width 42 height 15
click at [434, 103] on div "Informação do Caso" at bounding box center [525, 110] width 981 height 26
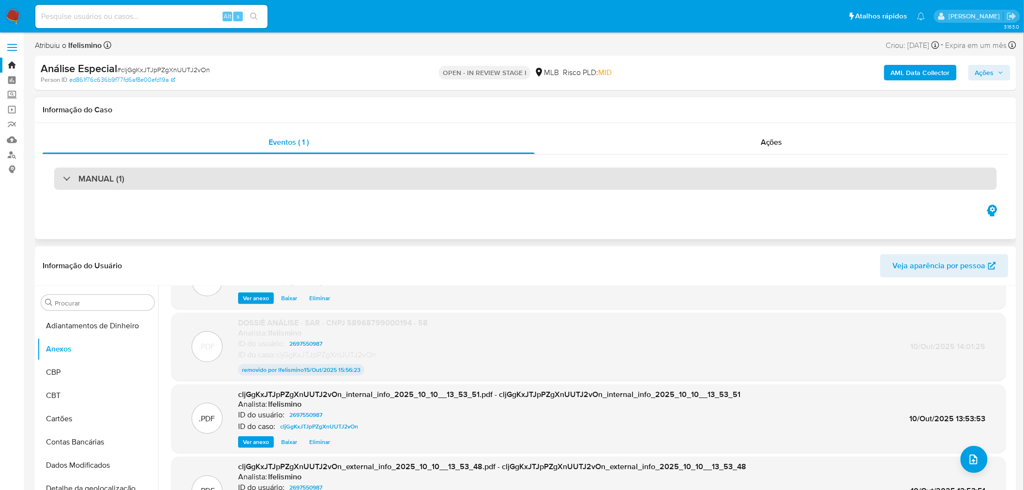
click at [419, 172] on div "MANUAL (1)" at bounding box center [525, 178] width 943 height 22
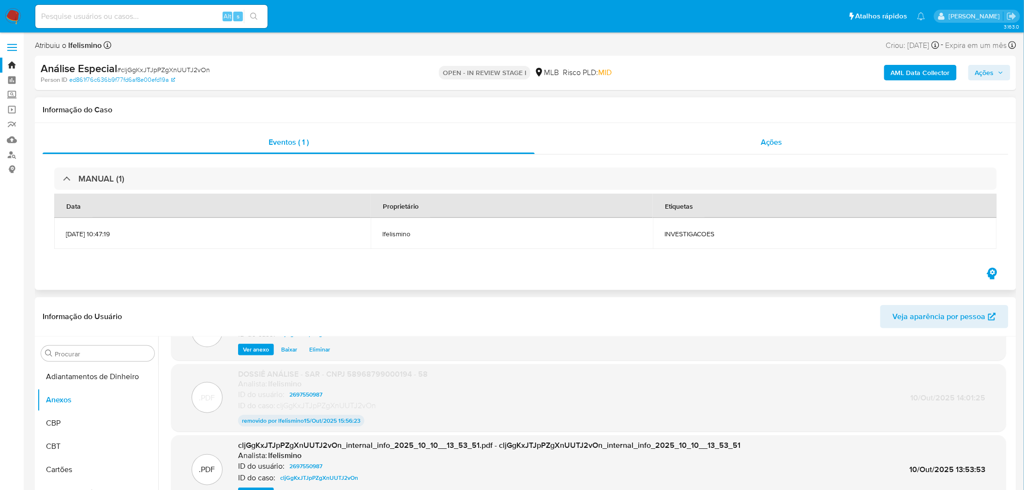
click at [801, 145] on div "Ações" at bounding box center [772, 142] width 474 height 23
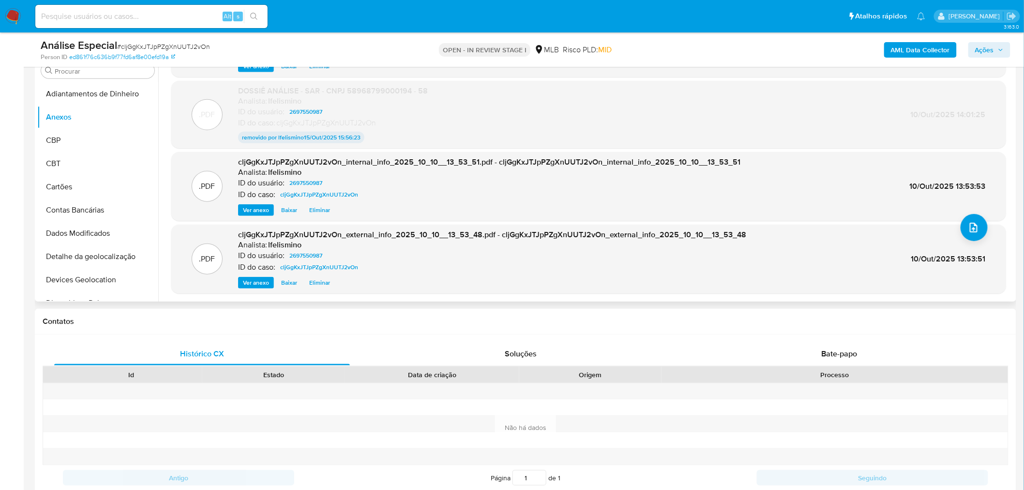
scroll to position [322, 0]
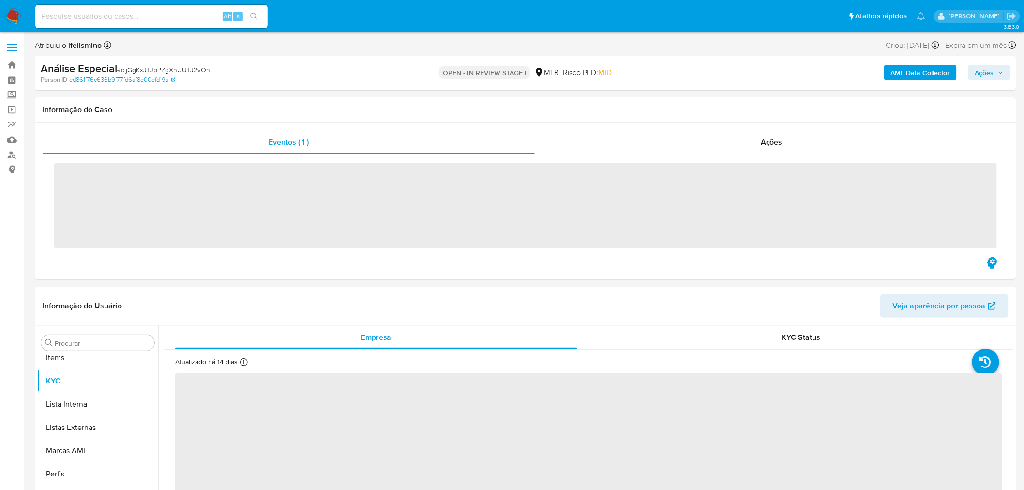
scroll to position [525, 0]
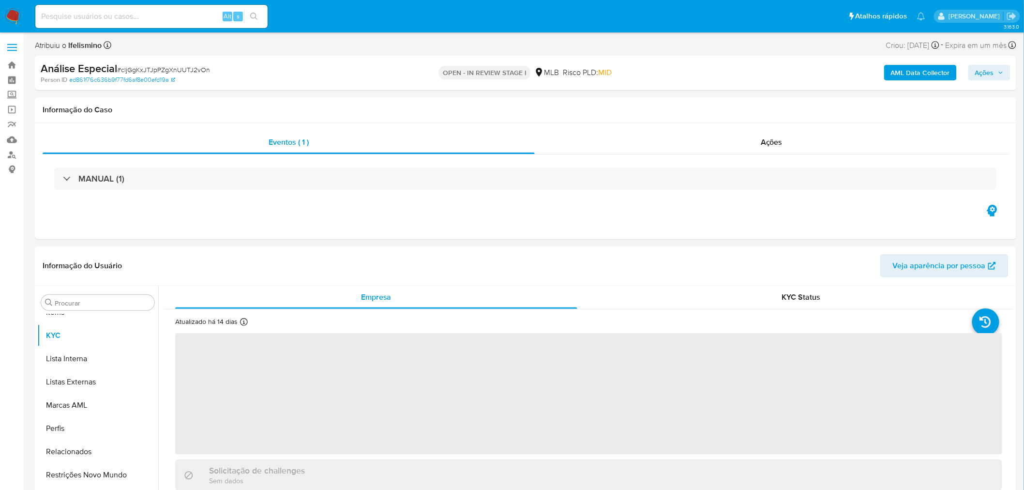
select select "10"
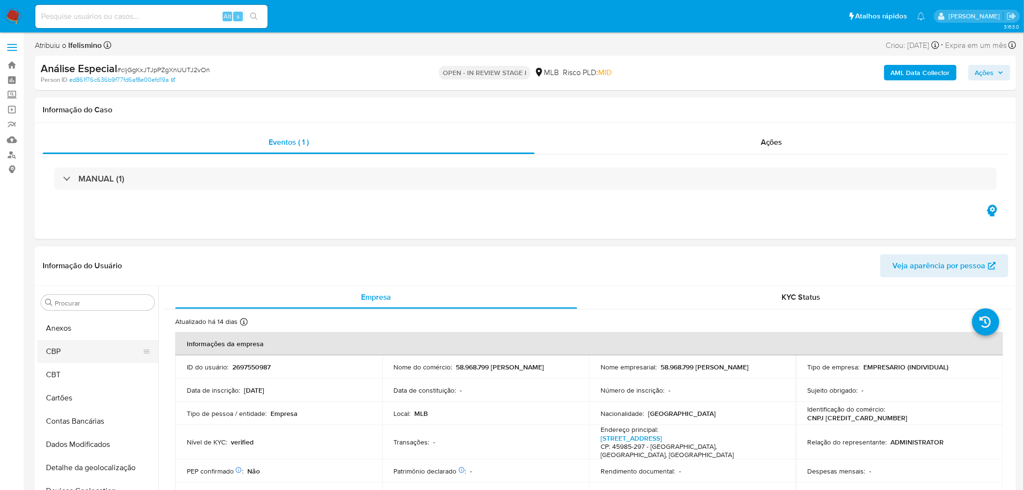
scroll to position [0, 0]
click at [74, 345] on button "Anexos" at bounding box center [93, 348] width 113 height 23
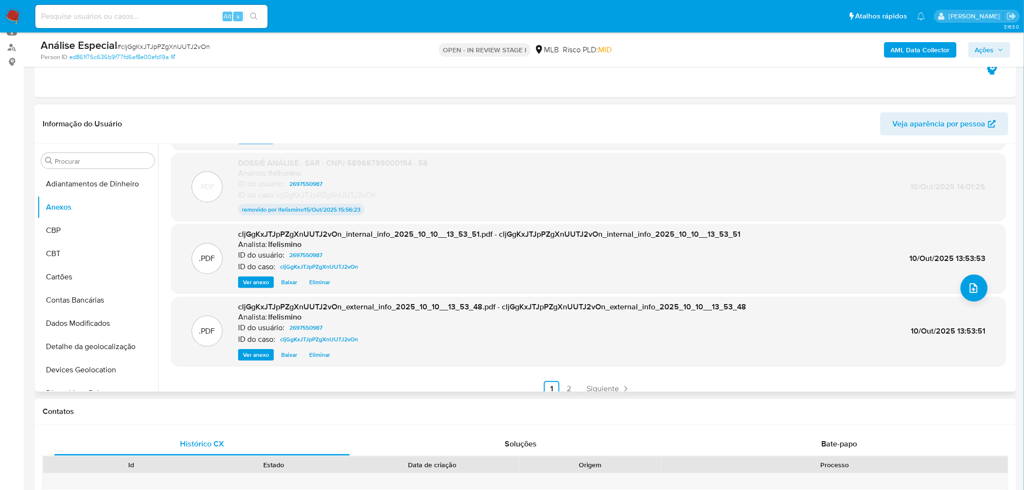
scroll to position [80, 0]
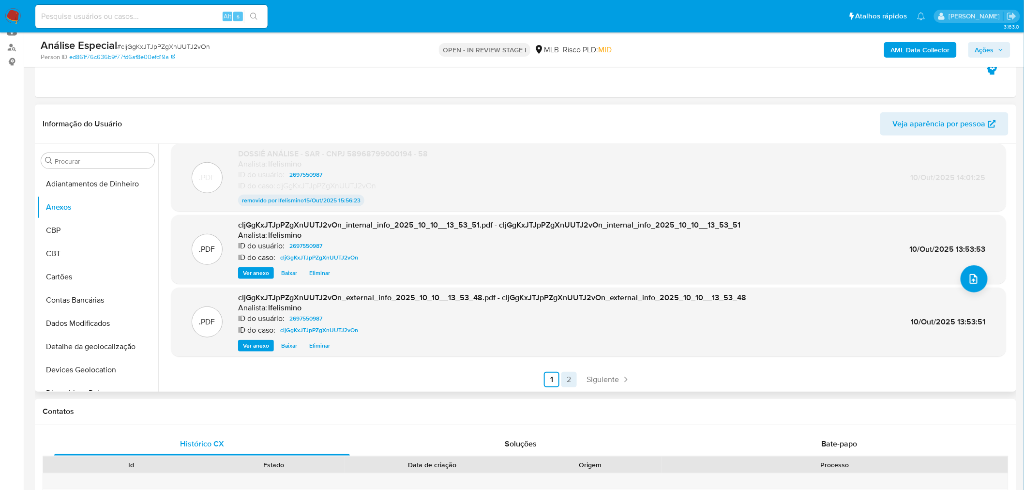
click at [572, 380] on link "2" at bounding box center [568, 379] width 15 height 15
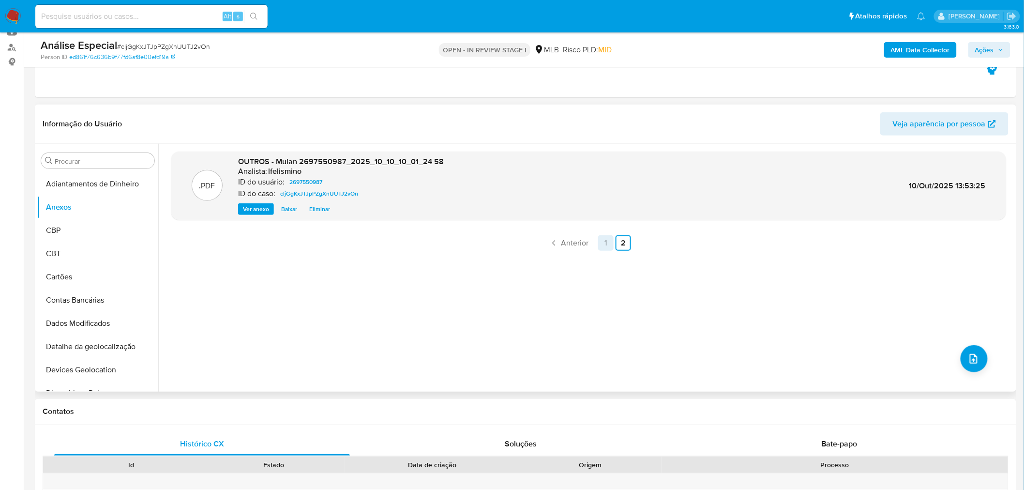
click at [599, 244] on link "1" at bounding box center [605, 242] width 15 height 15
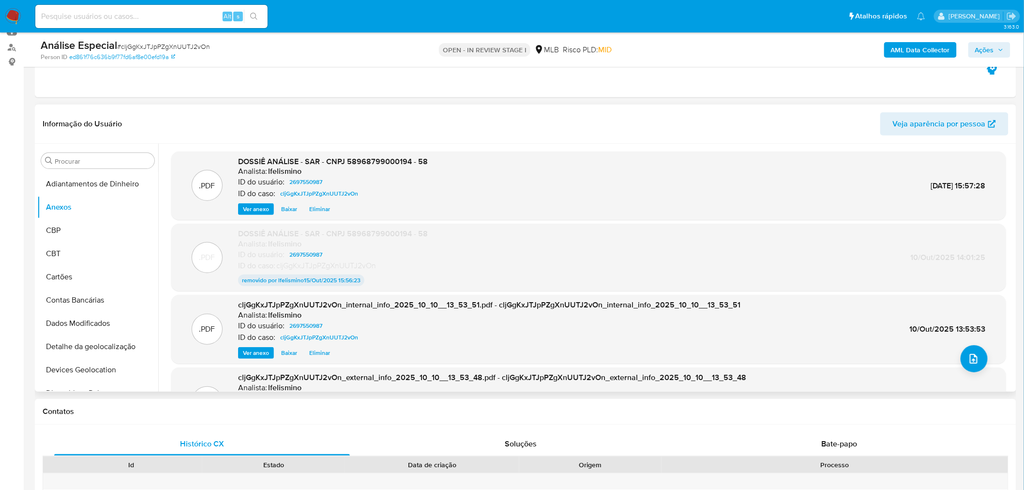
click at [245, 209] on span "Ver anexo" at bounding box center [256, 209] width 26 height 10
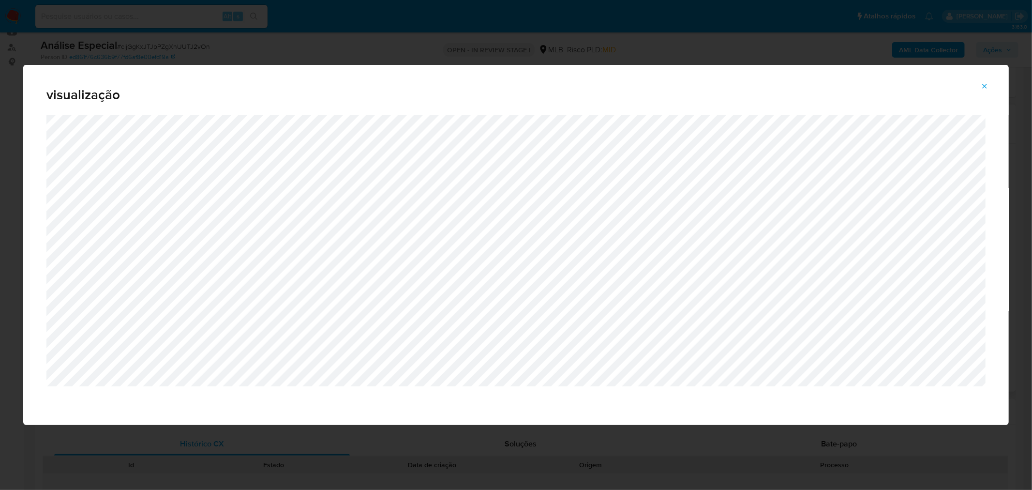
click at [901, 47] on div "visualização" at bounding box center [516, 245] width 1032 height 490
click at [987, 89] on icon "Attachment preview" at bounding box center [985, 86] width 8 height 8
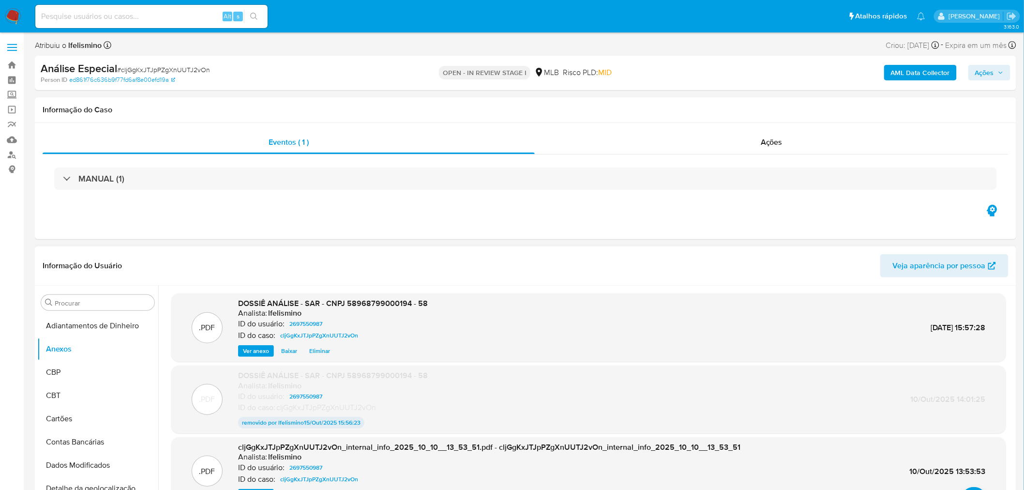
drag, startPoint x: 999, startPoint y: 76, endPoint x: 830, endPoint y: 73, distance: 169.4
click at [998, 75] on span "Ações" at bounding box center [989, 73] width 29 height 14
click at [704, 100] on span "Resolução do caso" at bounding box center [708, 103] width 65 height 11
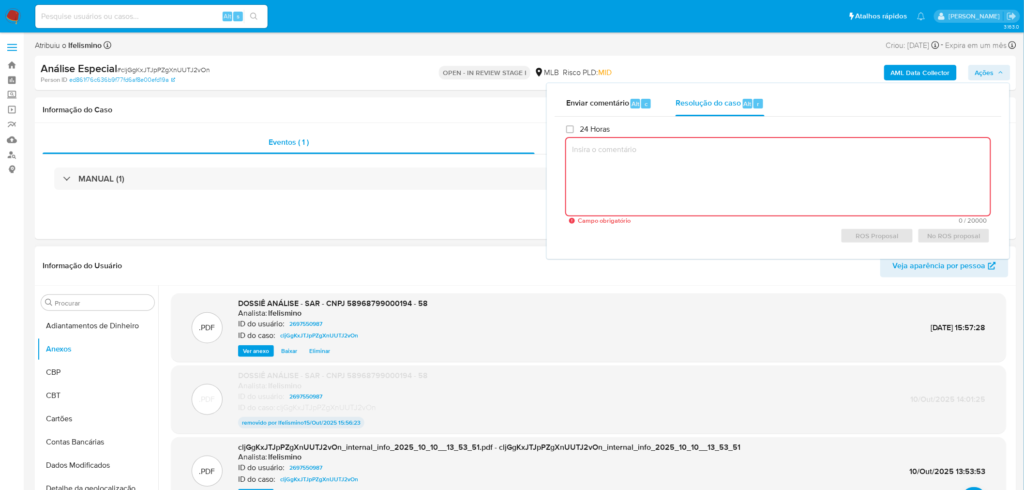
paste textarea "Fatos relevantes concluídos pelo analista: Empresa recém-constituída com movime…"
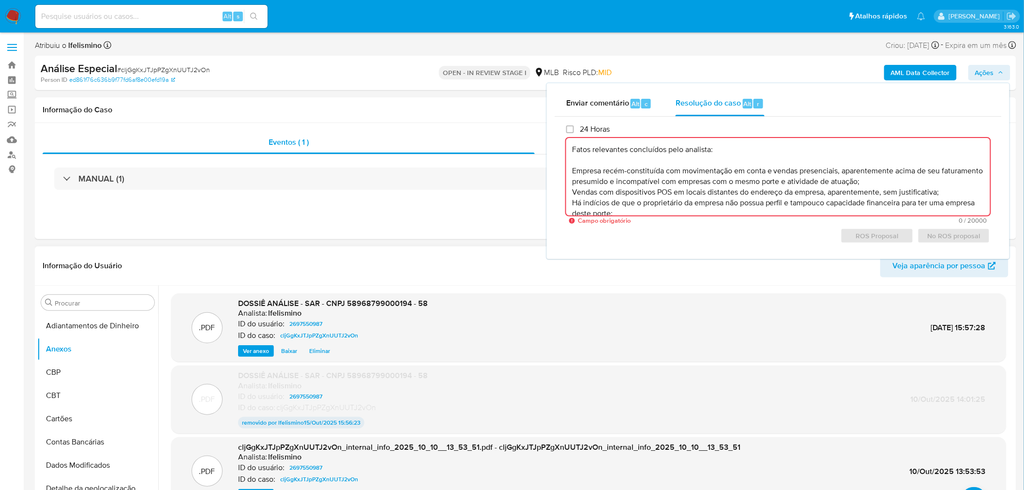
scroll to position [57, 0]
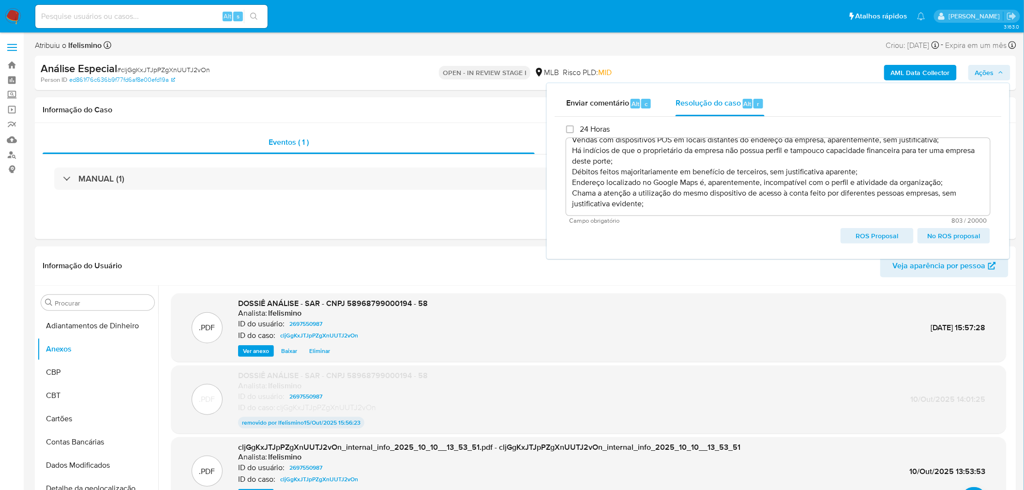
click at [876, 235] on span "ROS Proposal" at bounding box center [876, 236] width 59 height 14
type textarea "Fatos relevantes concluídos pelo analista: Empresa recém-constituída com movime…"
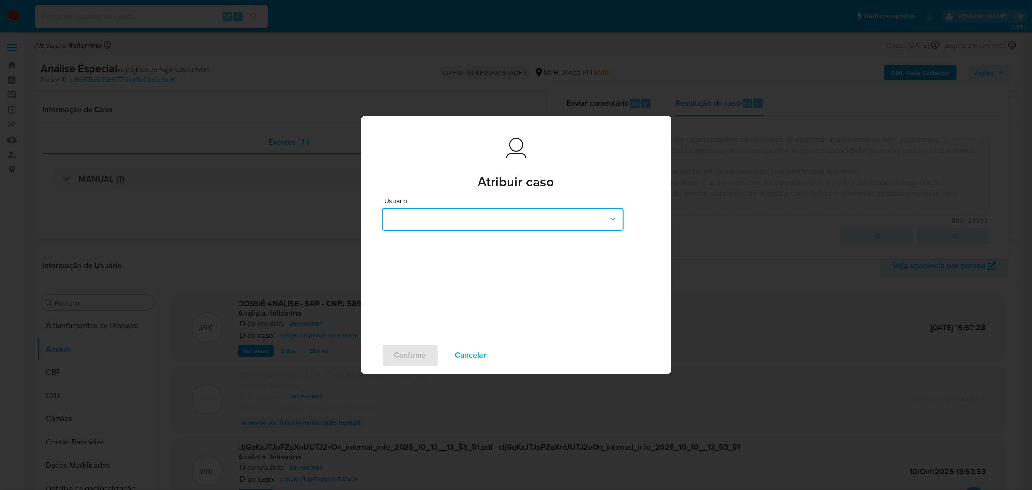
click at [534, 223] on button "button" at bounding box center [503, 219] width 242 height 23
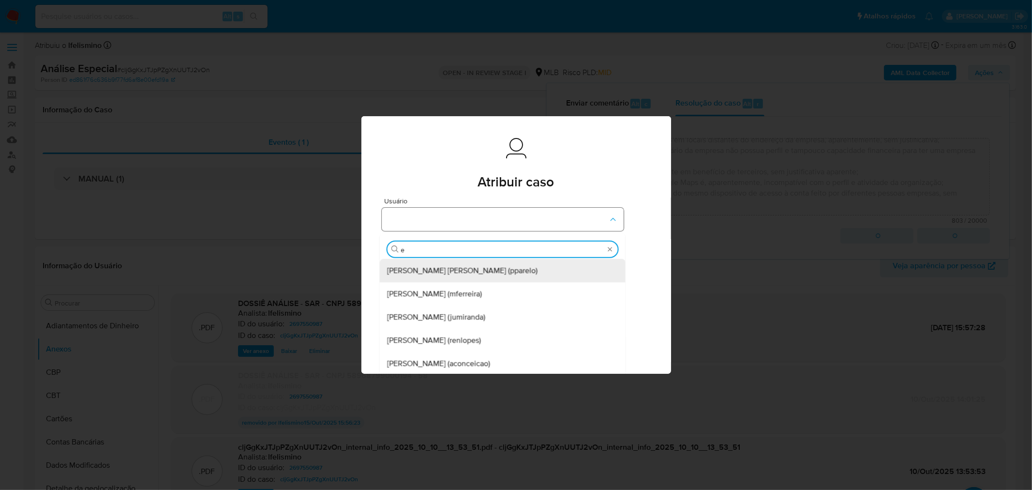
type input "ed"
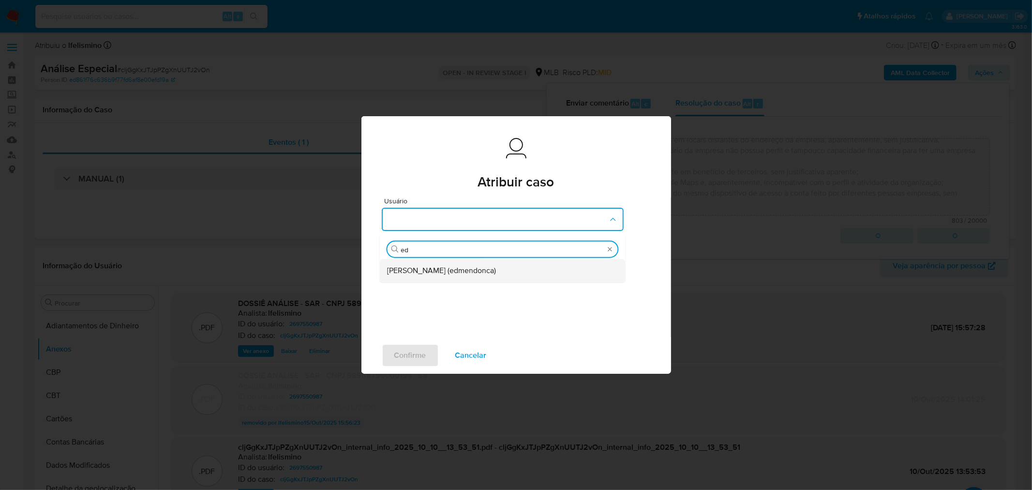
click at [452, 268] on span "[PERSON_NAME] (edmendonca)" at bounding box center [441, 271] width 109 height 10
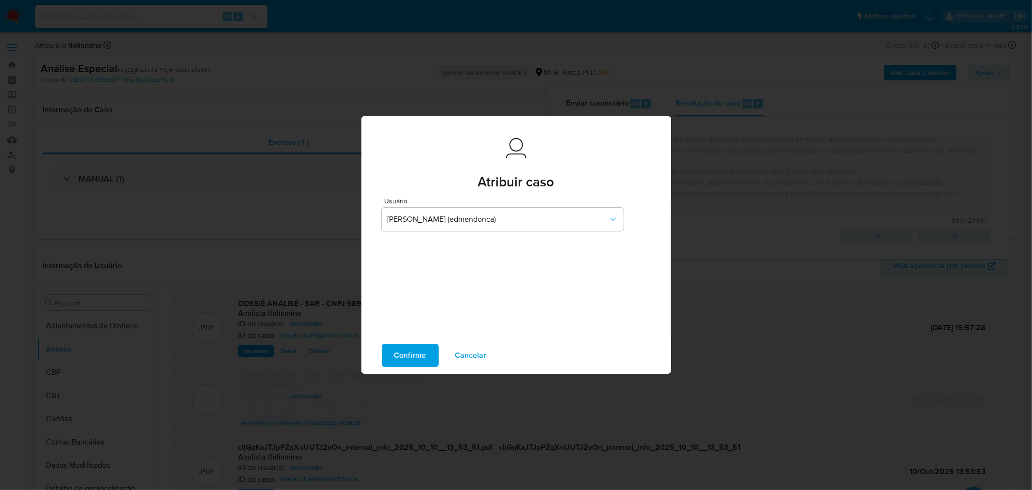
click at [417, 360] on span "Confirme" at bounding box center [410, 355] width 32 height 21
type textarea "Fatos relevantes concluídos pelo analista: Empresa recém-constituída com movime…"
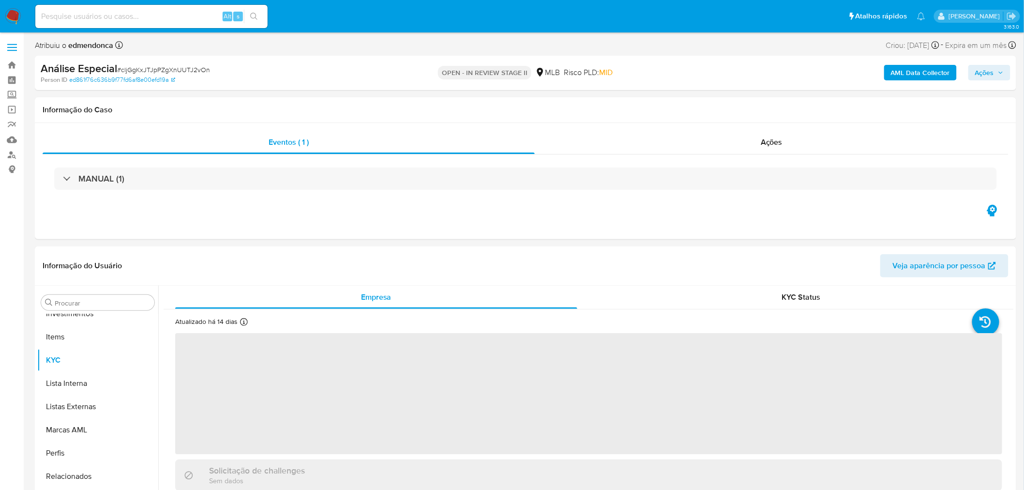
scroll to position [525, 0]
select select "10"
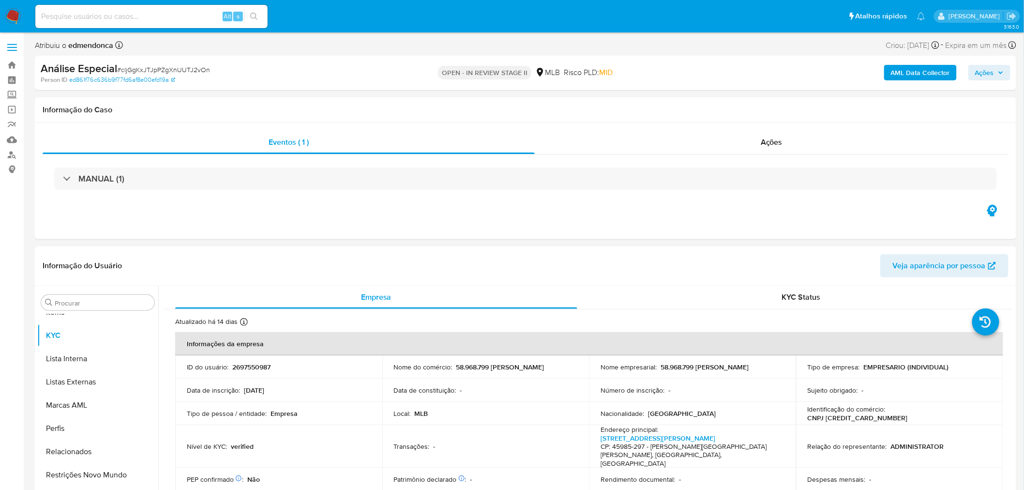
click at [197, 65] on span "# cljGgKxJTJpPZgXnUUTJ2vOn" at bounding box center [163, 70] width 93 height 10
copy span "cljGgKxJTJpPZgXnUUTJ2vOn"
